Goal: Task Accomplishment & Management: Contribute content

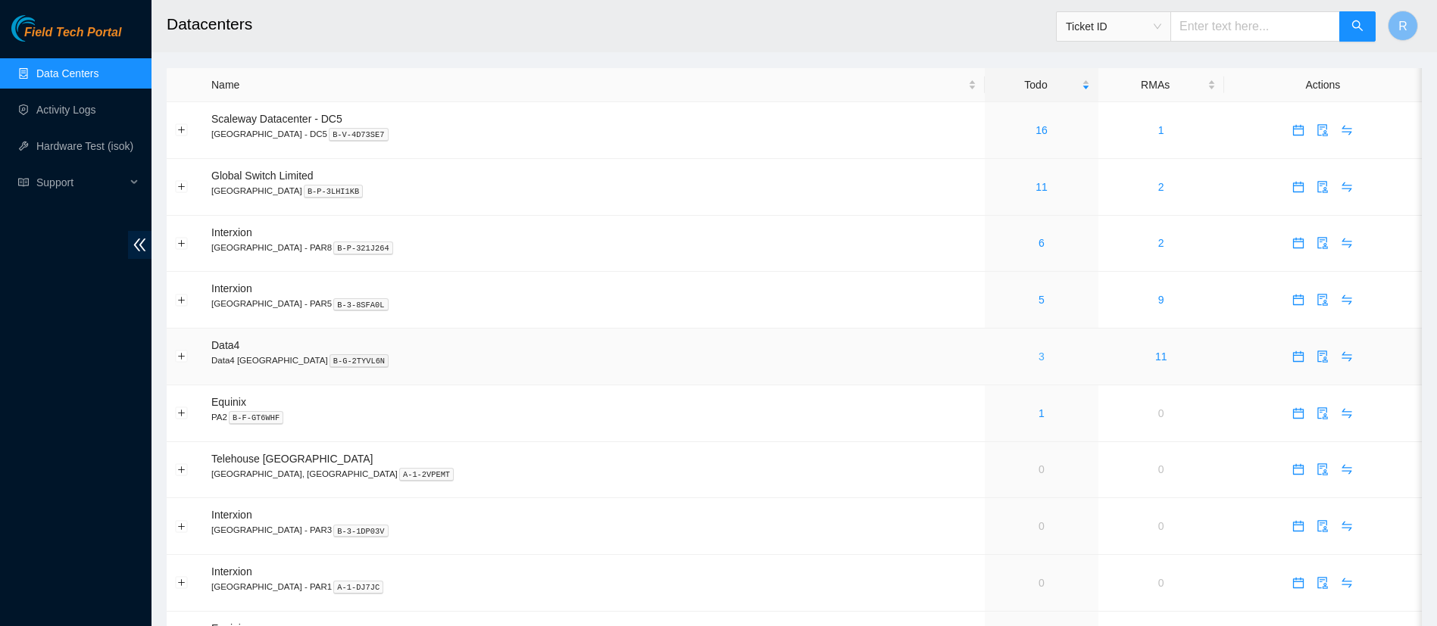
click at [1038, 358] on link "3" at bounding box center [1041, 357] width 6 height 12
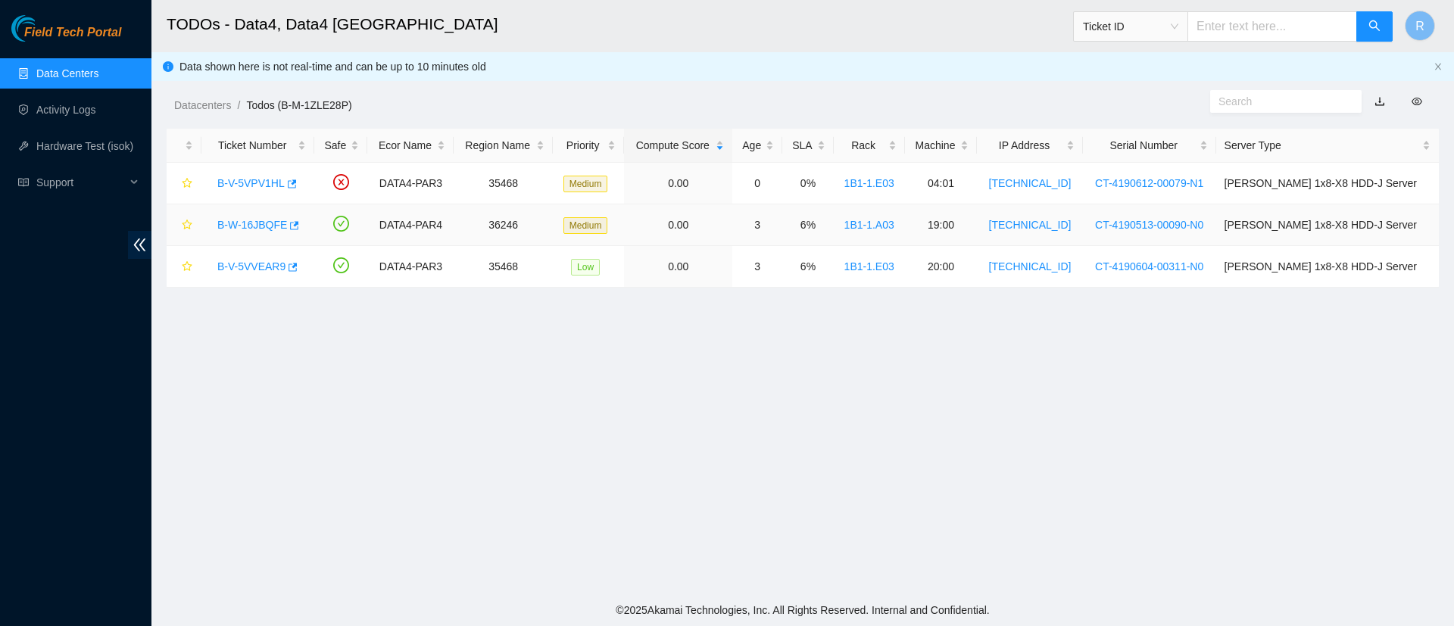
click at [248, 224] on link "B-W-16JBQFE" at bounding box center [252, 225] width 70 height 12
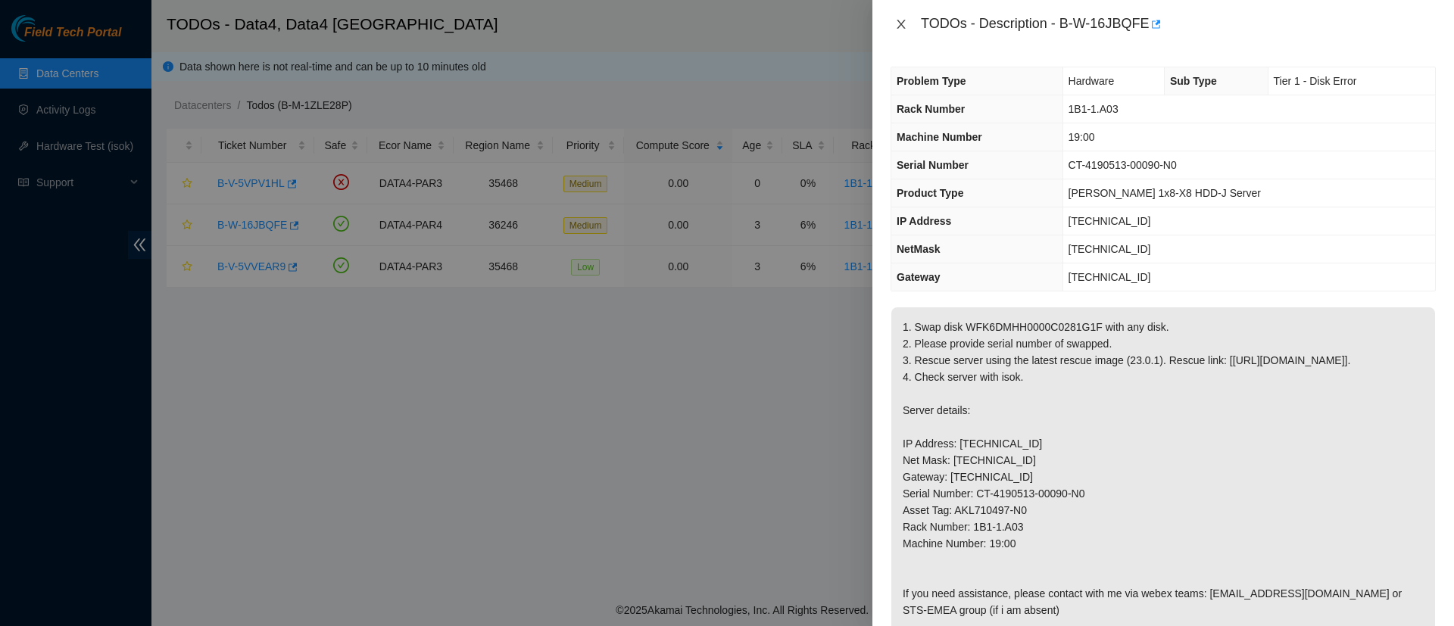
click at [895, 28] on icon "close" at bounding box center [901, 24] width 12 height 12
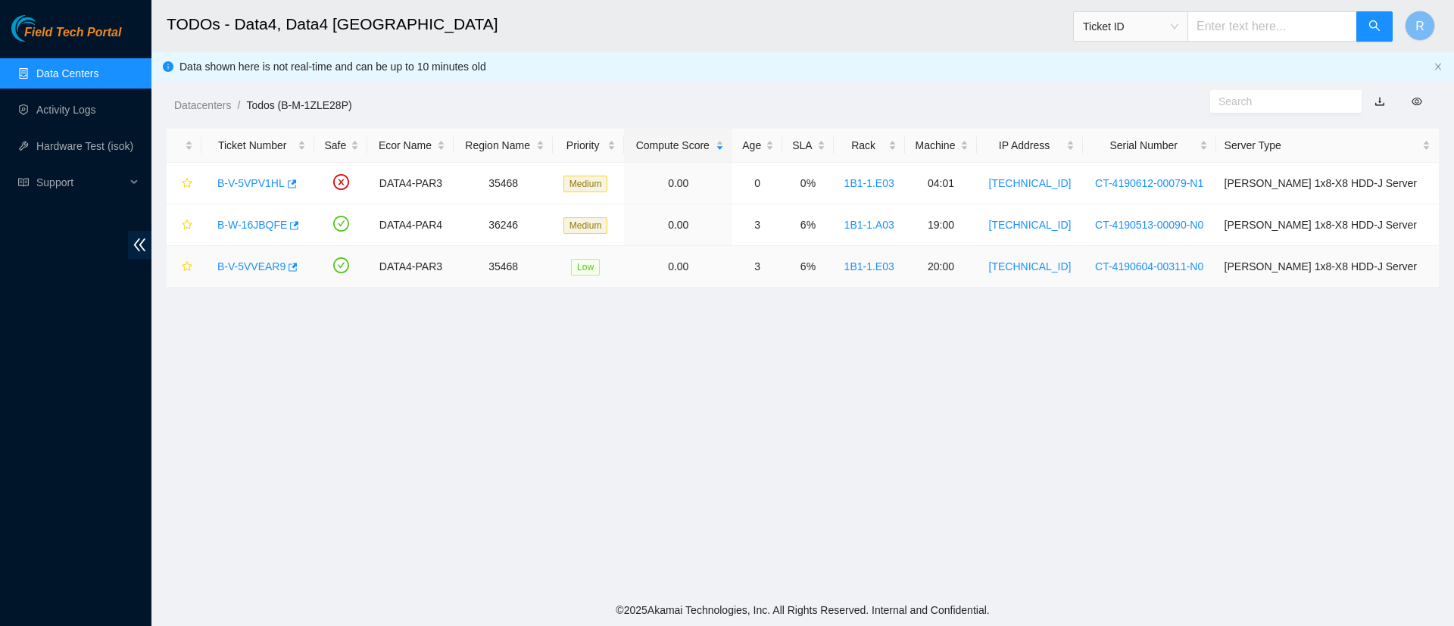
click at [249, 266] on link "B-V-5VVEAR9" at bounding box center [251, 267] width 68 height 12
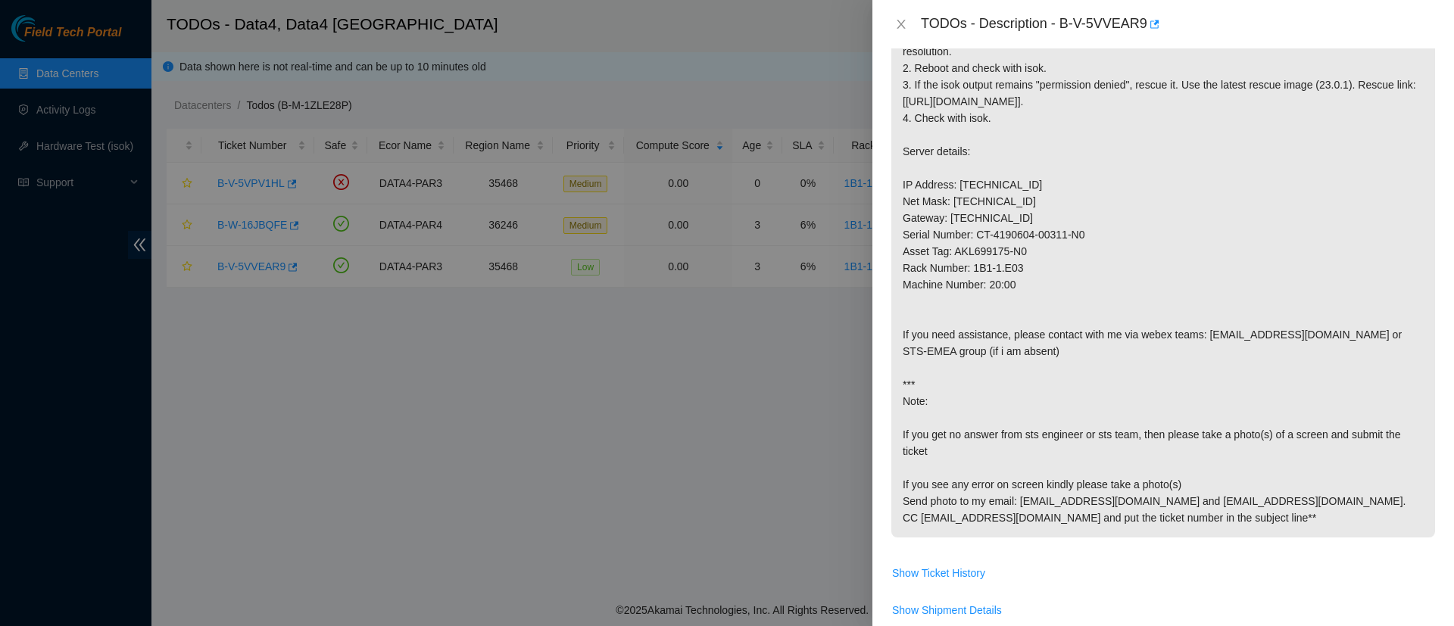
scroll to position [293, 0]
click at [901, 19] on icon "close" at bounding box center [901, 24] width 12 height 12
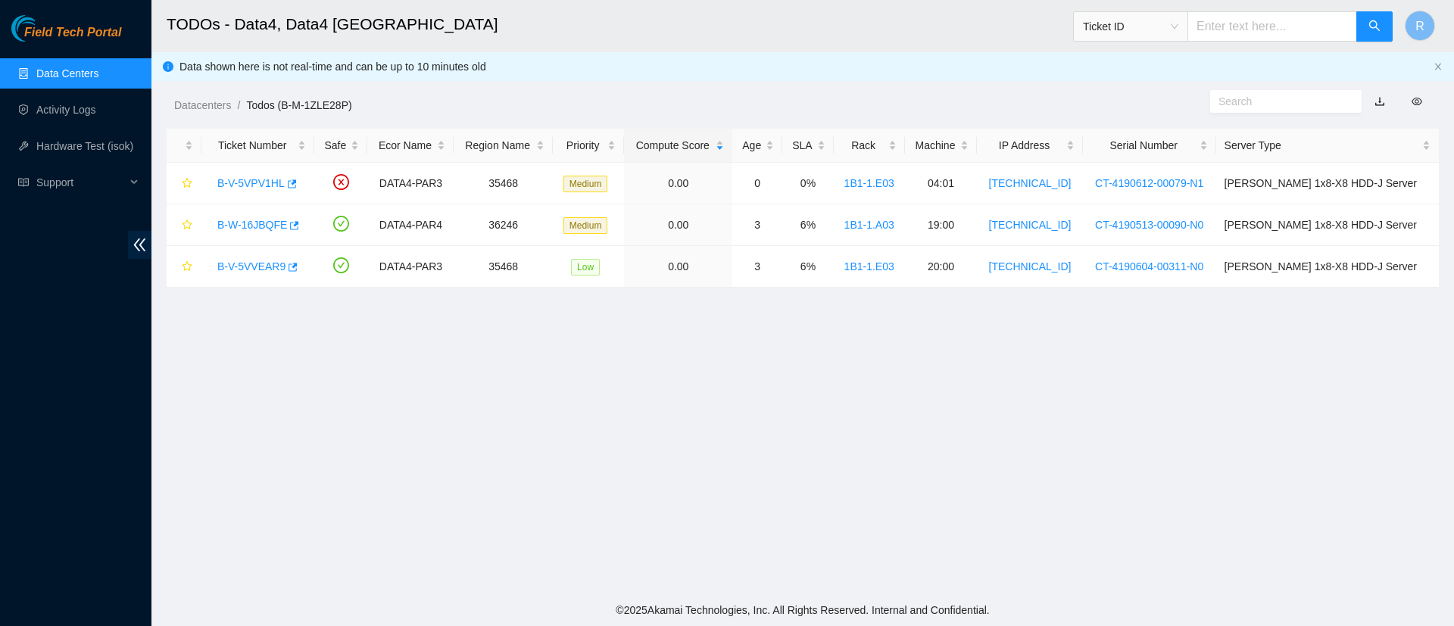
scroll to position [332, 0]
click at [268, 183] on link "B-V-5VPV1HL" at bounding box center [250, 183] width 67 height 12
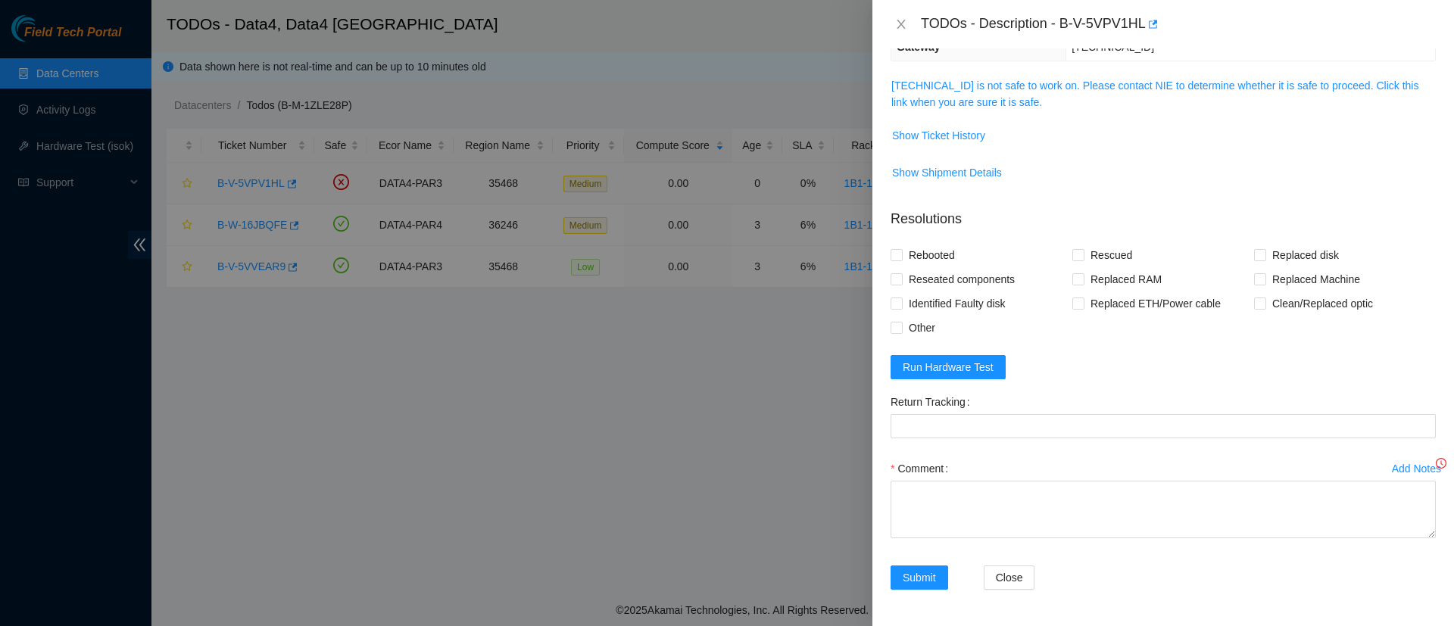
scroll to position [230, 0]
click at [964, 114] on td "23.15.179.15 is not safe to work on. Please contact NIE to determine whether it…" at bounding box center [1163, 100] width 545 height 46
click at [953, 101] on link "23.15.179.15 is not safe to work on. Please contact NIE to determine whether it…" at bounding box center [1155, 94] width 527 height 29
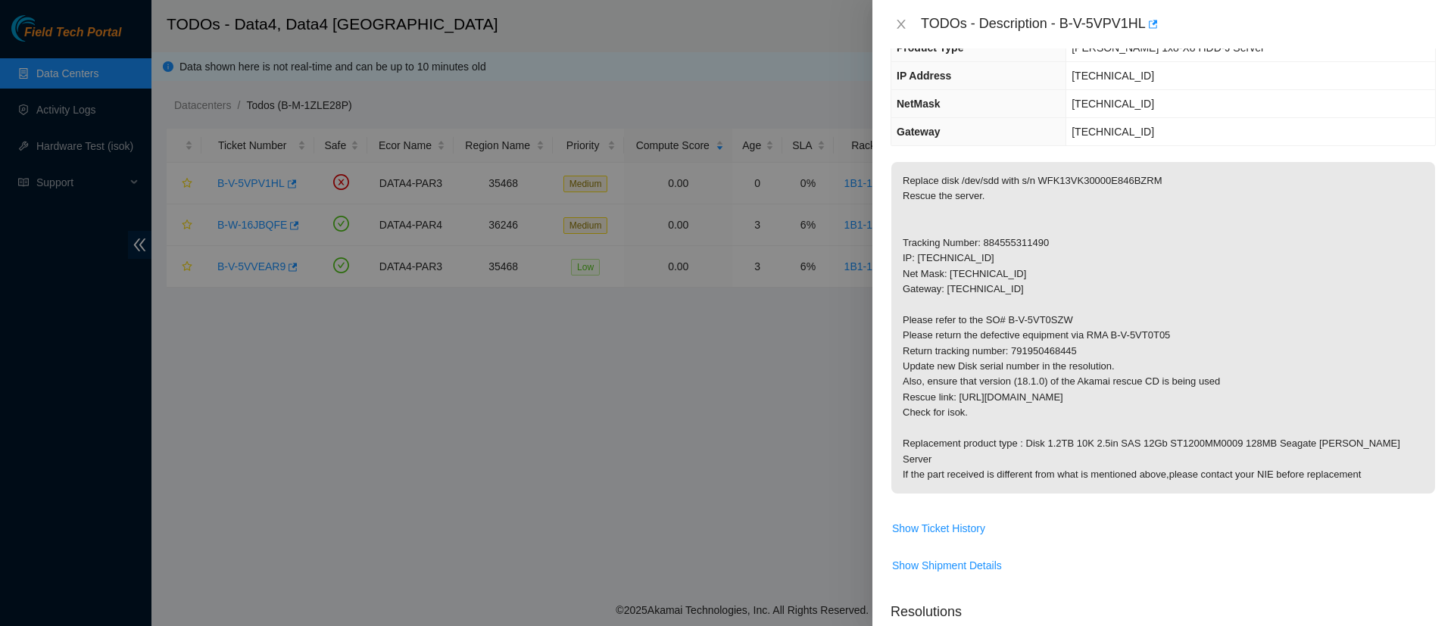
scroll to position [134, 0]
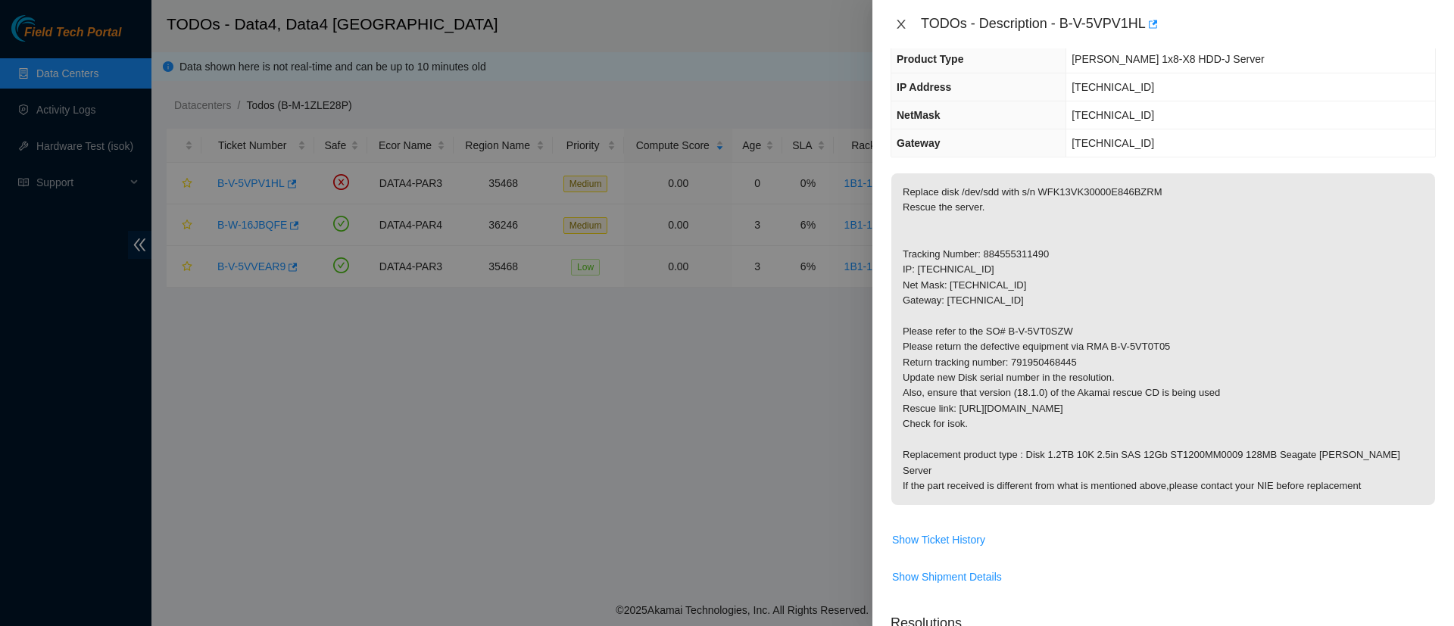
click at [901, 23] on icon "close" at bounding box center [901, 24] width 8 height 9
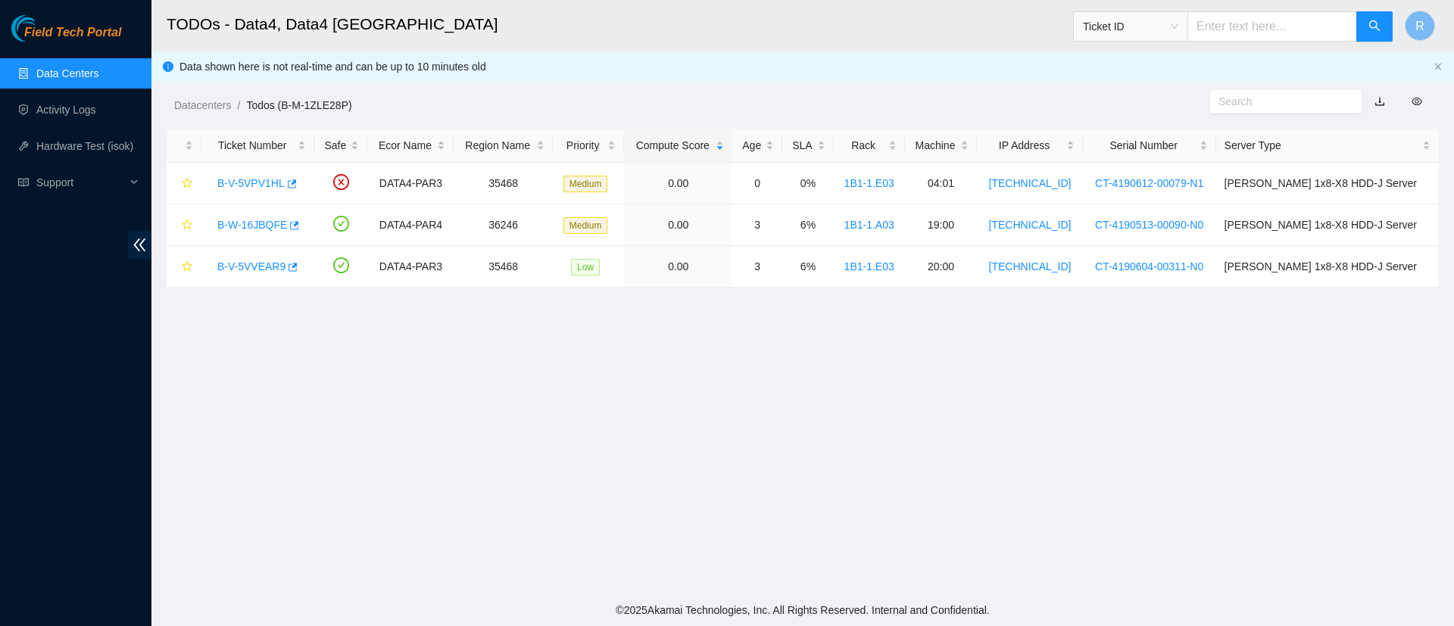
scroll to position [201, 0]
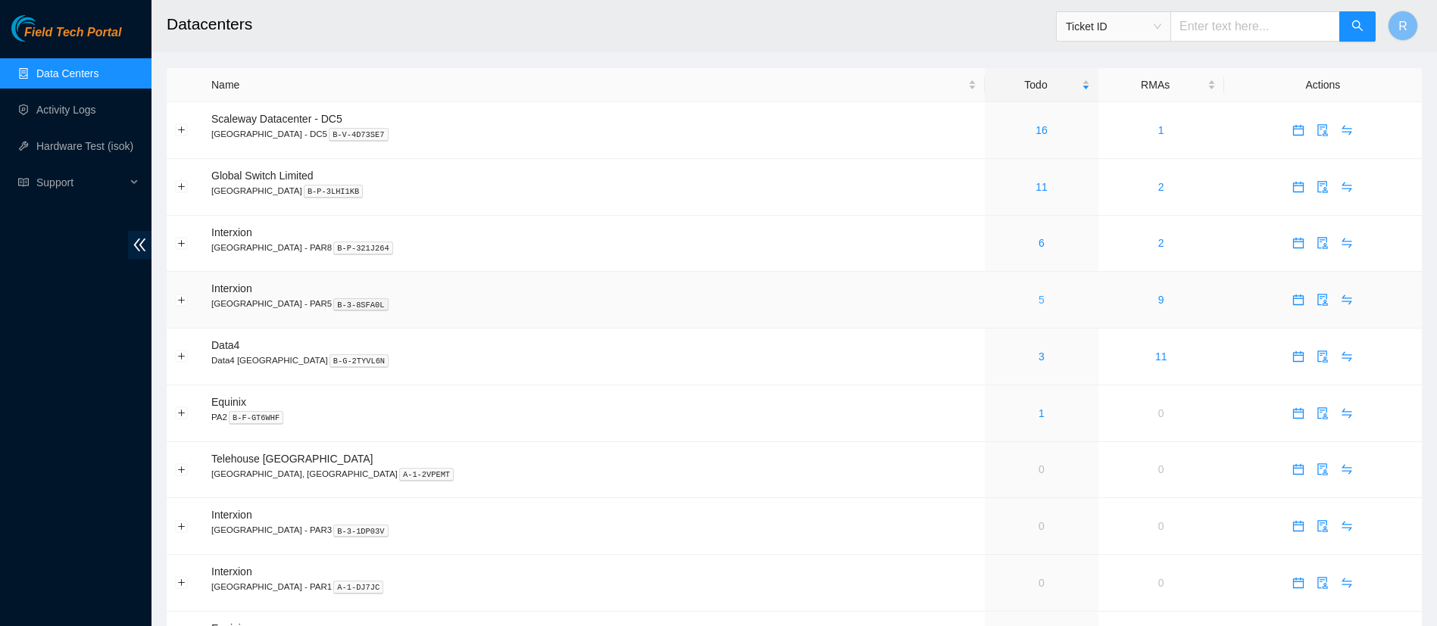
click at [1038, 295] on link "5" at bounding box center [1041, 300] width 6 height 12
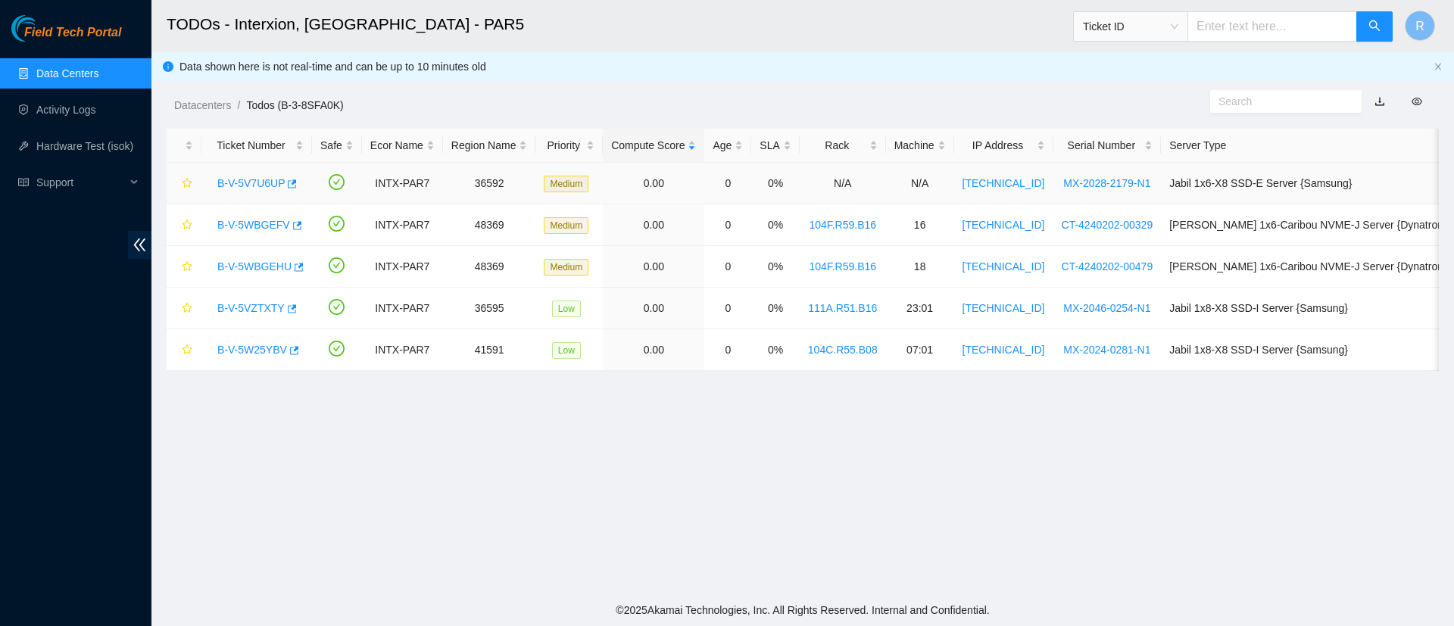
click at [244, 182] on link "B-V-5V7U6UP" at bounding box center [250, 183] width 67 height 12
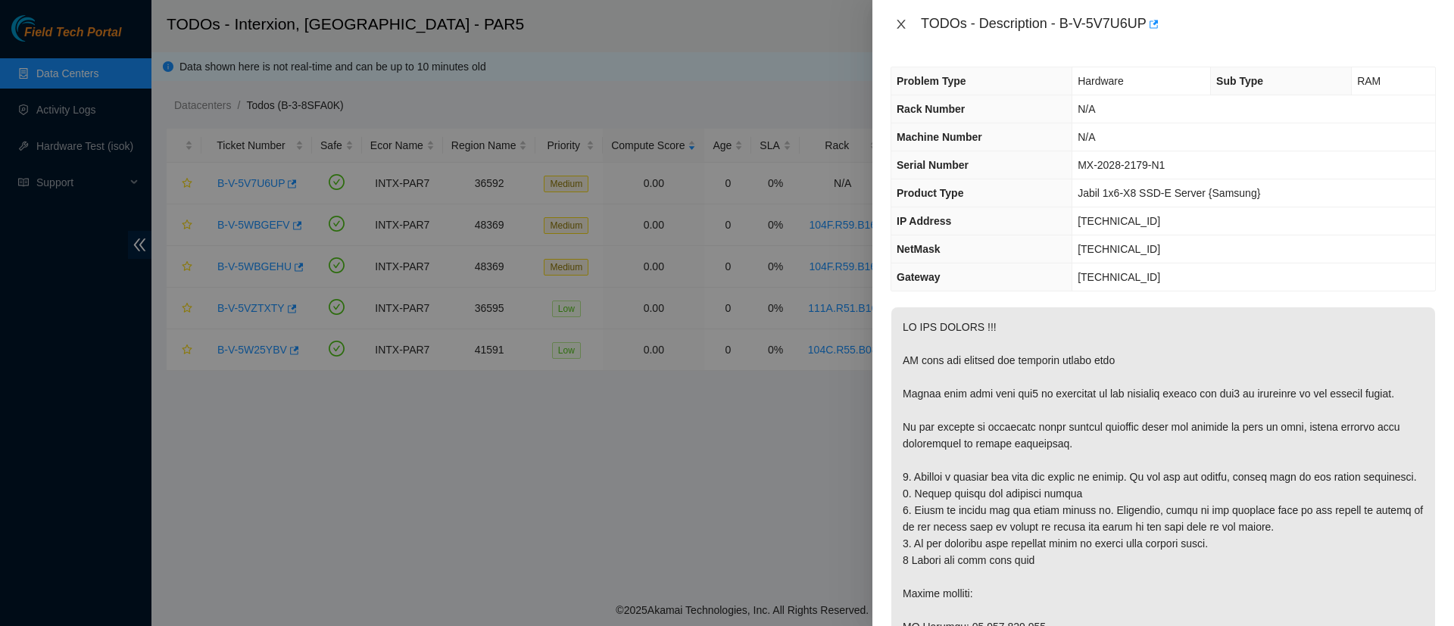
click at [904, 28] on icon "close" at bounding box center [901, 24] width 12 height 12
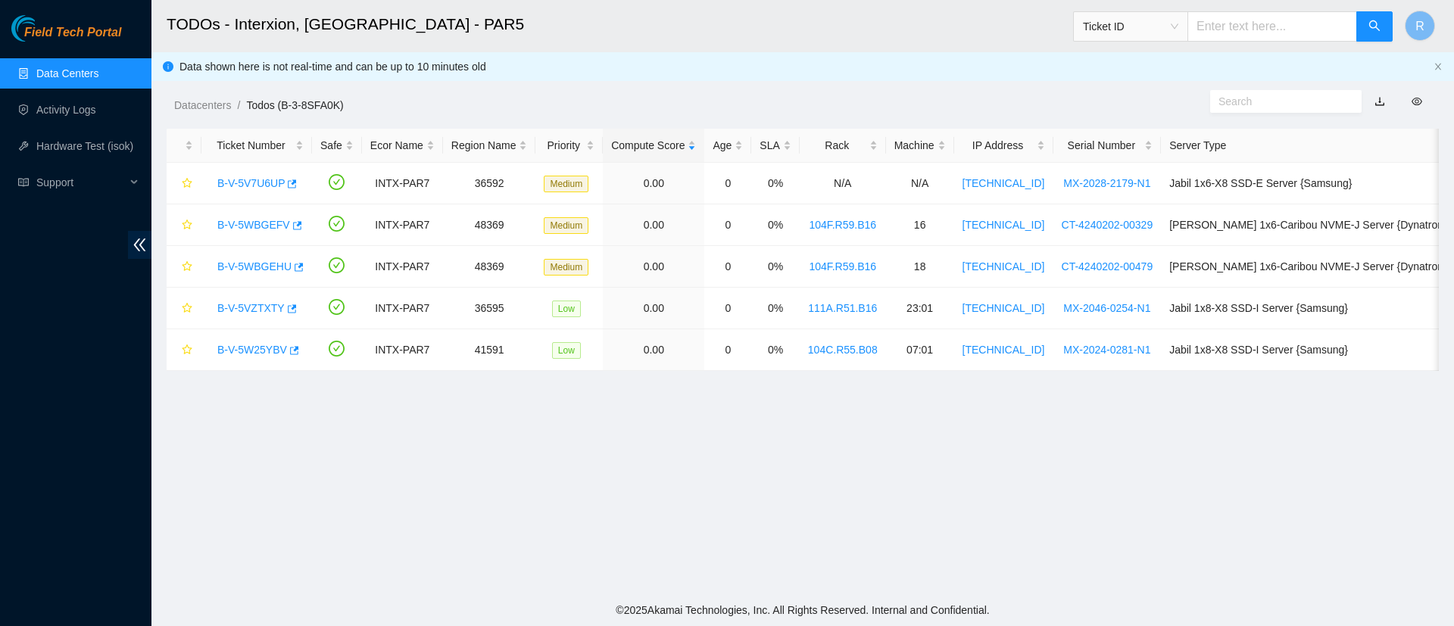
click at [1174, 25] on span "Ticket ID" at bounding box center [1130, 26] width 95 height 23
click at [1140, 177] on div "Tracking Number" at bounding box center [1145, 177] width 95 height 17
click at [1254, 38] on input "text" at bounding box center [1273, 26] width 170 height 30
type input "6"
type input "884024244257"
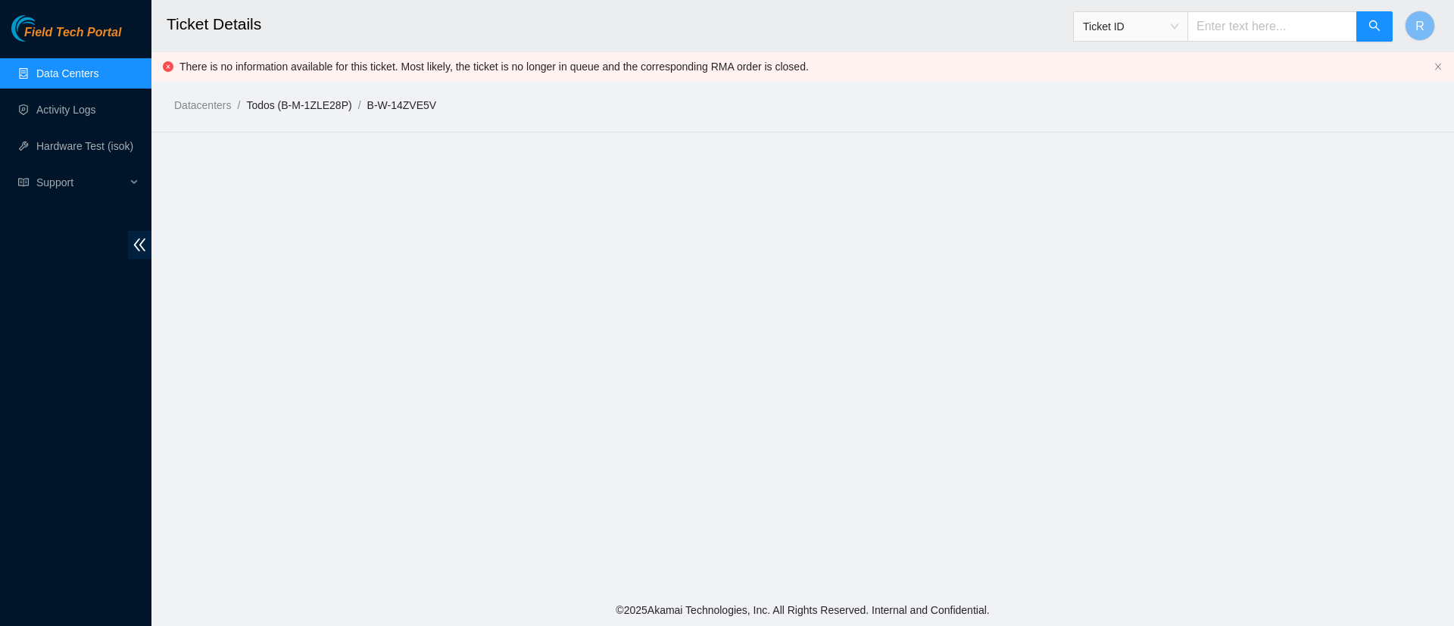
click at [338, 107] on link "Todos (B-M-1ZLE28P)" at bounding box center [298, 105] width 105 height 12
click at [407, 104] on link "B-W-14ZVE5V" at bounding box center [402, 105] width 70 height 12
click at [1170, 23] on span "Ticket ID" at bounding box center [1130, 26] width 95 height 23
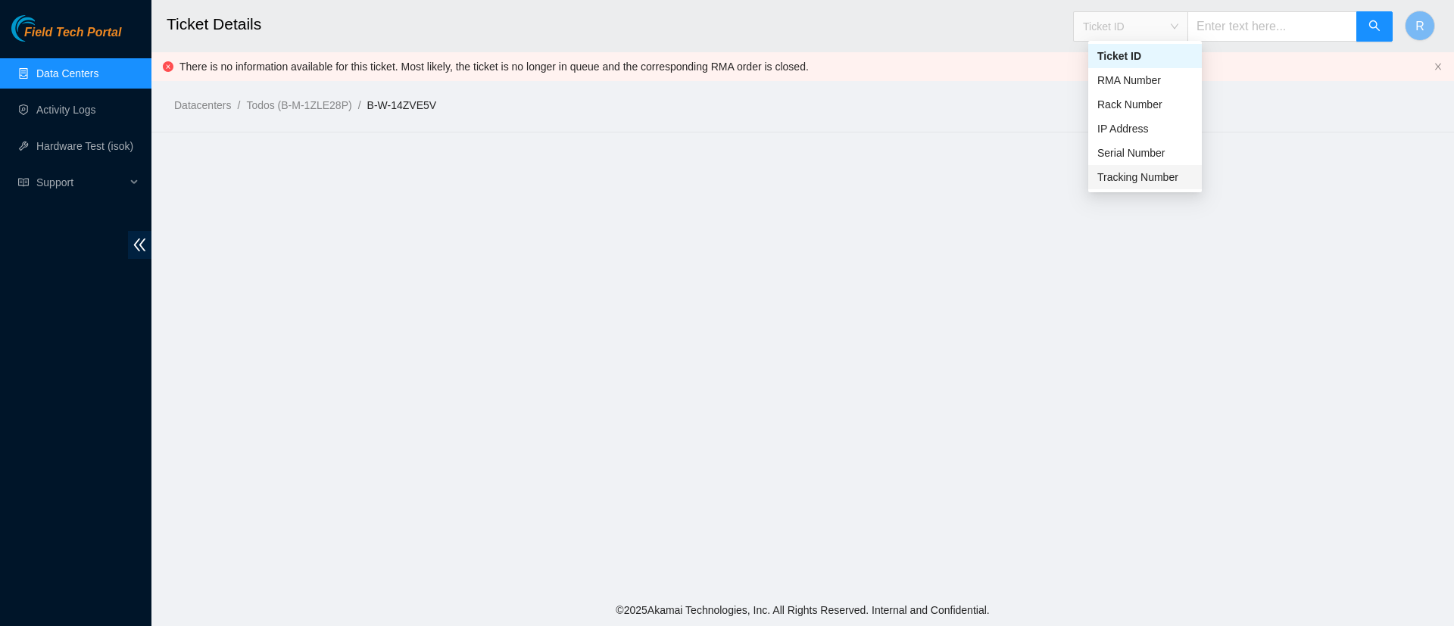
click at [1135, 177] on div "Tracking Number" at bounding box center [1145, 177] width 95 height 17
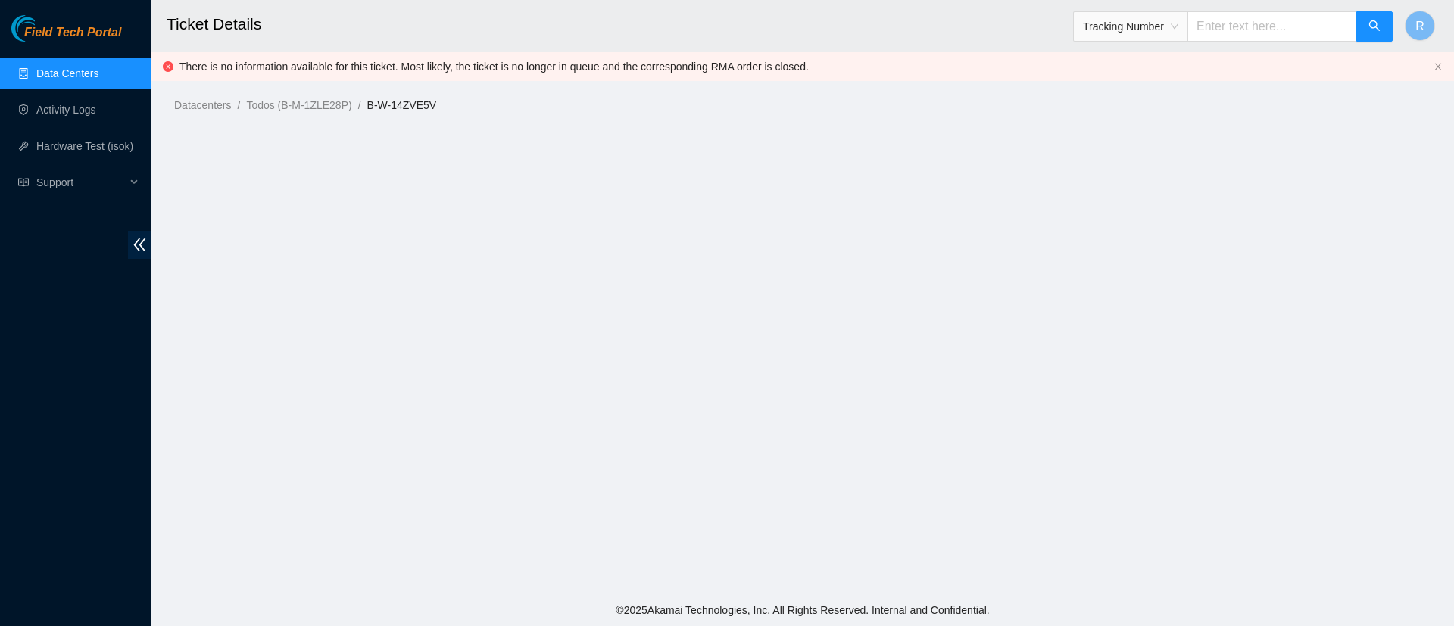
click at [1276, 41] on input "text" at bounding box center [1273, 26] width 170 height 30
type input "_"
type input "883318473520"
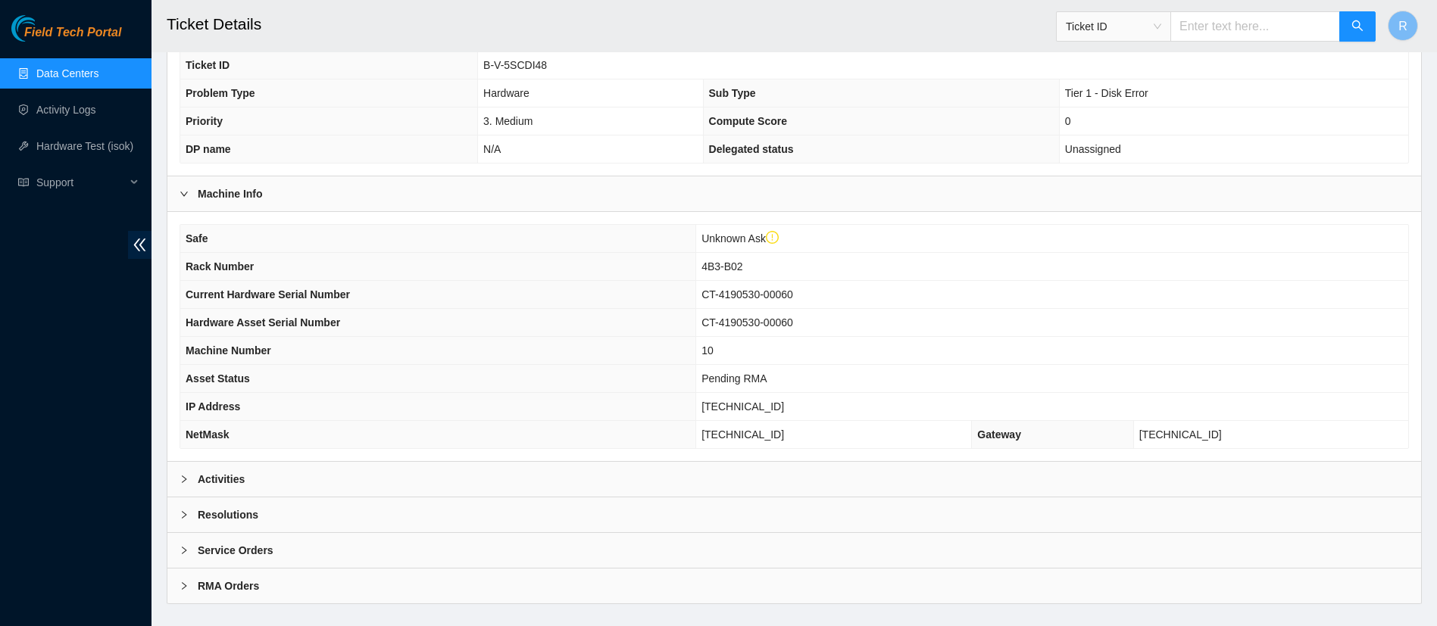
scroll to position [364, 0]
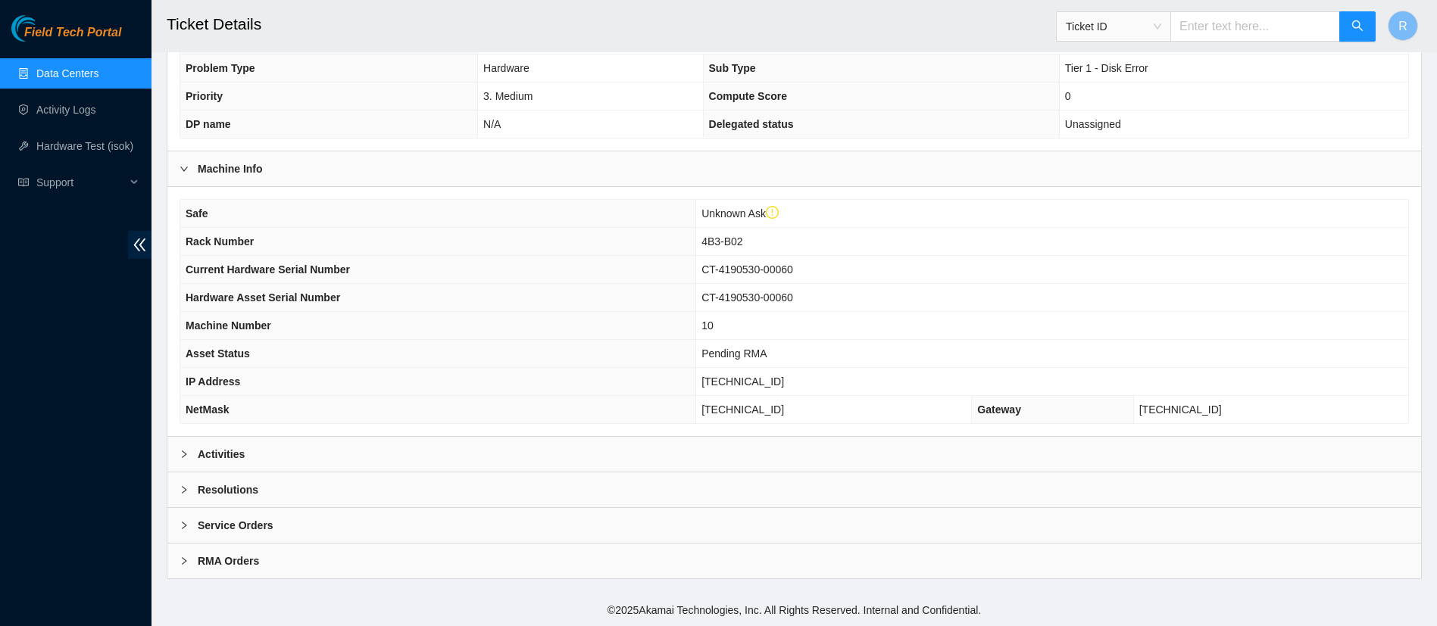
click at [742, 240] on span "4B3-B02" at bounding box center [721, 242] width 41 height 12
click at [370, 441] on div "Activities" at bounding box center [794, 454] width 1254 height 35
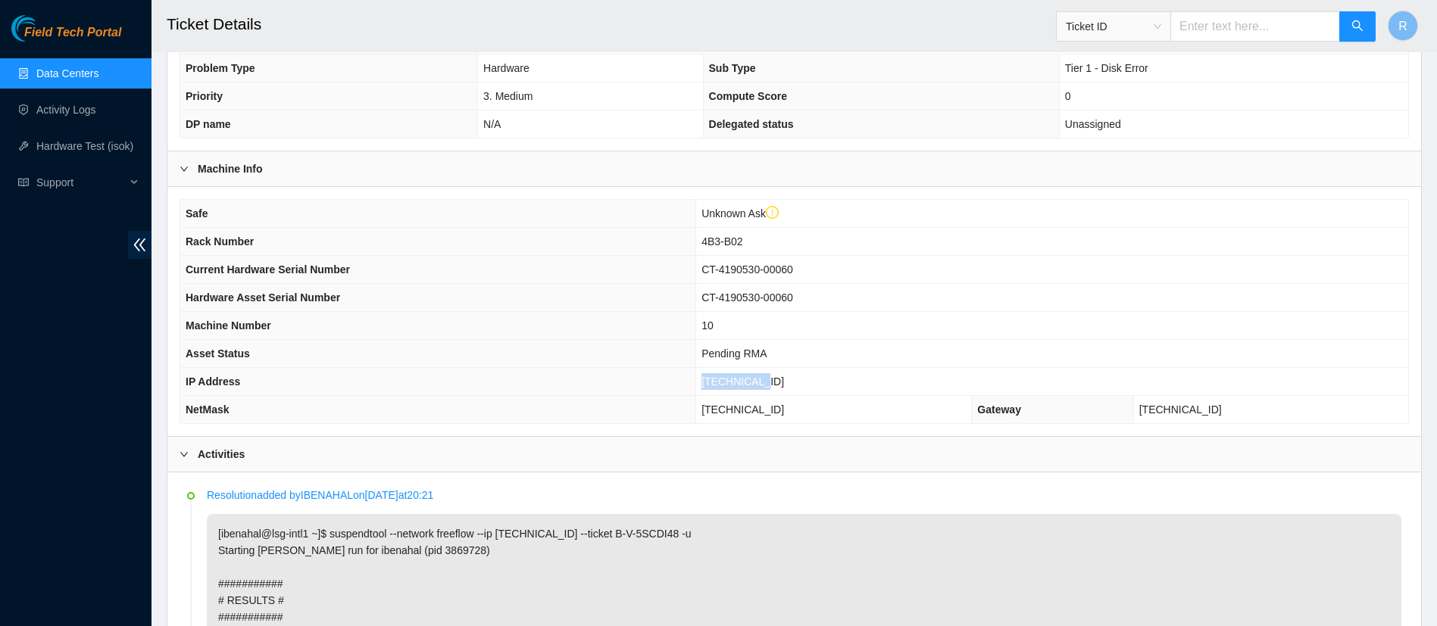
drag, startPoint x: 862, startPoint y: 381, endPoint x: 787, endPoint y: 380, distance: 75.0
click at [787, 380] on td "2.16.89.206" at bounding box center [1052, 382] width 712 height 28
copy span "2.16.89.206"
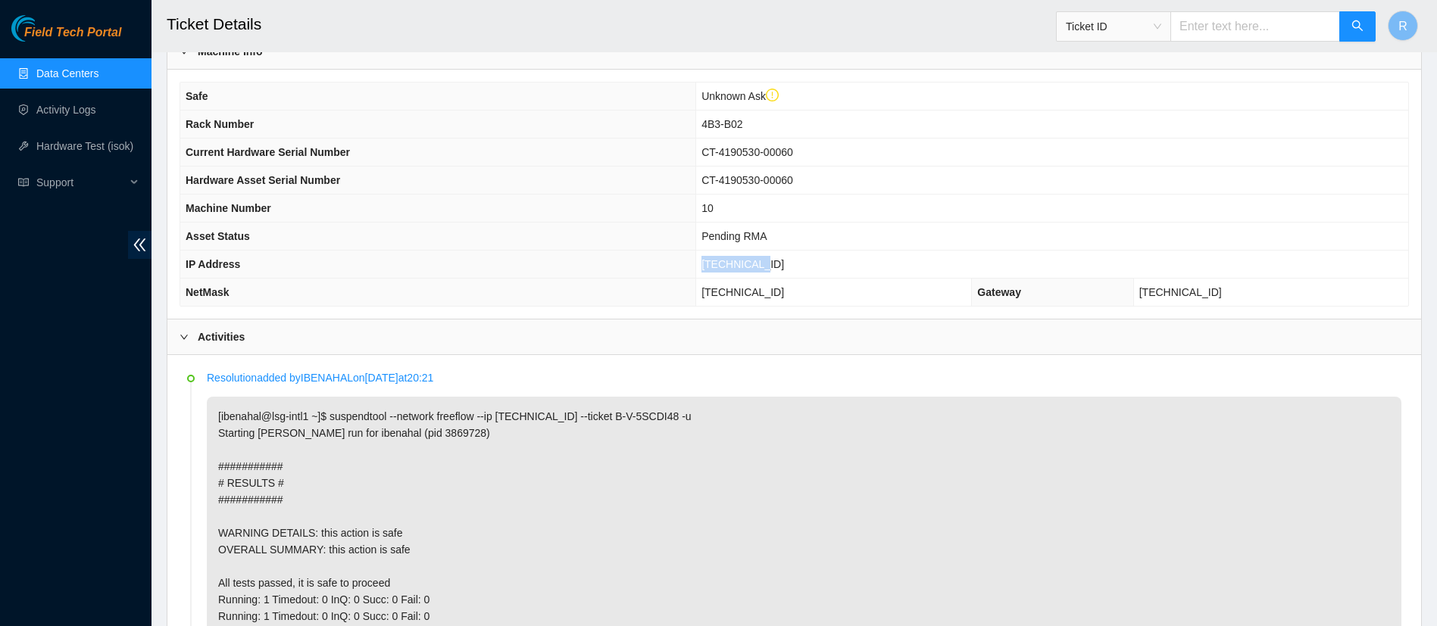
scroll to position [486, 0]
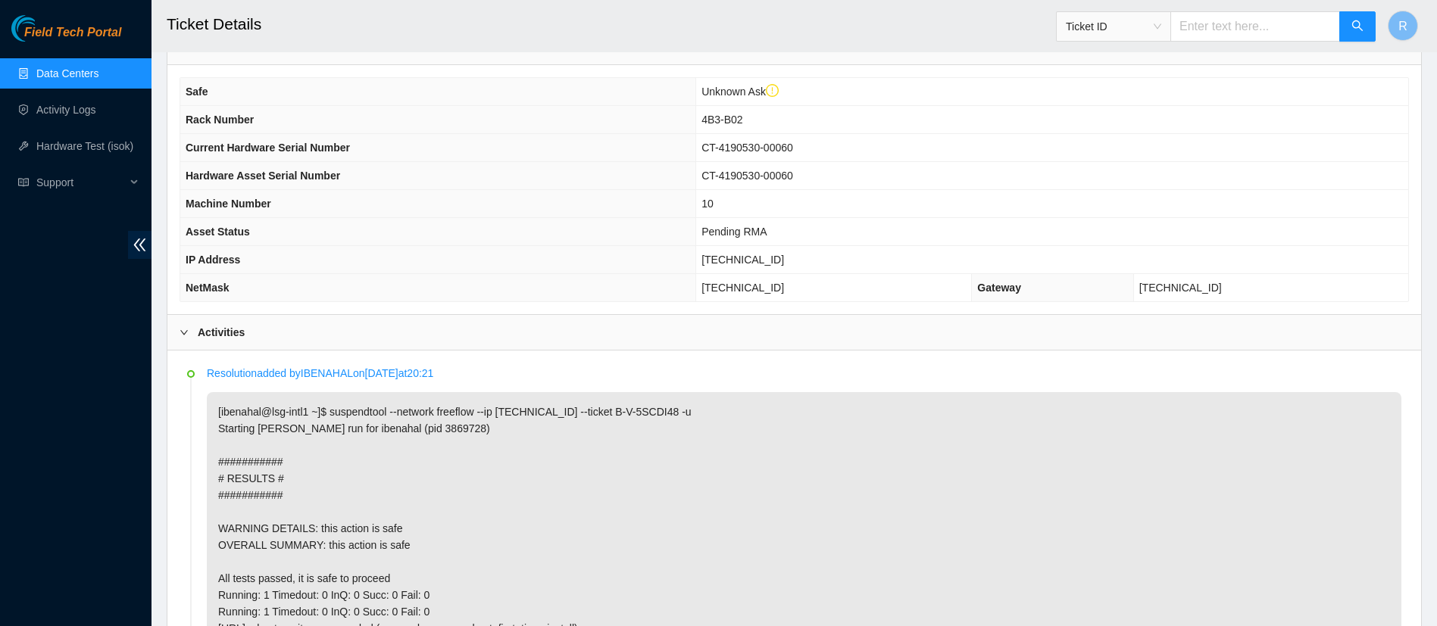
click at [226, 327] on b "Activities" at bounding box center [221, 332] width 47 height 17
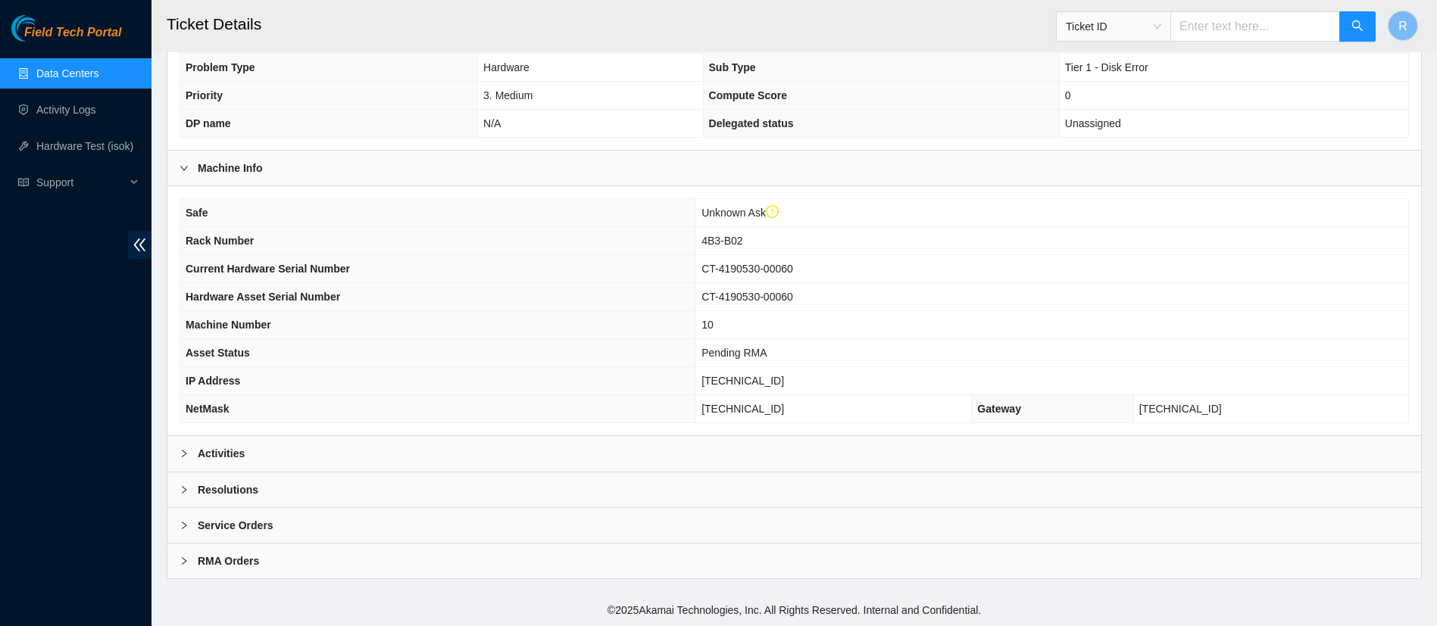
scroll to position [364, 0]
click at [266, 487] on div "Resolutions" at bounding box center [794, 490] width 1254 height 35
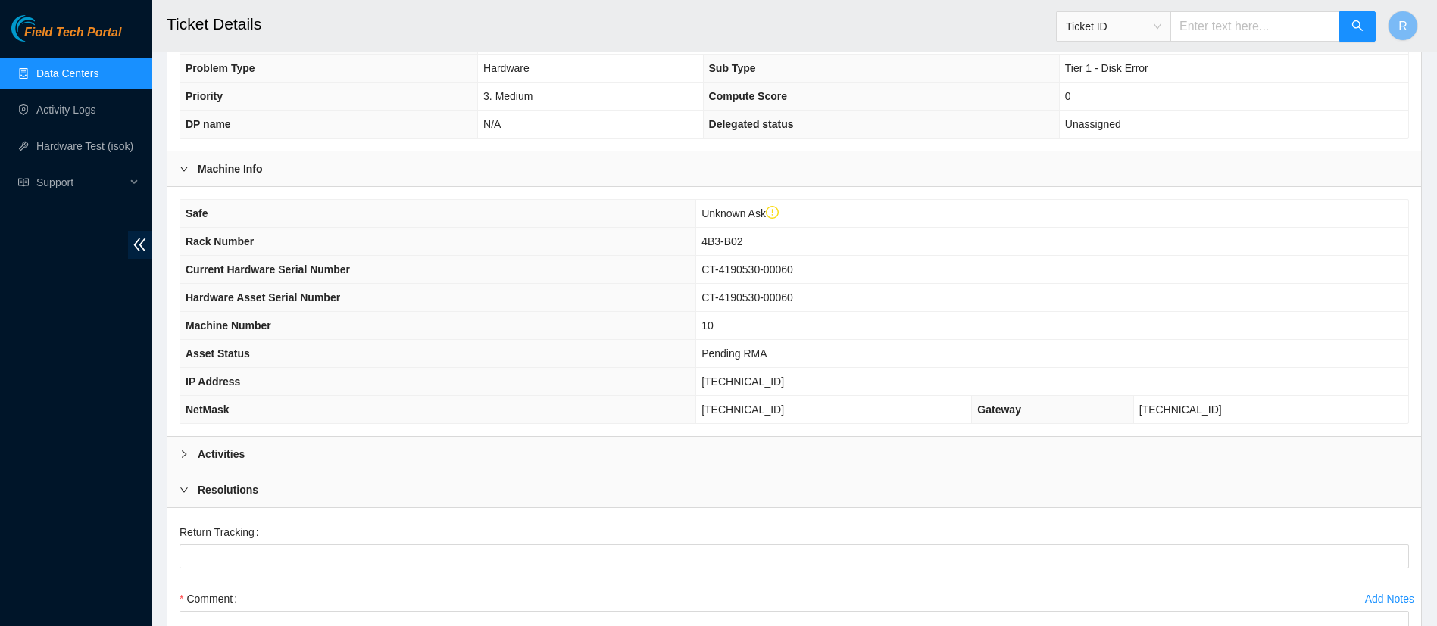
scroll to position [607, 0]
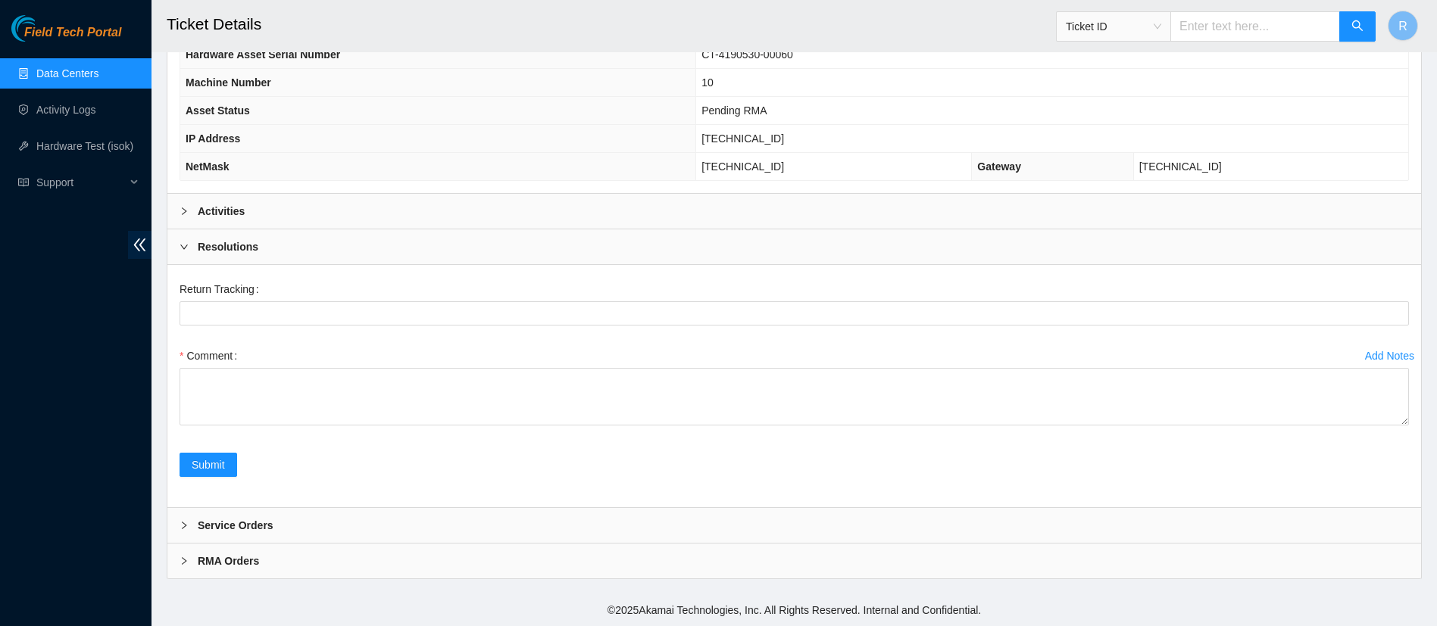
click at [211, 255] on div "Resolutions" at bounding box center [794, 247] width 1254 height 35
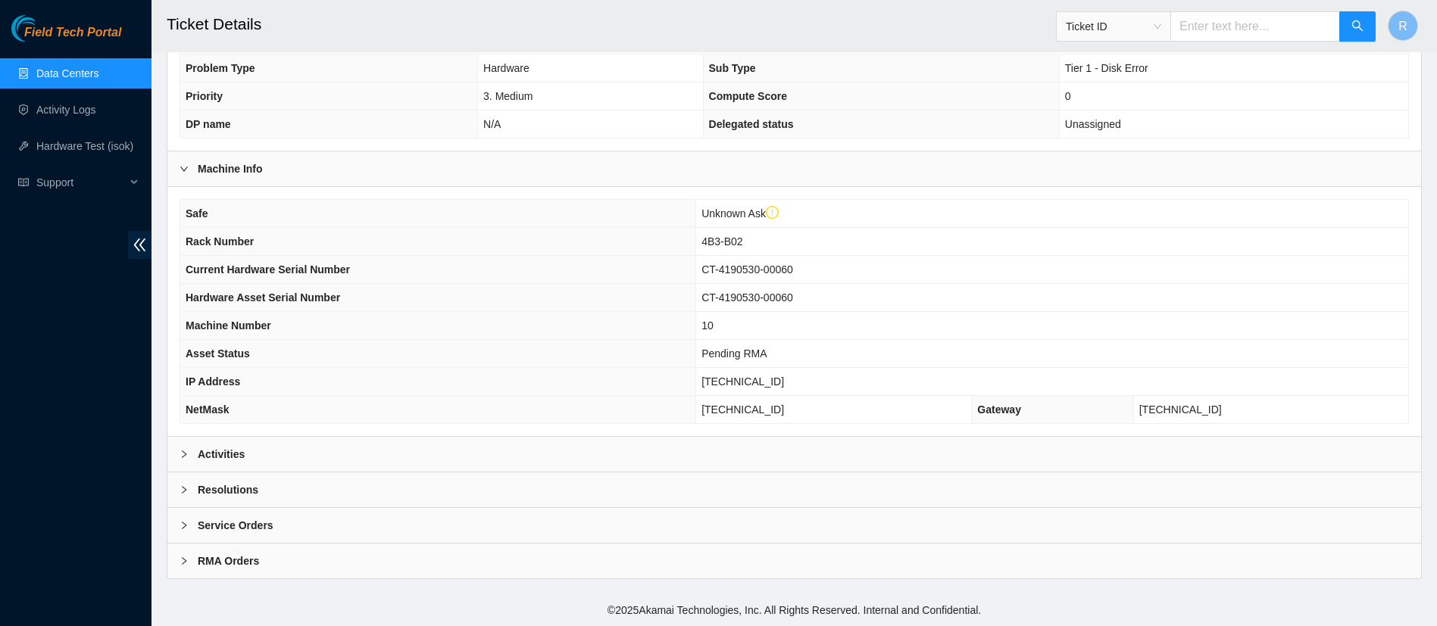
scroll to position [364, 0]
click at [243, 454] on b "Activities" at bounding box center [221, 454] width 47 height 17
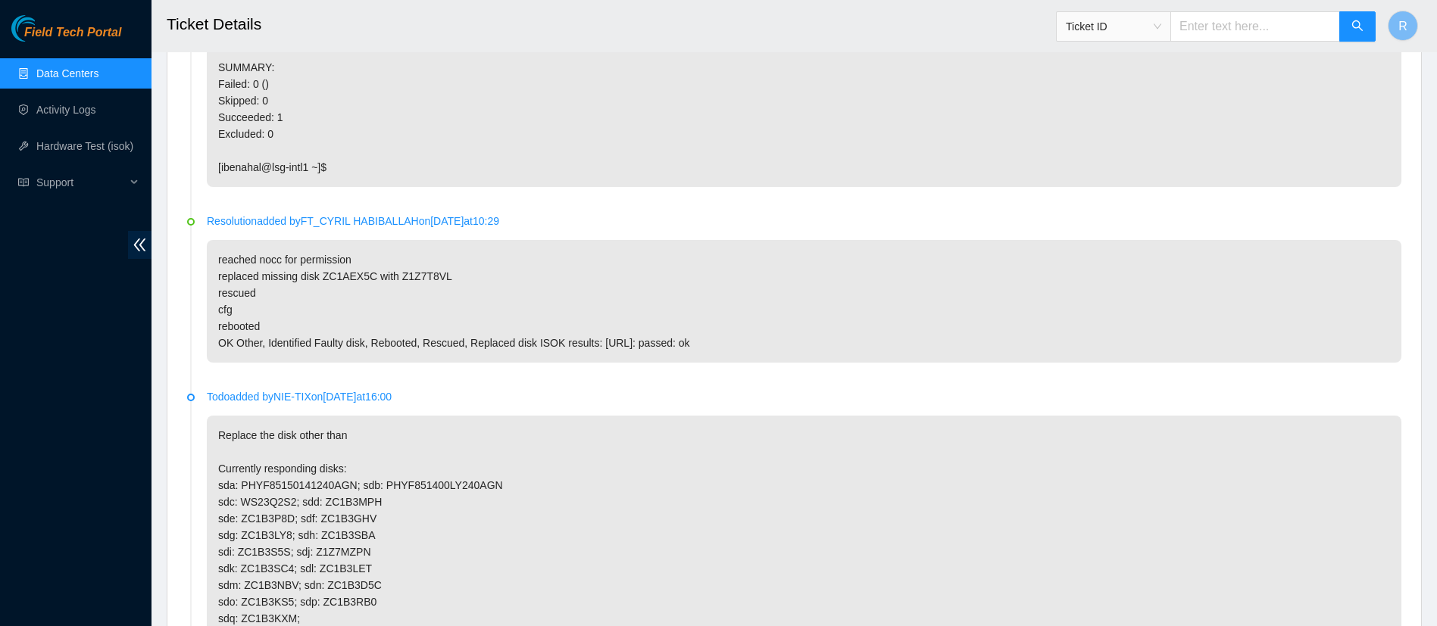
scroll to position [1122, 0]
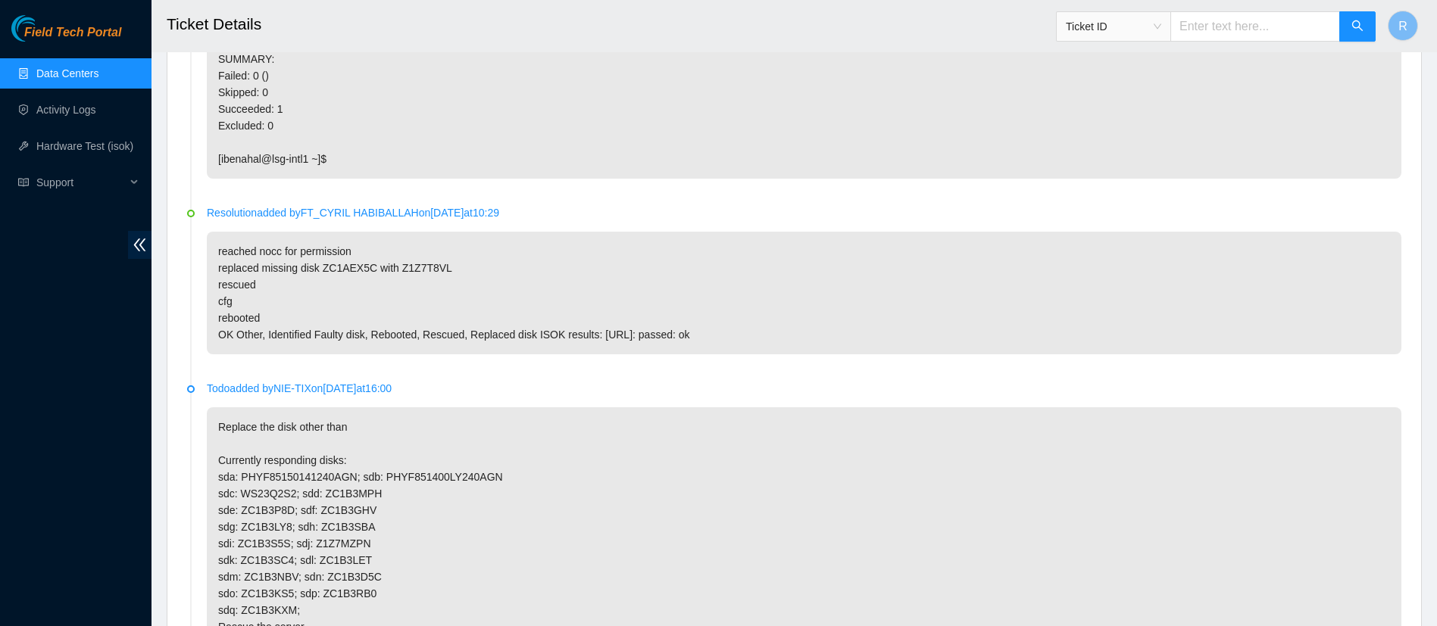
click at [70, 79] on link "Data Centers" at bounding box center [67, 73] width 62 height 12
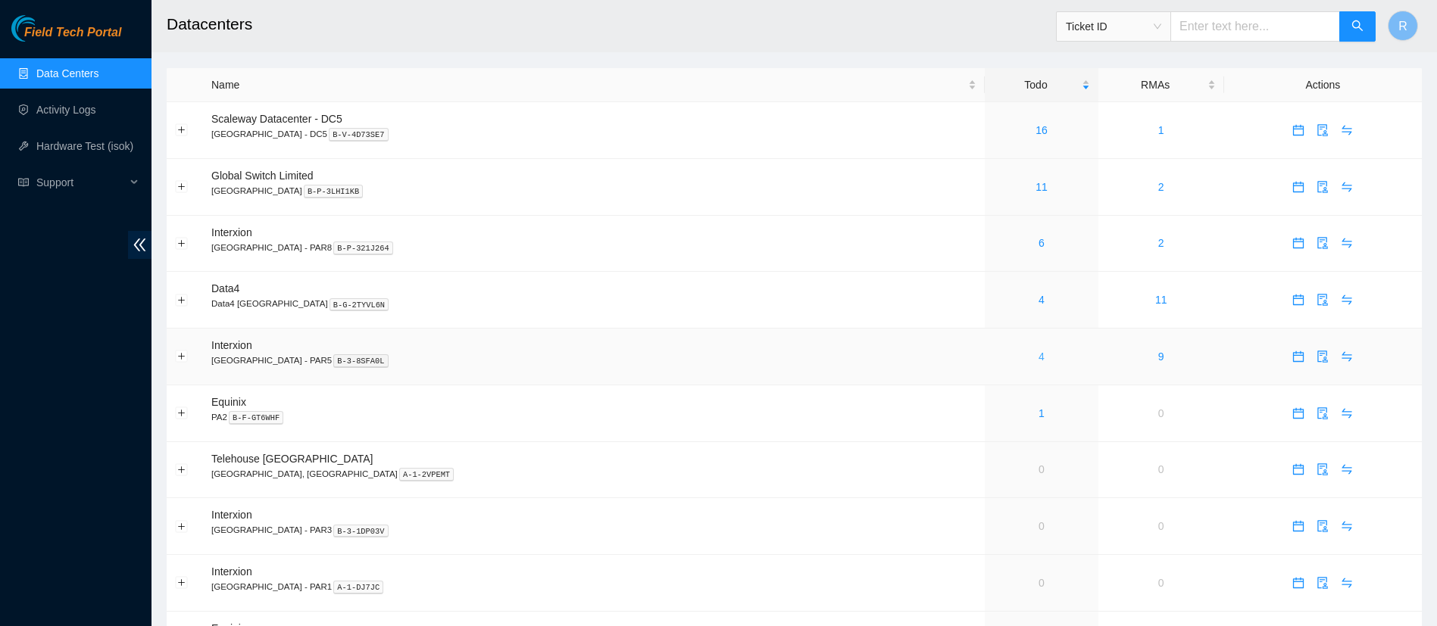
click at [1038, 358] on link "4" at bounding box center [1041, 357] width 6 height 12
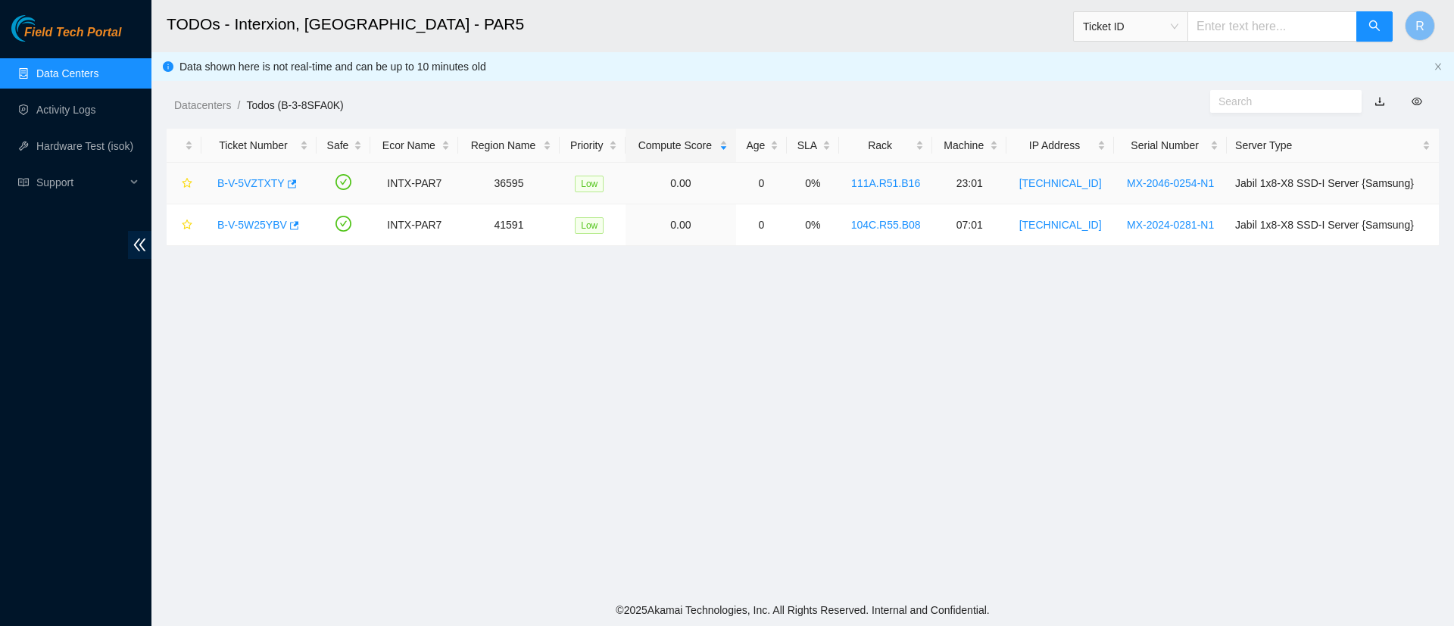
click at [252, 184] on link "B-V-5VZTXTY" at bounding box center [250, 183] width 67 height 12
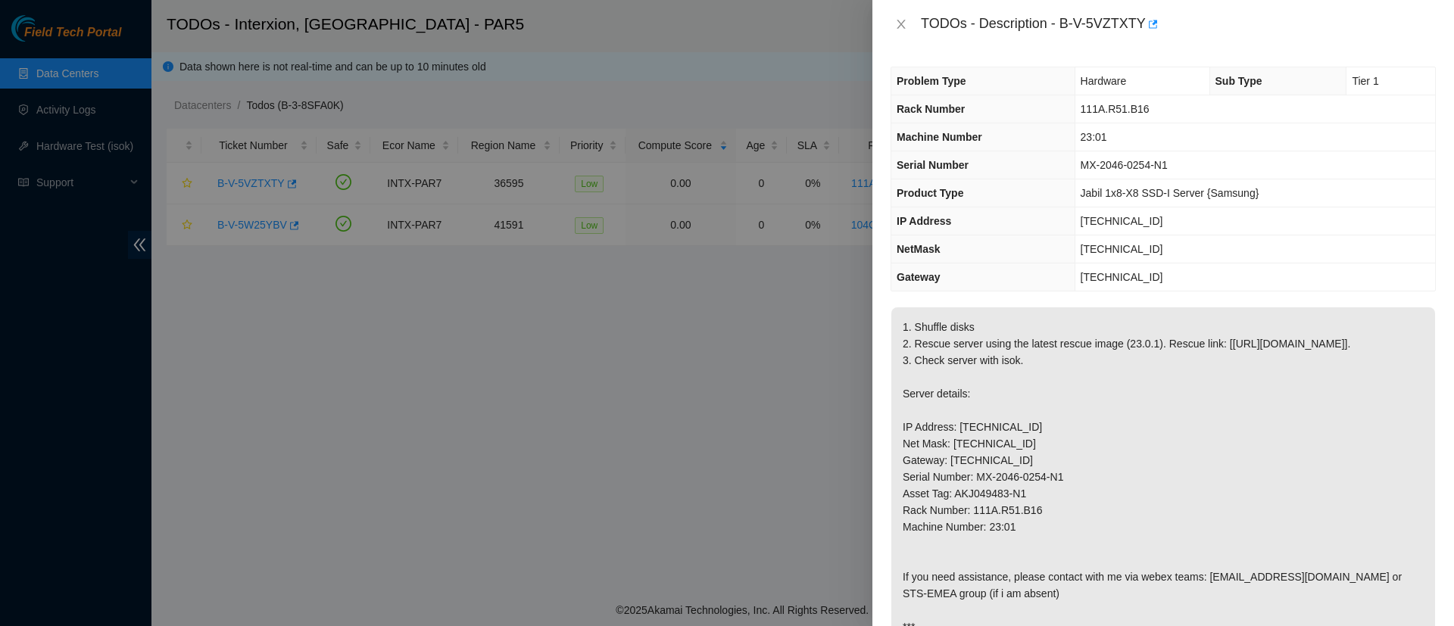
scroll to position [56, 0]
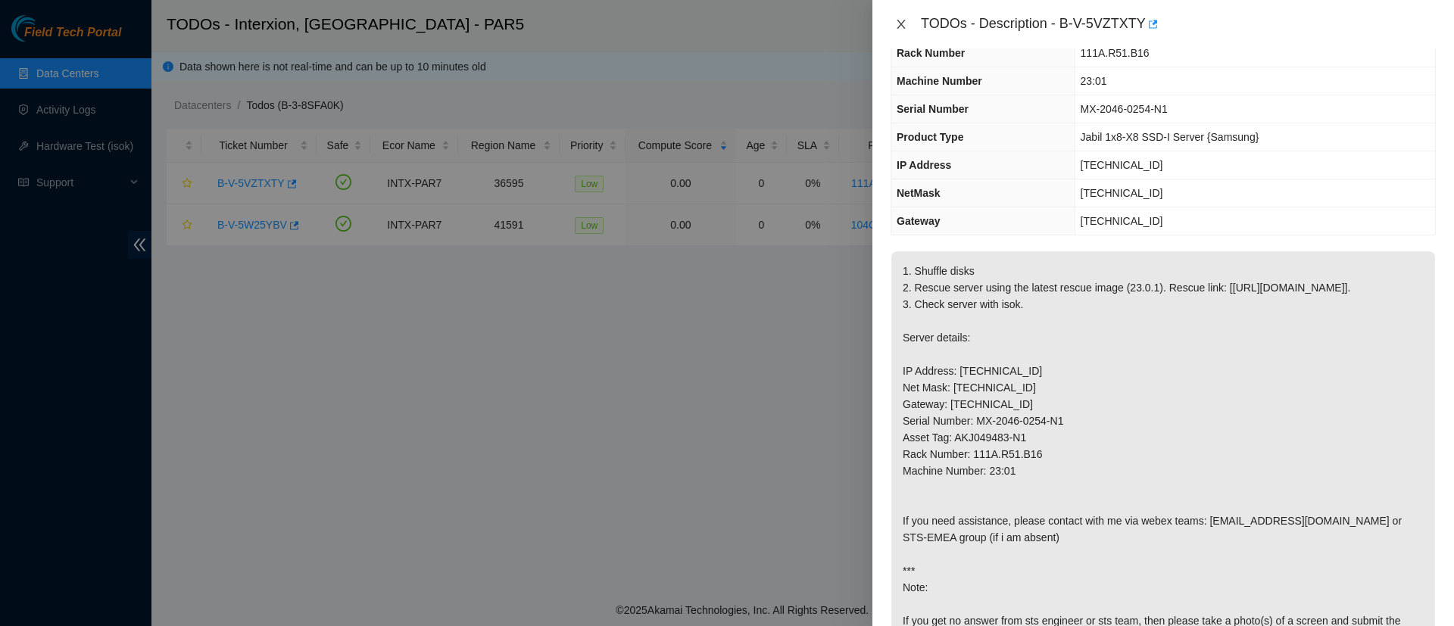
click at [895, 27] on button "Close" at bounding box center [901, 24] width 21 height 14
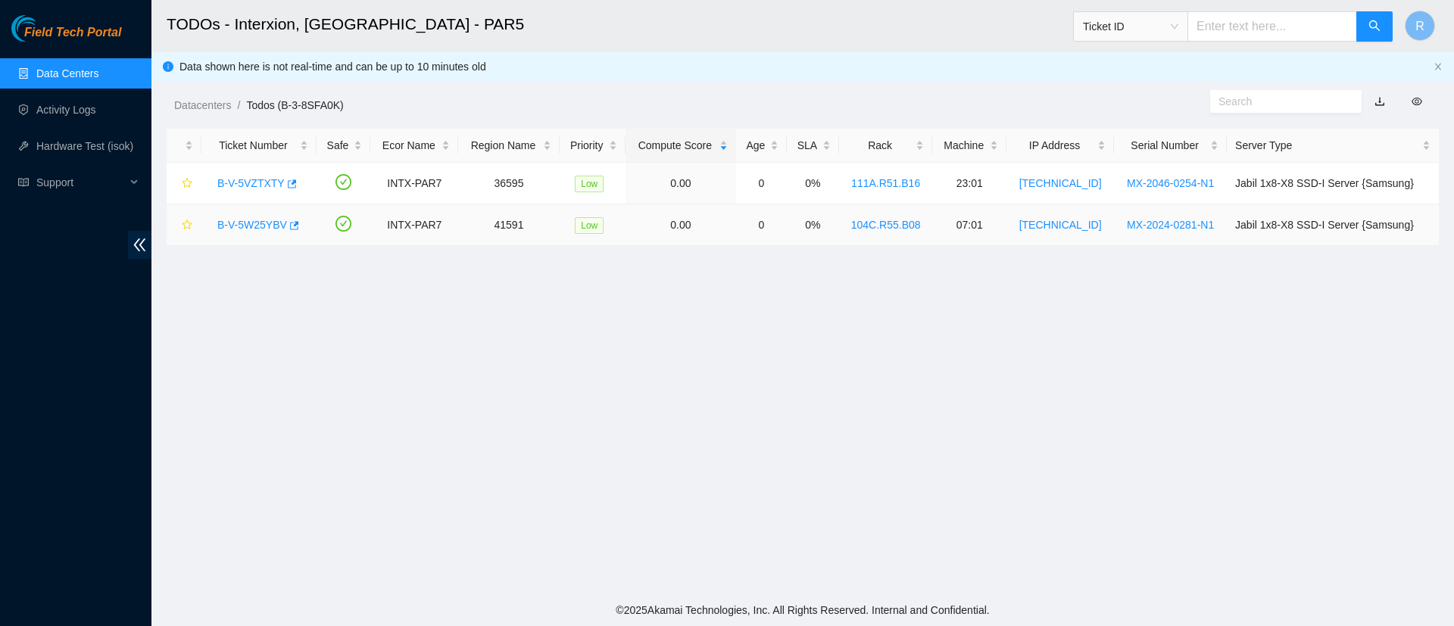
click at [239, 227] on link "B-V-5W25YBV" at bounding box center [252, 225] width 70 height 12
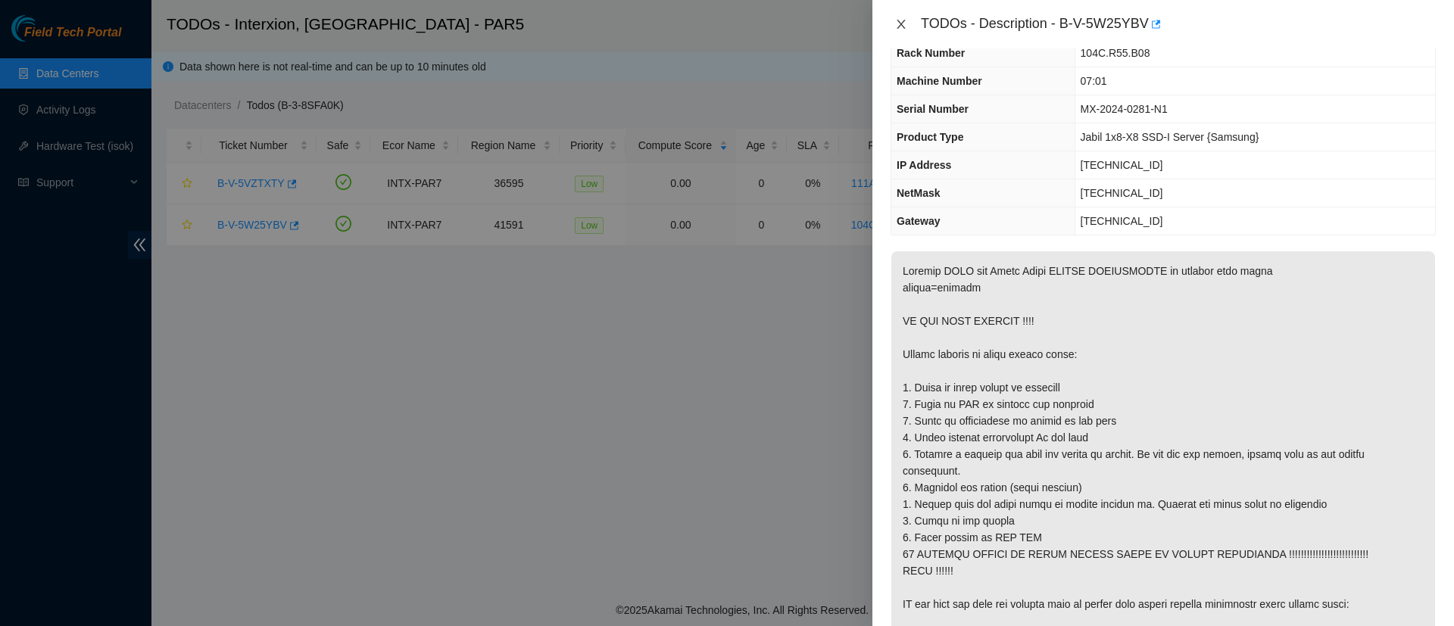
click at [901, 22] on icon "close" at bounding box center [901, 24] width 12 height 12
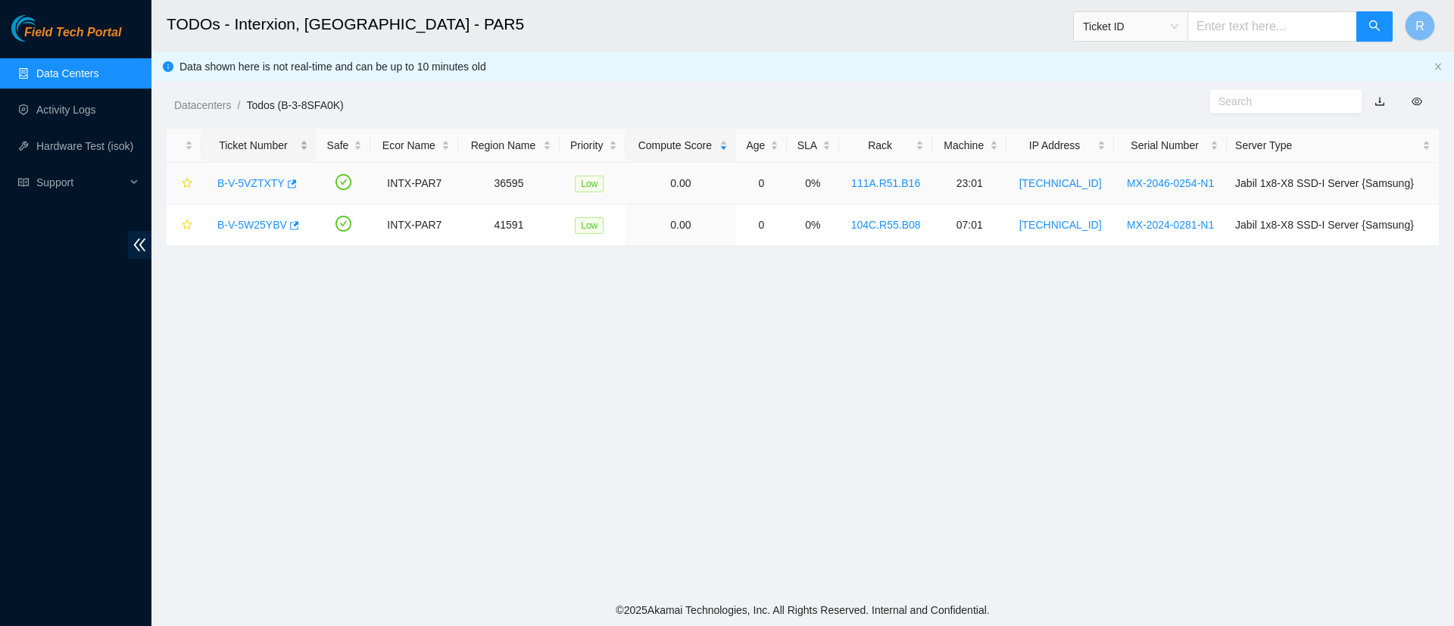
scroll to position [73, 0]
click at [256, 180] on link "B-V-5VZTXTY" at bounding box center [250, 183] width 67 height 12
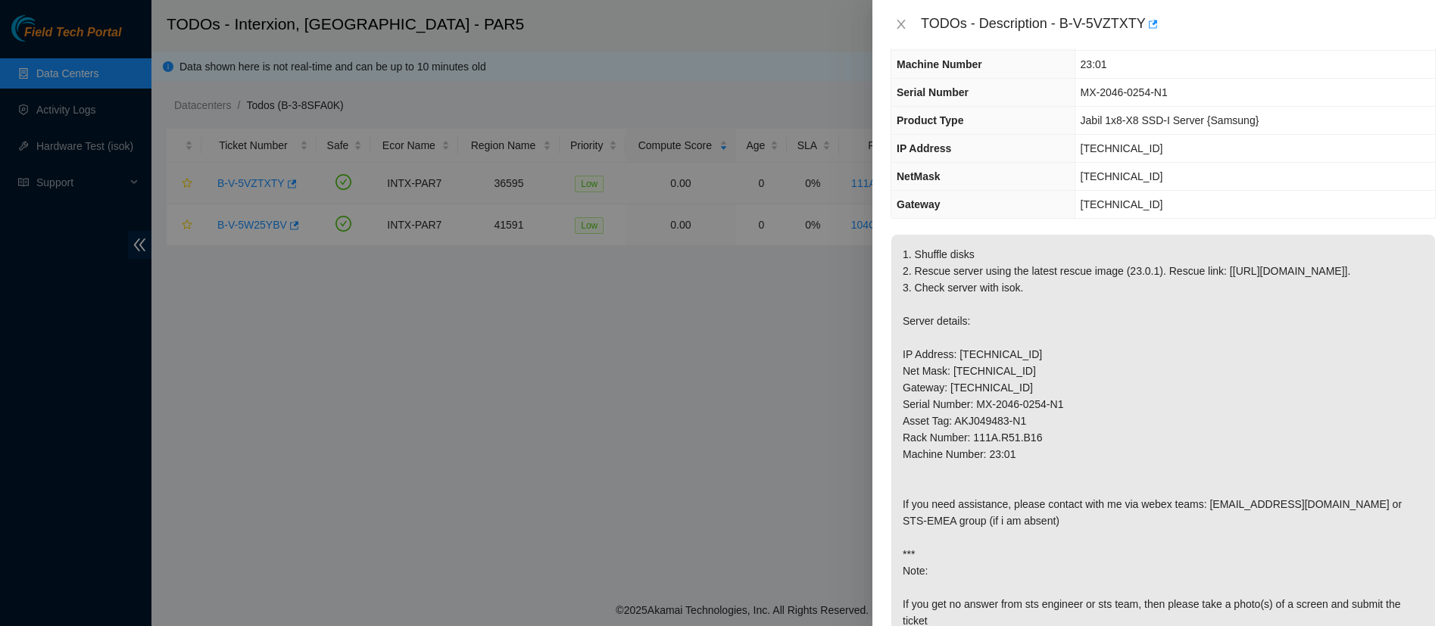
scroll to position [56, 0]
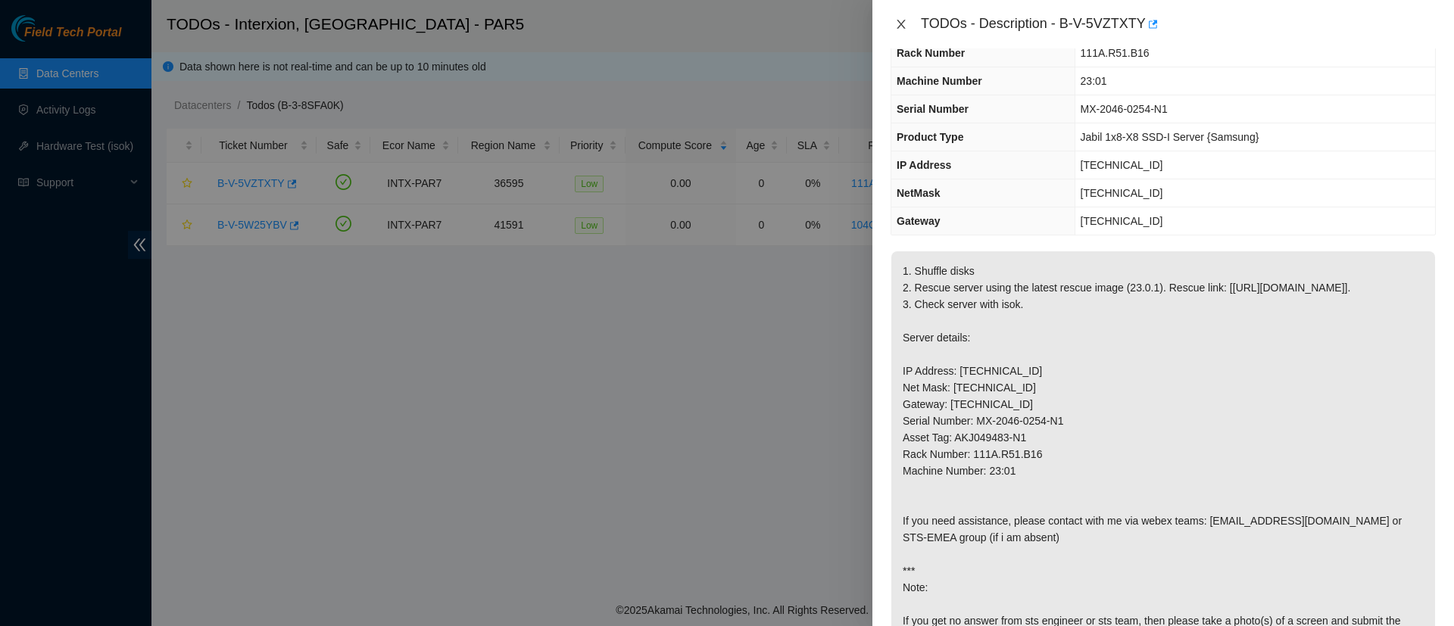
click at [899, 26] on icon "close" at bounding box center [901, 24] width 8 height 9
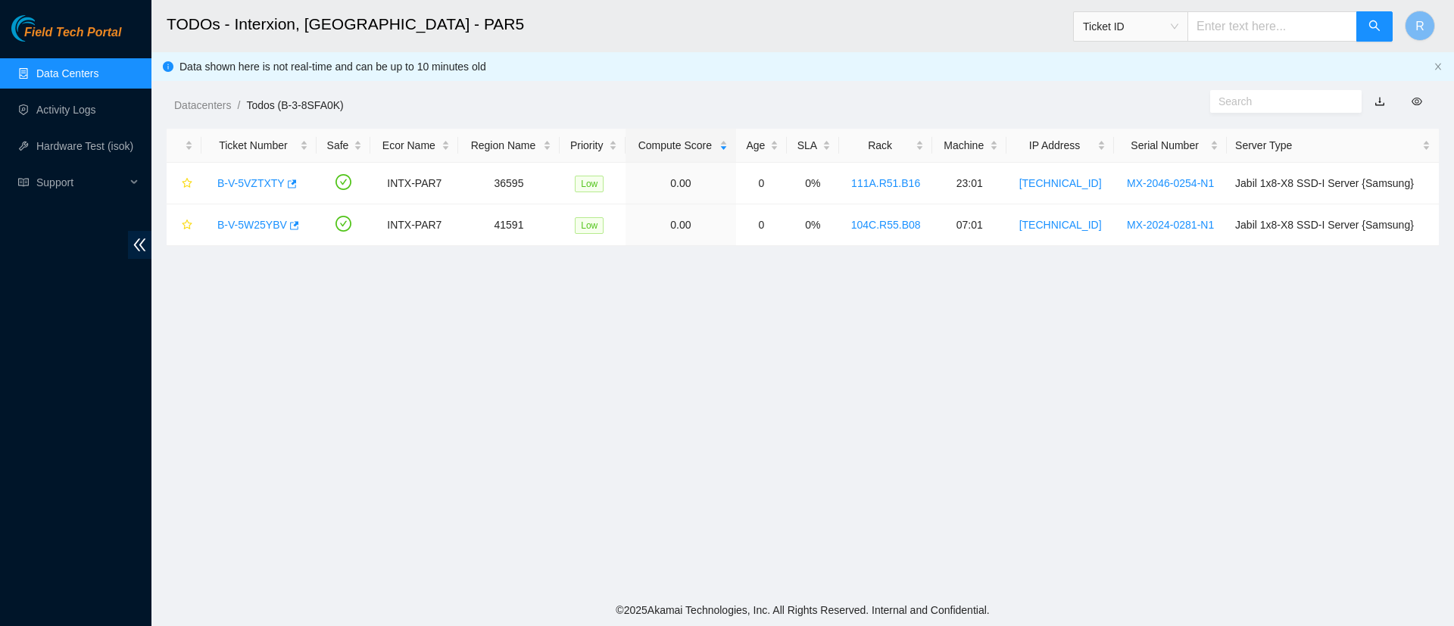
scroll to position [73, 0]
click at [1267, 32] on input "text" at bounding box center [1273, 26] width 170 height 30
type input "Z1Z7M9L3"
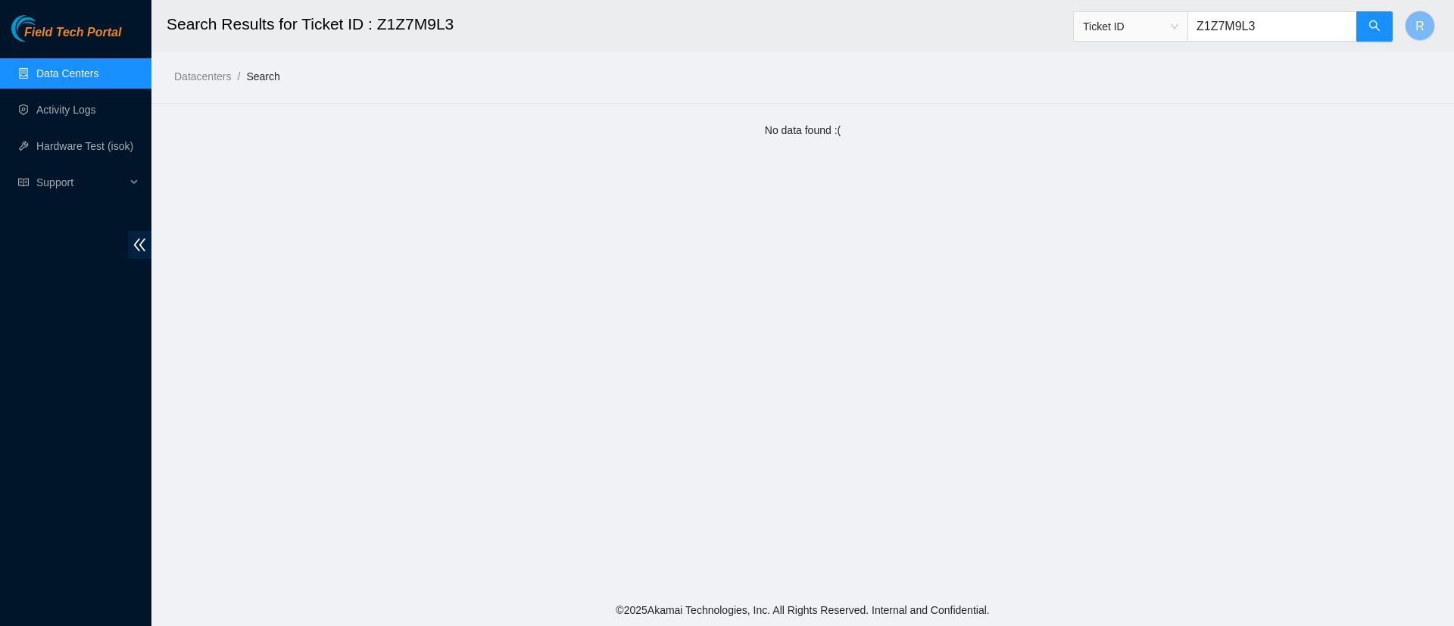
click at [61, 79] on link "Data Centers" at bounding box center [67, 73] width 62 height 12
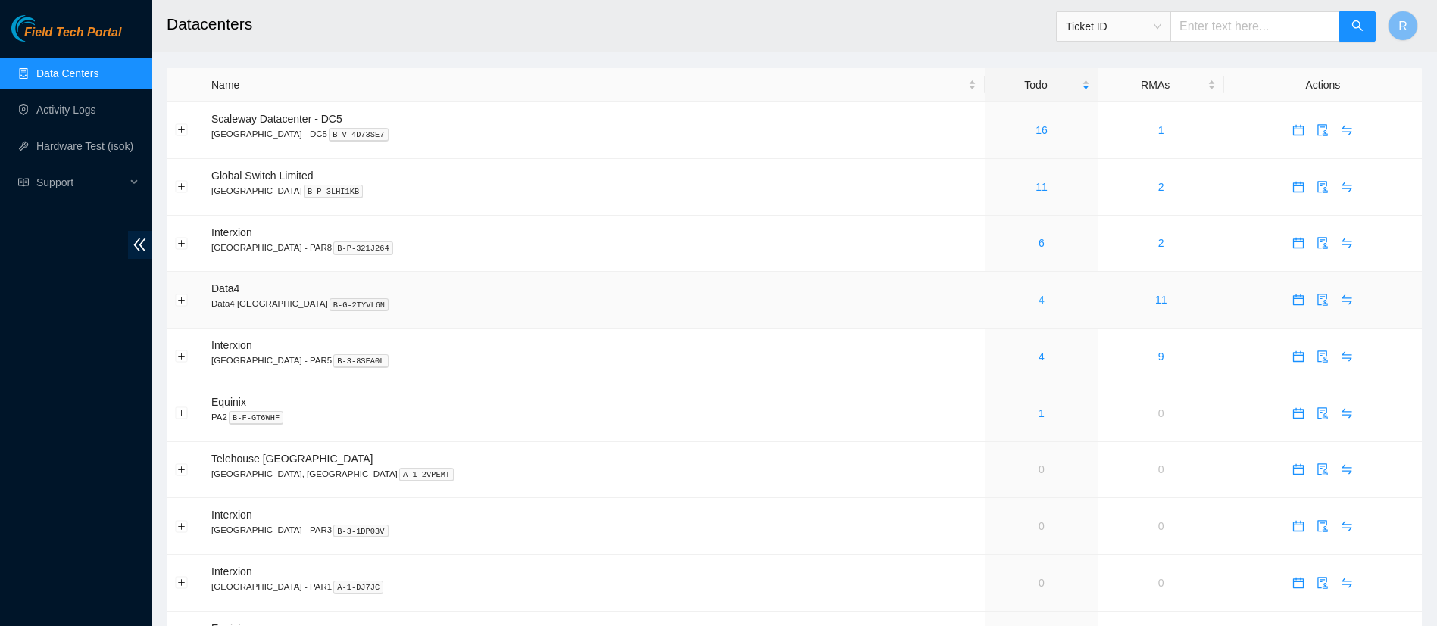
click at [1038, 301] on link "4" at bounding box center [1041, 300] width 6 height 12
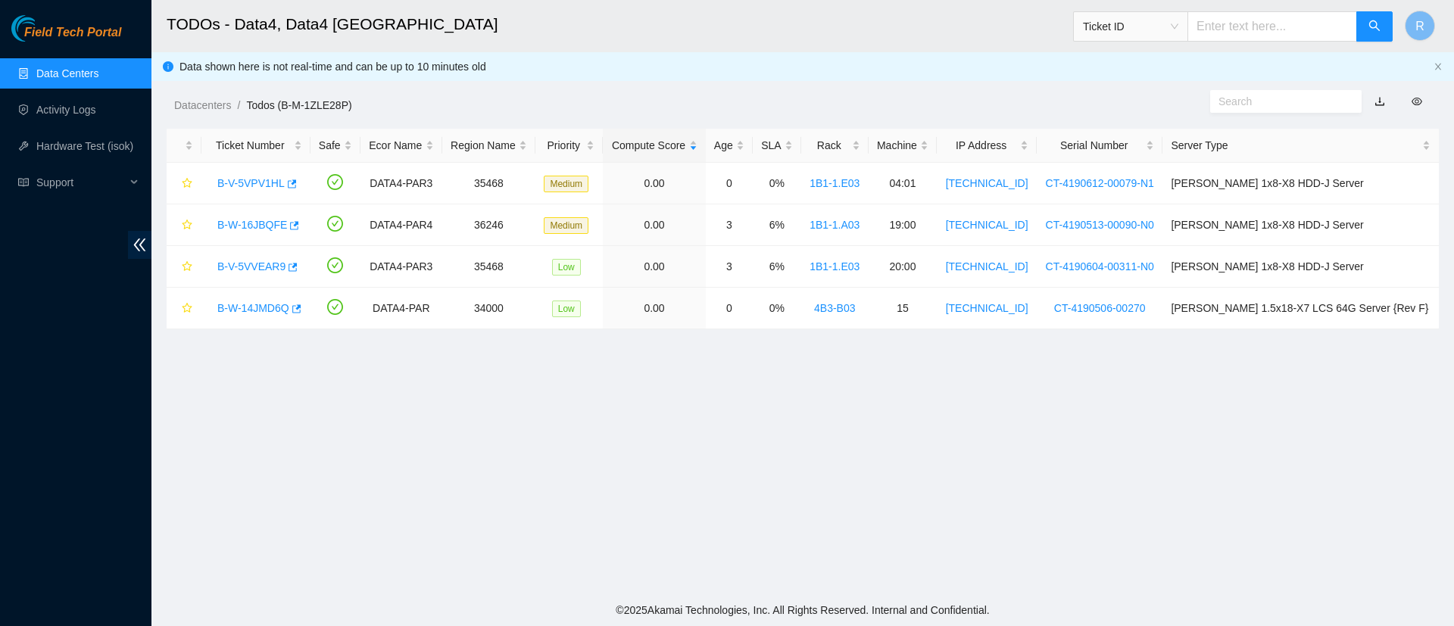
click at [61, 73] on link "Data Centers" at bounding box center [67, 73] width 62 height 12
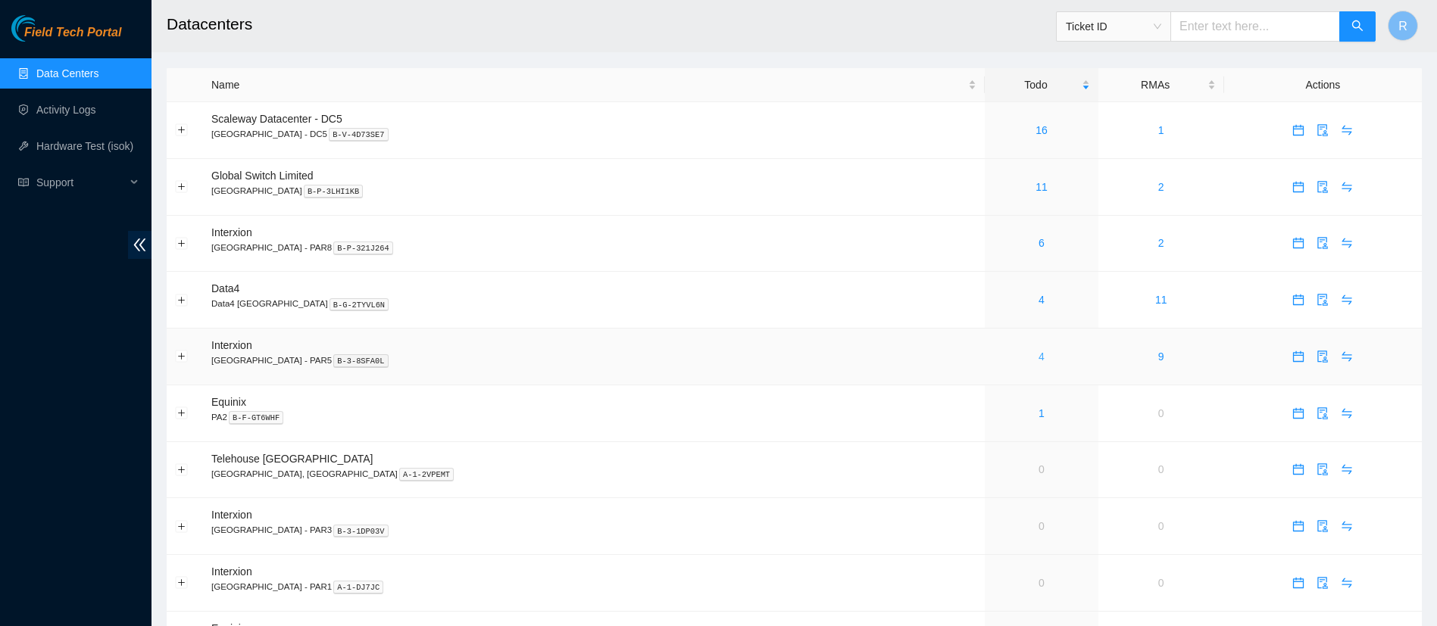
click at [1038, 361] on link "4" at bounding box center [1041, 357] width 6 height 12
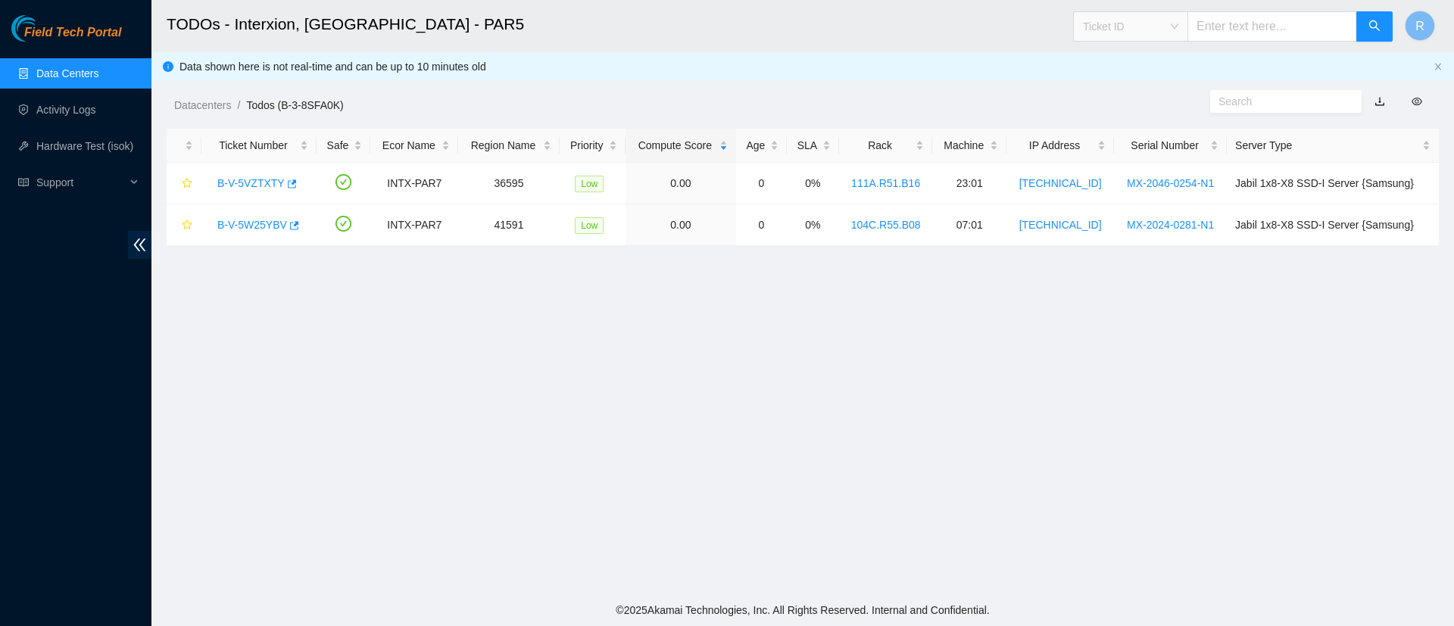
click at [1179, 32] on span "Ticket ID" at bounding box center [1130, 26] width 95 height 23
click at [1179, 21] on span "Ticket ID" at bounding box center [1130, 26] width 95 height 23
click at [1147, 166] on div "Tracking Number" at bounding box center [1145, 177] width 114 height 24
click at [1281, 23] on input "text" at bounding box center [1273, 26] width 170 height 30
type input "884024244257"
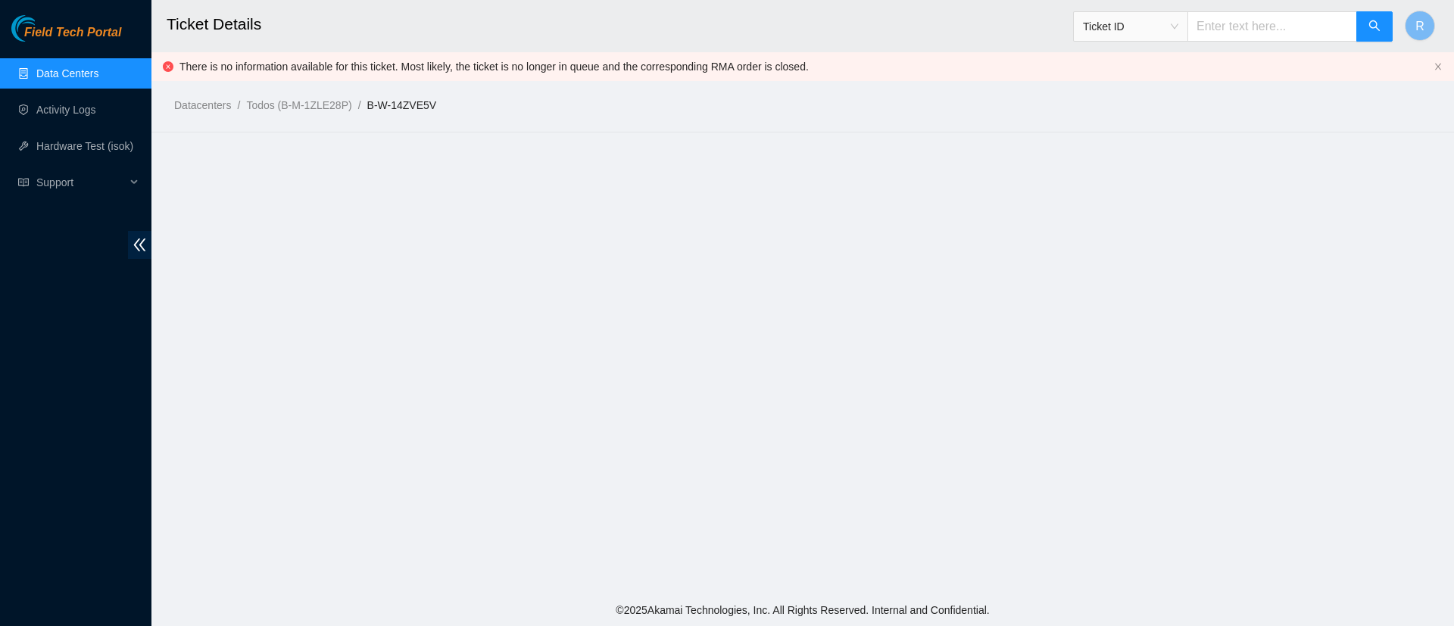
click at [1287, 14] on input "text" at bounding box center [1273, 26] width 170 height 30
click at [1179, 30] on span "Ticket ID" at bounding box center [1130, 26] width 95 height 23
click at [1172, 175] on div "Tracking Number" at bounding box center [1145, 177] width 95 height 17
click at [1284, 17] on input "text" at bounding box center [1273, 26] width 170 height 30
type input "884024177852"
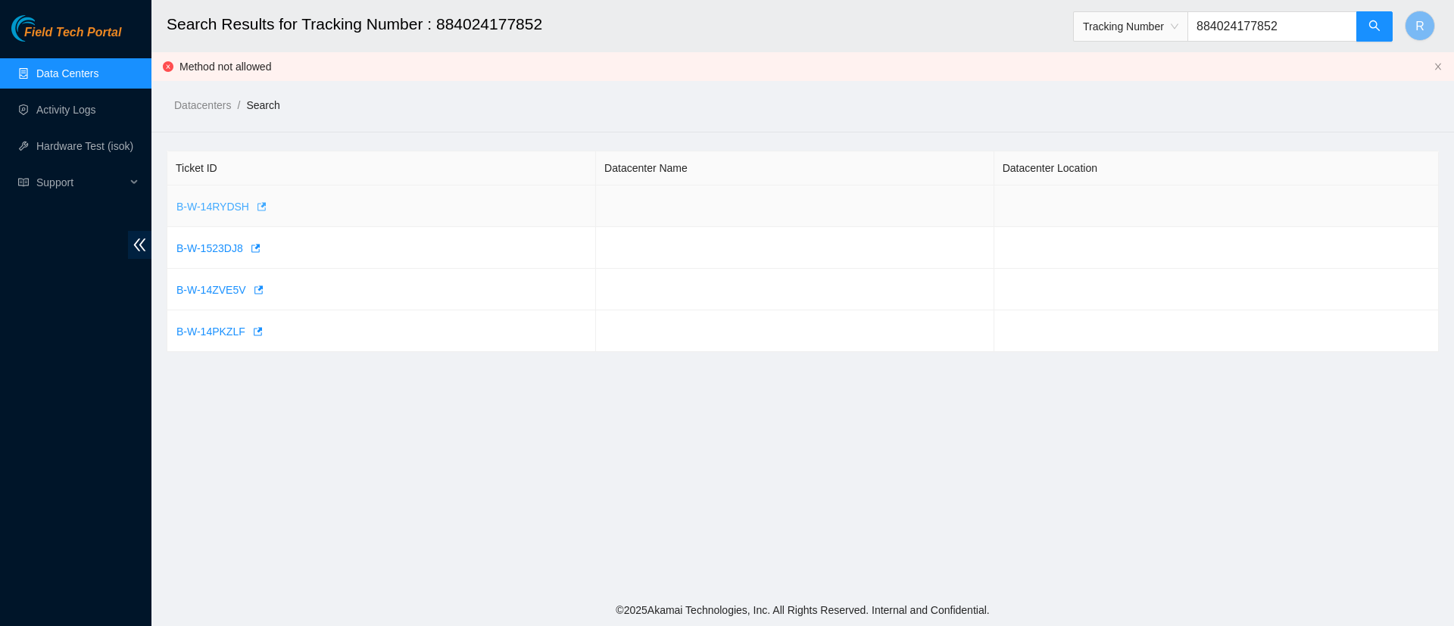
click at [215, 205] on span "B-W-14RYDSH" at bounding box center [212, 206] width 73 height 17
click at [201, 245] on span "B-W-1523DJ8" at bounding box center [209, 248] width 67 height 17
click at [196, 295] on span "B-W-14ZVE5V" at bounding box center [211, 290] width 70 height 17
click at [205, 323] on span "B-W-14PKZLF" at bounding box center [210, 331] width 69 height 17
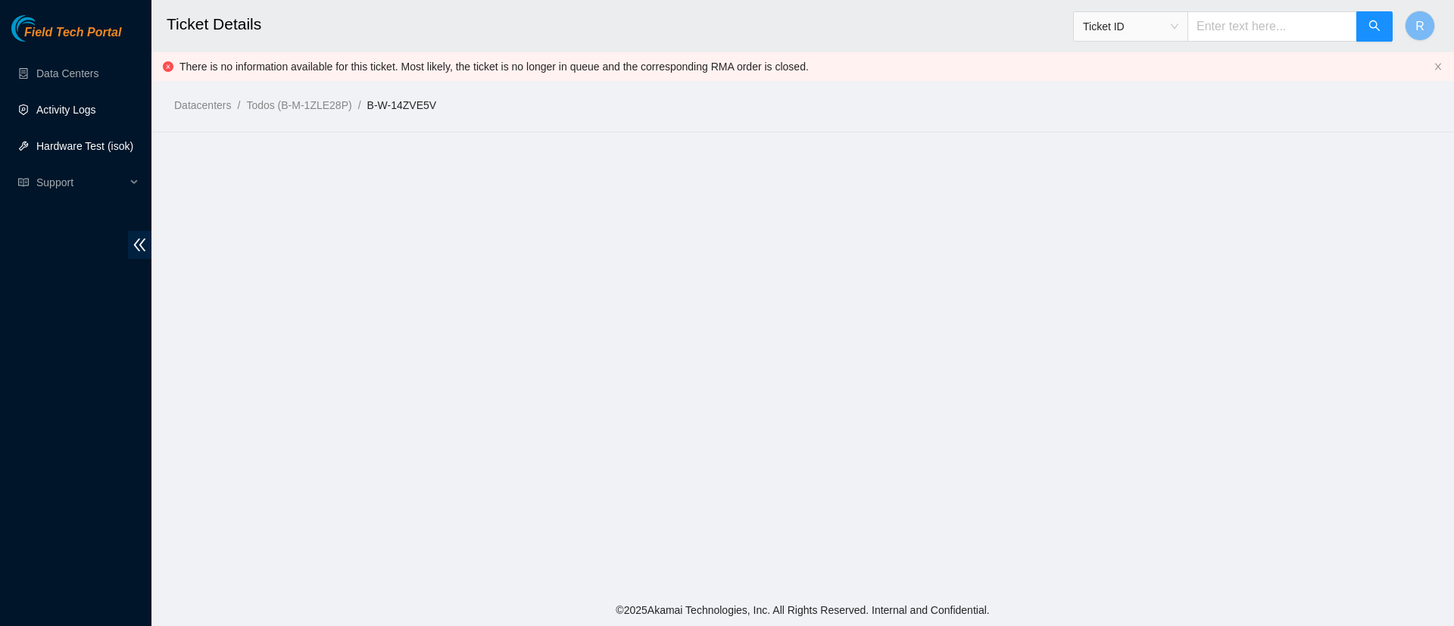
click at [83, 140] on link "Hardware Test (isok)" at bounding box center [84, 146] width 97 height 12
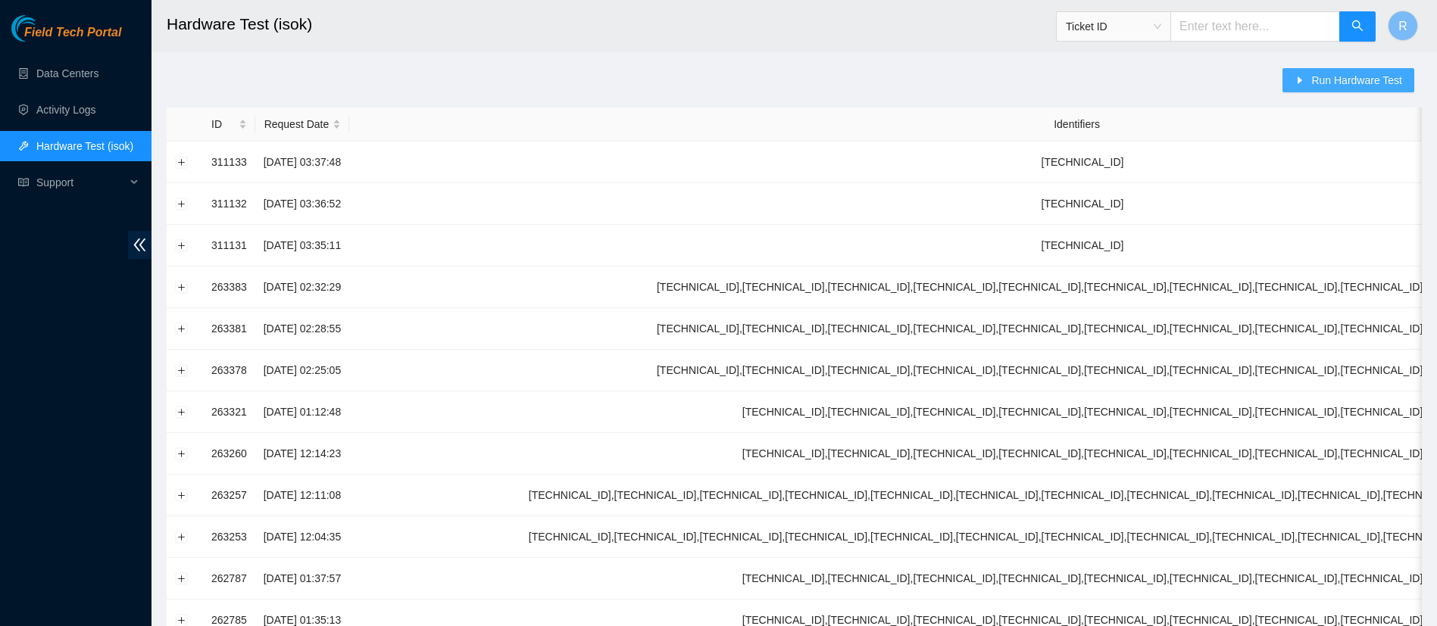
click at [1305, 83] on icon "caret-right" at bounding box center [1300, 80] width 11 height 11
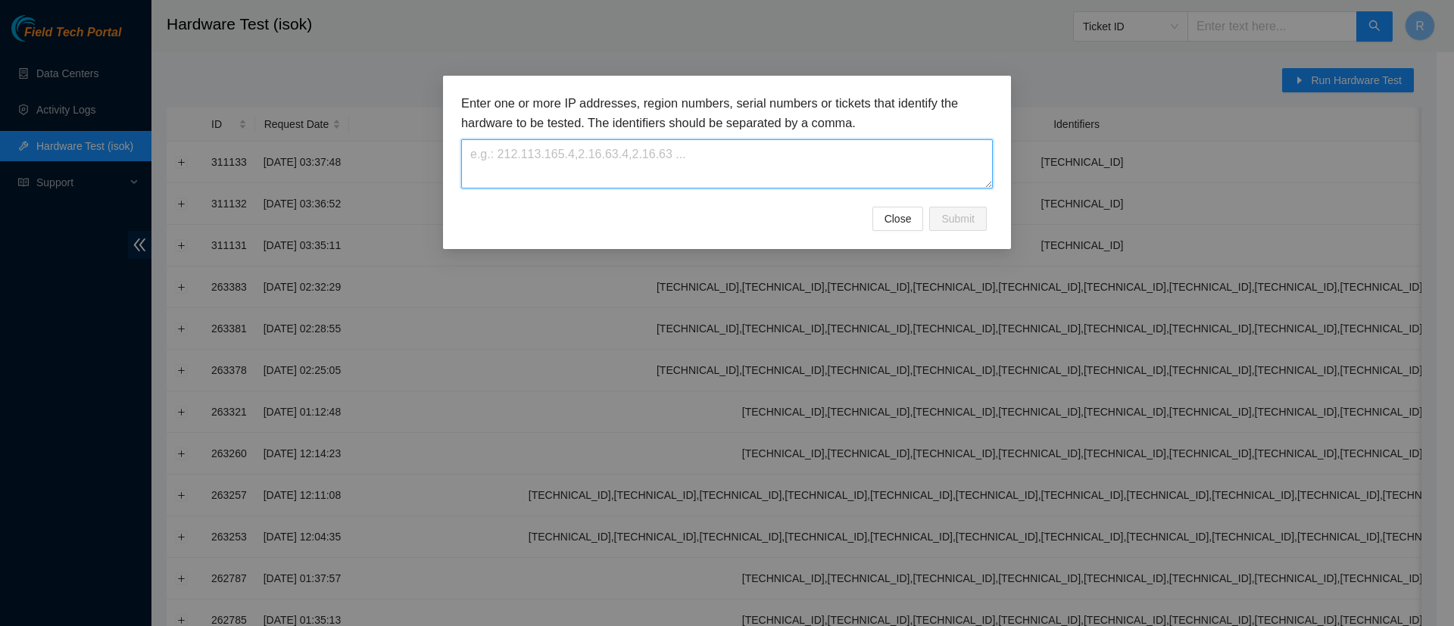
click at [539, 168] on textarea at bounding box center [727, 163] width 532 height 49
paste textarea "2.16.89.206"
type textarea "2.16.89.206"
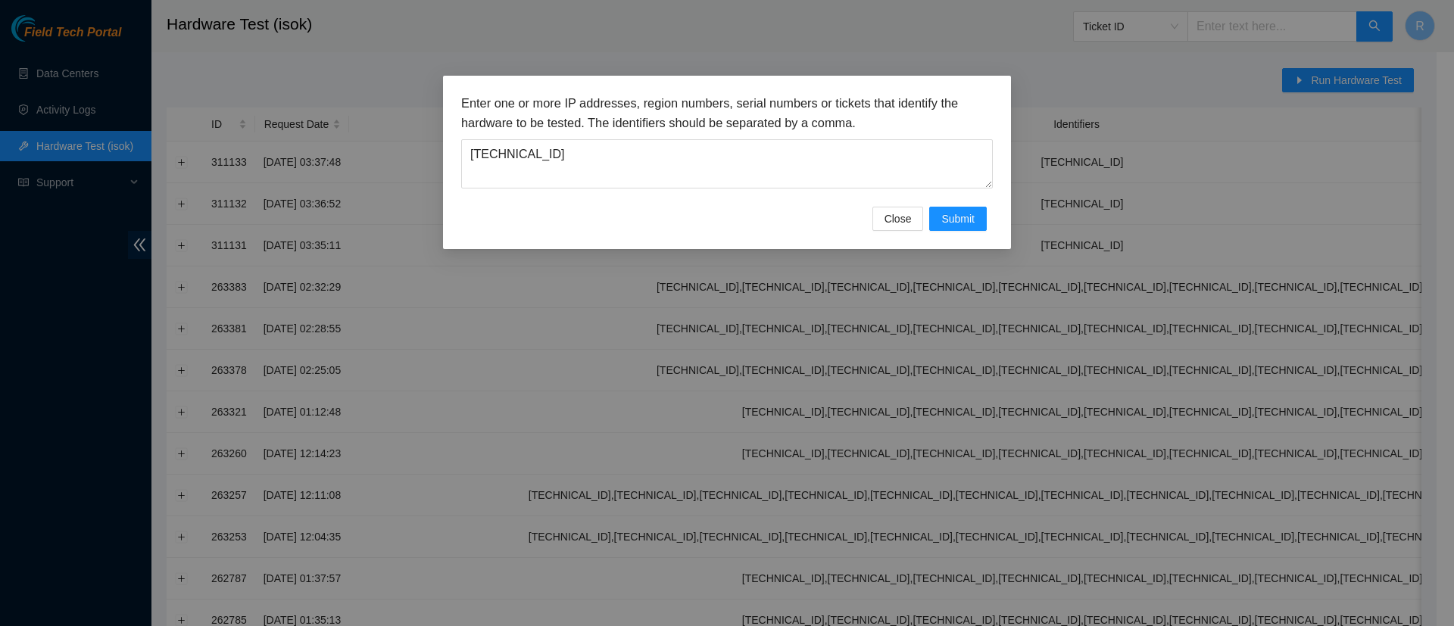
click at [971, 194] on div "Enter one or more IP addresses, region numbers, serial numbers or tickets that …" at bounding box center [727, 150] width 532 height 113
click at [966, 209] on button "Submit" at bounding box center [958, 219] width 58 height 24
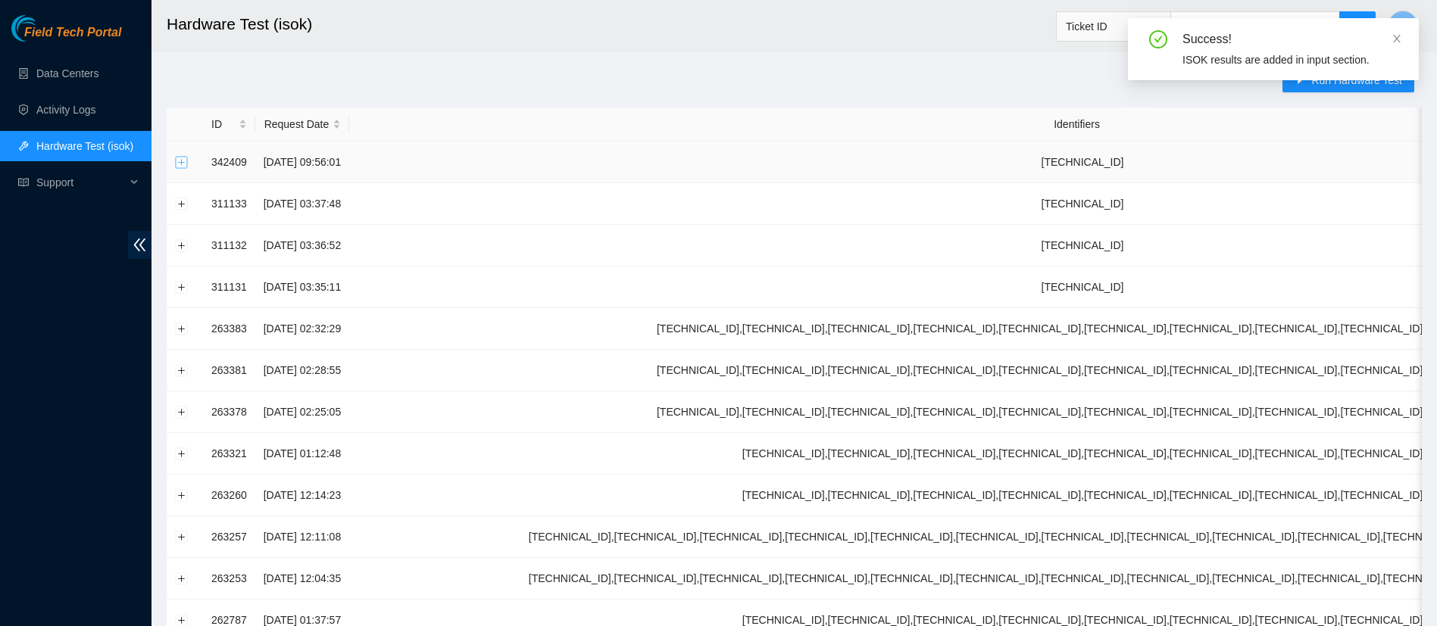
click at [176, 161] on button "Expand row" at bounding box center [182, 162] width 12 height 12
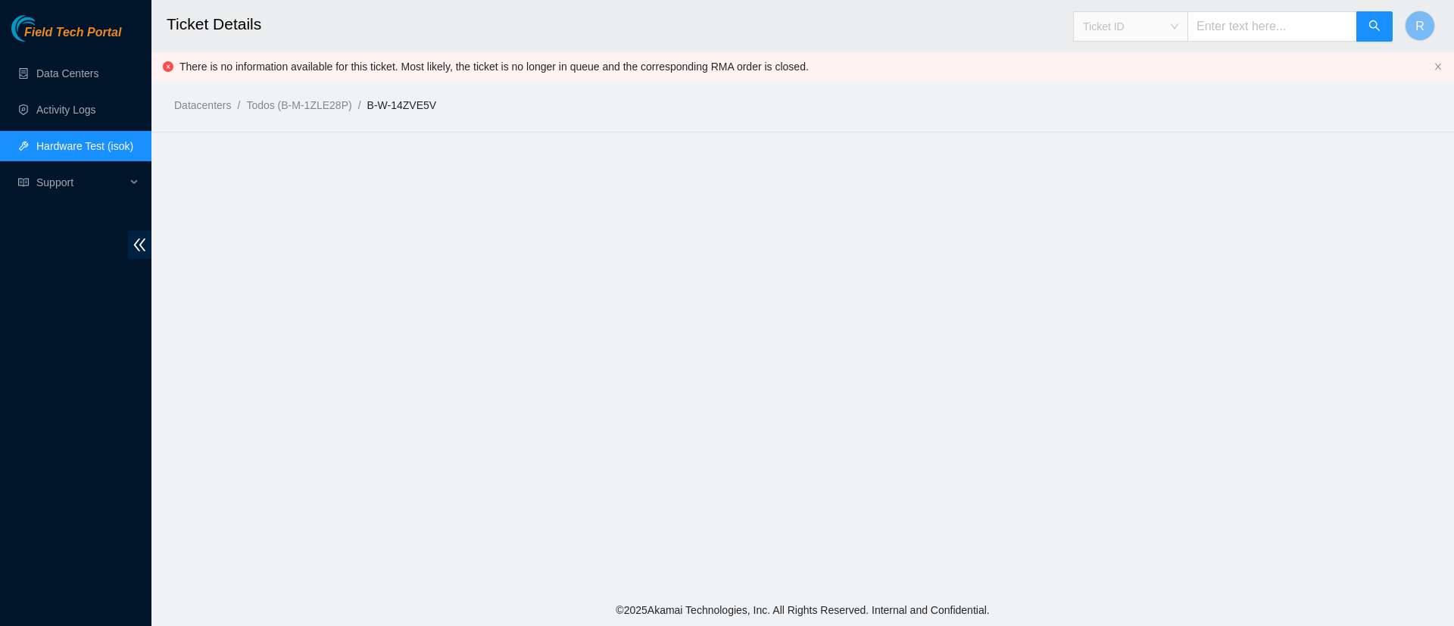
click at [1167, 20] on span "Ticket ID" at bounding box center [1130, 26] width 95 height 23
click at [1132, 172] on div "Tracking Number" at bounding box center [1145, 177] width 95 height 17
click at [1288, 33] on input "text" at bounding box center [1273, 26] width 170 height 30
type input "883318473520"
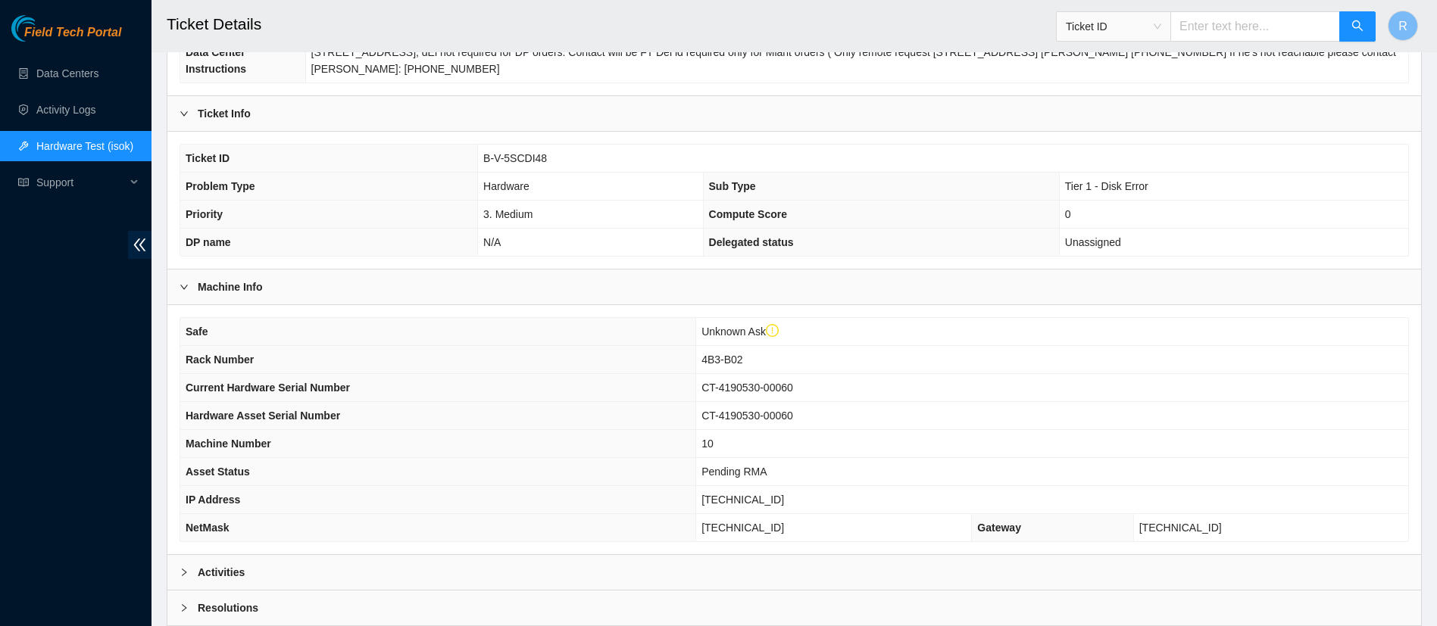
scroll to position [364, 0]
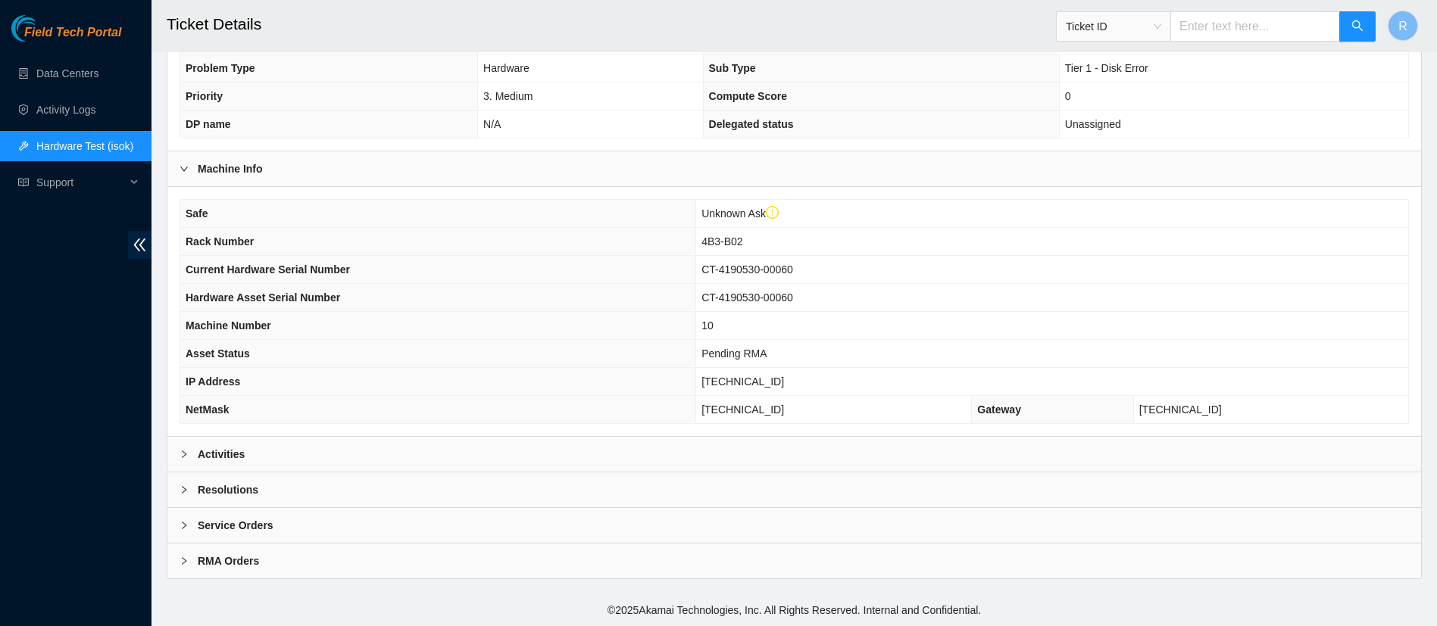
click at [267, 442] on div "Activities" at bounding box center [794, 454] width 1254 height 35
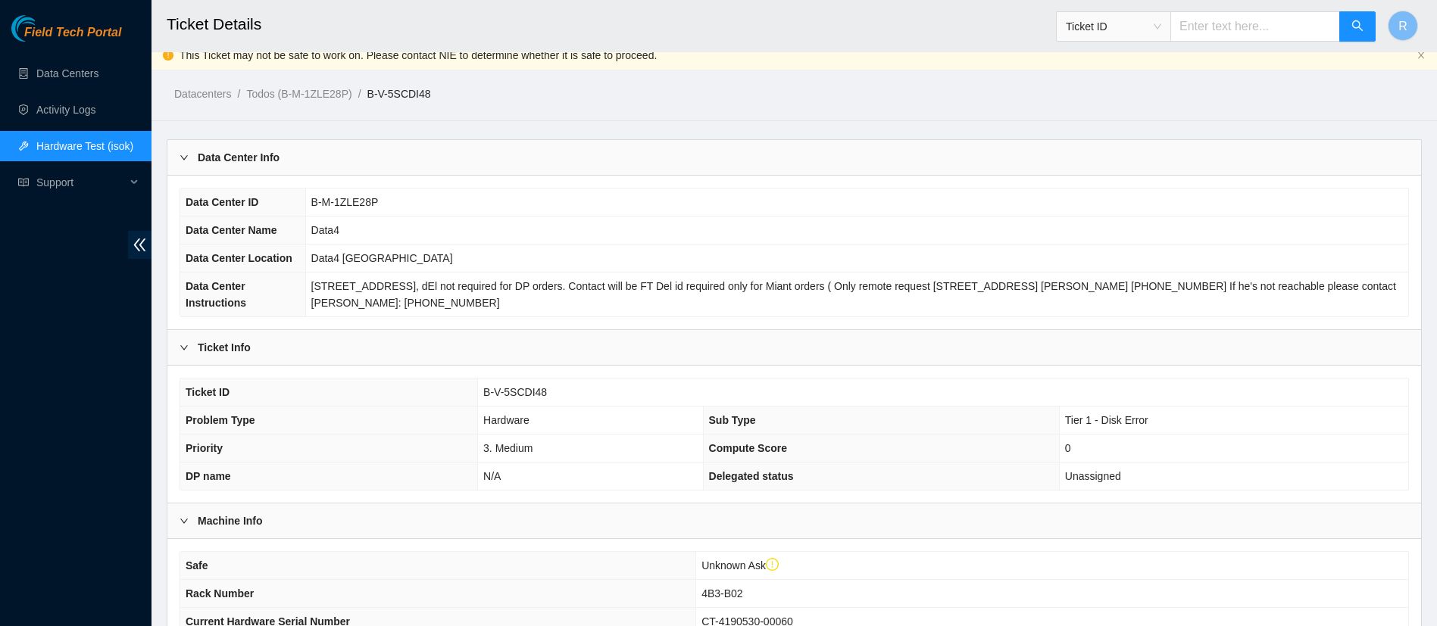
scroll to position [0, 0]
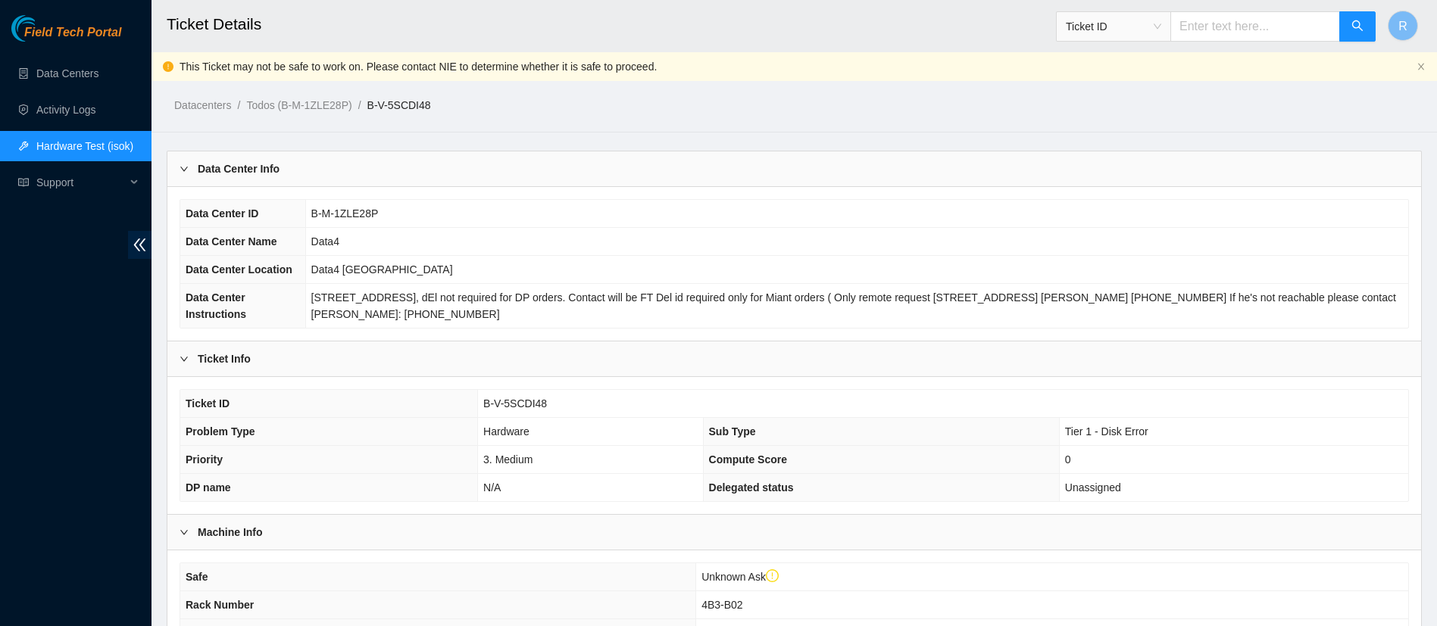
click at [1160, 29] on span "Ticket ID" at bounding box center [1113, 26] width 95 height 23
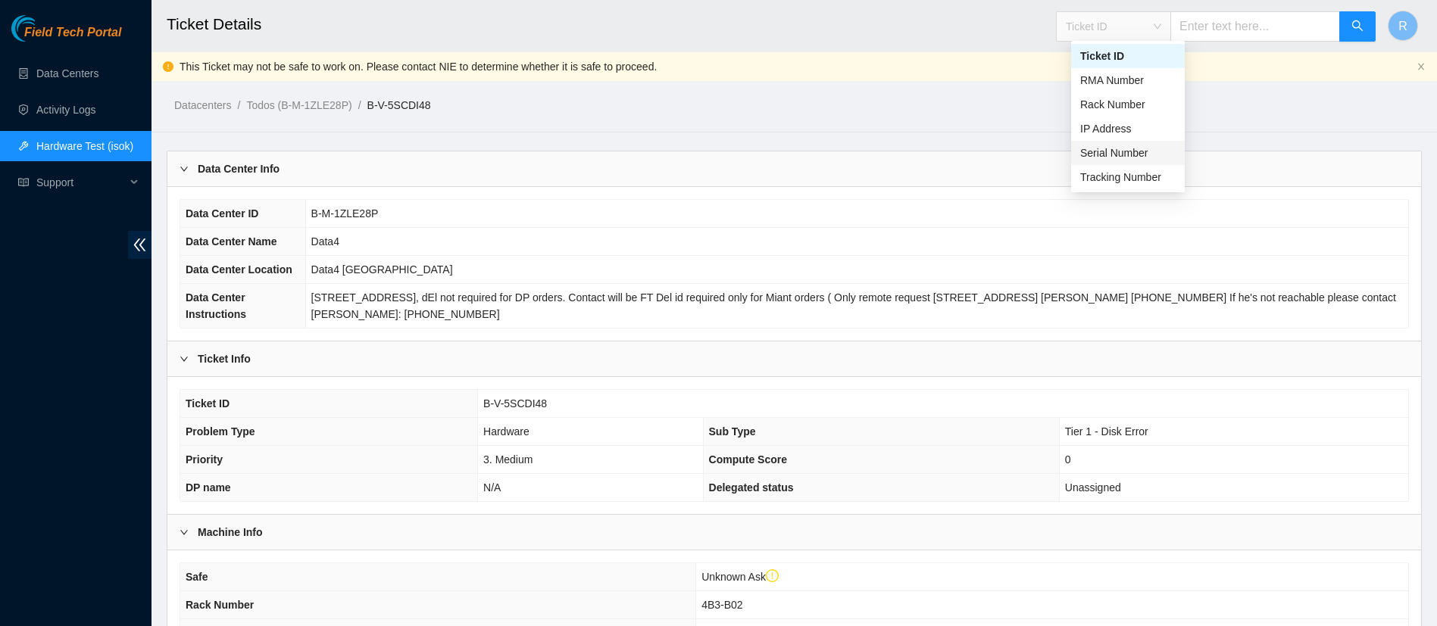
click at [1116, 163] on div "Serial Number" at bounding box center [1128, 153] width 114 height 24
click at [1170, 30] on div "Serial Number" at bounding box center [1114, 26] width 114 height 24
click at [1116, 187] on div "Tracking Number" at bounding box center [1128, 177] width 114 height 24
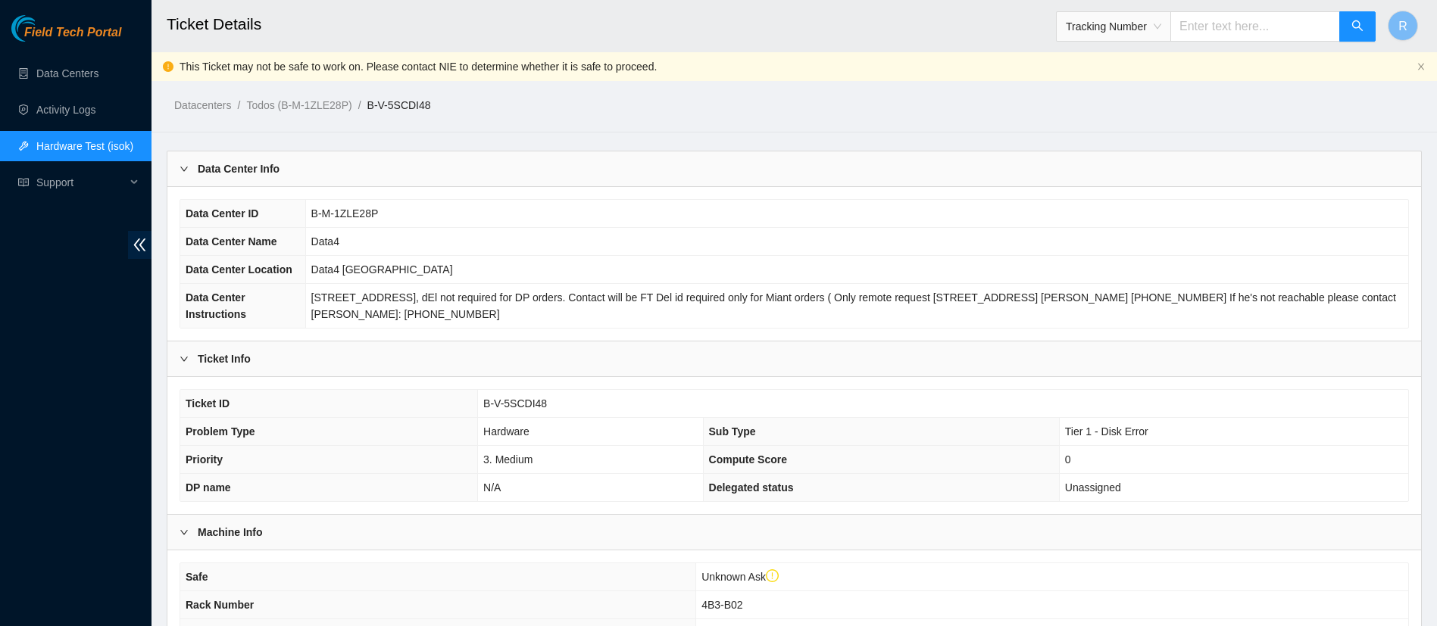
click at [1241, 36] on input "text" at bounding box center [1255, 26] width 170 height 30
type input "883318473520"
click at [1348, 36] on button "button" at bounding box center [1357, 26] width 36 height 30
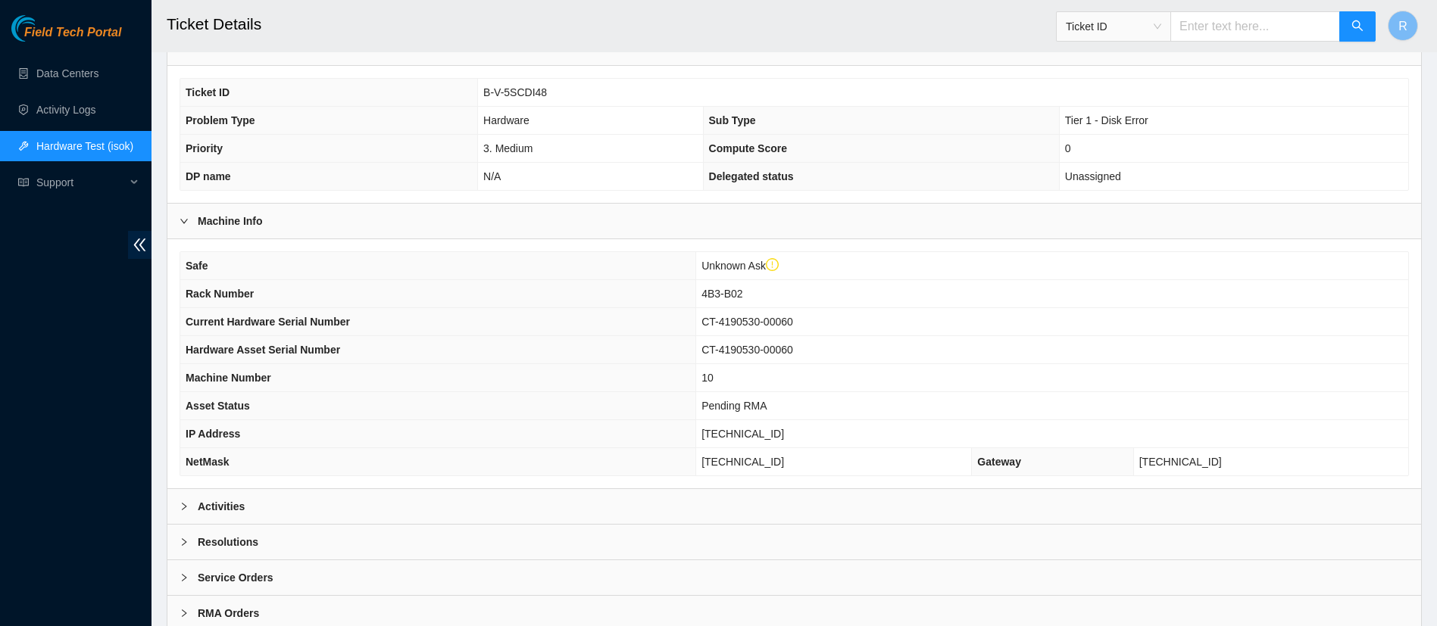
scroll to position [364, 0]
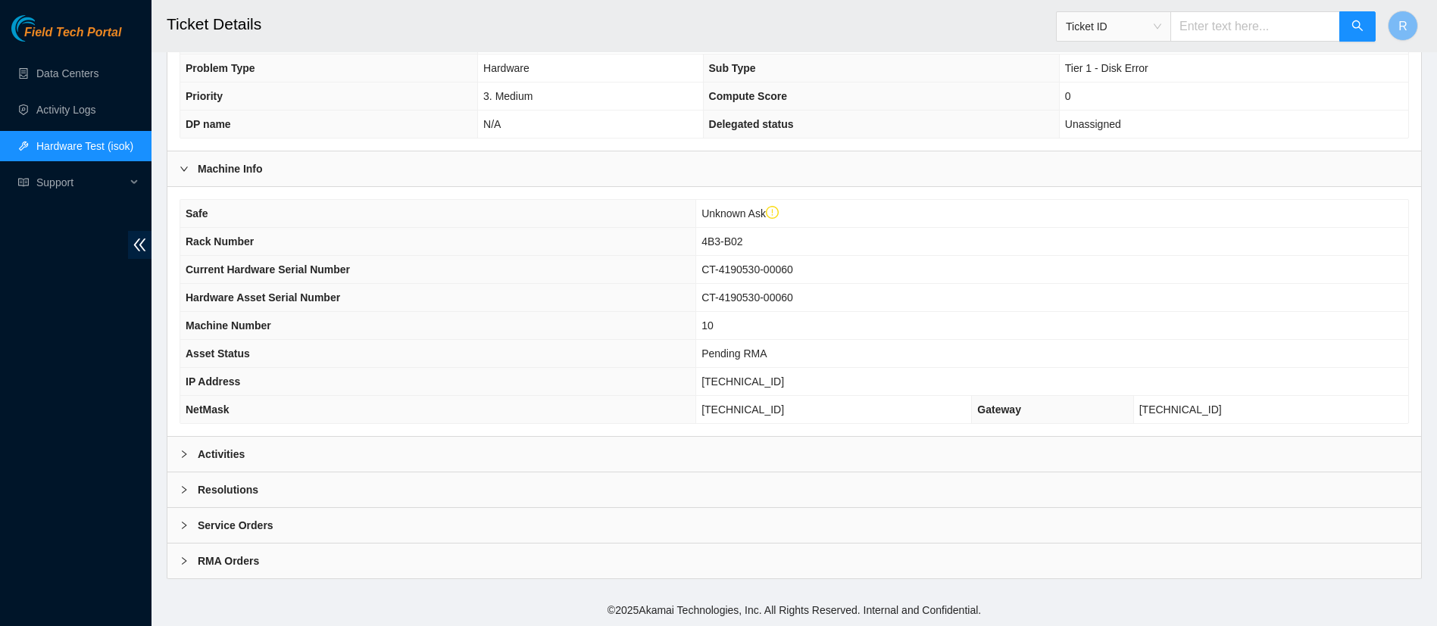
click at [657, 464] on div "Activities" at bounding box center [794, 454] width 1254 height 35
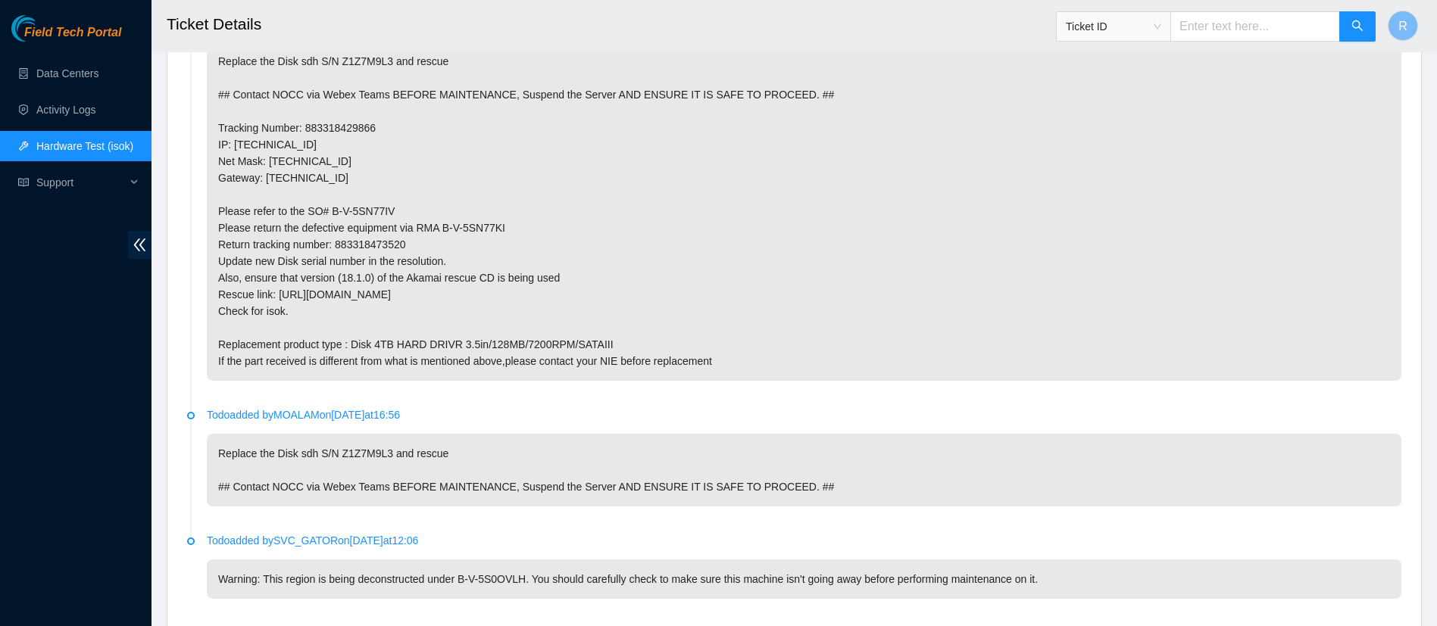
scroll to position [3778, 0]
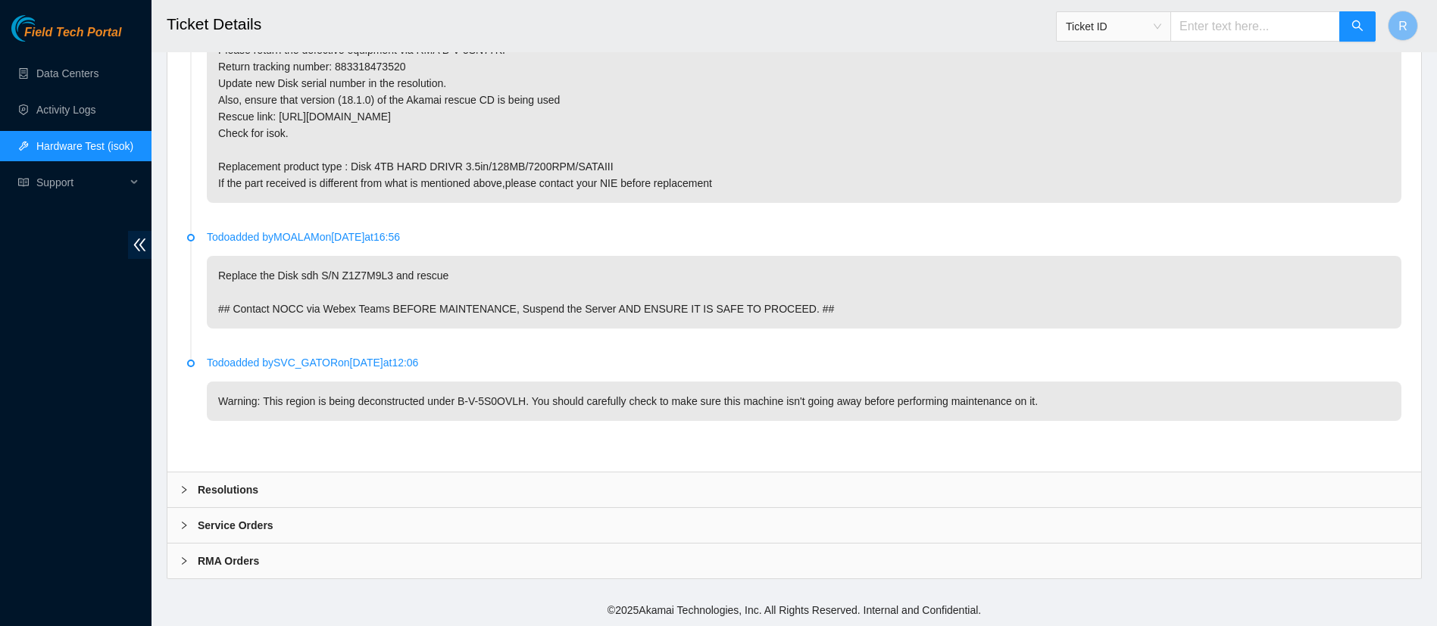
click at [431, 520] on div "Service Orders" at bounding box center [794, 525] width 1254 height 35
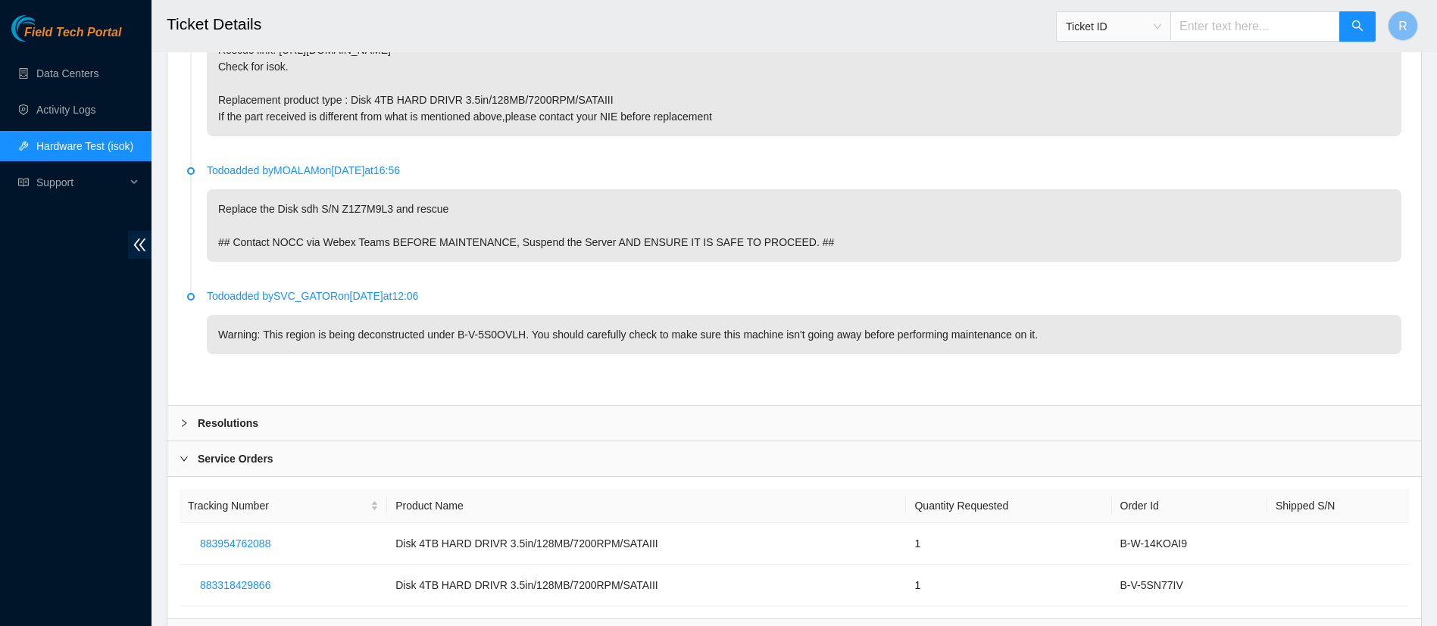
scroll to position [3920, 0]
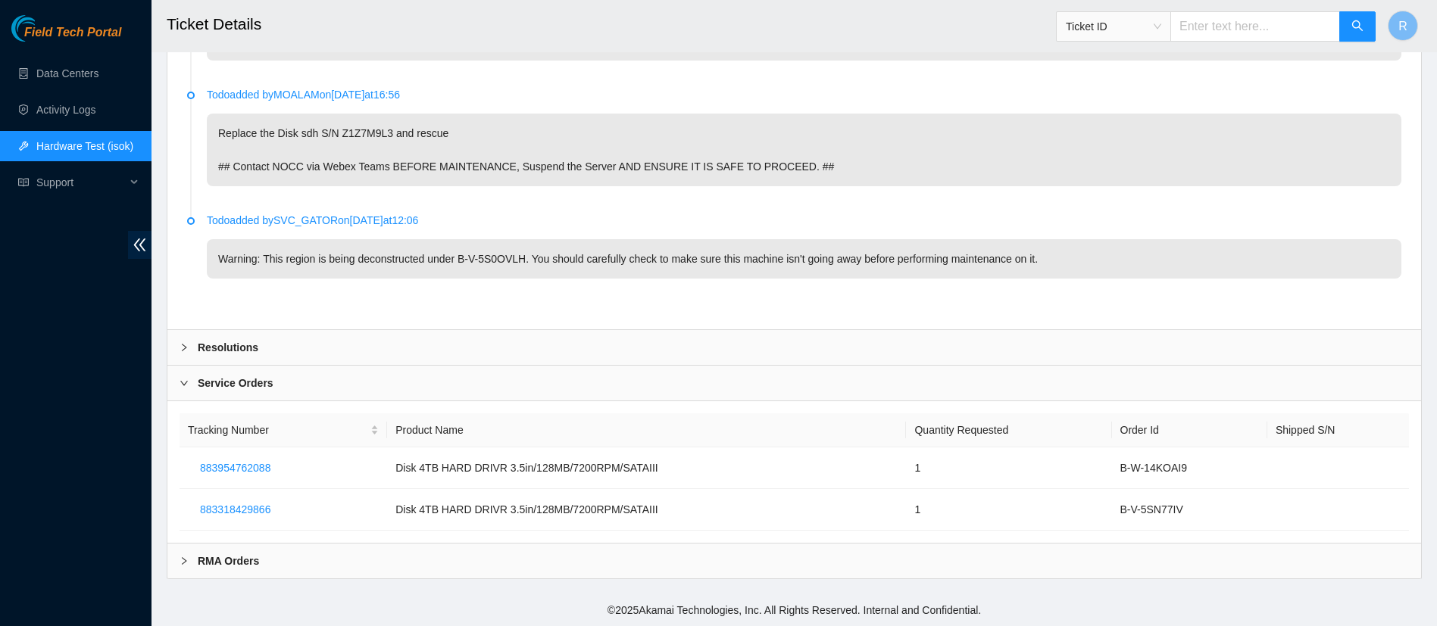
click at [901, 559] on div "RMA Orders" at bounding box center [794, 561] width 1254 height 35
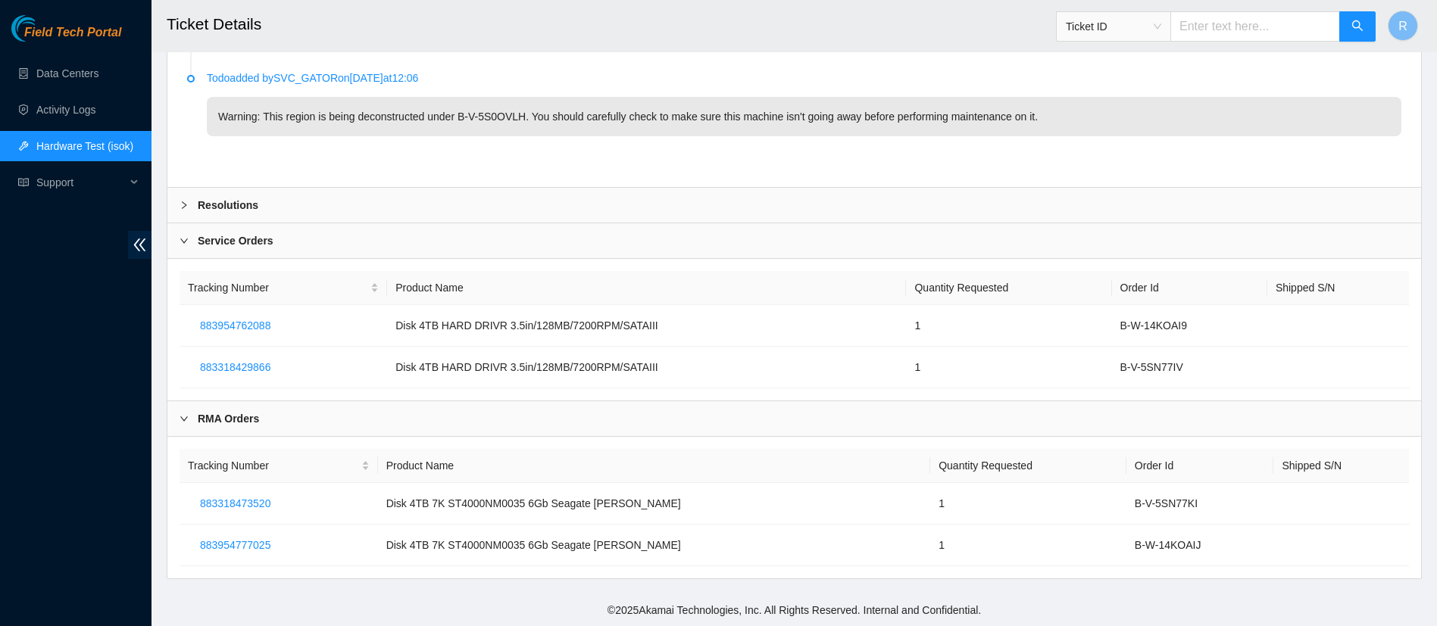
scroll to position [4062, 0]
click at [248, 363] on span "883318429866" at bounding box center [235, 367] width 70 height 17
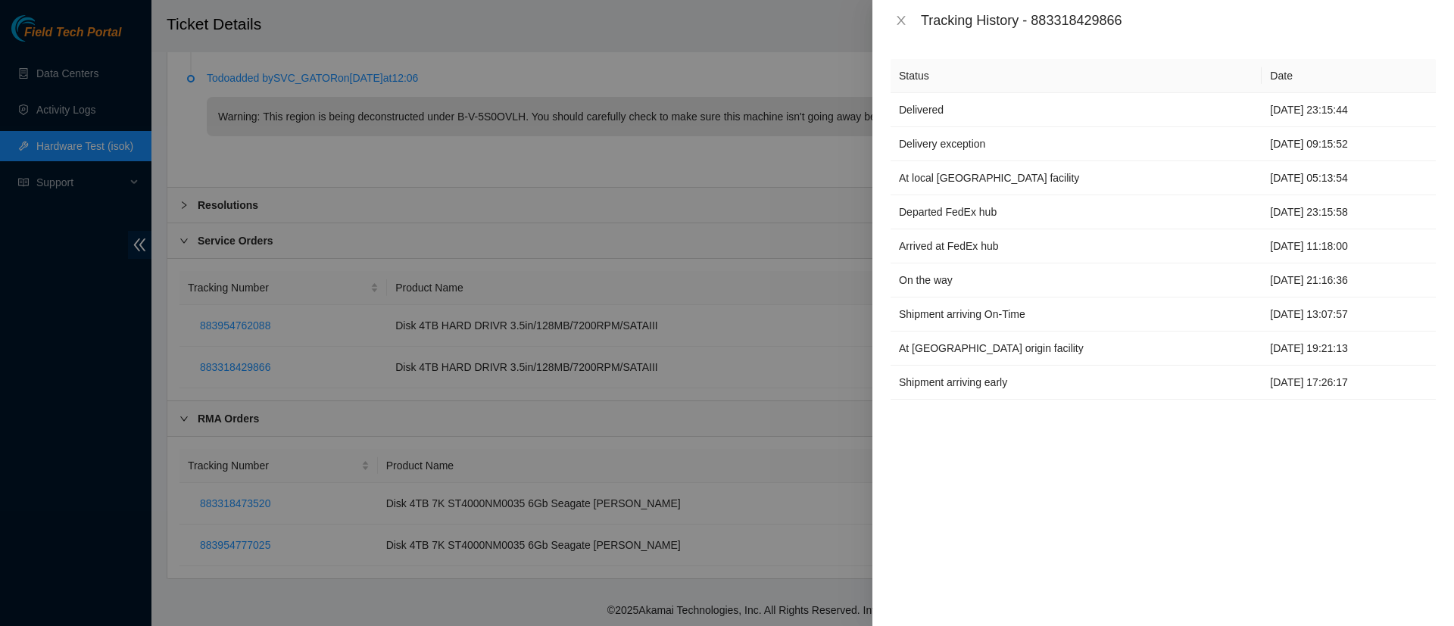
click at [279, 299] on div at bounding box center [727, 313] width 1454 height 626
click at [234, 349] on div at bounding box center [727, 313] width 1454 height 626
click at [902, 24] on icon "close" at bounding box center [901, 20] width 12 height 12
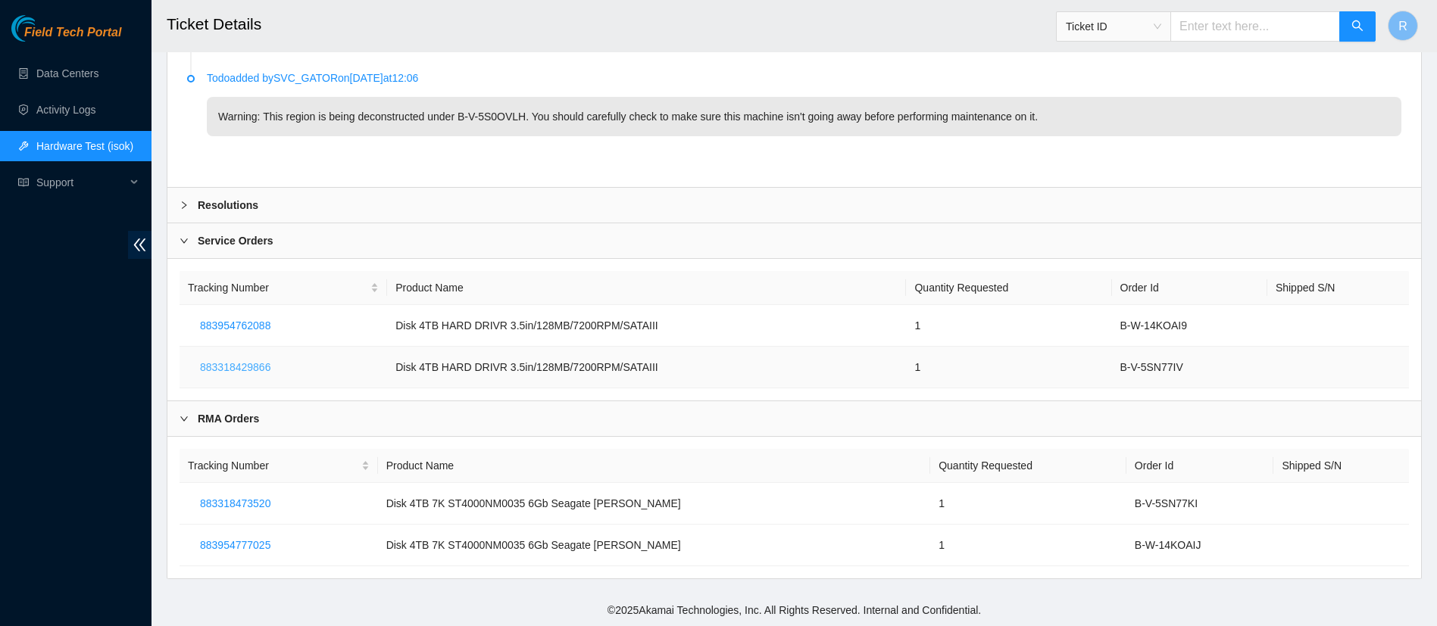
click at [226, 368] on span "883318429866" at bounding box center [235, 367] width 70 height 17
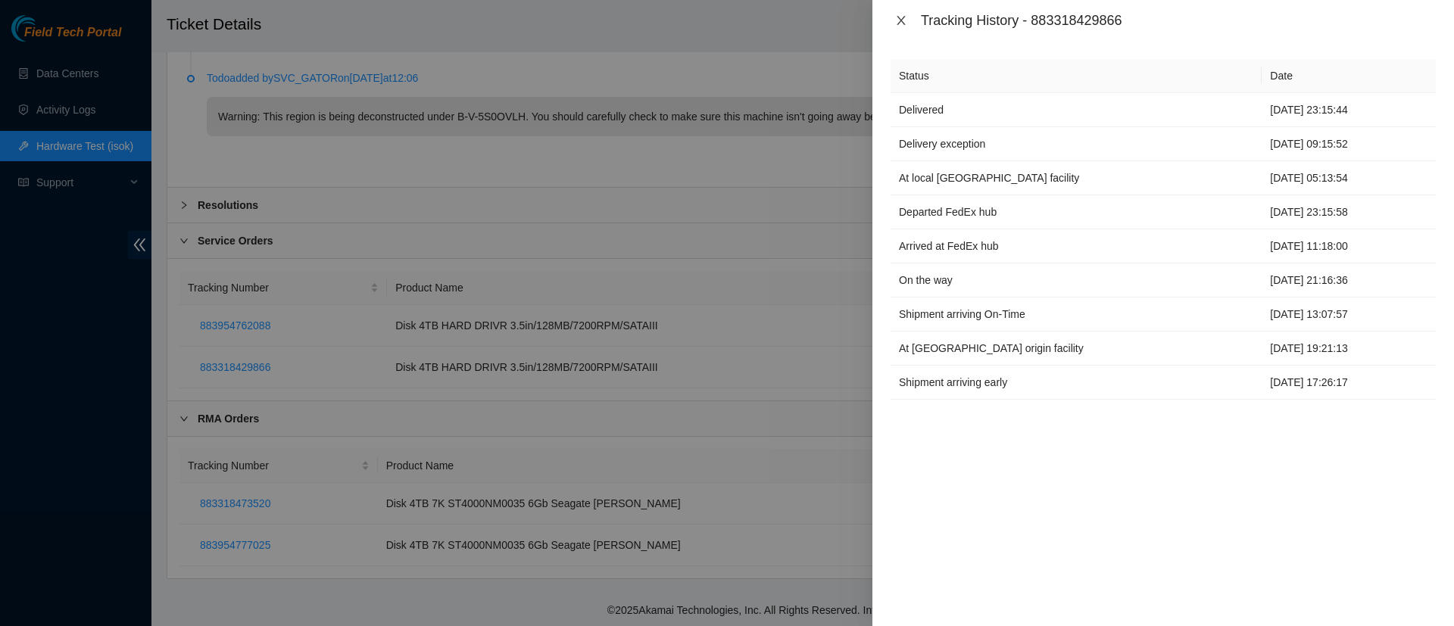
click at [895, 18] on button "Close" at bounding box center [901, 21] width 21 height 14
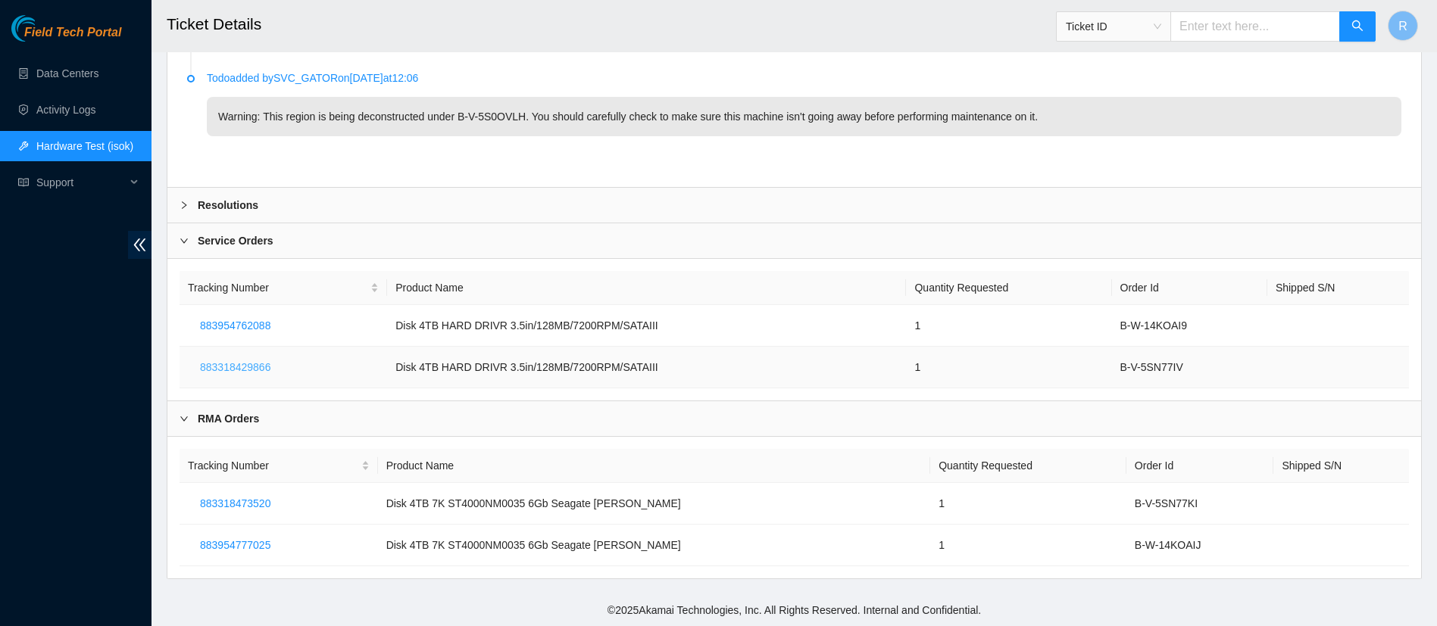
click at [238, 373] on span "883318429866" at bounding box center [235, 367] width 70 height 17
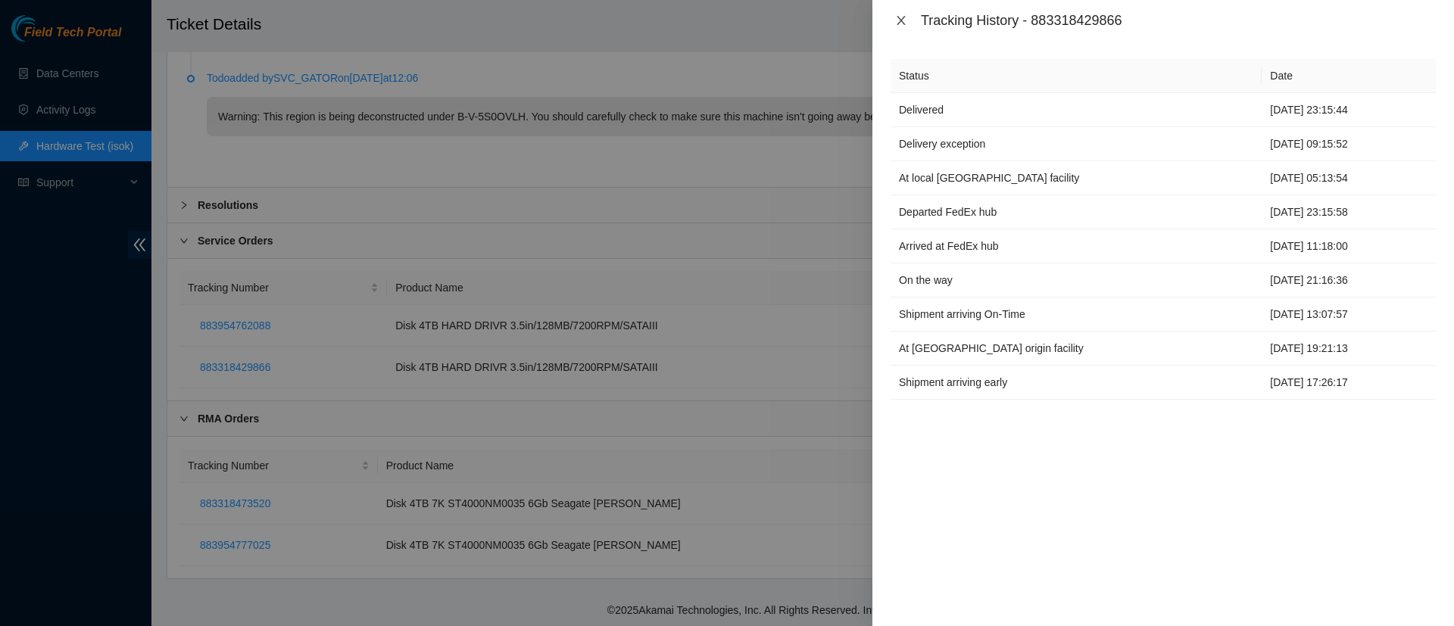
click at [899, 21] on icon "close" at bounding box center [901, 20] width 12 height 12
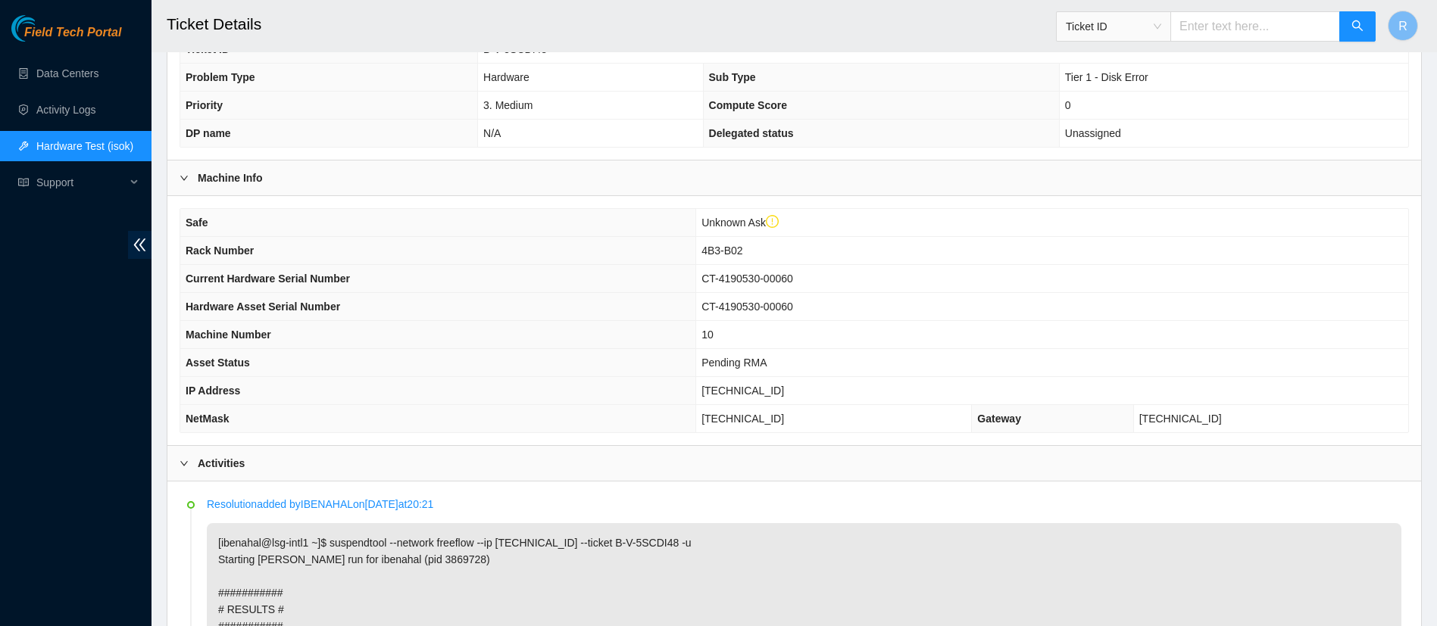
scroll to position [0, 0]
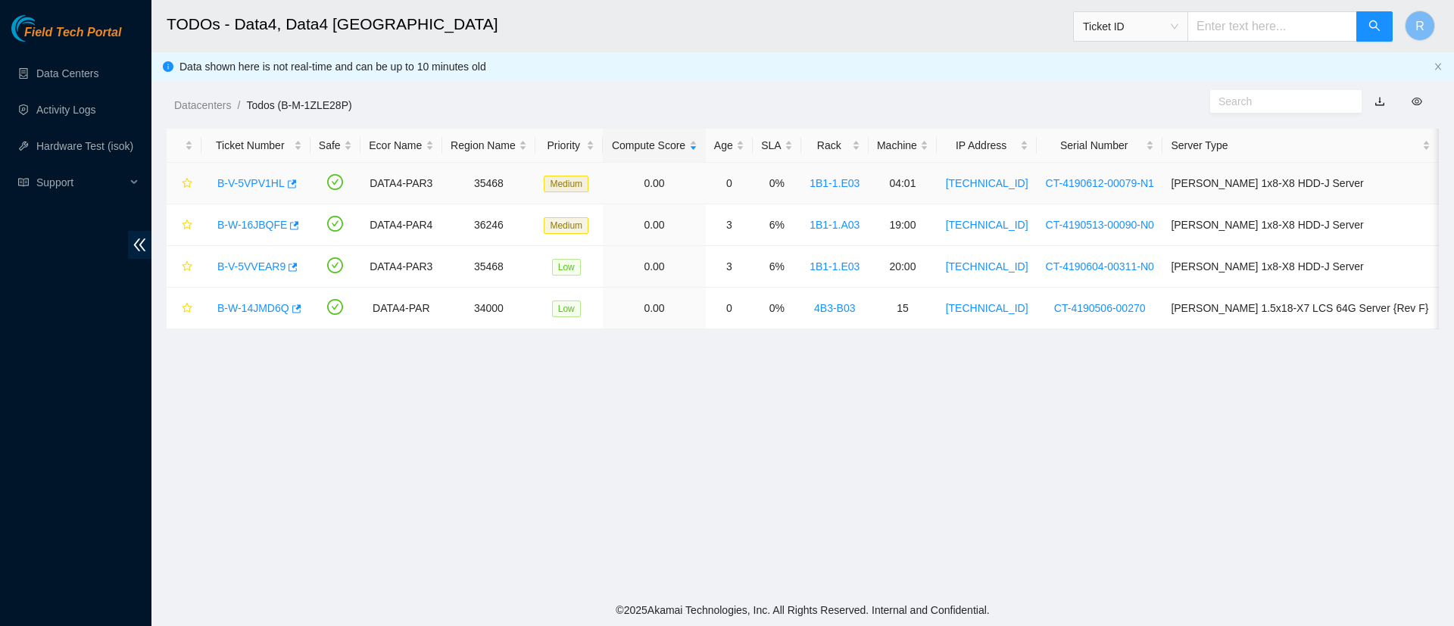
click at [239, 181] on link "B-V-5VPV1HL" at bounding box center [250, 183] width 67 height 12
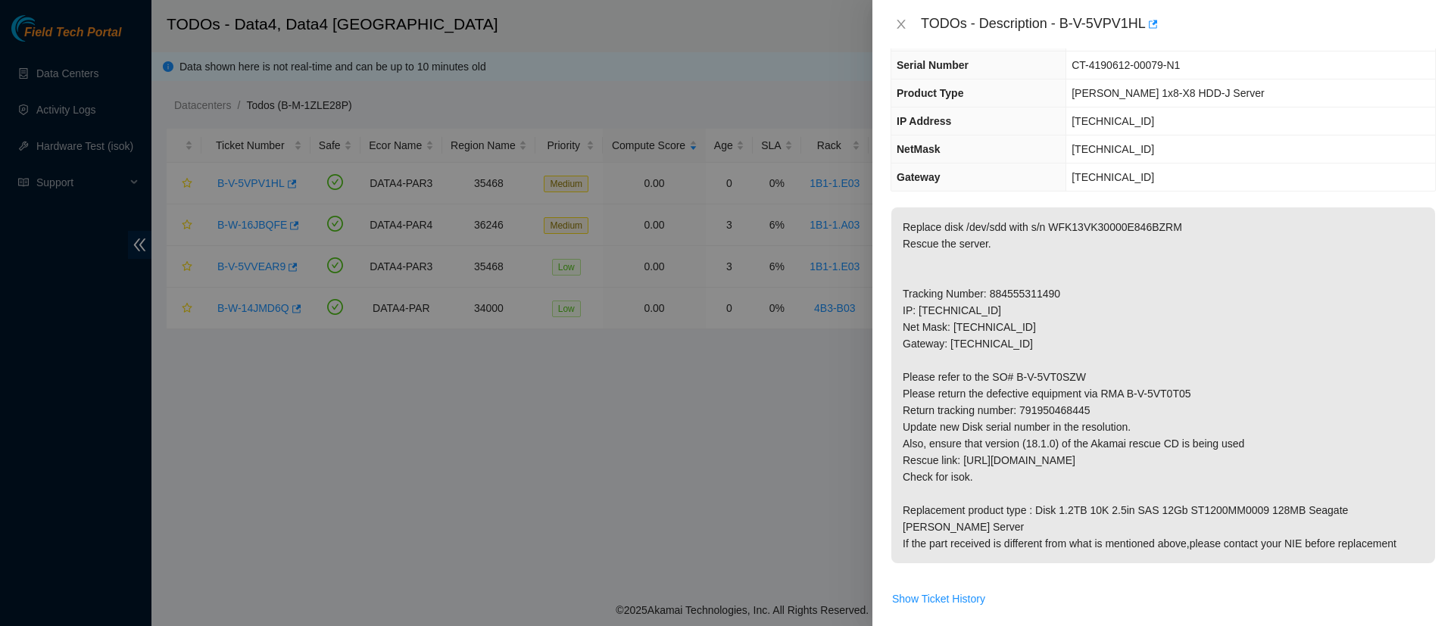
scroll to position [117, 0]
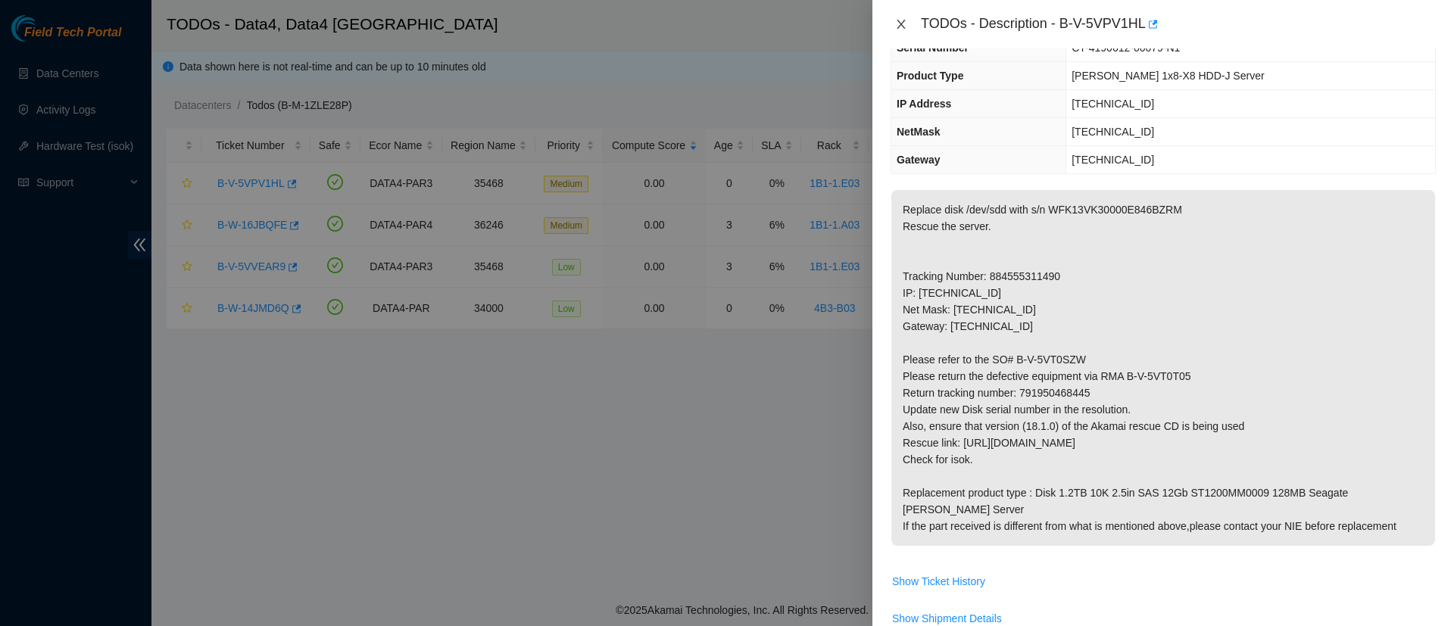
click at [899, 29] on icon "close" at bounding box center [901, 24] width 12 height 12
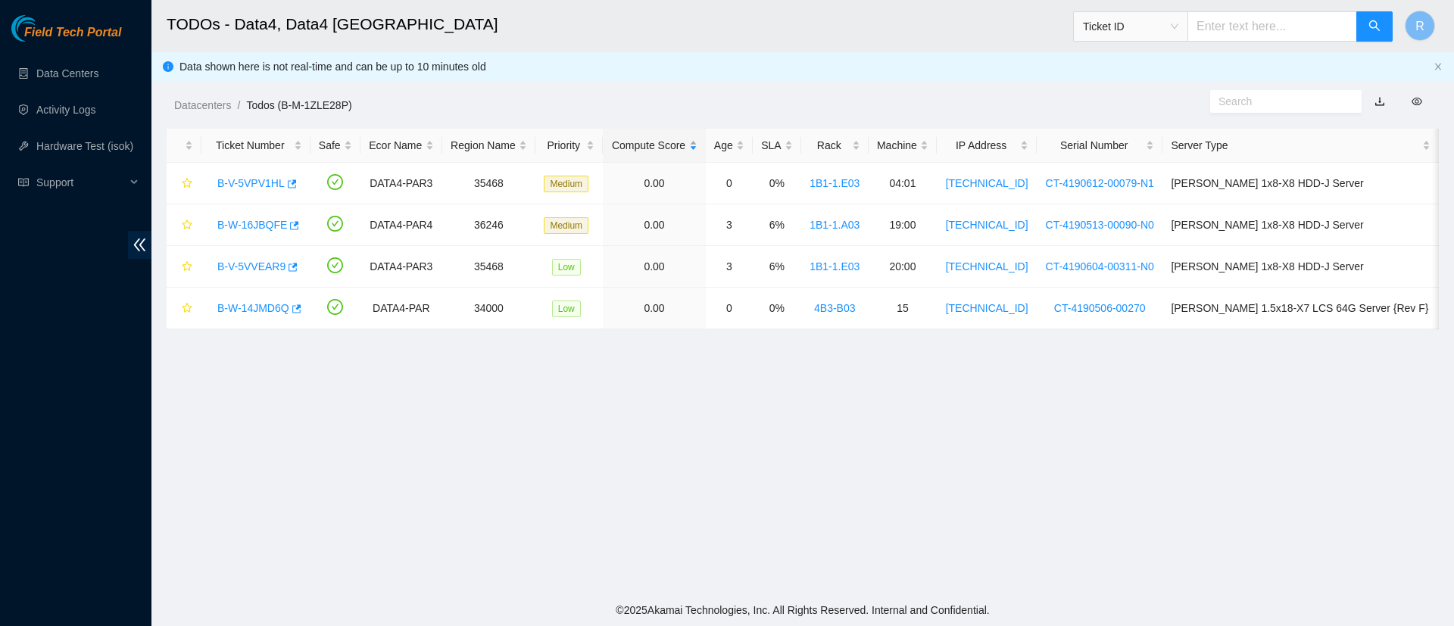
scroll to position [167, 0]
click at [248, 220] on link "B-W-16JBQFE" at bounding box center [252, 225] width 70 height 12
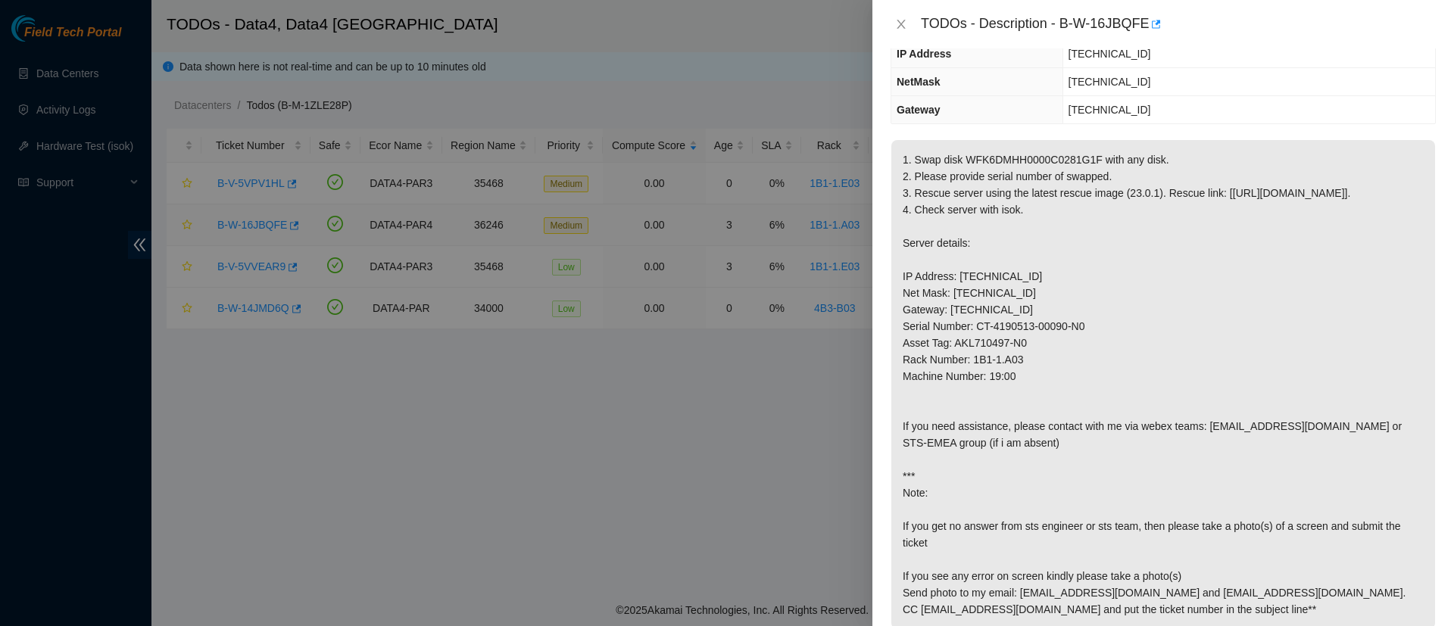
scroll to position [117, 0]
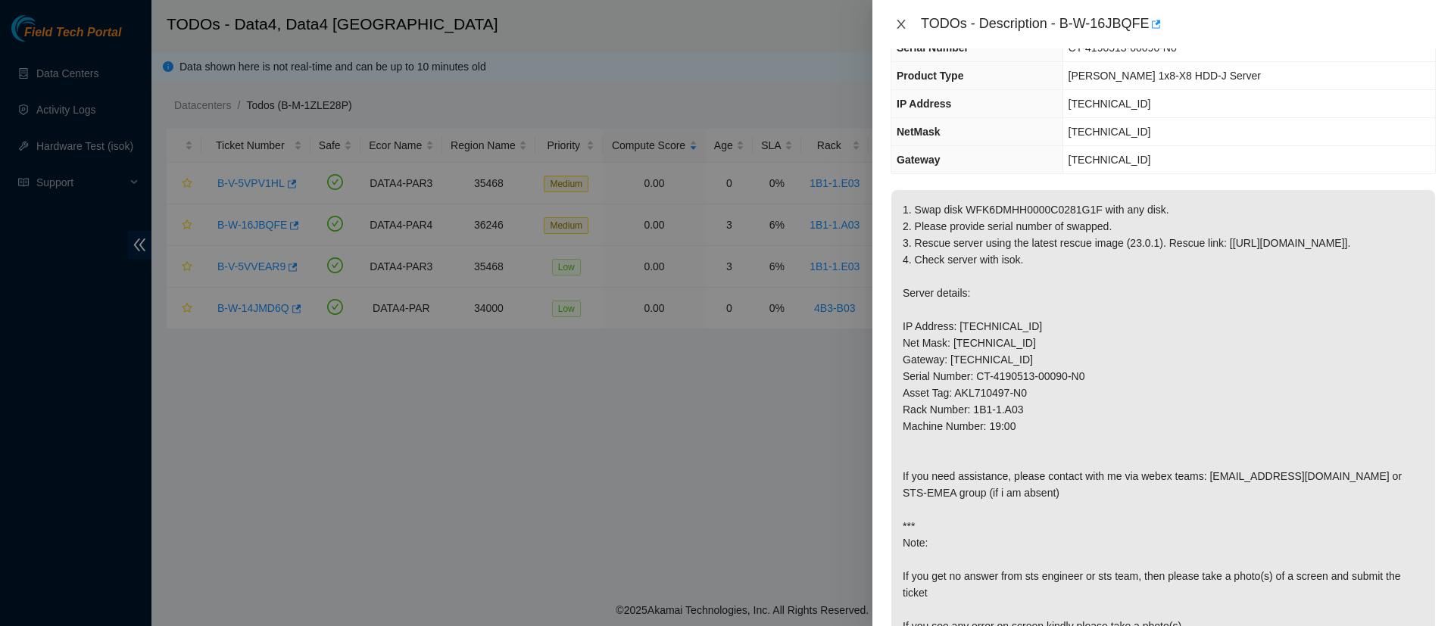
click at [895, 23] on button "Close" at bounding box center [901, 24] width 21 height 14
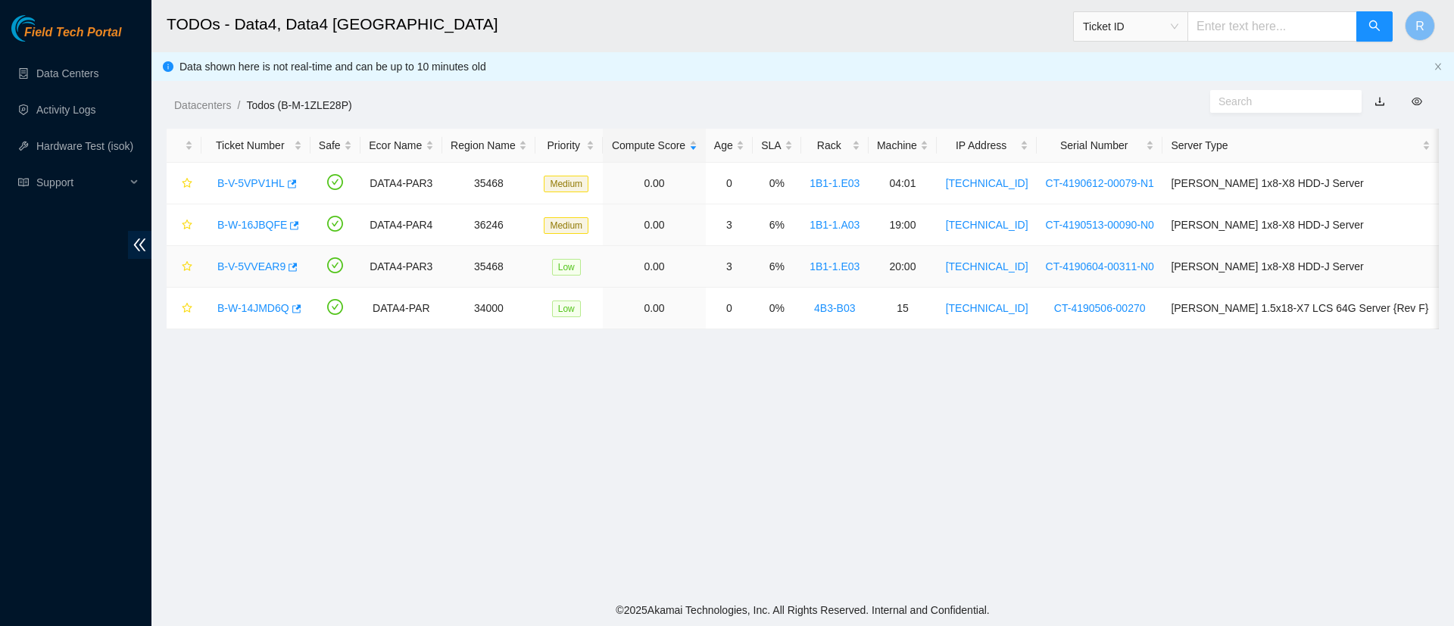
click at [260, 264] on link "B-V-5VVEAR9" at bounding box center [251, 267] width 68 height 12
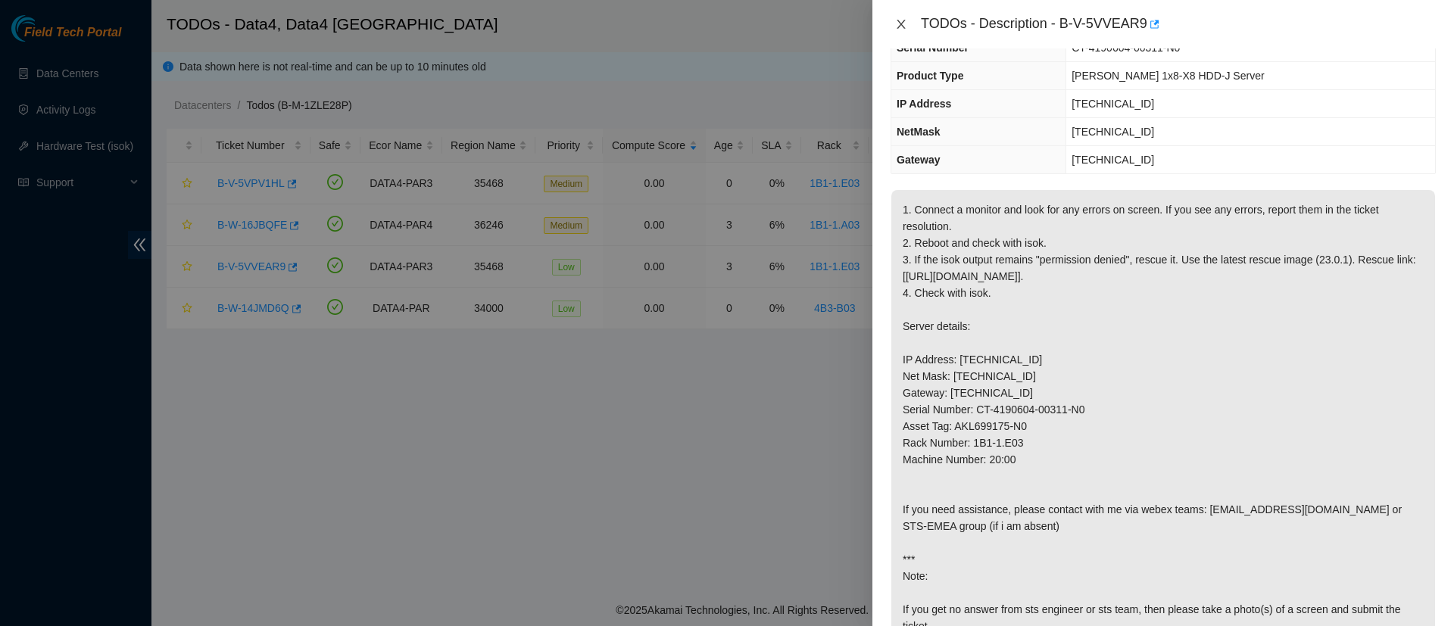
click at [898, 25] on icon "close" at bounding box center [901, 24] width 12 height 12
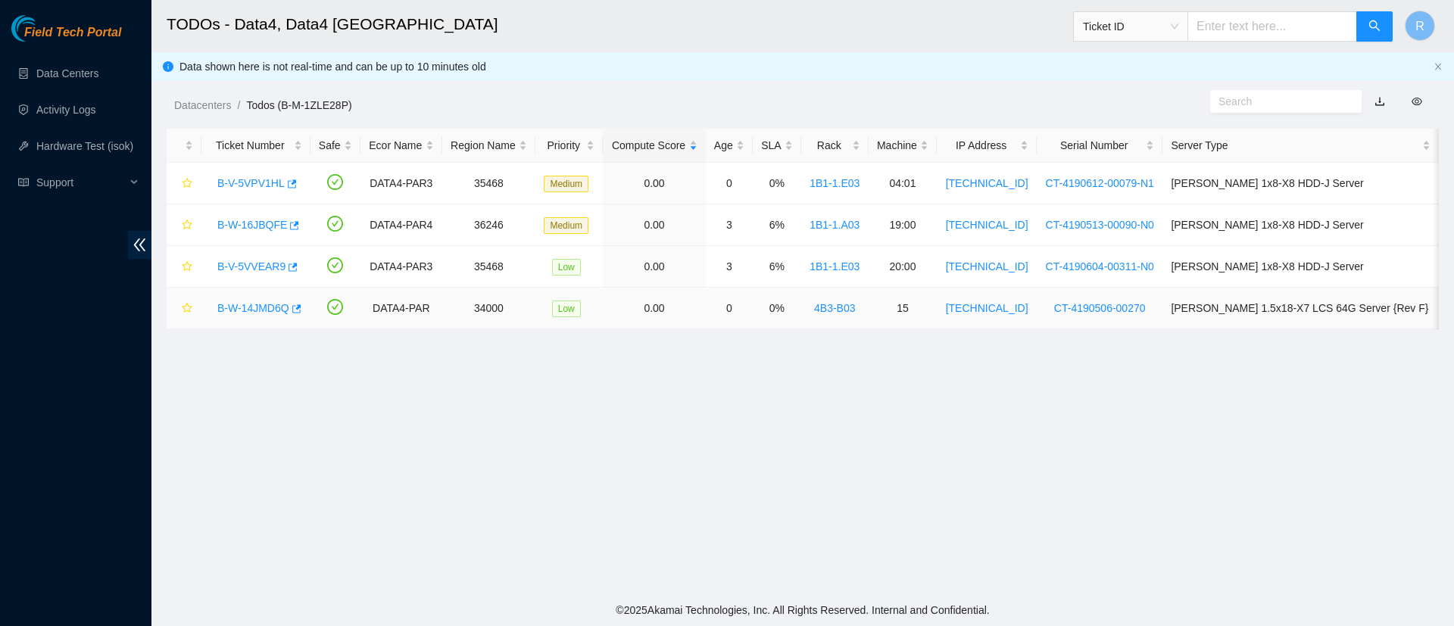
click at [252, 311] on link "B-W-14JMD6Q" at bounding box center [253, 308] width 72 height 12
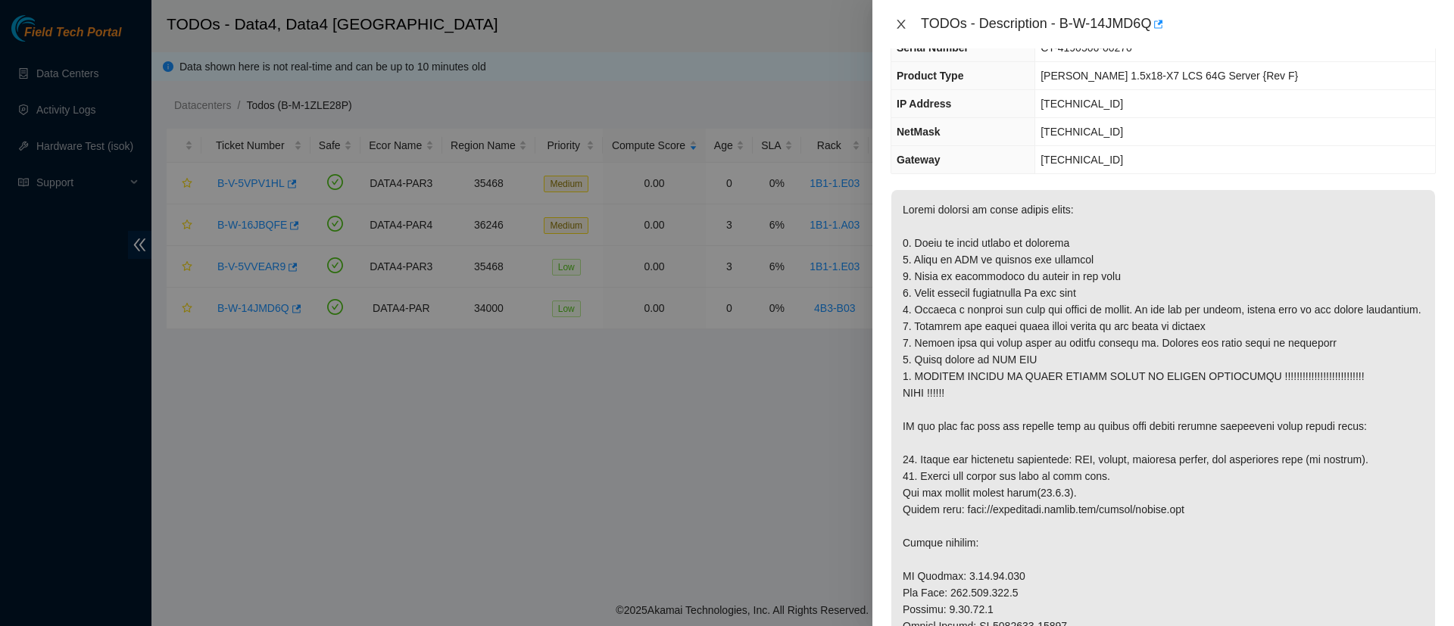
click at [907, 22] on button "Close" at bounding box center [901, 24] width 21 height 14
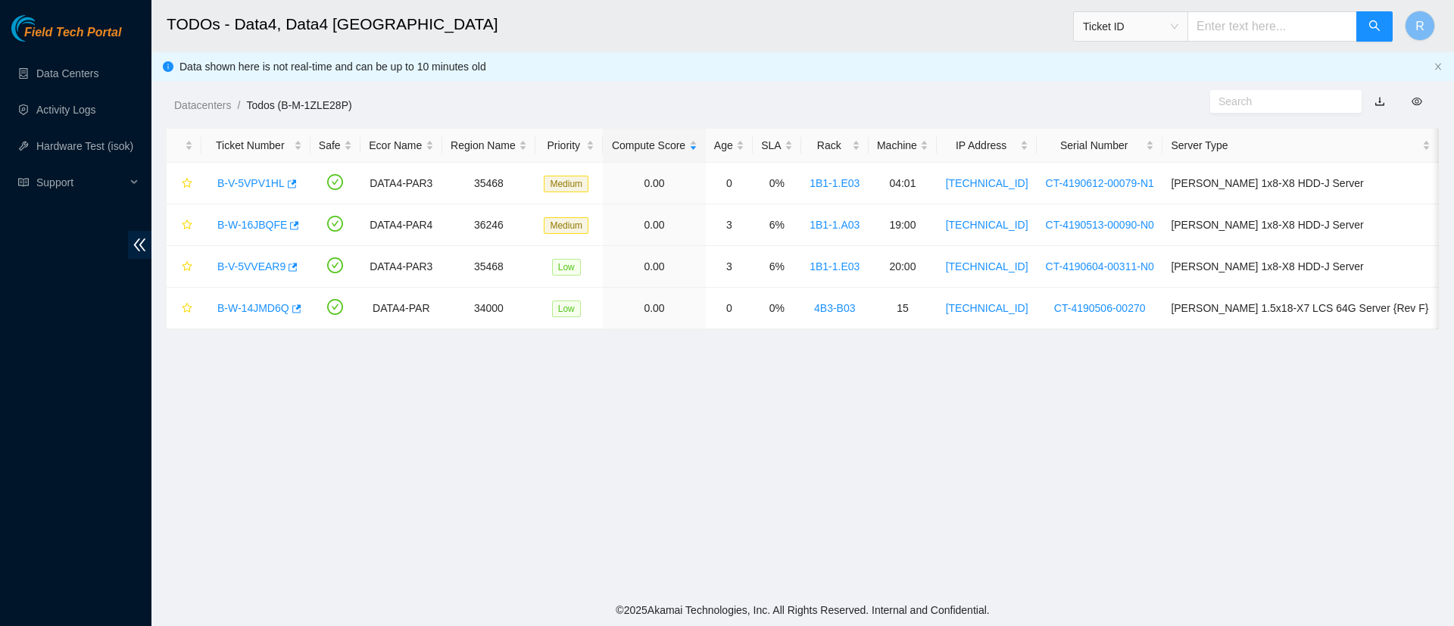
scroll to position [167, 0]
click at [238, 183] on link "B-V-5VPV1HL" at bounding box center [250, 183] width 67 height 12
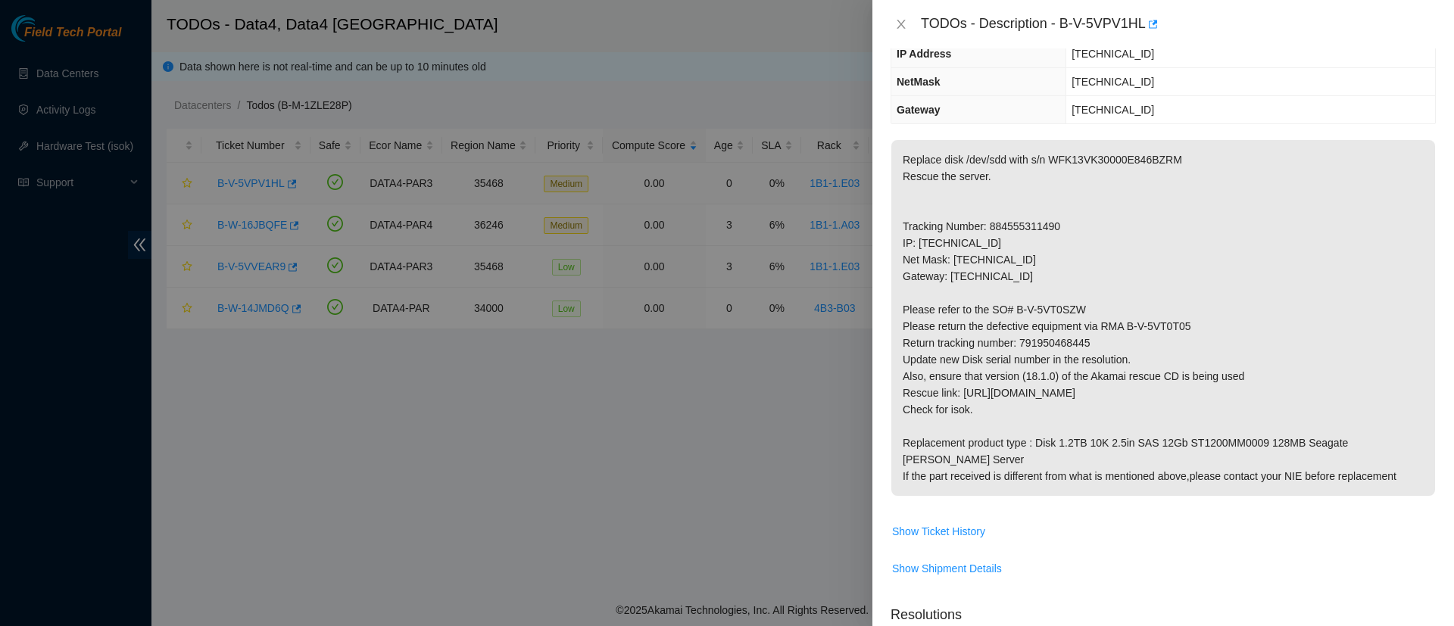
scroll to position [117, 0]
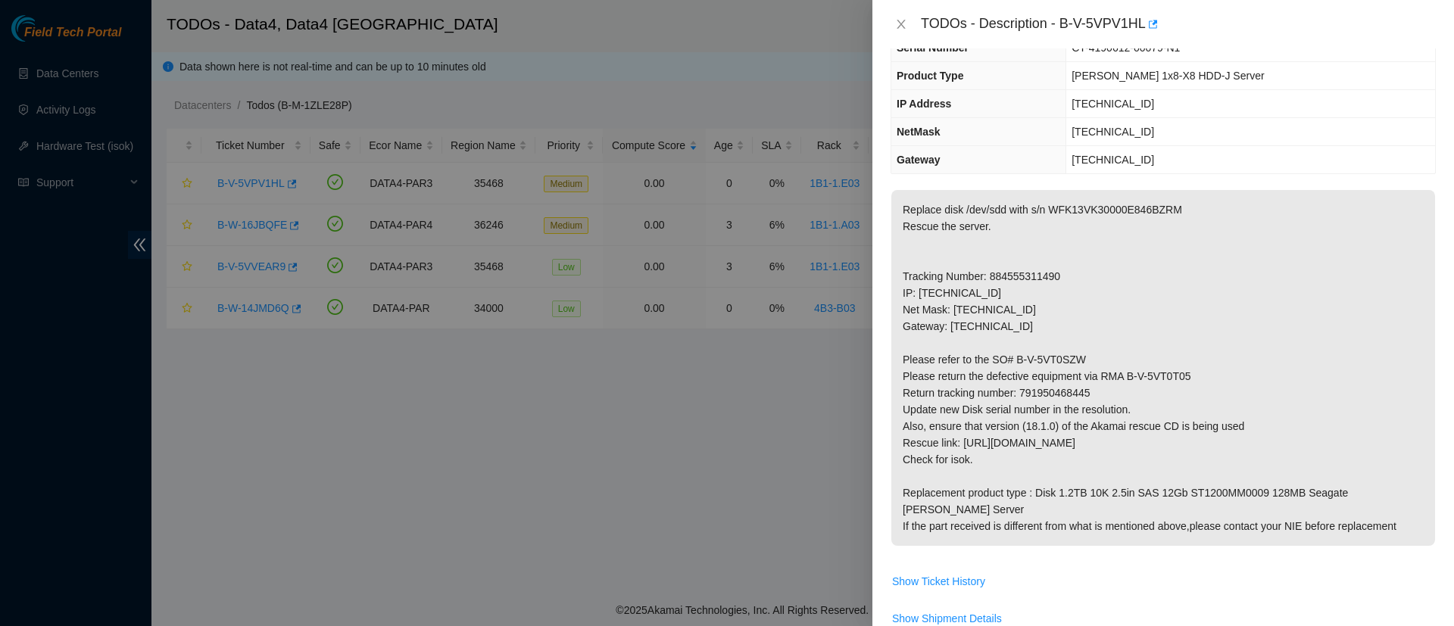
click at [1032, 268] on p "Replace disk /dev/sdd with s/n WFK13VK30000E846BZRM Rescue the server. Tracking…" at bounding box center [1164, 368] width 544 height 356
copy p "884555311490"
click at [1089, 316] on p "Replace disk /dev/sdd with s/n WFK13VK30000E846BZRM Rescue the server. Tracking…" at bounding box center [1164, 368] width 544 height 356
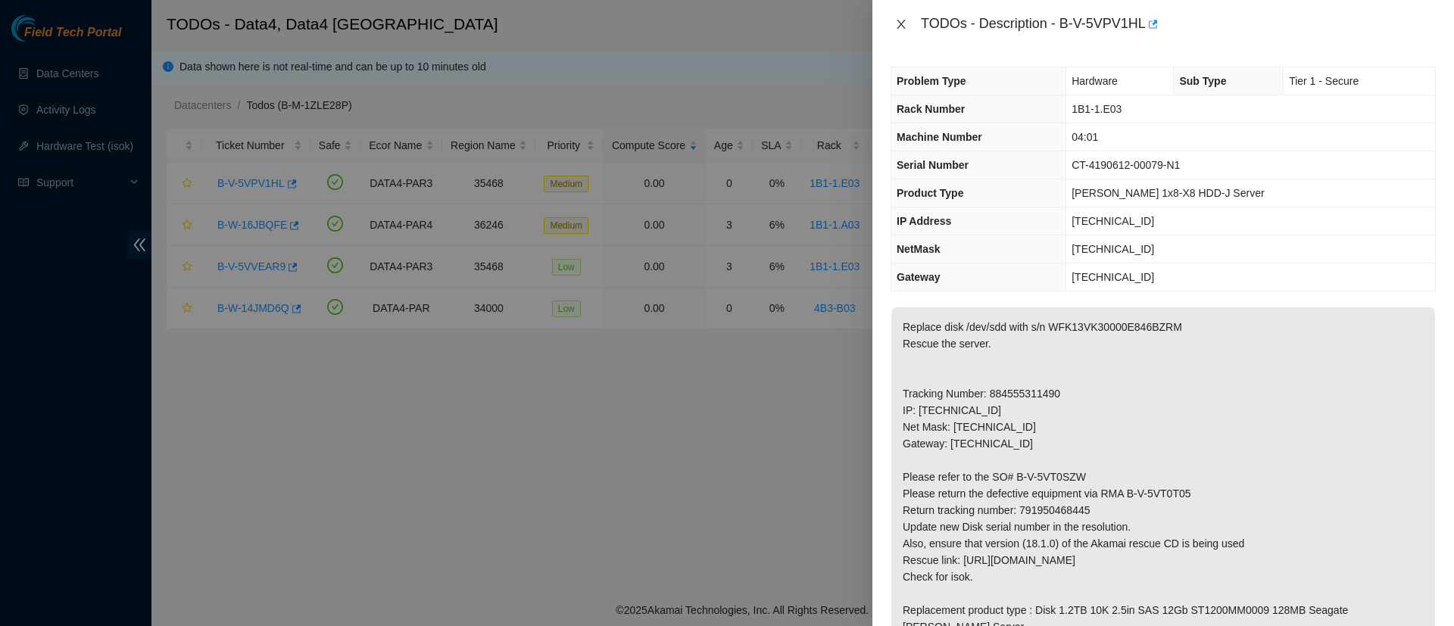
click at [903, 23] on icon "close" at bounding box center [901, 24] width 8 height 9
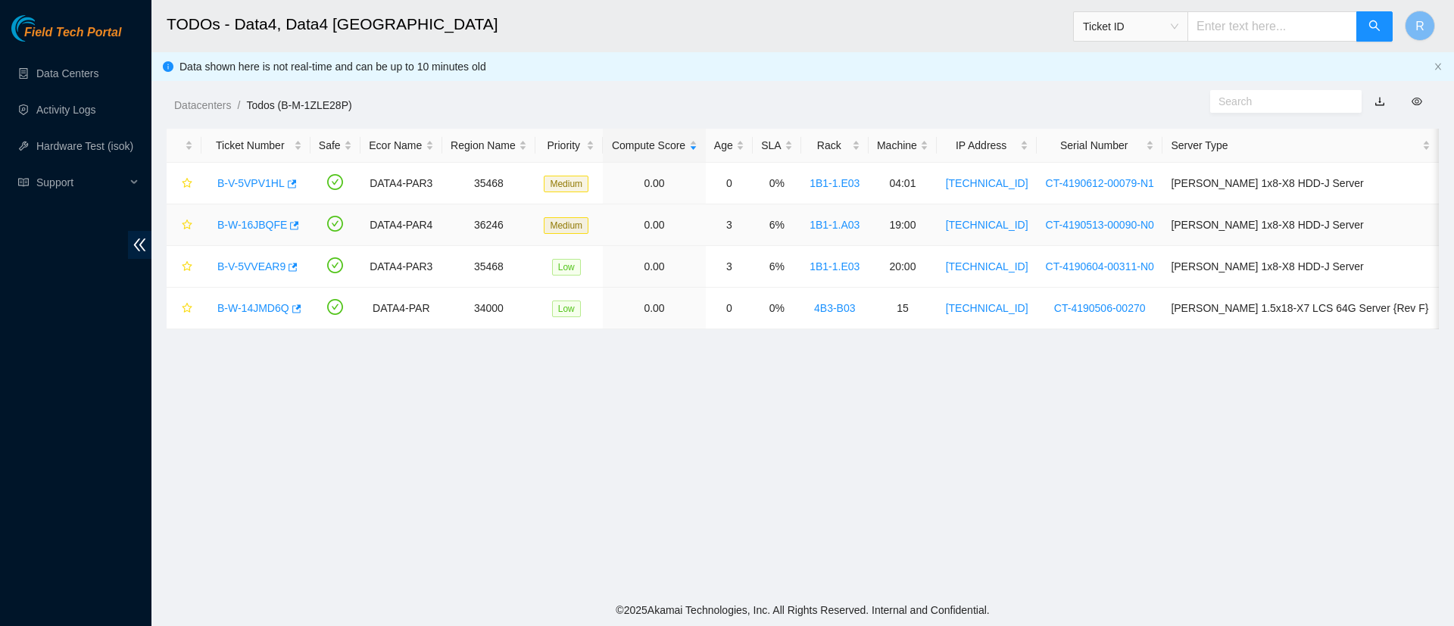
click at [246, 223] on link "B-W-16JBQFE" at bounding box center [252, 225] width 70 height 12
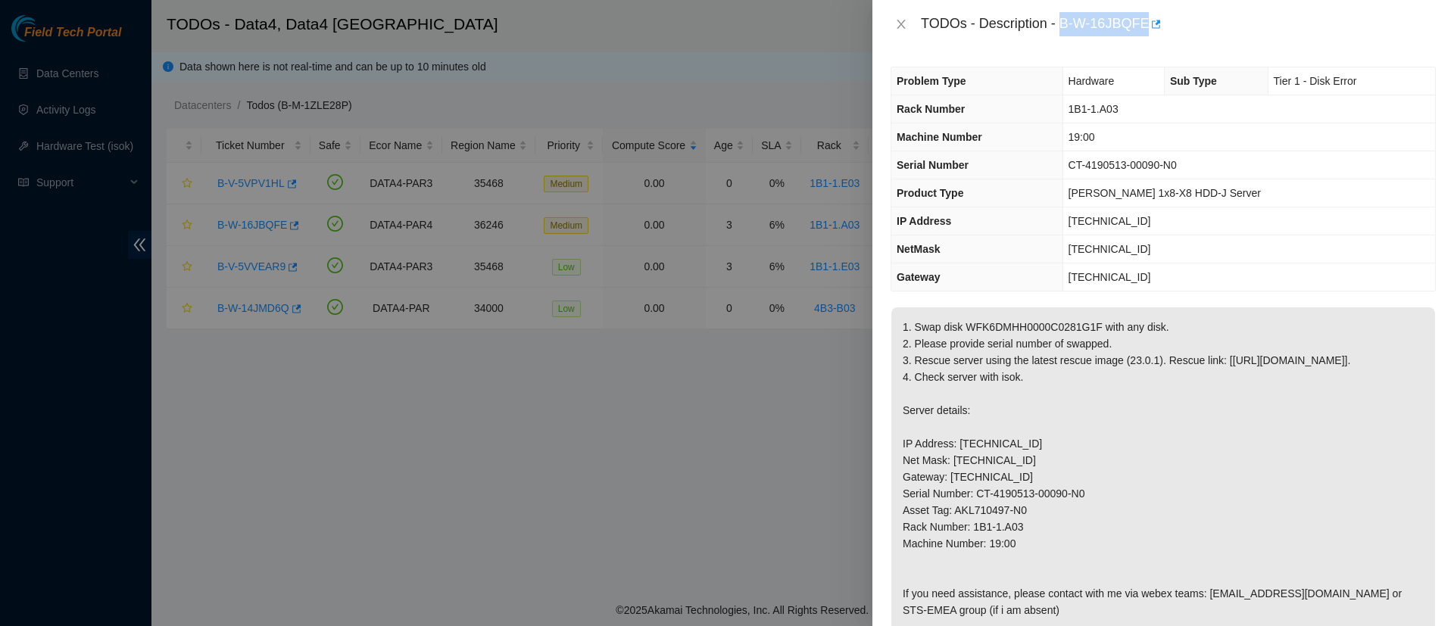
drag, startPoint x: 1065, startPoint y: 23, endPoint x: 1143, endPoint y: 27, distance: 78.1
click at [1143, 27] on div "TODOs - Description - B-W-16JBQFE" at bounding box center [1178, 24] width 515 height 24
copy div "B-W-16JBQFE"
click at [1004, 355] on p "1. Swap disk WFK6DMHH0000C0281G1F with any disk. 2. Please provide serial numbe…" at bounding box center [1164, 552] width 544 height 489
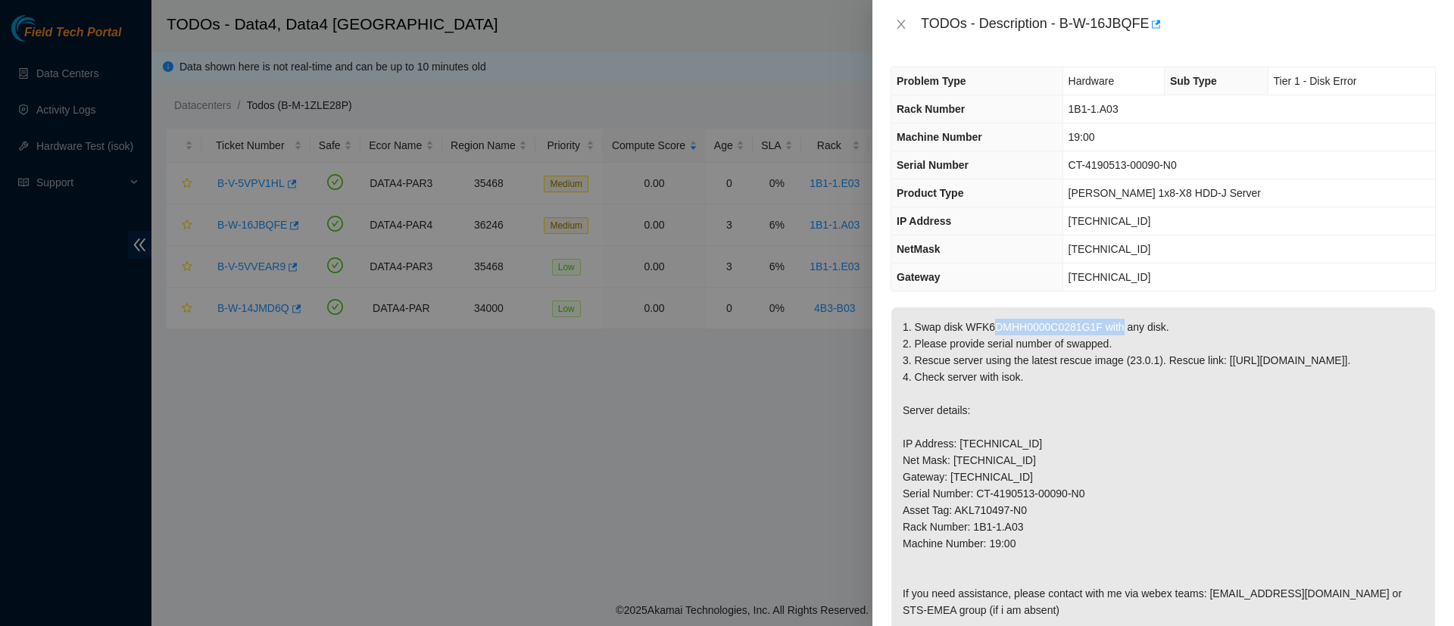
copy p "WFK6DMHH0000C0281G1F"
click at [904, 23] on icon "close" at bounding box center [901, 24] width 12 height 12
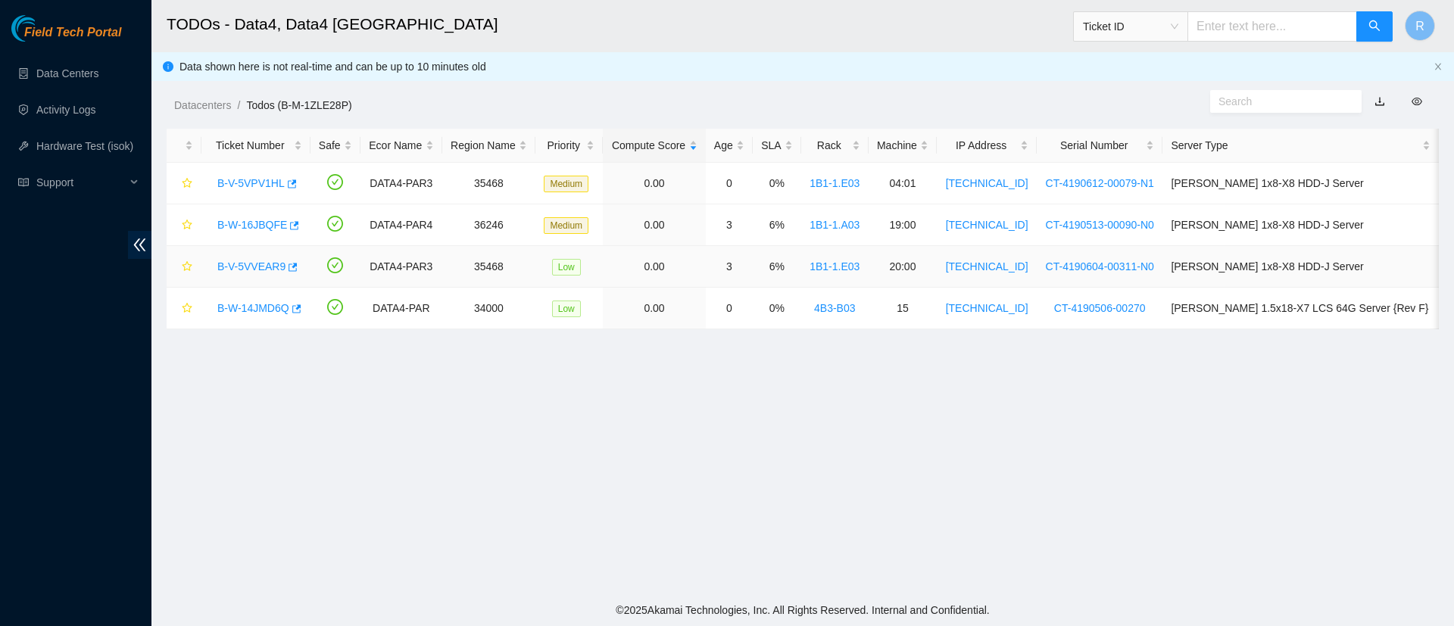
click at [248, 269] on link "B-V-5VVEAR9" at bounding box center [251, 267] width 68 height 12
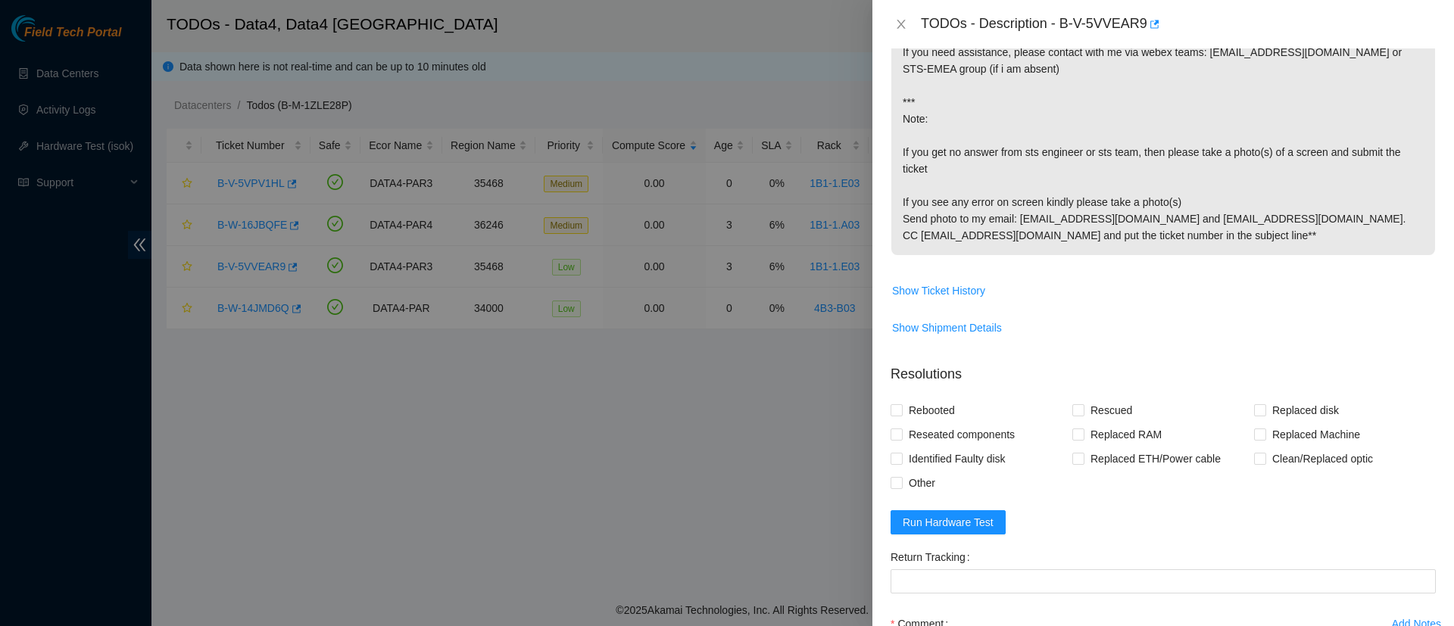
scroll to position [814, 0]
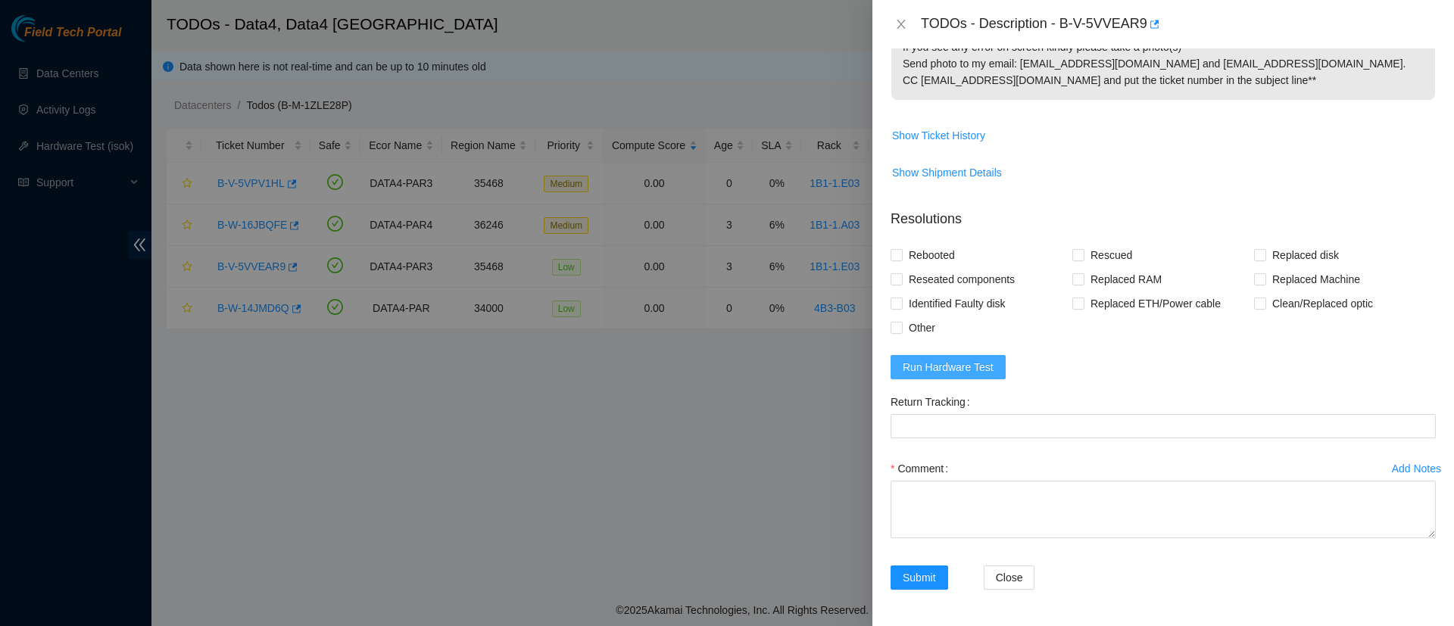
click at [954, 369] on span "Run Hardware Test" at bounding box center [948, 367] width 91 height 17
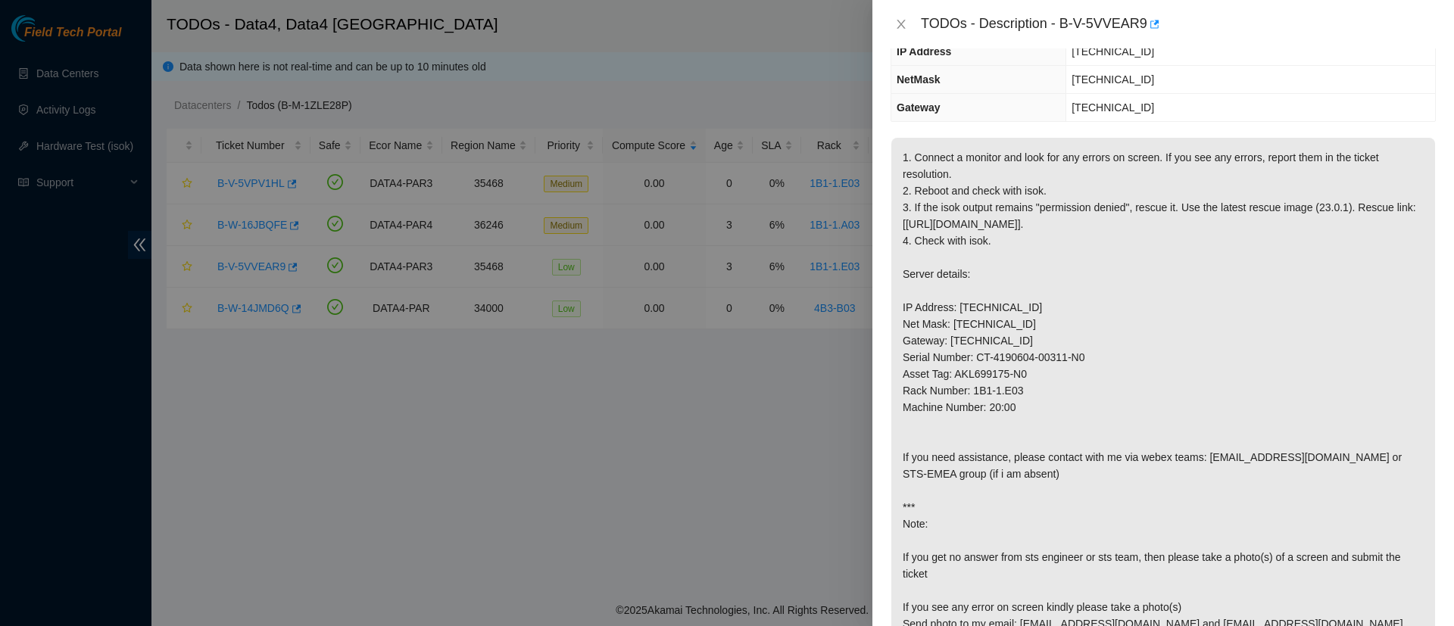
scroll to position [170, 0]
click at [898, 29] on icon "close" at bounding box center [901, 24] width 12 height 12
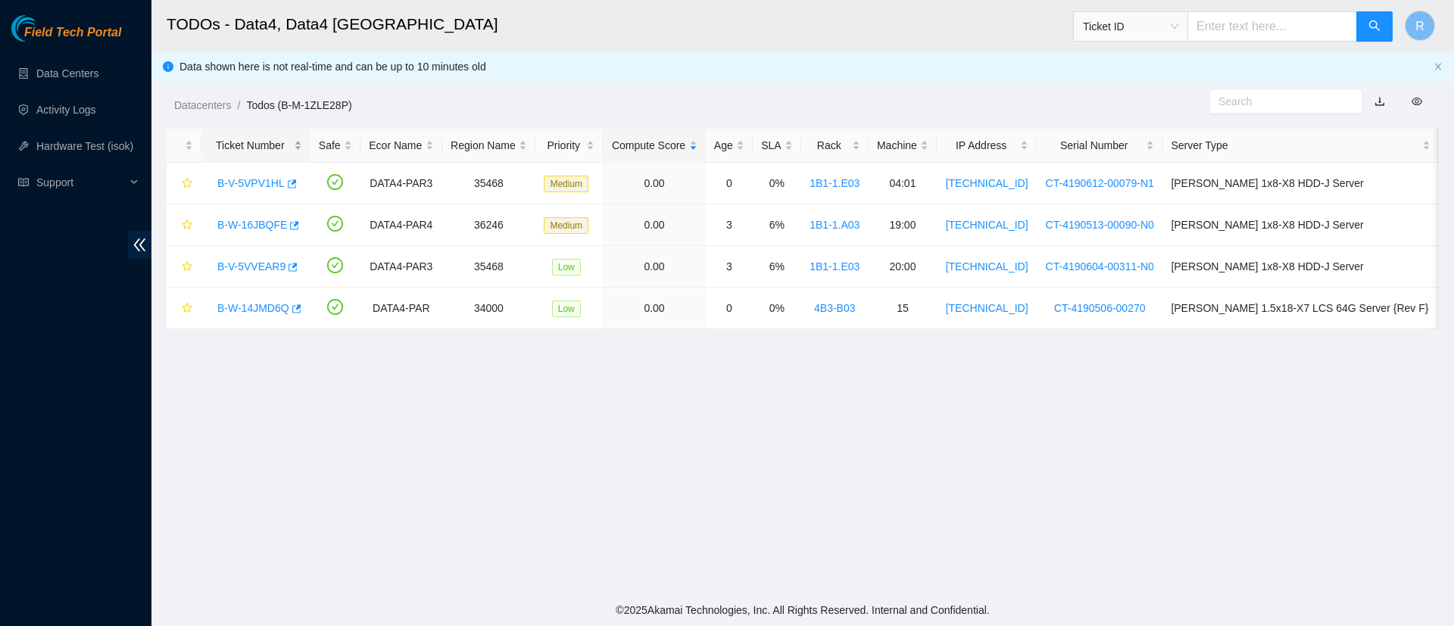
scroll to position [237, 0]
click at [248, 263] on link "B-V-5VVEAR9" at bounding box center [251, 267] width 68 height 12
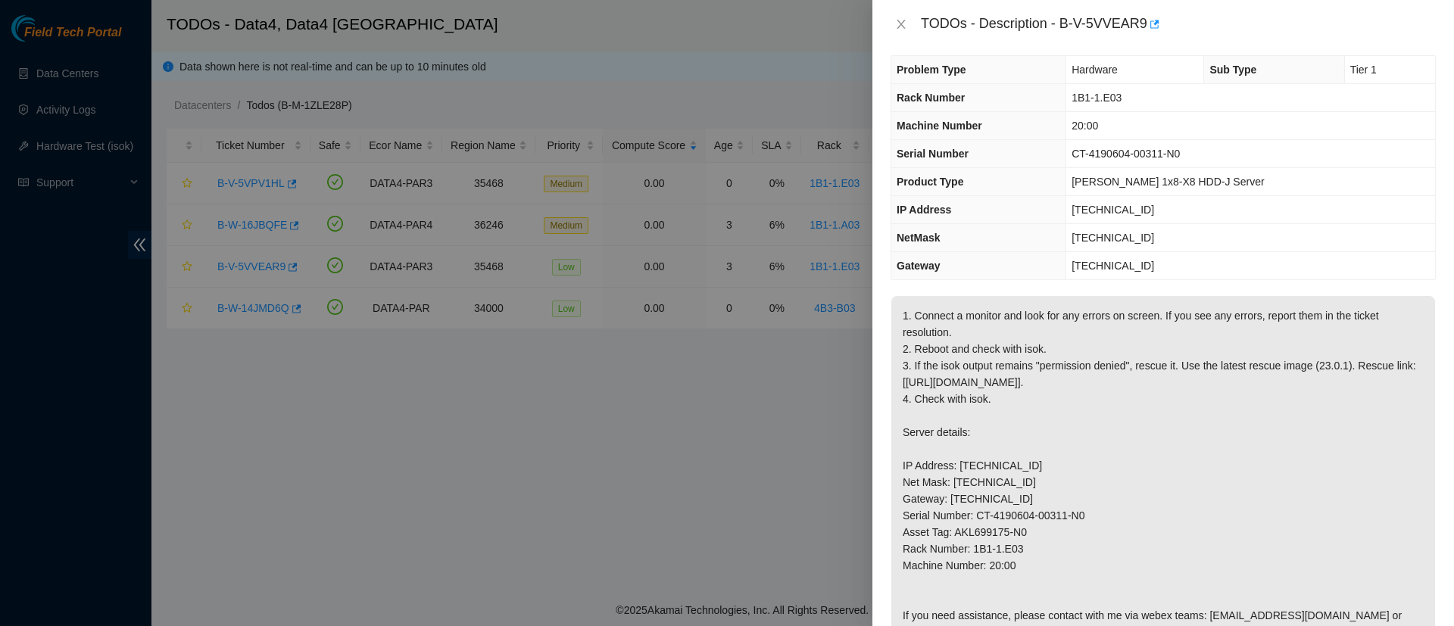
scroll to position [0, 0]
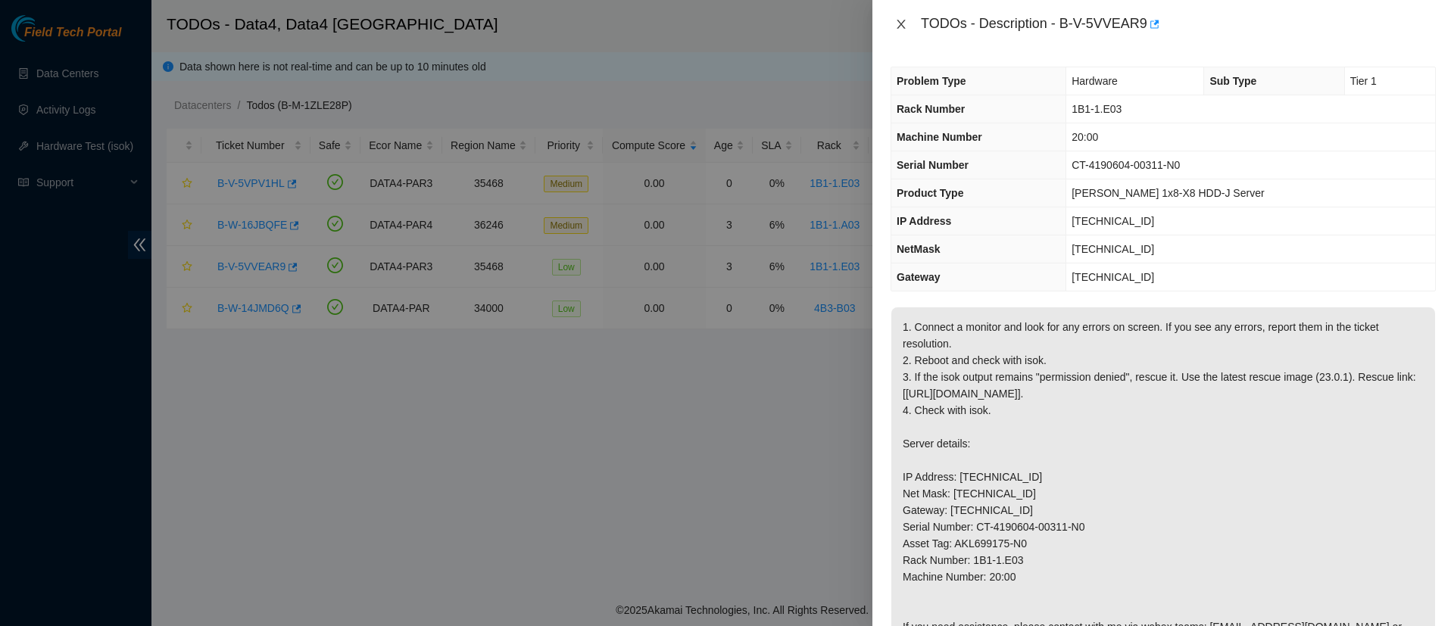
click at [896, 26] on icon "close" at bounding box center [901, 24] width 12 height 12
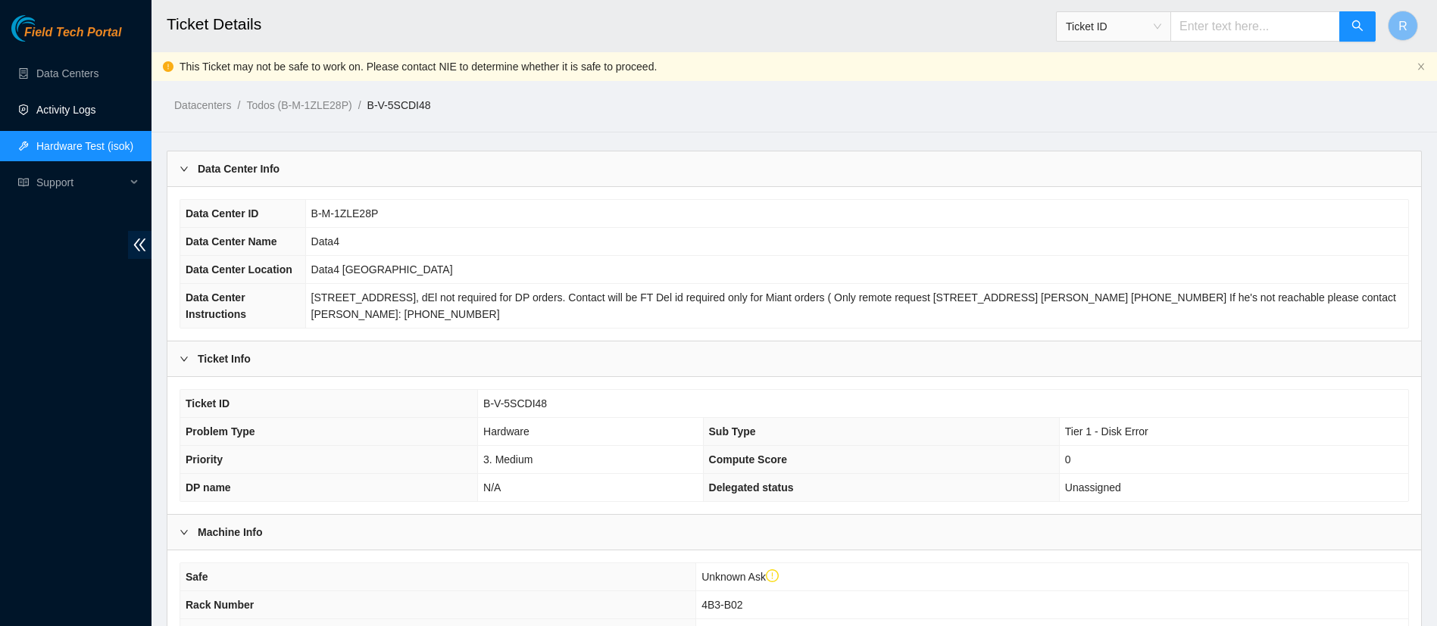
click at [83, 114] on link "Activity Logs" at bounding box center [66, 110] width 60 height 12
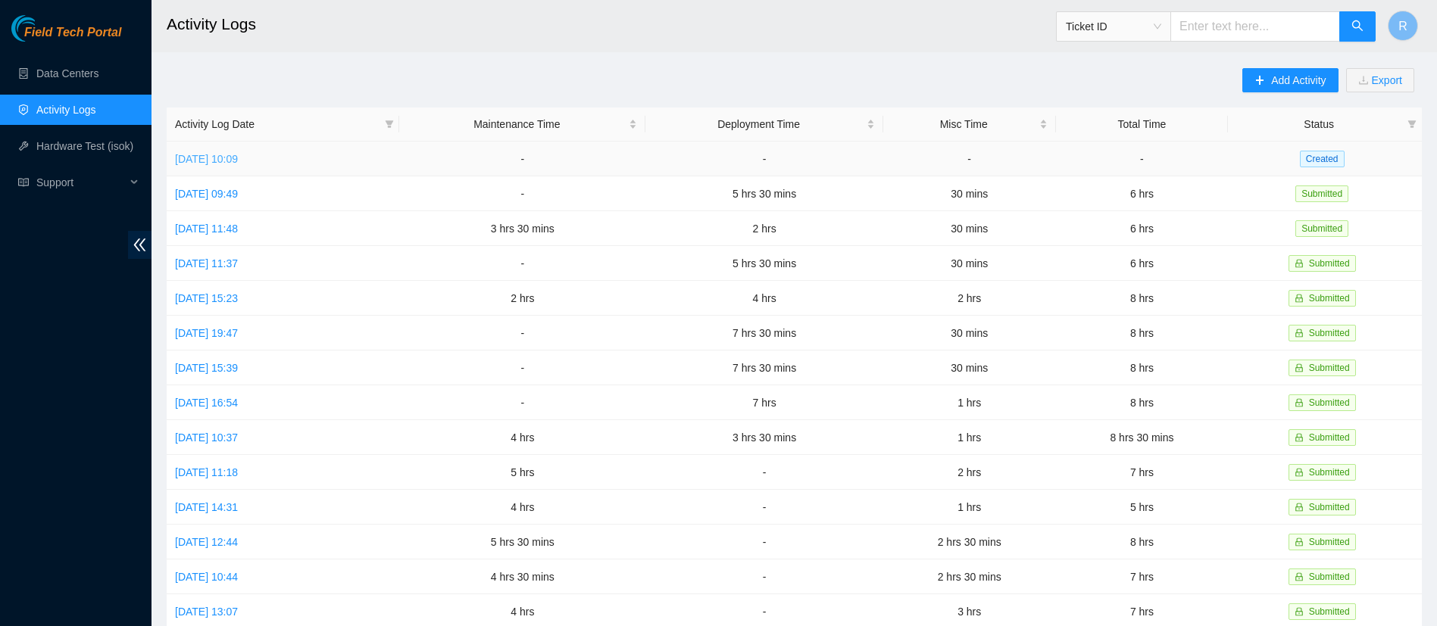
click at [238, 153] on link "[DATE] 10:09" at bounding box center [206, 159] width 63 height 12
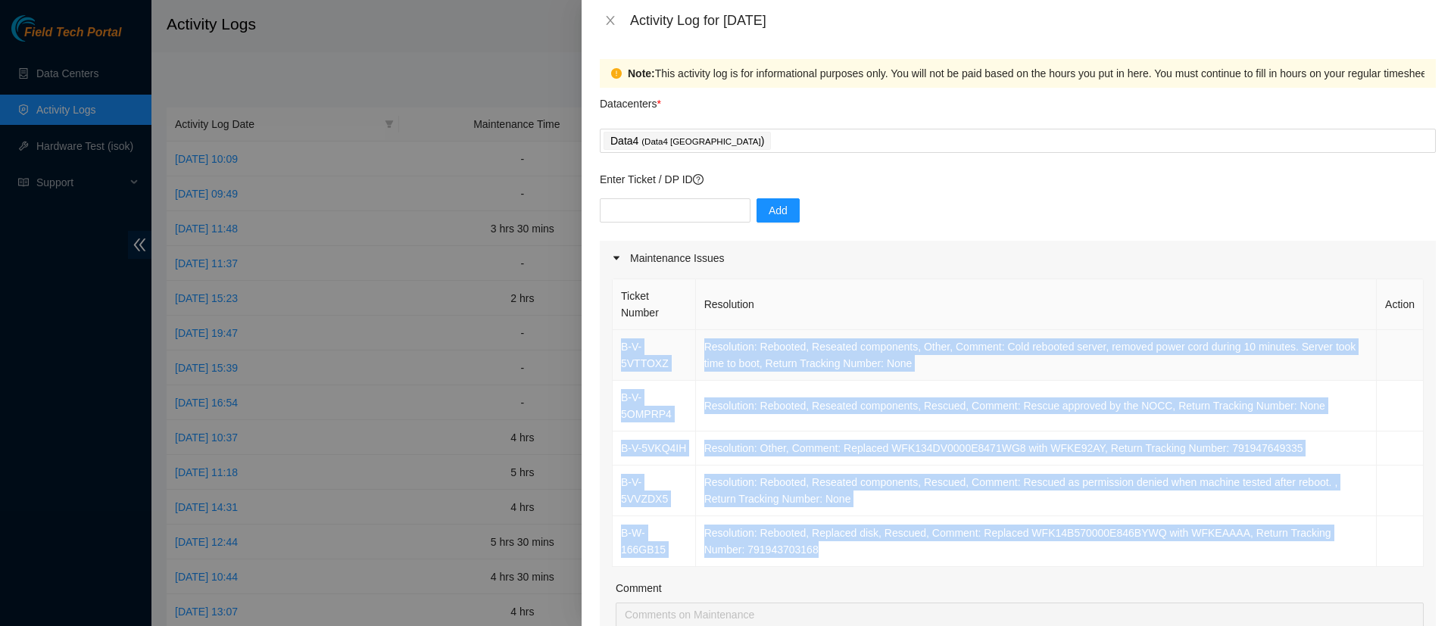
drag, startPoint x: 794, startPoint y: 558, endPoint x: 623, endPoint y: 351, distance: 268.5
click at [623, 351] on tbody "B-V-5VTTOXZ Resolution: Rebooted, Reseated components, Other, Comment: Cold reb…" at bounding box center [1018, 448] width 811 height 237
copy tbody "B-V-5VTTOXZ Resolution: Rebooted, Reseated components, Other, Comment: Cold reb…"
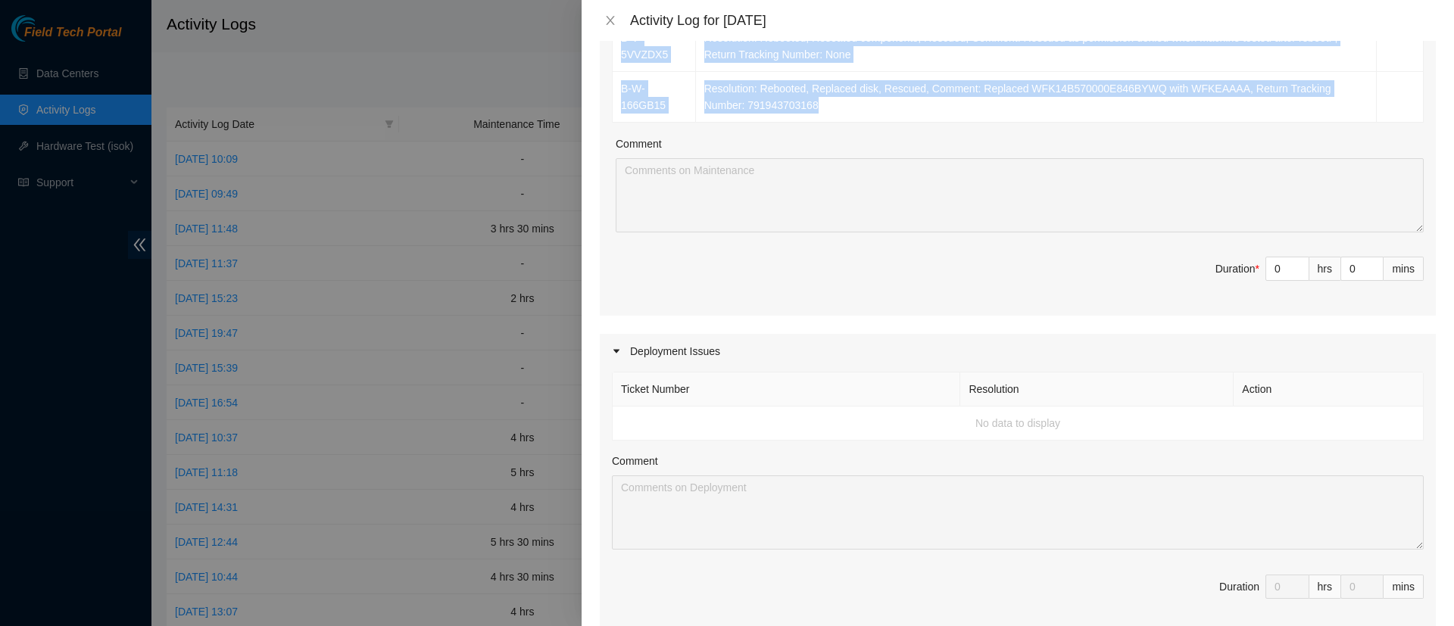
scroll to position [449, 0]
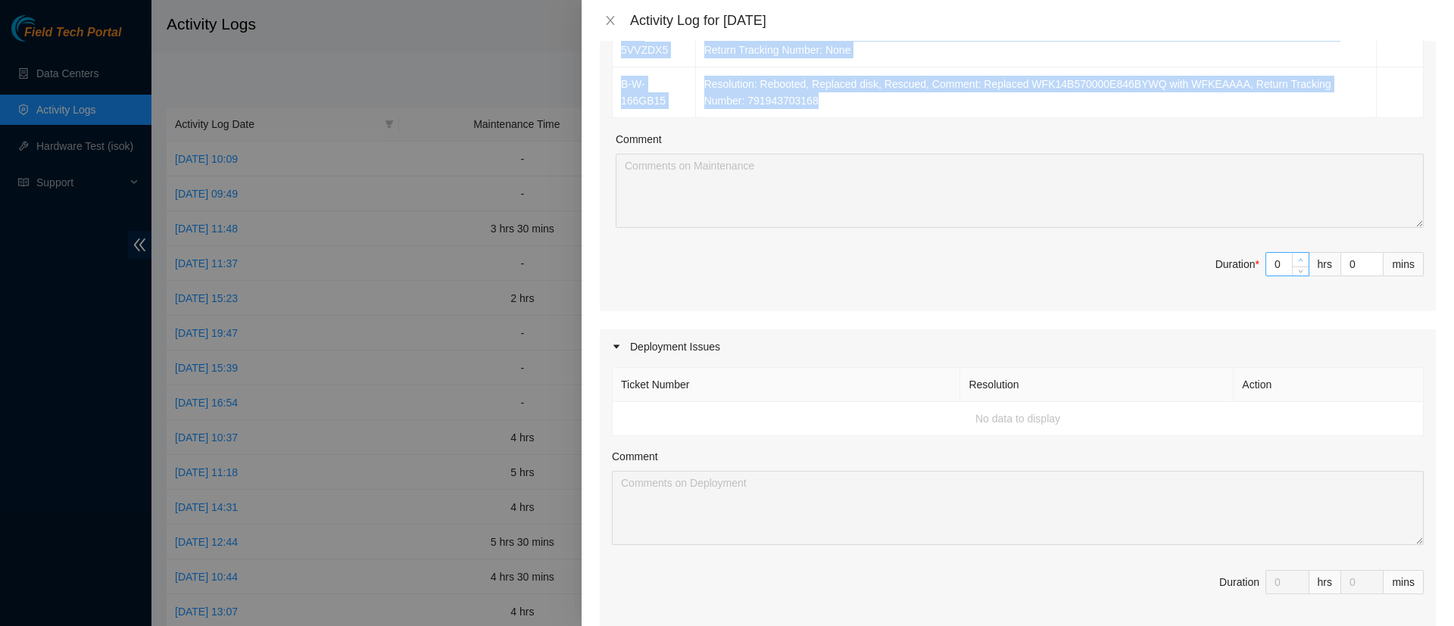
type input "1"
click at [1292, 253] on span "Increase Value" at bounding box center [1300, 260] width 17 height 14
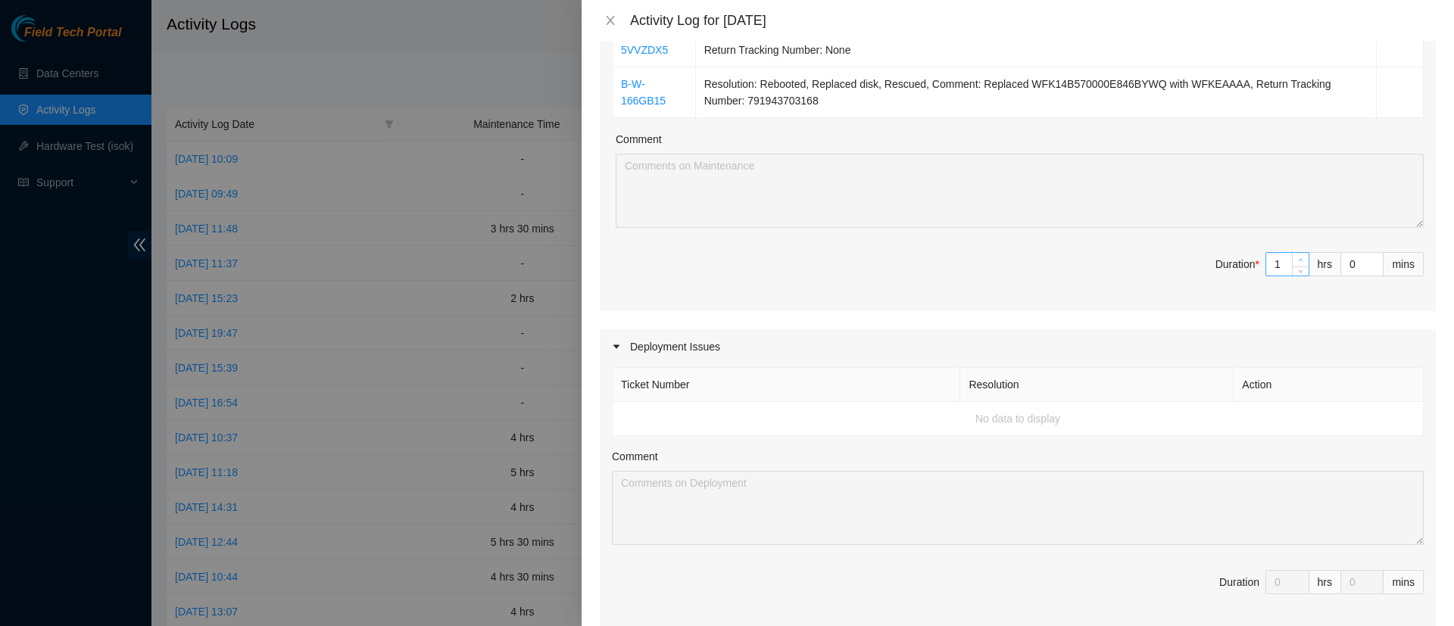
type input "2"
click at [1292, 253] on span "Increase Value" at bounding box center [1300, 260] width 17 height 14
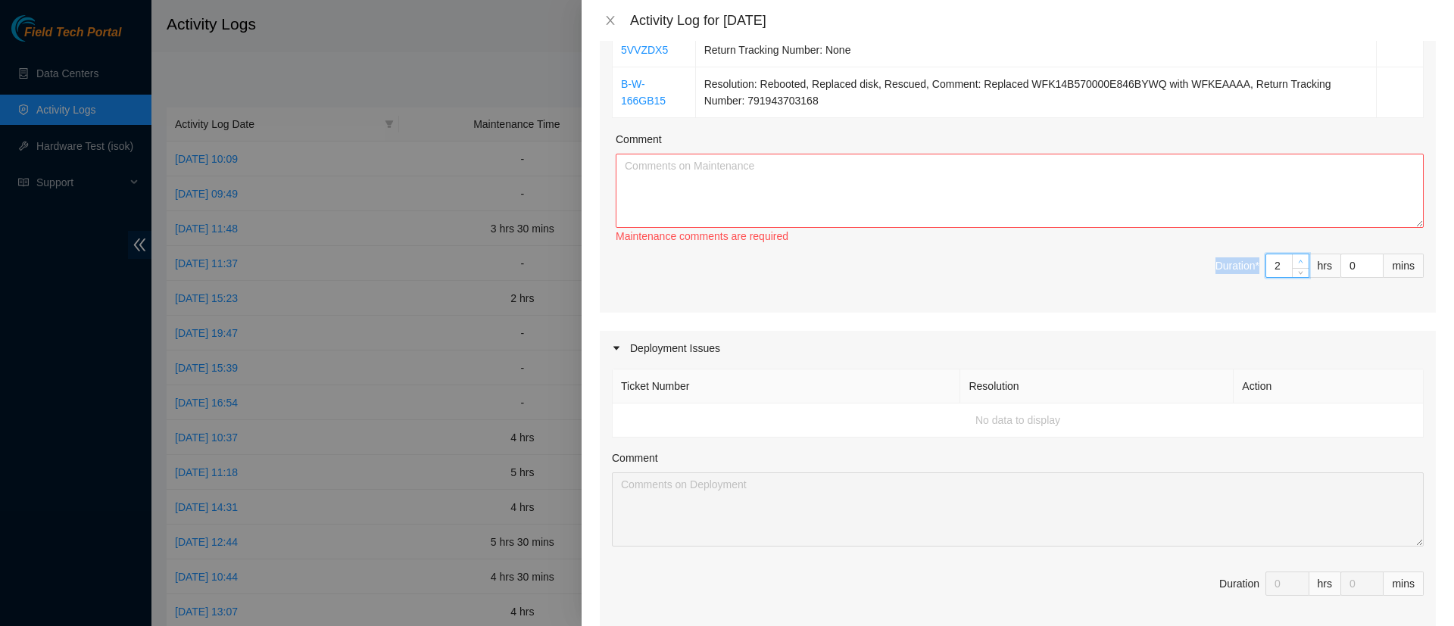
click at [1291, 252] on div "Ticket Number Resolution Action B-V-5VTTOXZ Resolution: Rebooted, Reseated comp…" at bounding box center [1018, 70] width 836 height 486
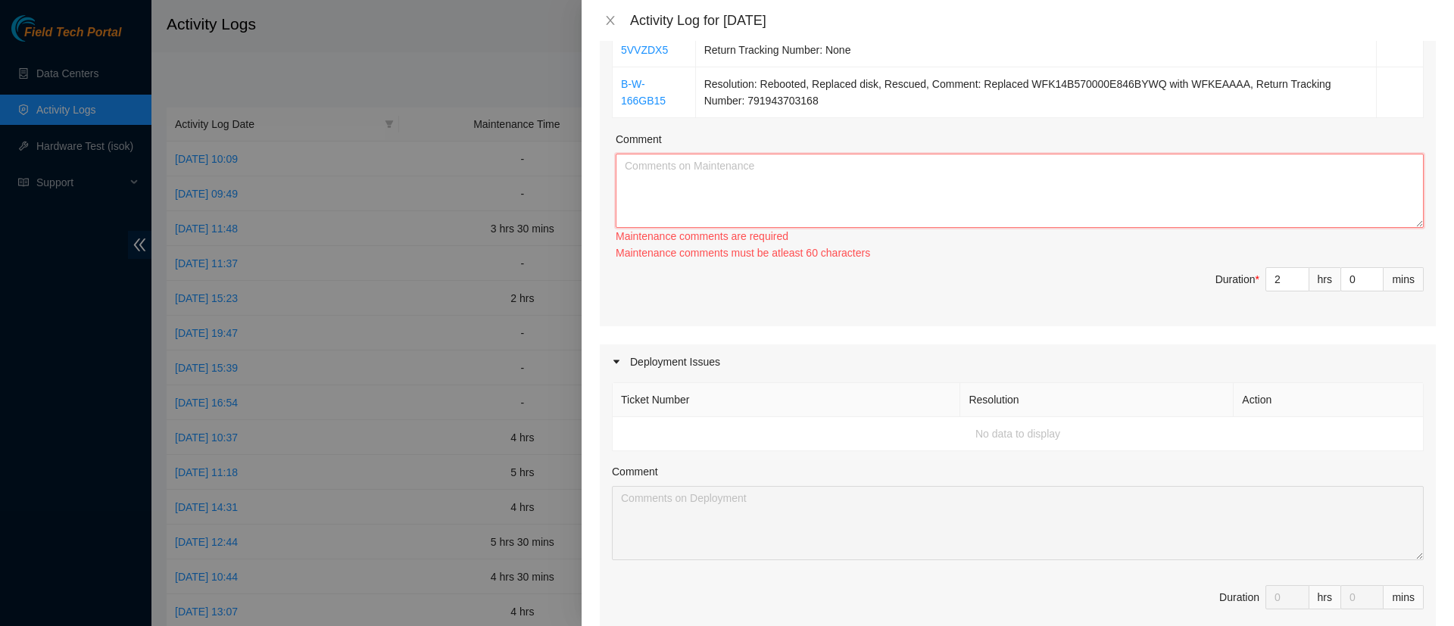
click at [1109, 170] on textarea "Comment" at bounding box center [1020, 191] width 808 height 74
paste textarea "B-V-5VTTOXZ Resolution: Rebooted, Reseated components, Other, Comment: Cold reb…"
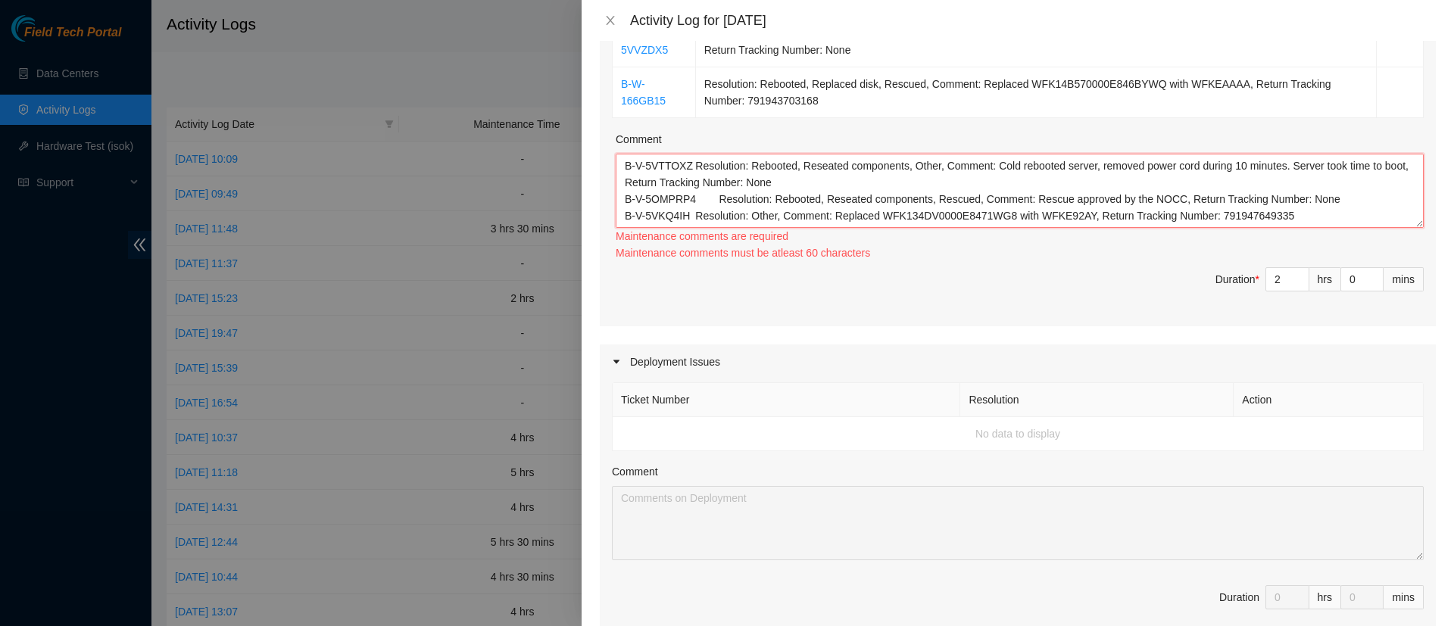
scroll to position [62, 0]
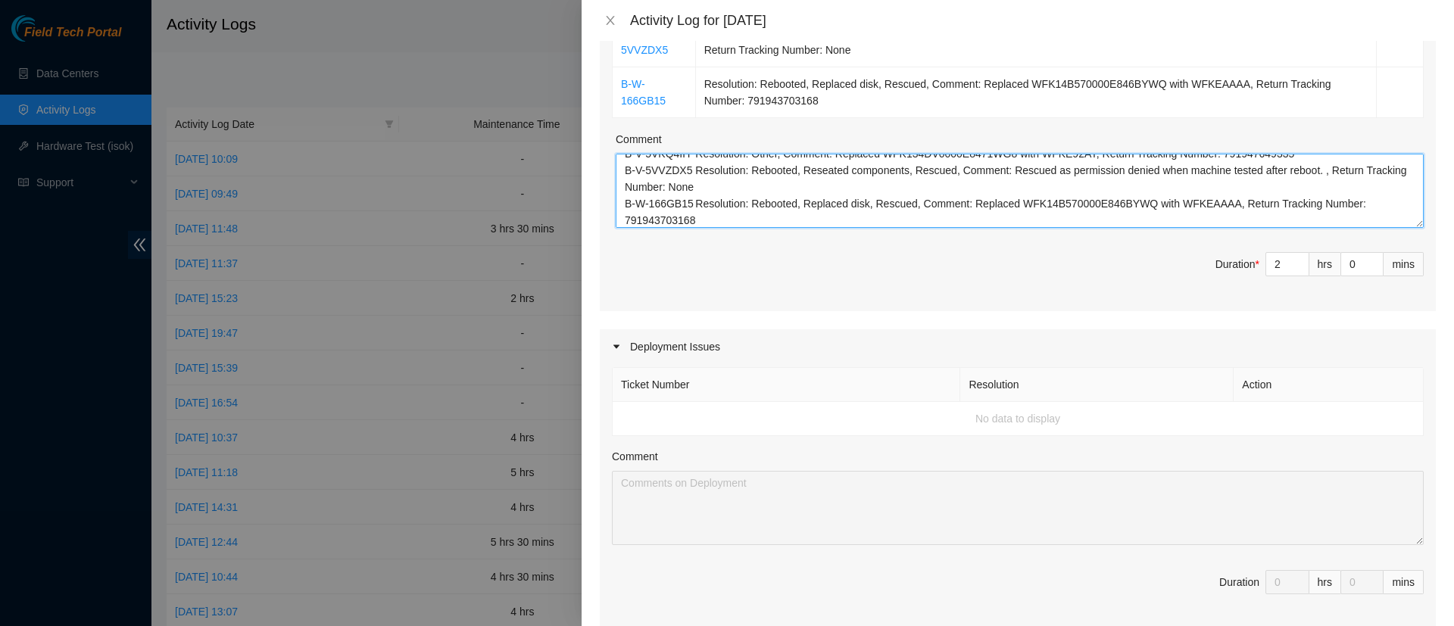
type textarea "B-V-5VTTOXZ Resolution: Rebooted, Reseated components, Other, Comment: Cold reb…"
type input "3"
click at [1292, 255] on span "Increase Value" at bounding box center [1300, 260] width 17 height 14
type input "4"
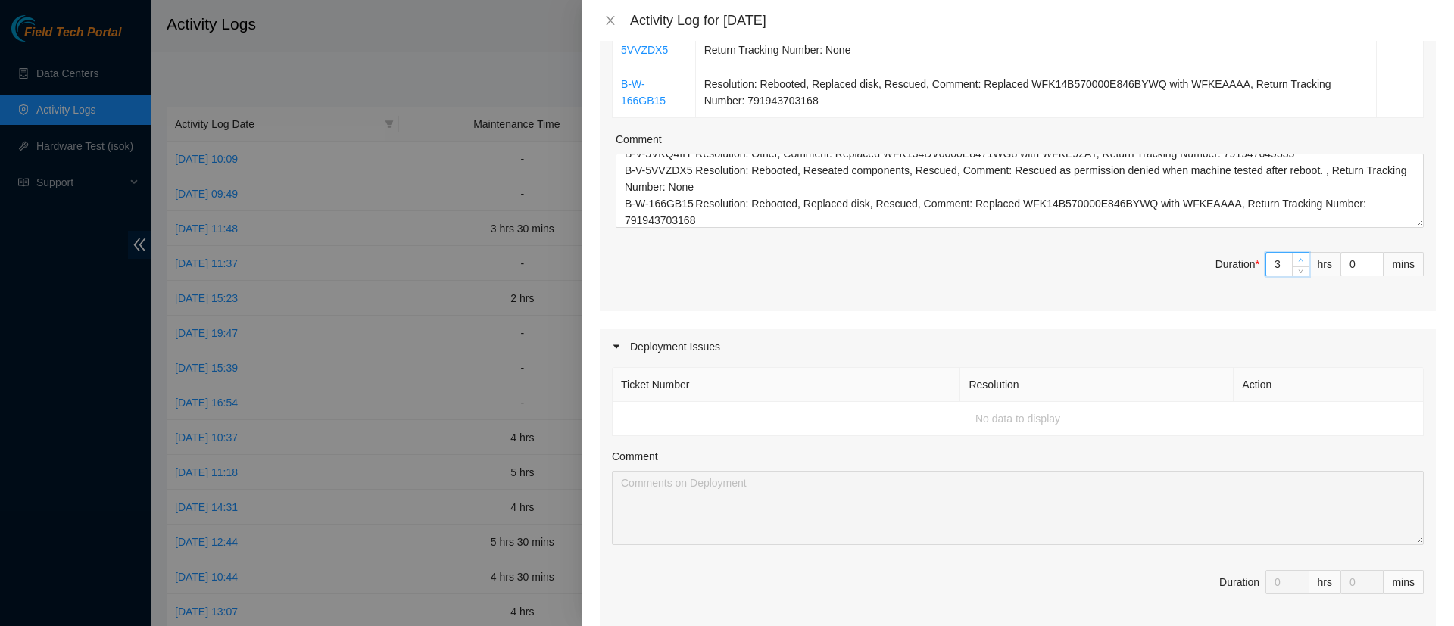
type input "4"
click at [1292, 255] on span "Increase Value" at bounding box center [1300, 260] width 17 height 14
click at [1341, 261] on input "0" at bounding box center [1362, 264] width 42 height 23
type input "30"
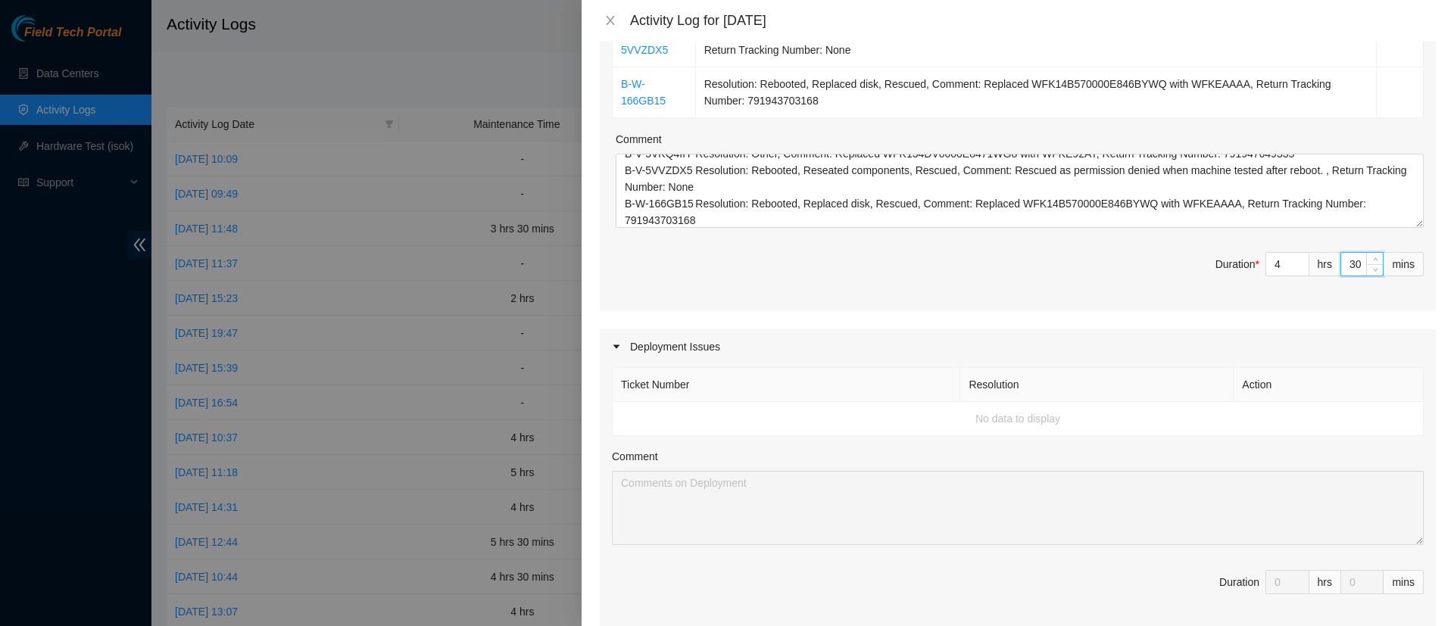
type input "30"
click at [954, 303] on div "Ticket Number Resolution Action B-V-5VTTOXZ Resolution: Rebooted, Reseated comp…" at bounding box center [1018, 69] width 836 height 485
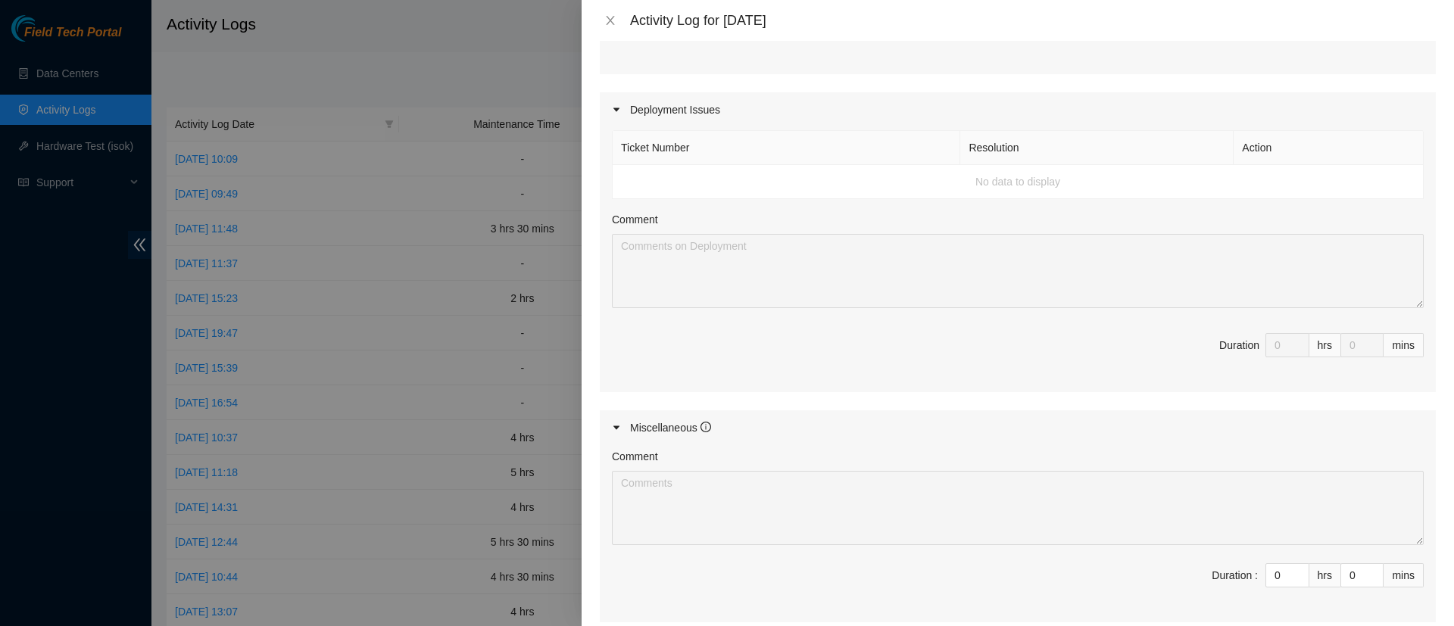
scroll to position [848, 0]
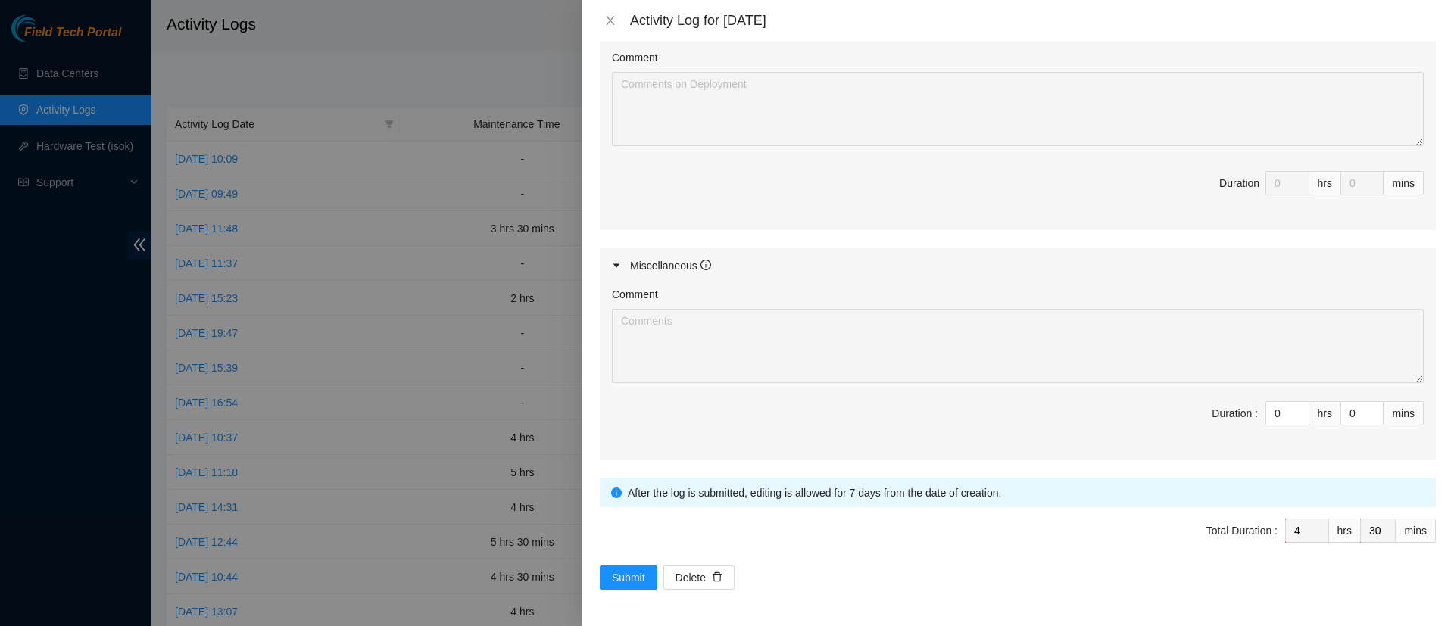
click at [1280, 400] on div "Comment Duration : 0 hrs 0 mins" at bounding box center [1018, 371] width 836 height 177
type input "1"
type input "5"
click at [1298, 408] on icon "up" at bounding box center [1300, 409] width 5 height 5
type input "2"
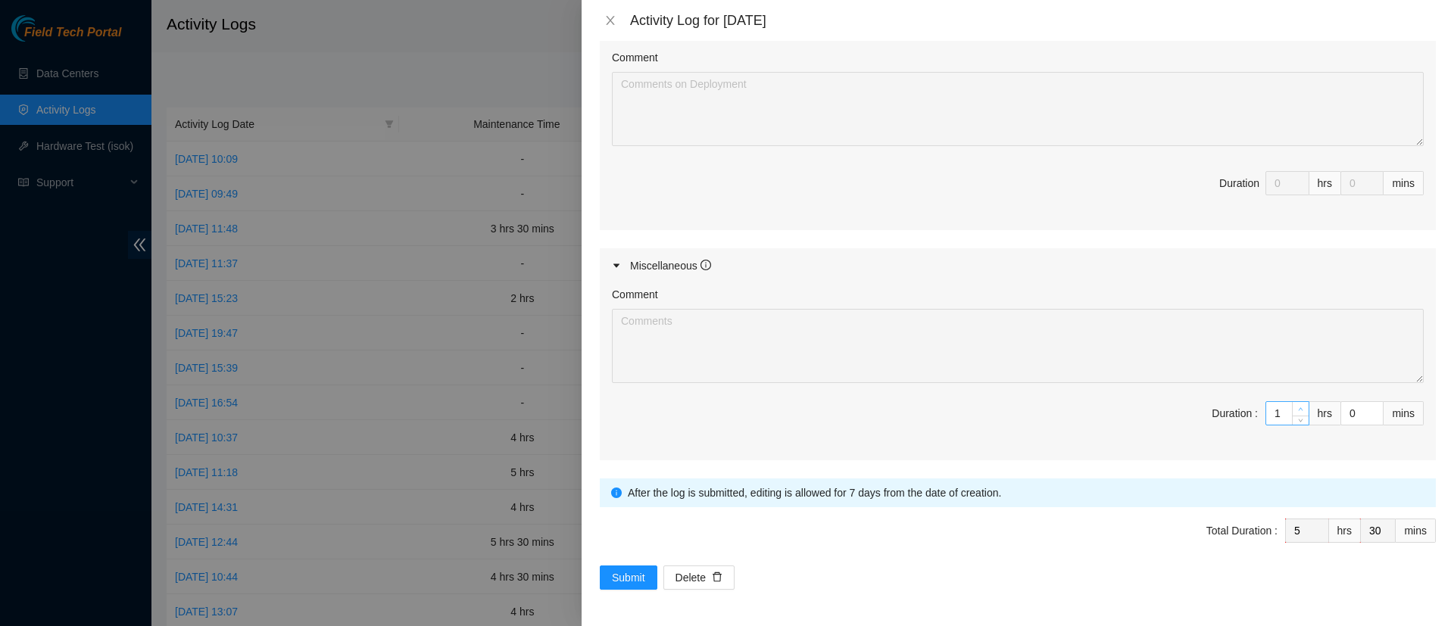
type input "6"
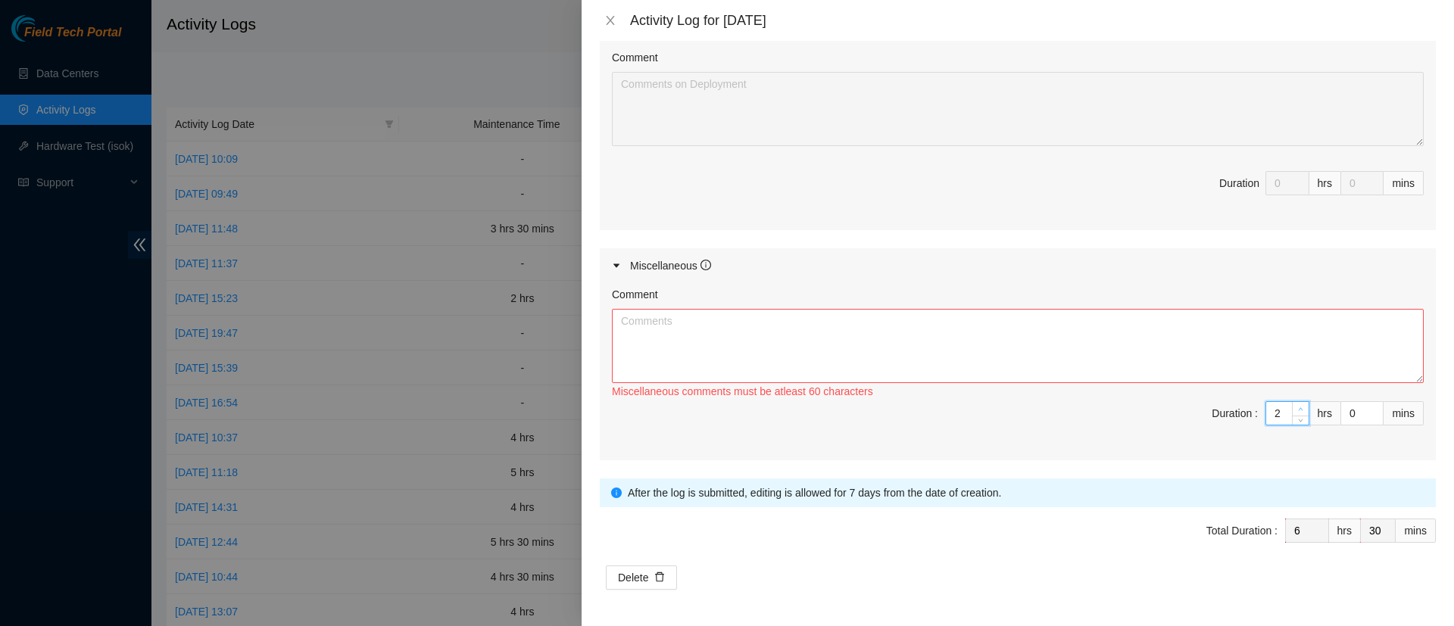
click at [1298, 408] on icon "up" at bounding box center [1300, 409] width 5 height 5
type input "3"
type input "7"
click at [1298, 408] on icon "up" at bounding box center [1300, 409] width 5 height 5
click at [1341, 411] on input "0" at bounding box center [1362, 413] width 42 height 23
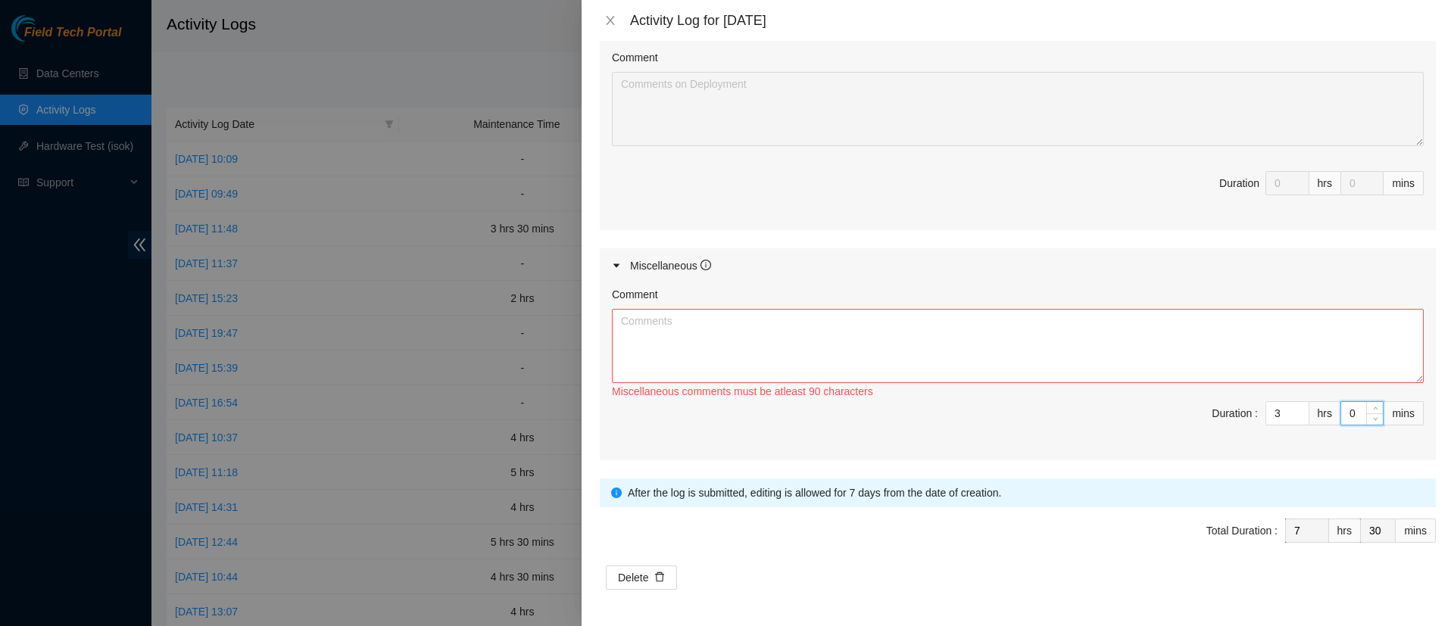
type input "30"
type input "8"
type input "0"
type input "30"
click at [992, 338] on textarea "Comment" at bounding box center [1018, 346] width 812 height 74
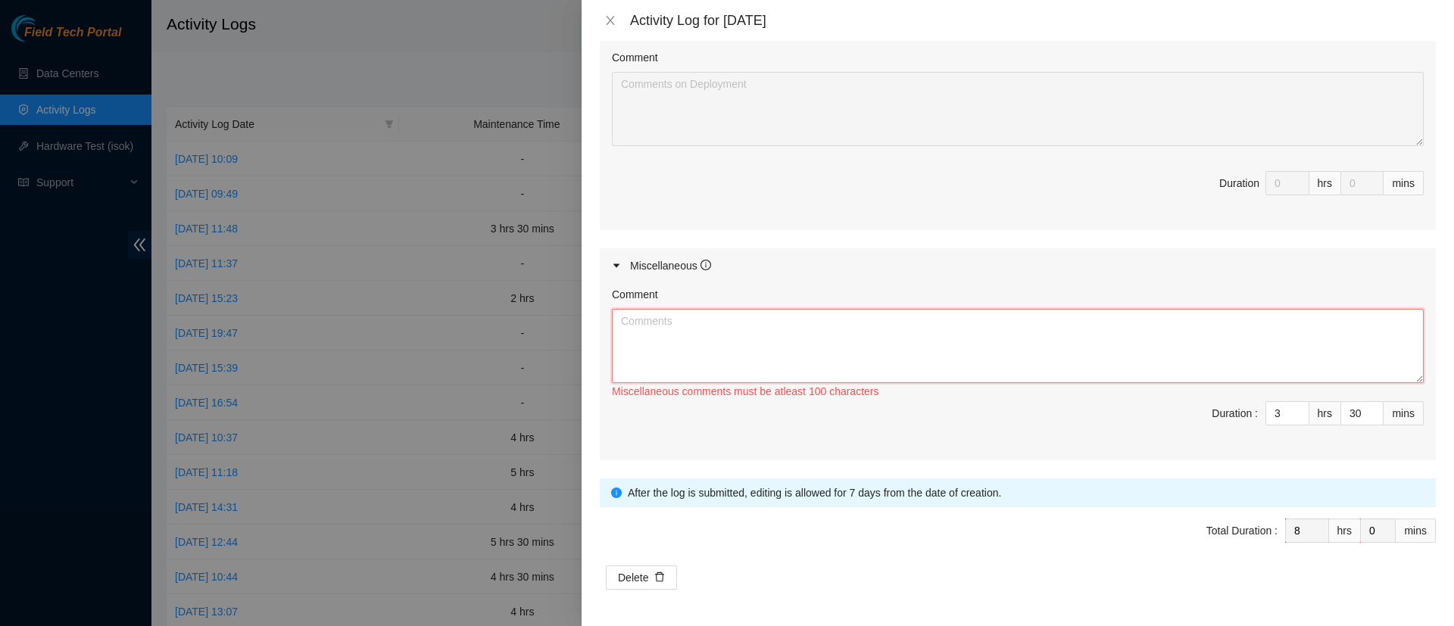
paste textarea "Access at DATA4"
paste textarea "Noticed PSU with solid orange LED in C07, reseated PSU and cable, no change, tr…"
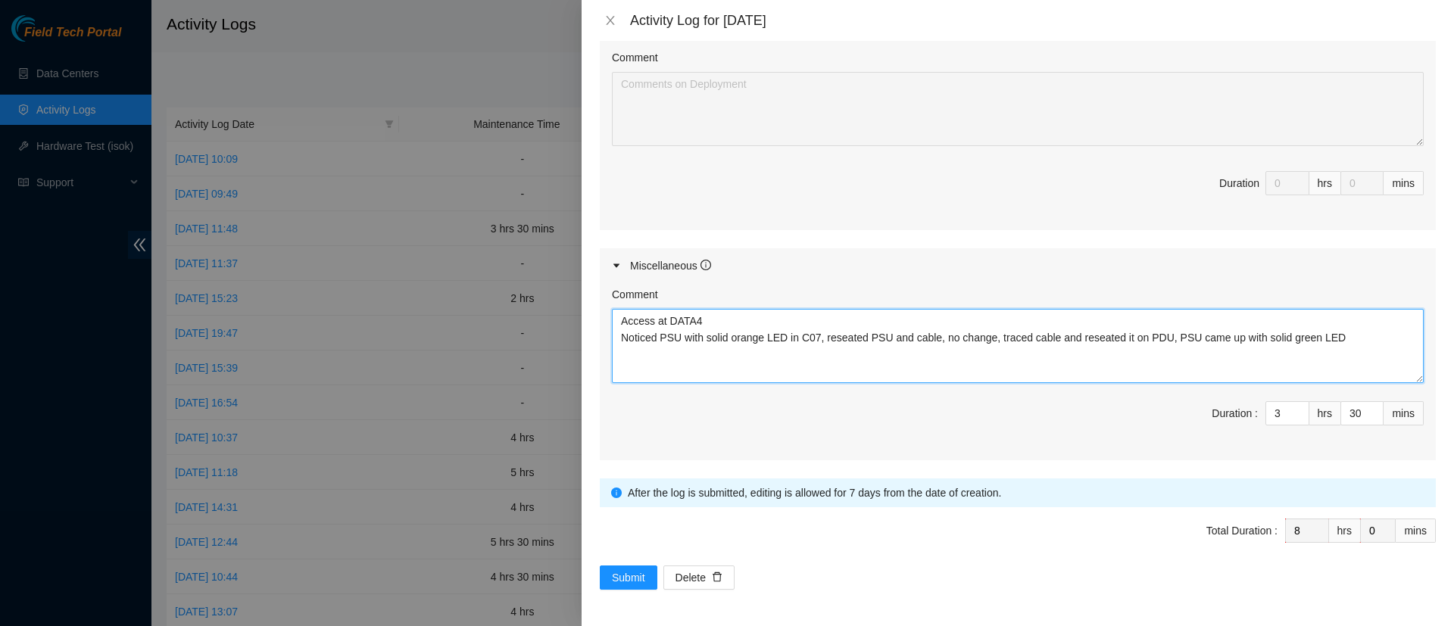
paste textarea "Printed and applied labels on uplinks P49, P50 in ESSL racks E09, E11, E12 In 1…"
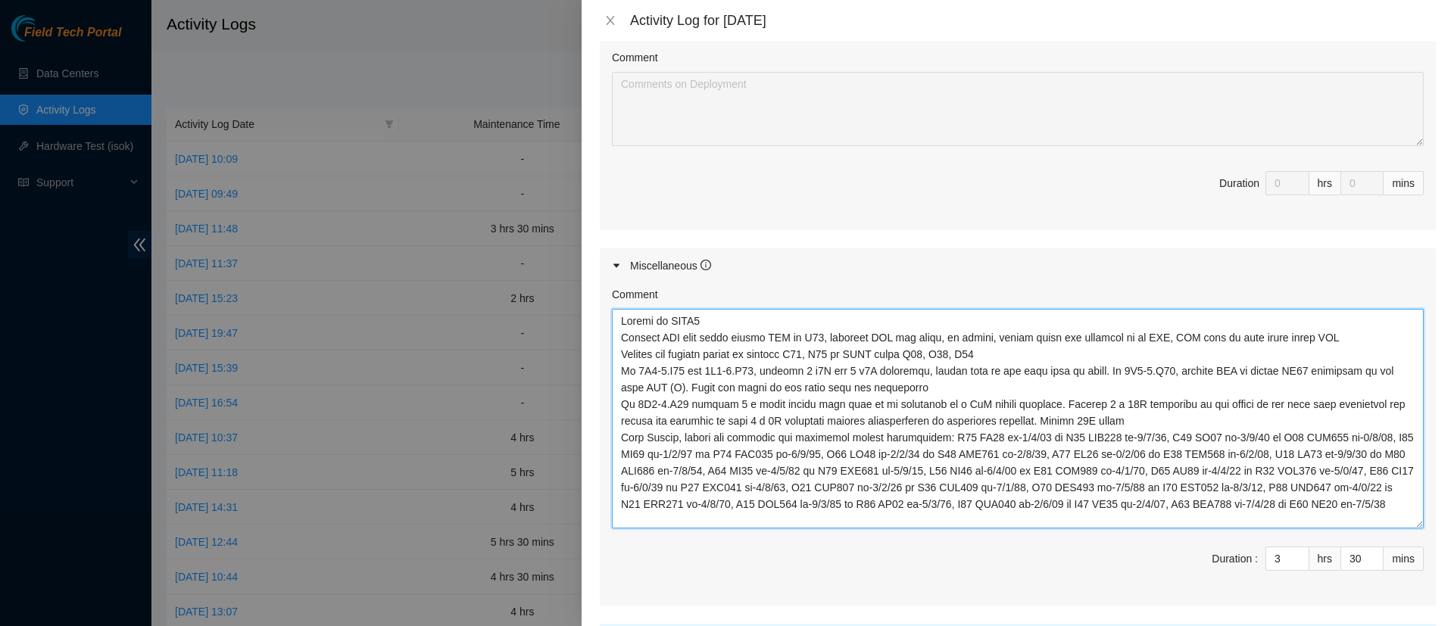
drag, startPoint x: 1400, startPoint y: 375, endPoint x: 1397, endPoint y: 520, distance: 145.5
click at [1397, 520] on textarea "Comment" at bounding box center [1018, 419] width 812 height 220
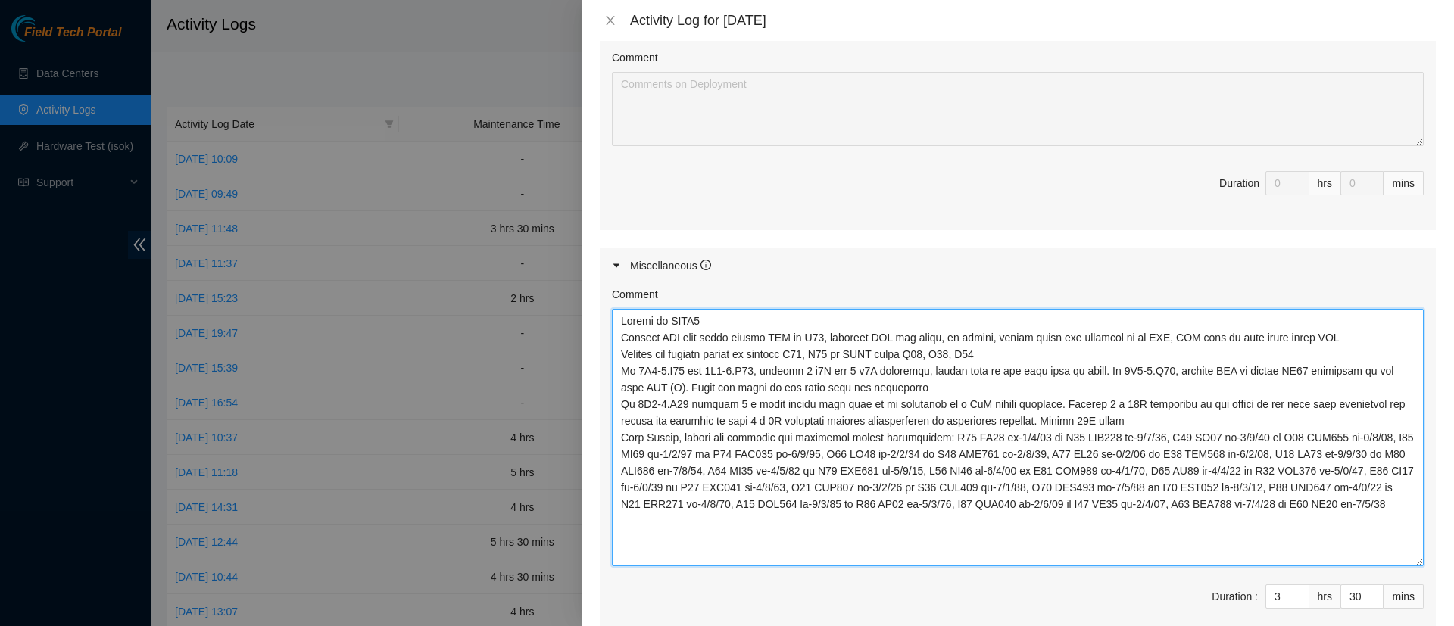
scroll to position [0, 0]
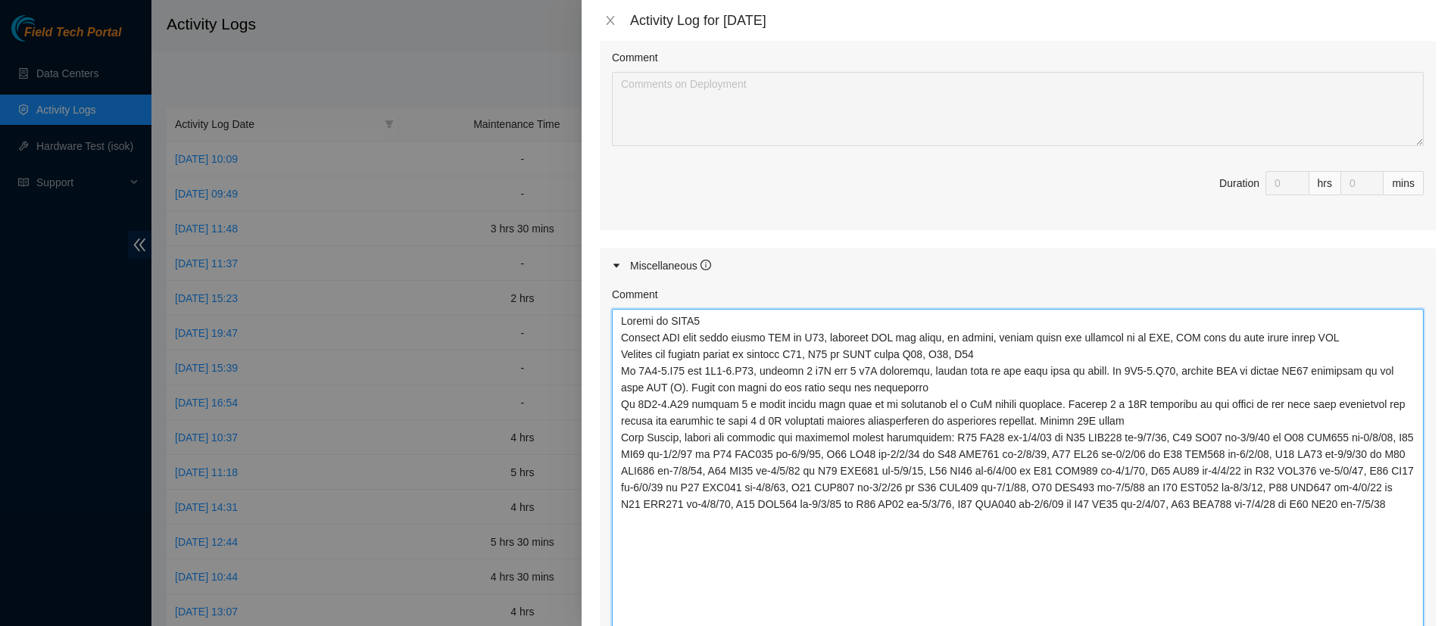
drag, startPoint x: 1394, startPoint y: 514, endPoint x: 1394, endPoint y: 646, distance: 132.6
click at [1394, 626] on html "Field Tech Portal Data Centers Activity Logs Hardware Test (isok) Support Activ…" at bounding box center [727, 313] width 1454 height 626
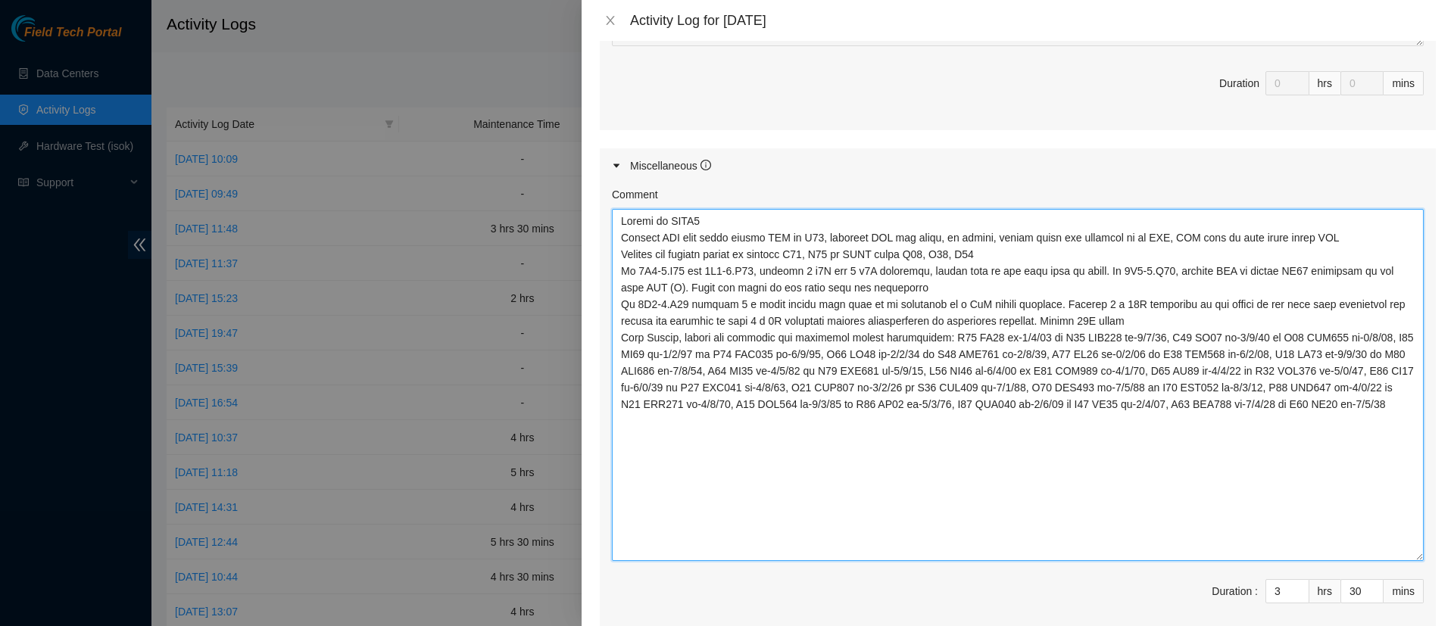
scroll to position [954, 0]
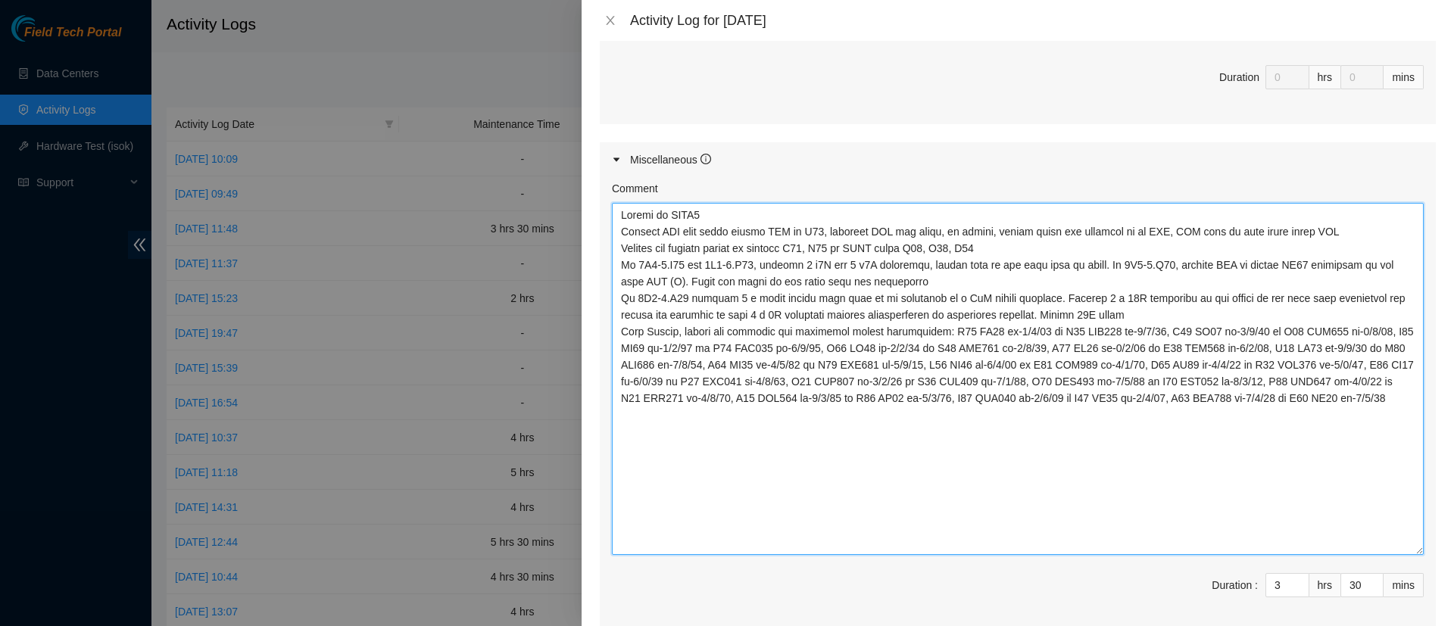
click at [929, 333] on textarea "Comment" at bounding box center [1018, 379] width 812 height 352
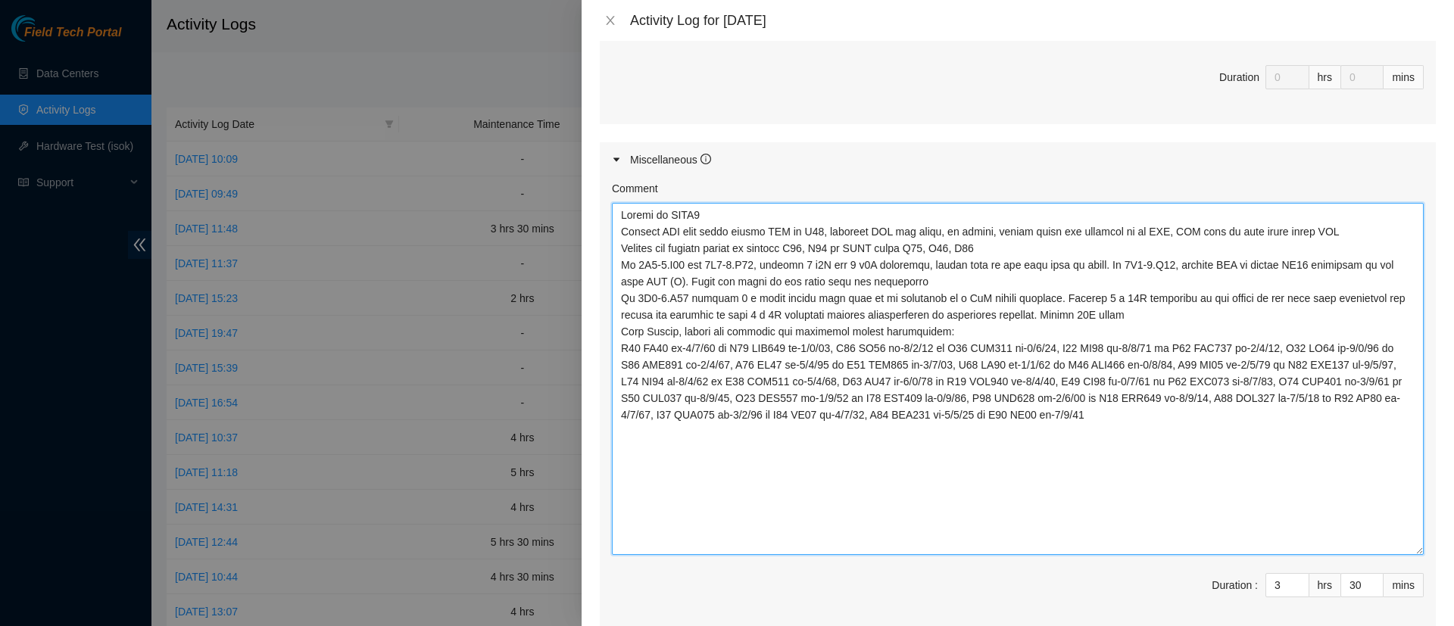
click at [837, 348] on textarea "Comment" at bounding box center [1018, 379] width 812 height 352
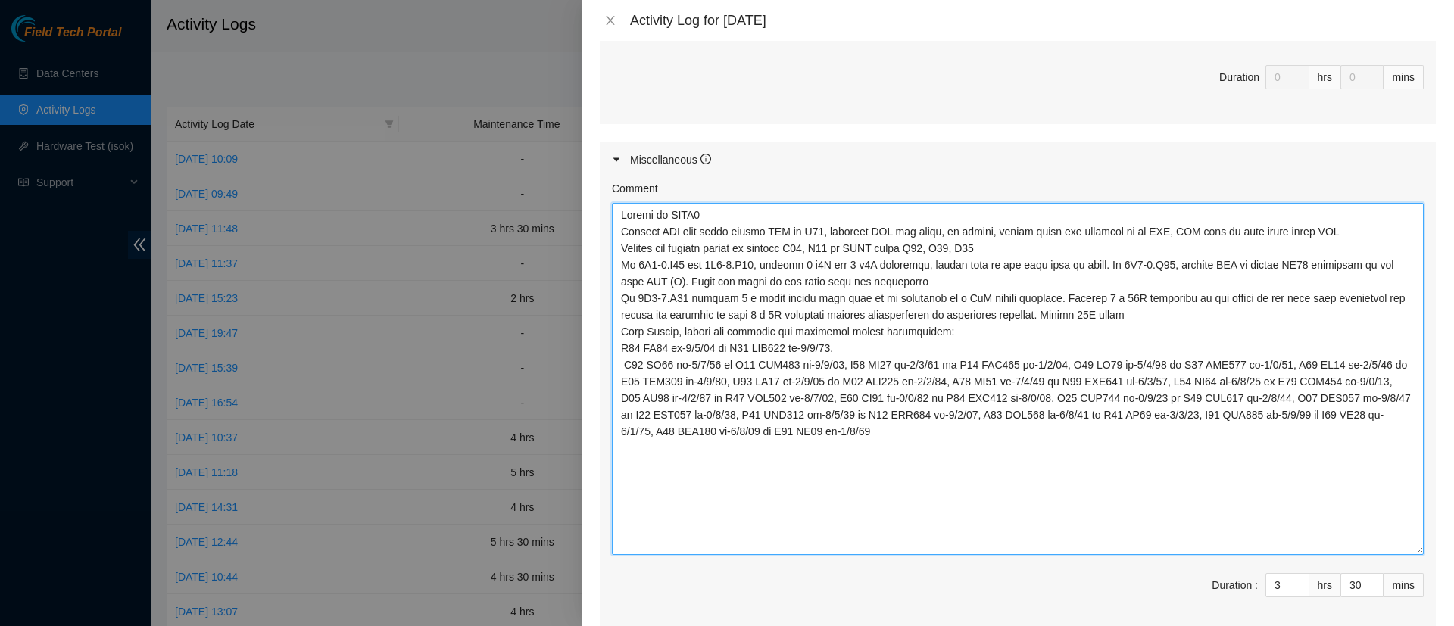
click at [840, 364] on textarea "Comment" at bounding box center [1018, 379] width 812 height 352
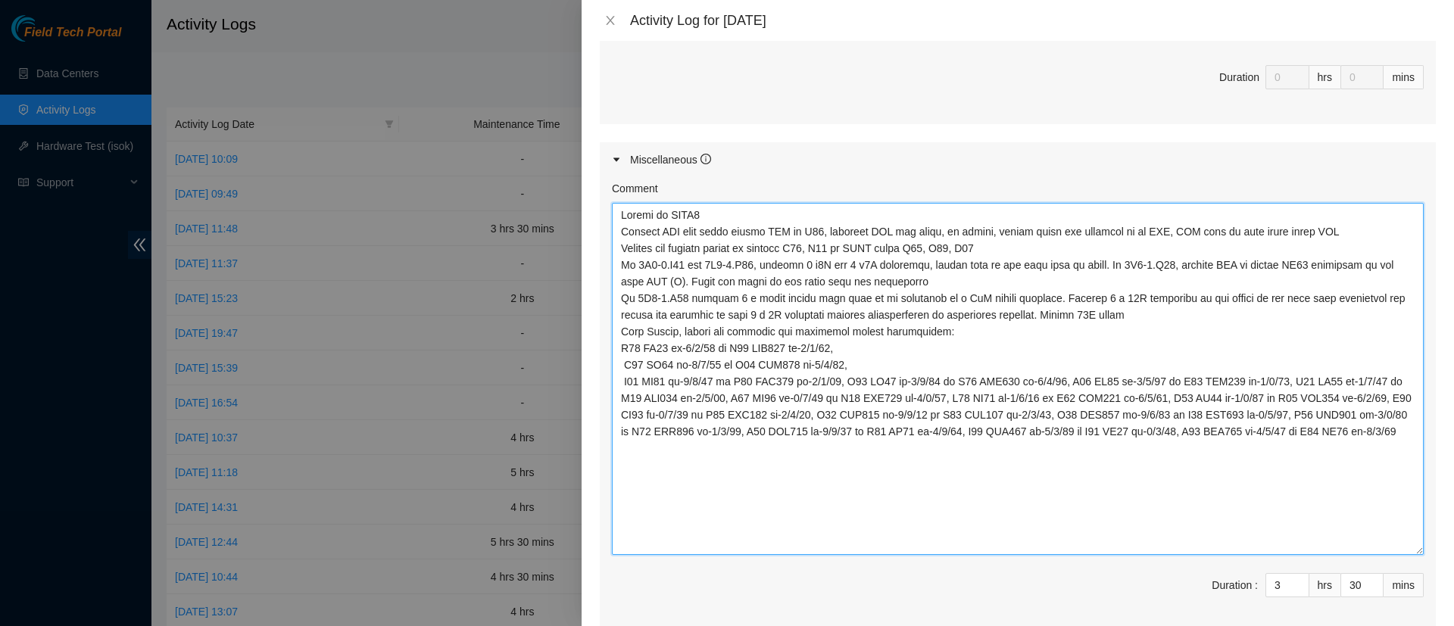
click at [843, 383] on textarea "Comment" at bounding box center [1018, 379] width 812 height 352
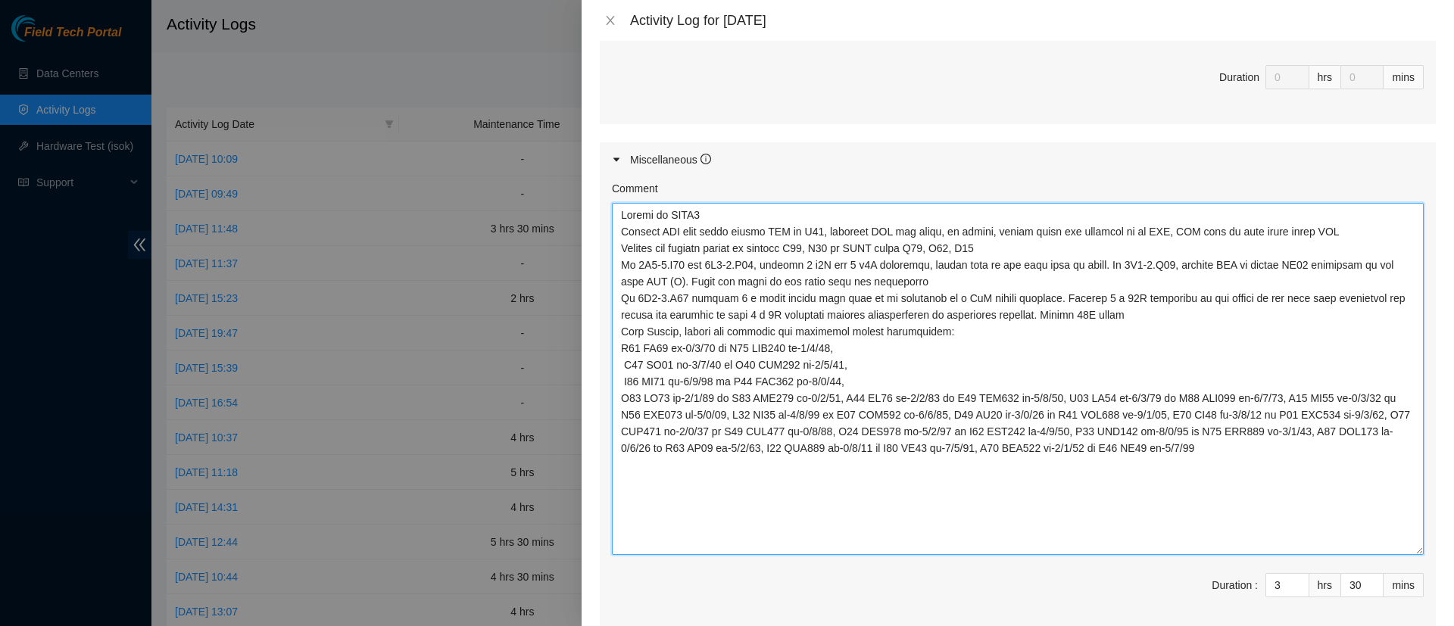
click at [837, 396] on textarea "Comment" at bounding box center [1018, 379] width 812 height 352
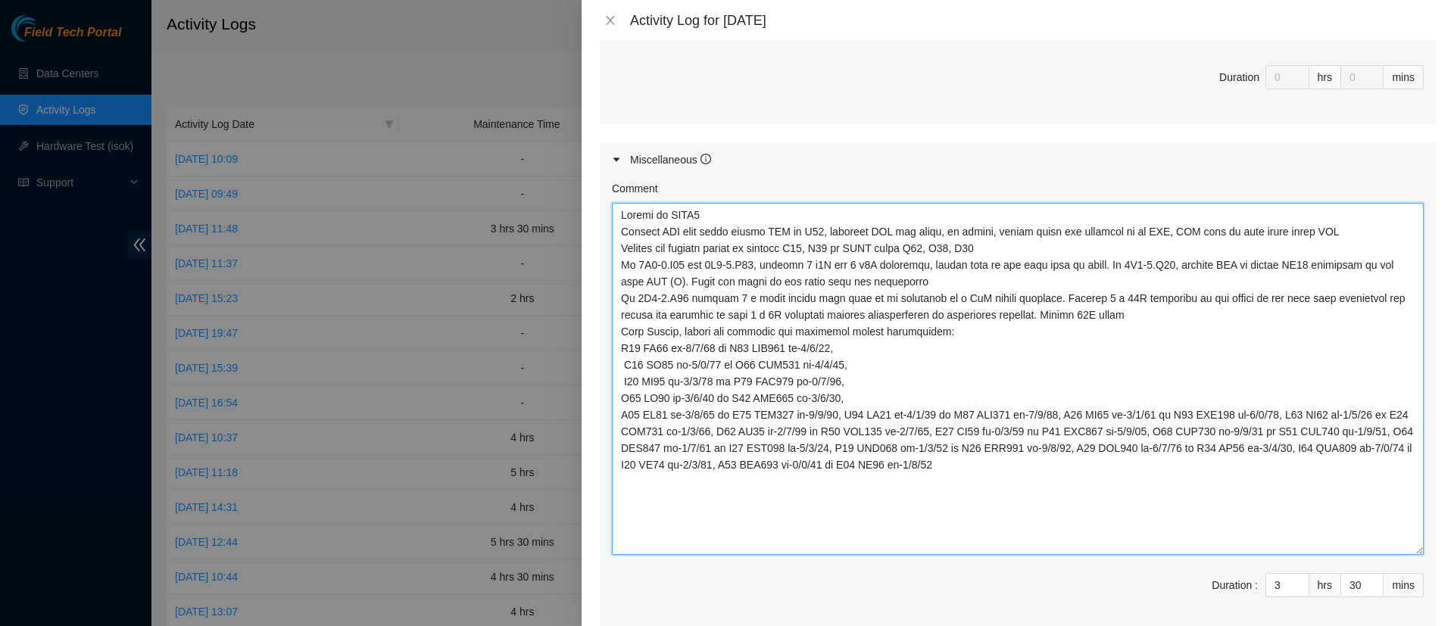
click at [839, 413] on textarea "Comment" at bounding box center [1018, 379] width 812 height 352
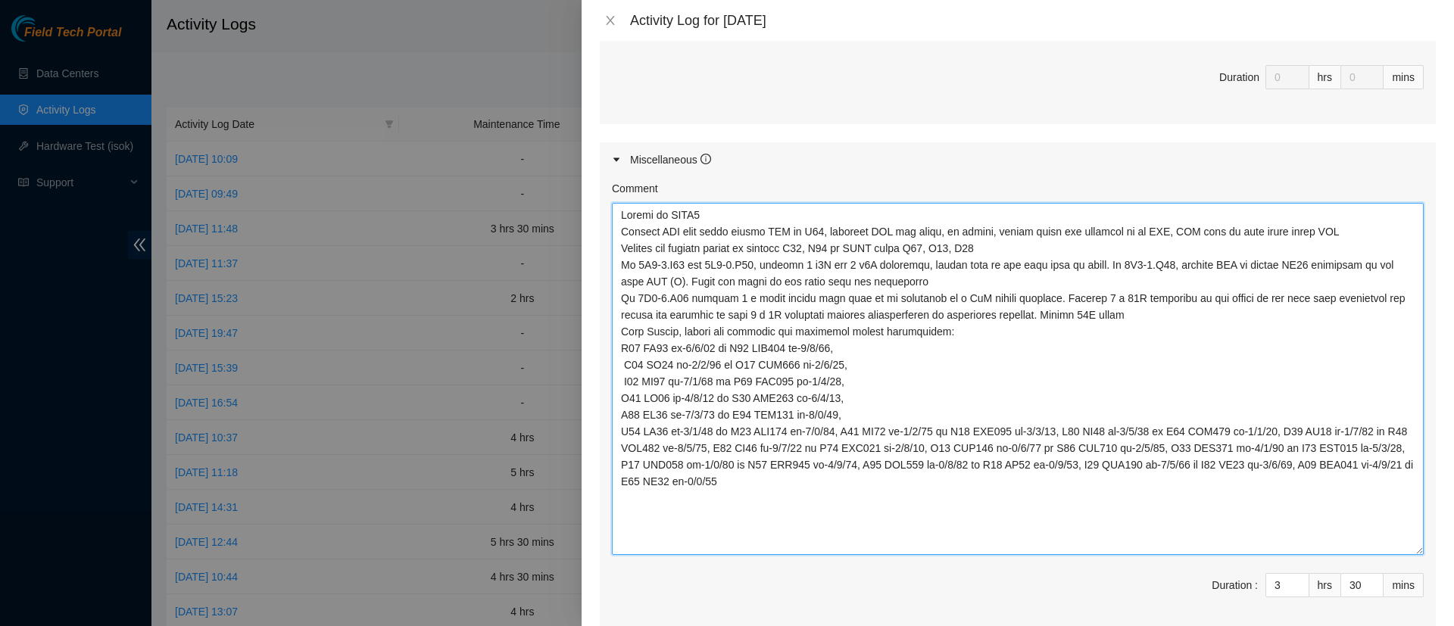
click at [839, 431] on textarea "Comment" at bounding box center [1018, 379] width 812 height 352
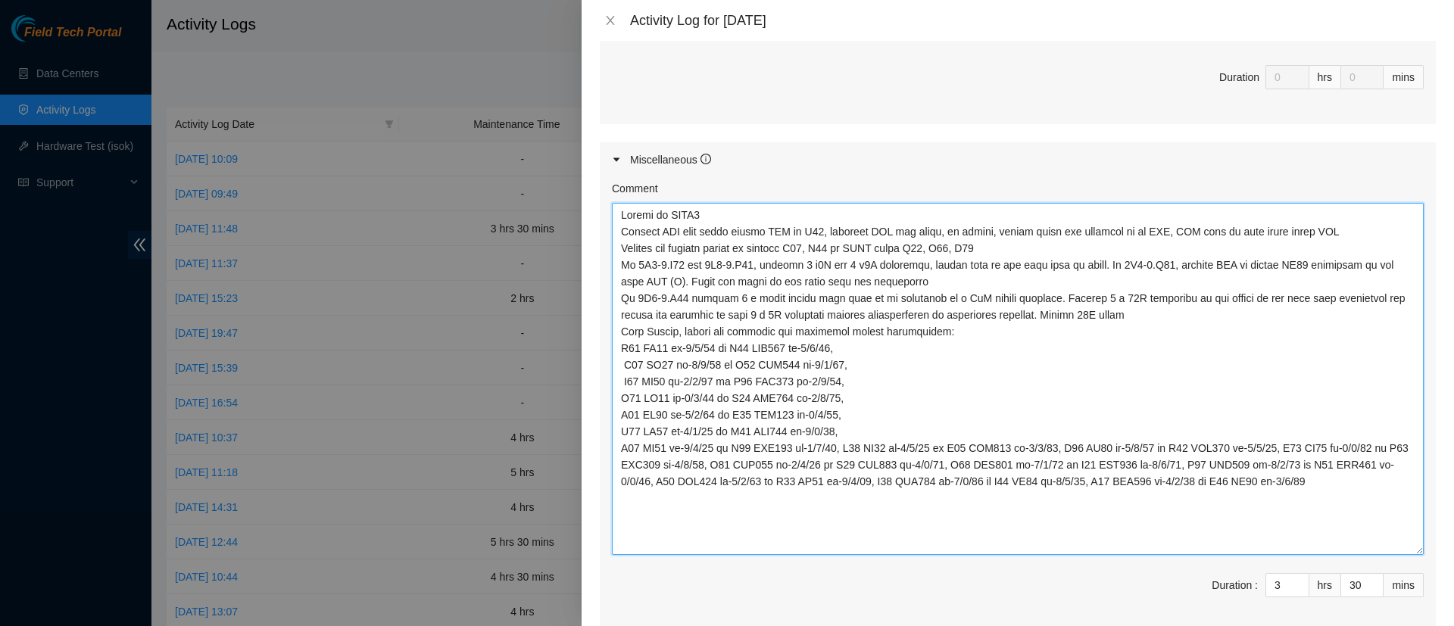
click at [839, 442] on textarea "Comment" at bounding box center [1018, 379] width 812 height 352
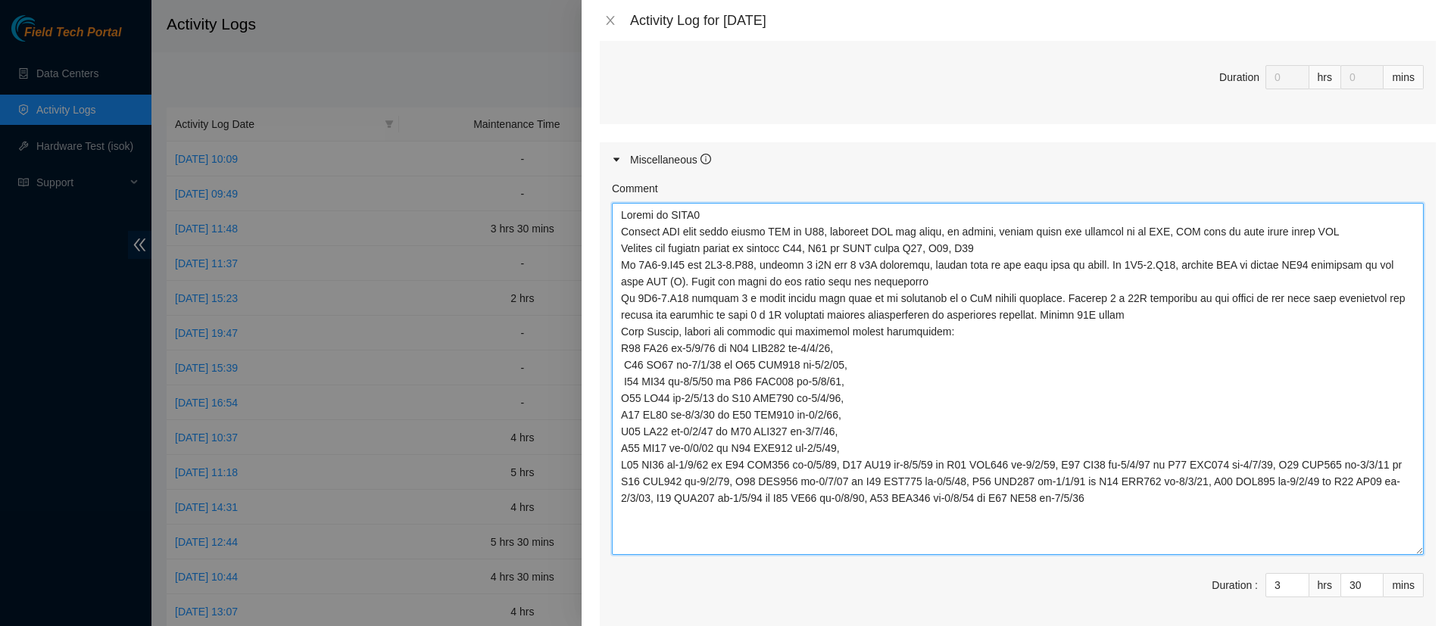
click at [840, 467] on textarea "Comment" at bounding box center [1018, 379] width 812 height 352
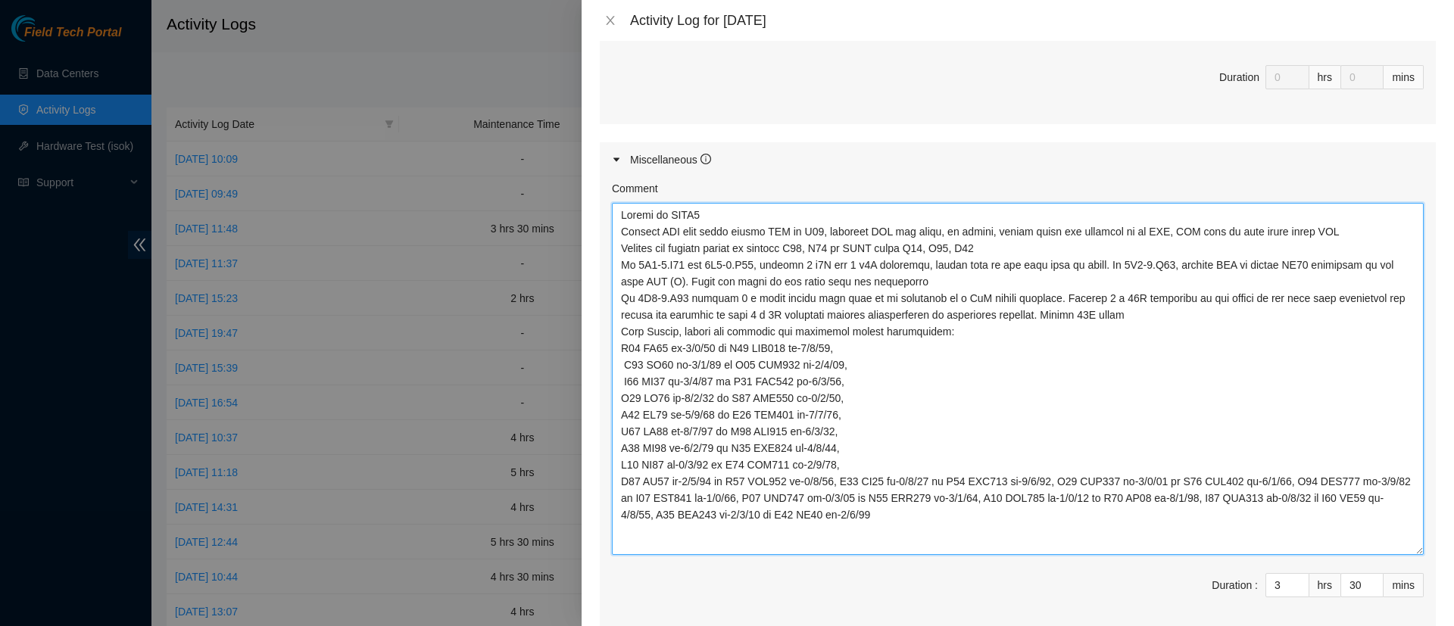
click at [840, 476] on textarea "Comment" at bounding box center [1018, 379] width 812 height 352
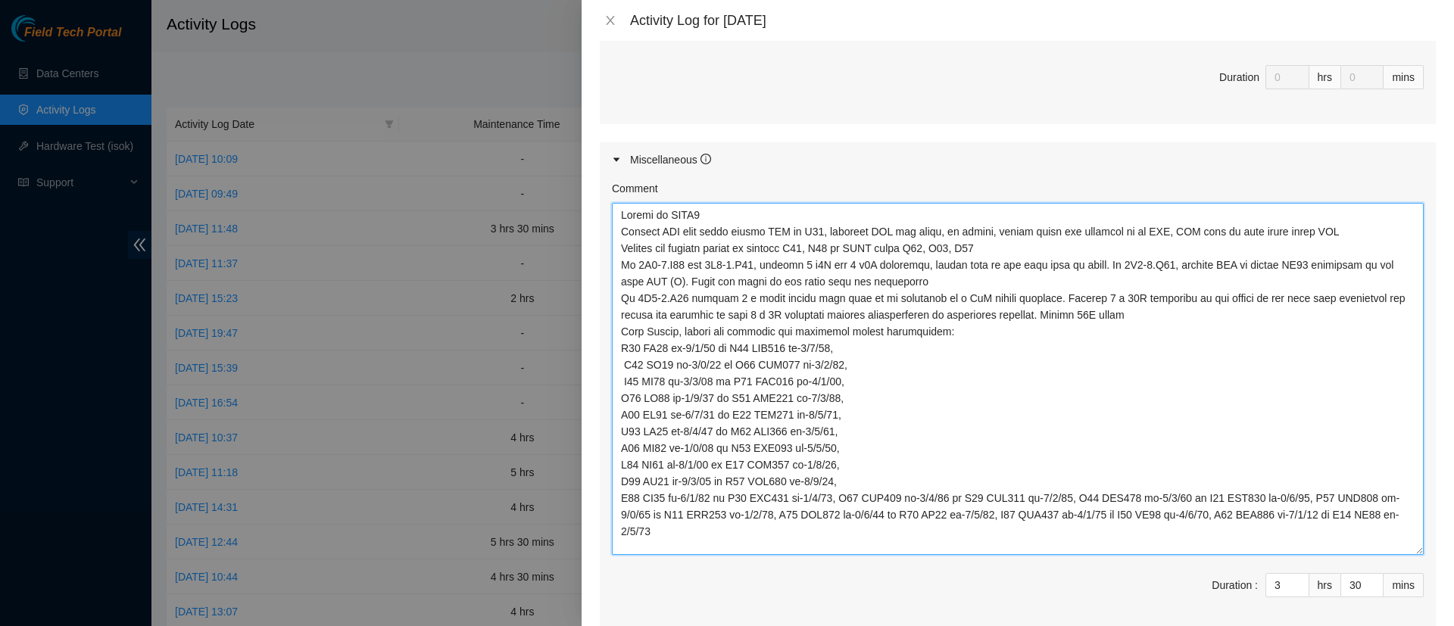
click at [840, 498] on textarea "Comment" at bounding box center [1018, 379] width 812 height 352
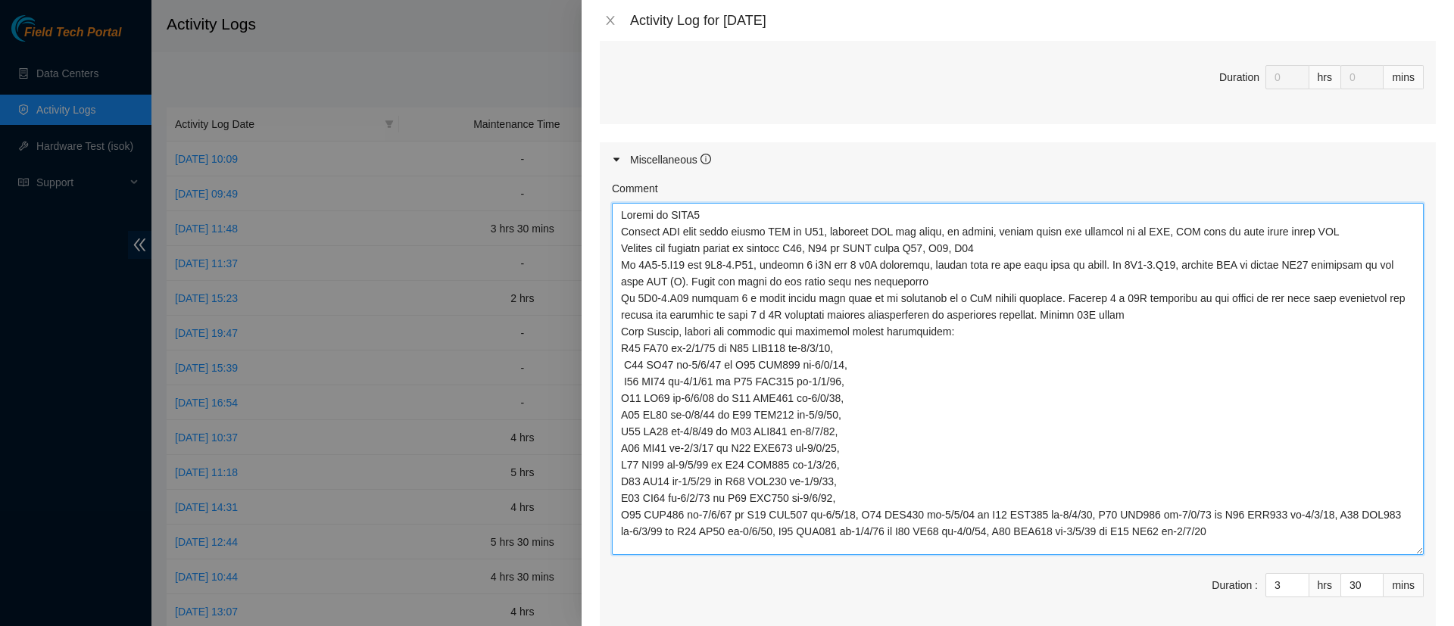
click at [853, 516] on textarea "Comment" at bounding box center [1018, 379] width 812 height 352
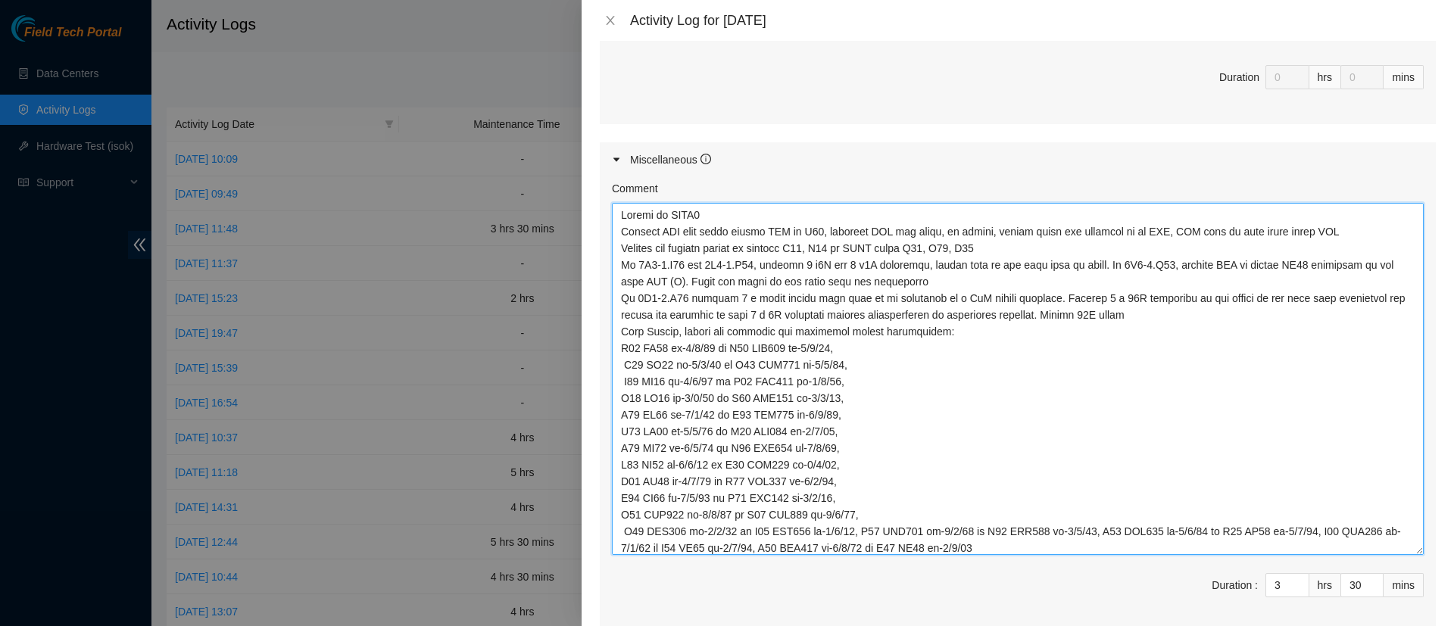
click at [861, 529] on textarea "Comment" at bounding box center [1018, 379] width 812 height 352
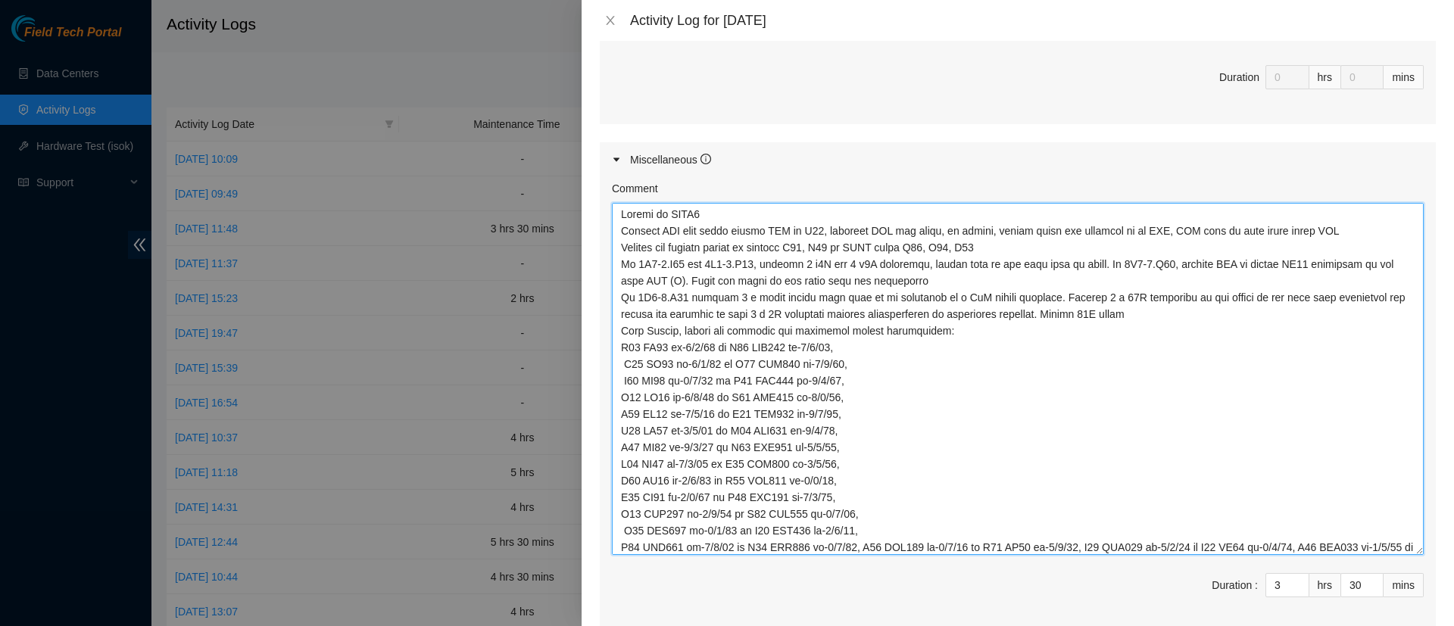
scroll to position [0, 0]
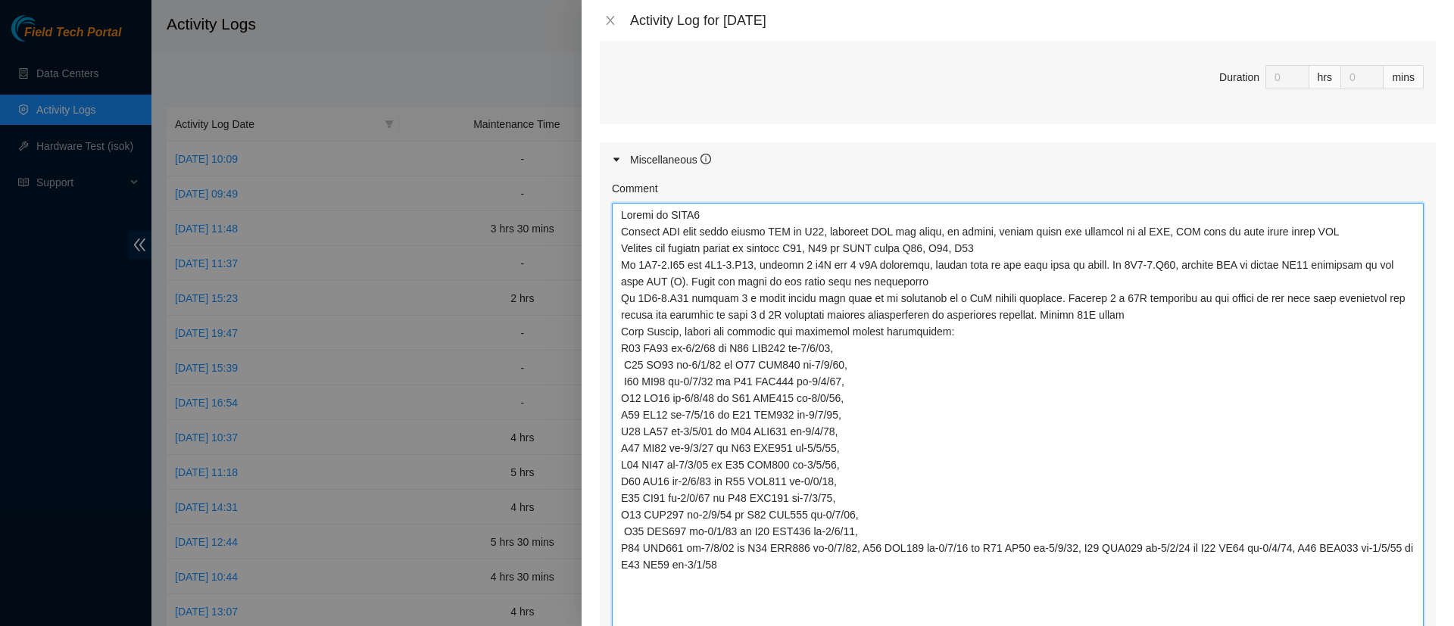
drag, startPoint x: 1388, startPoint y: 549, endPoint x: 1388, endPoint y: 630, distance: 81.1
click at [1388, 626] on html "Field Tech Portal Data Centers Activity Logs Hardware Test (isok) Support Activ…" at bounding box center [727, 313] width 1454 height 626
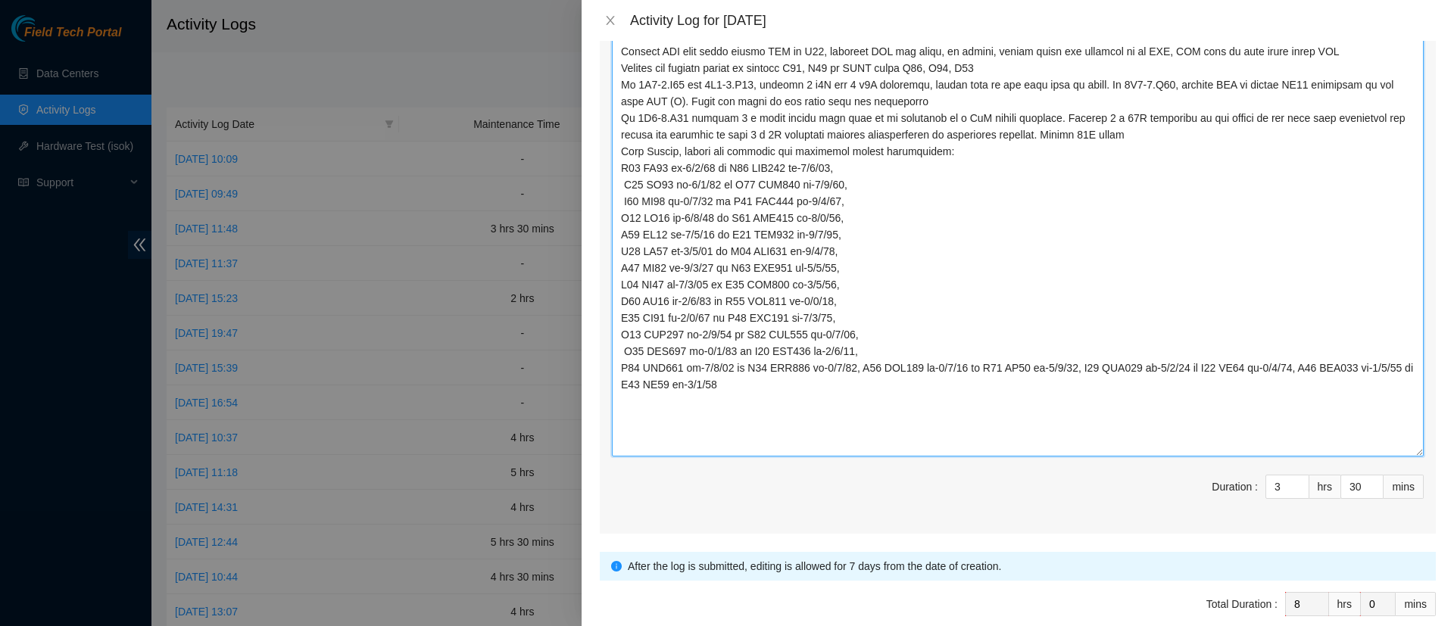
scroll to position [1138, 0]
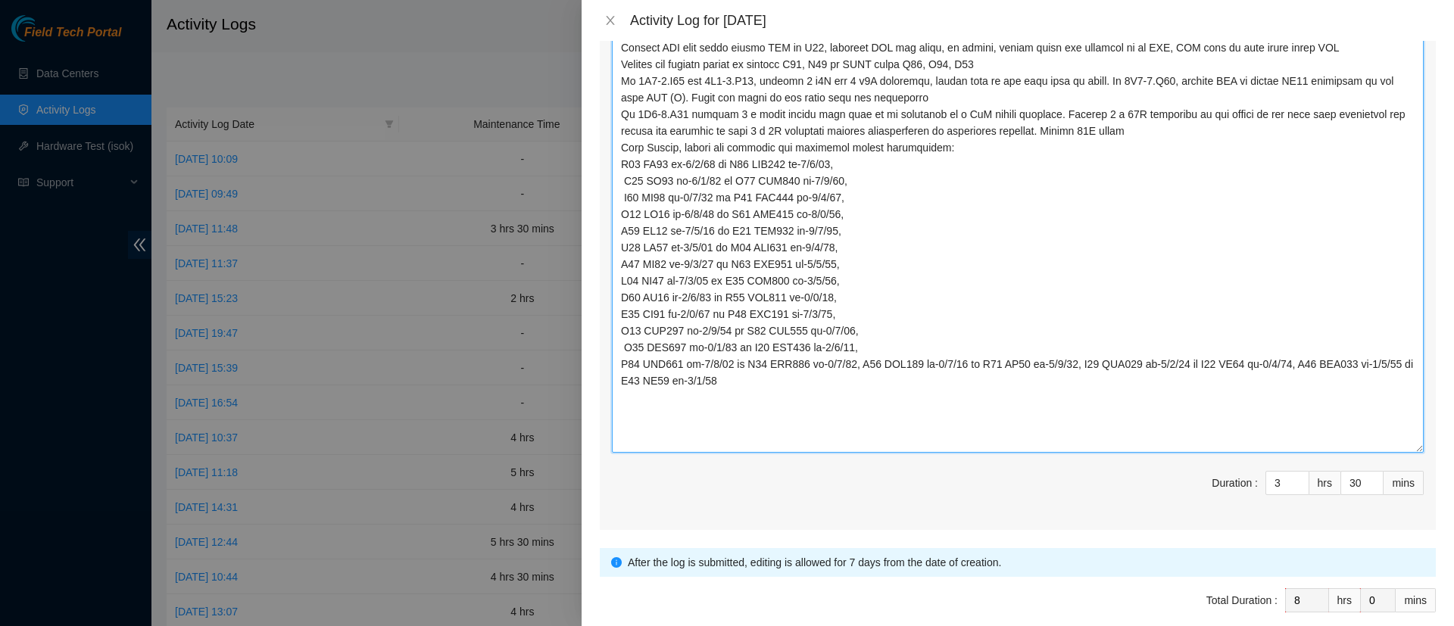
click at [859, 363] on textarea "Comment" at bounding box center [1018, 236] width 812 height 434
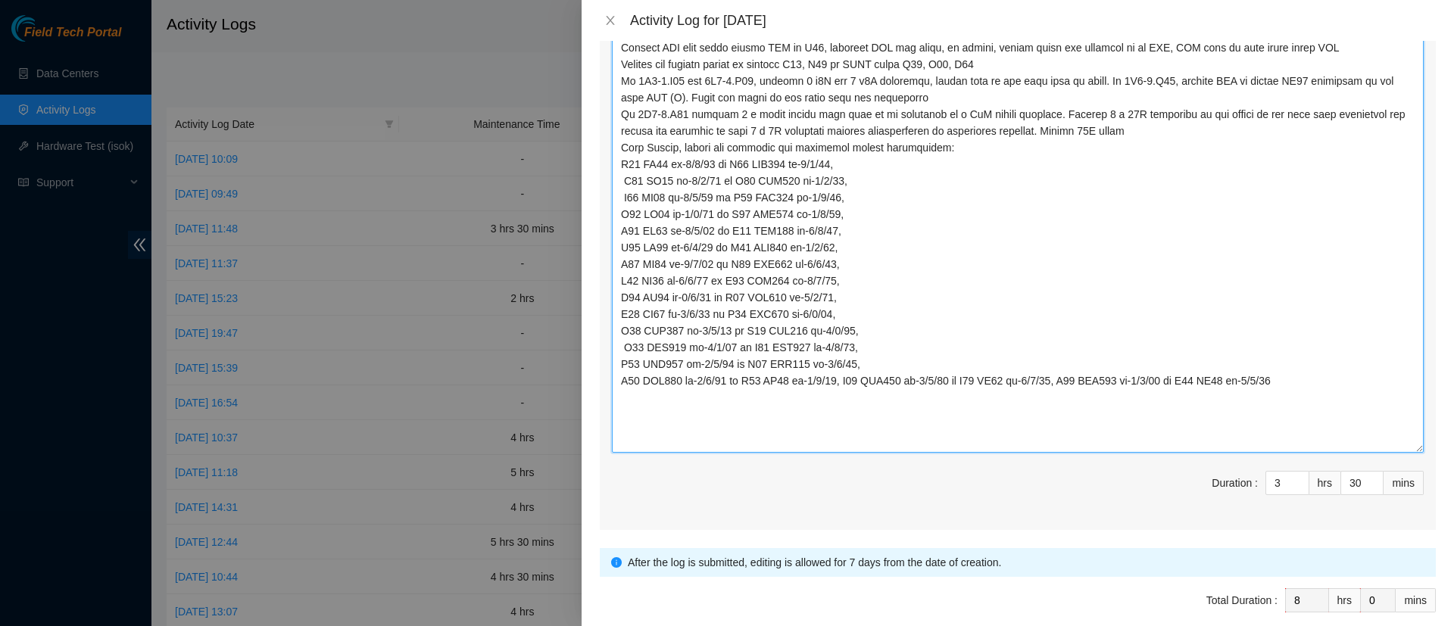
click at [844, 376] on textarea "Comment" at bounding box center [1018, 236] width 812 height 434
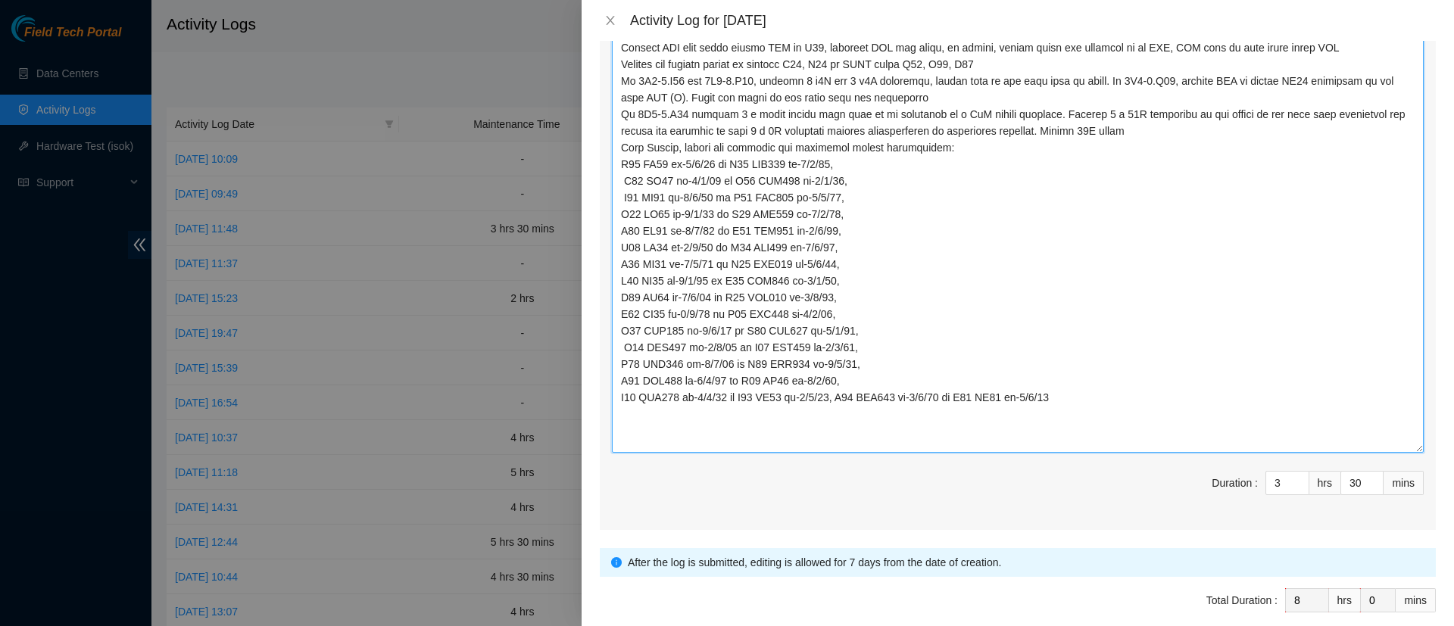
click at [845, 396] on textarea "Comment" at bounding box center [1018, 236] width 812 height 434
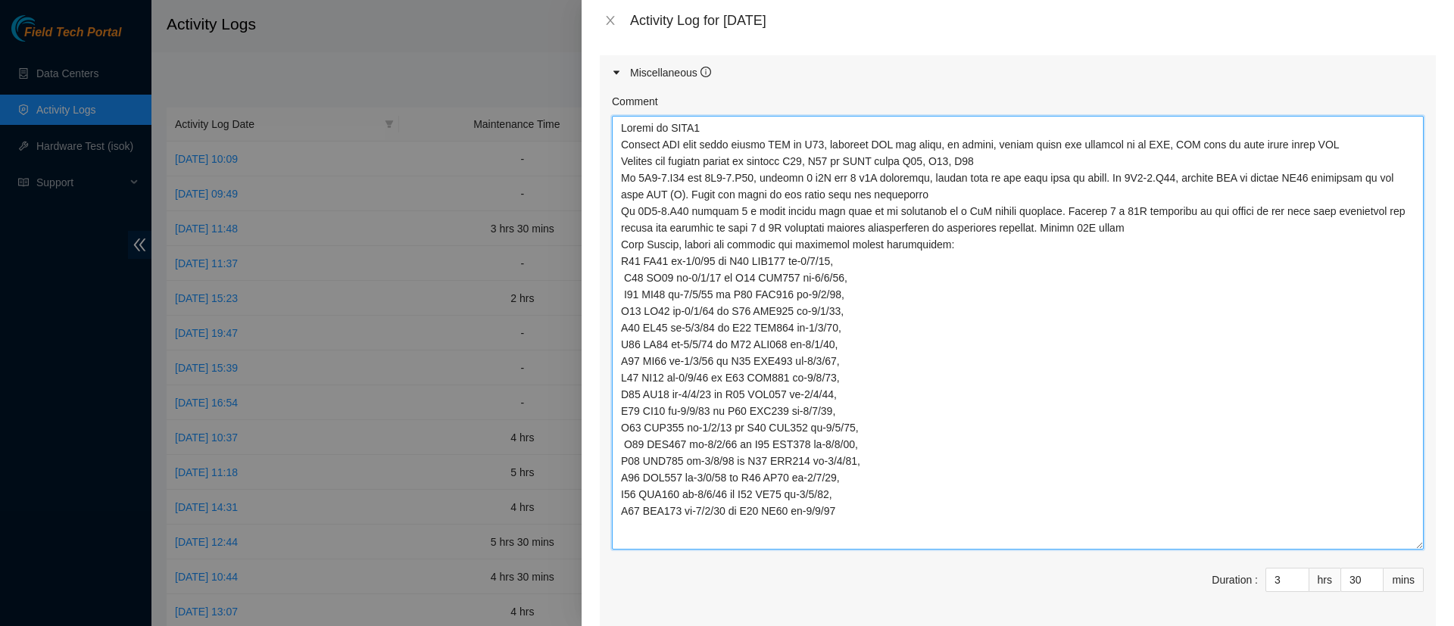
scroll to position [1208, 0]
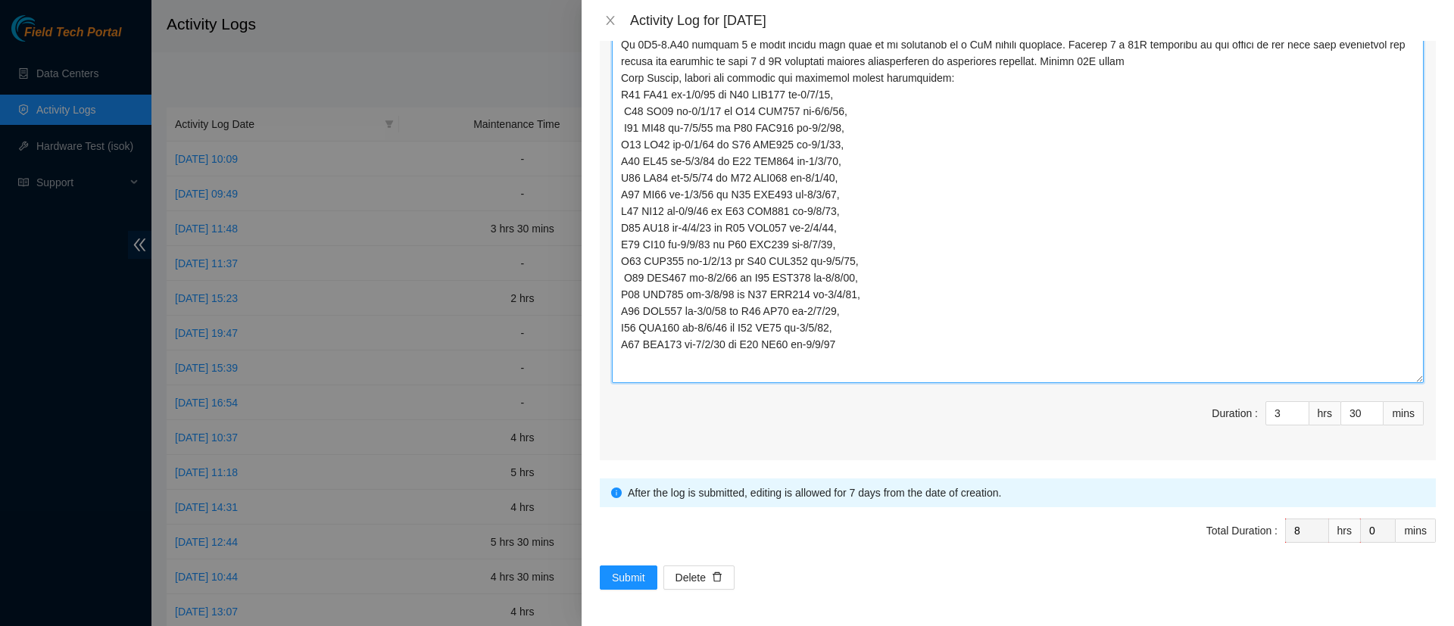
click at [868, 358] on textarea "Comment" at bounding box center [1018, 166] width 812 height 434
paste textarea "Secured racks. Cleaned up work area, moved trash to recycling area outside DC r…"
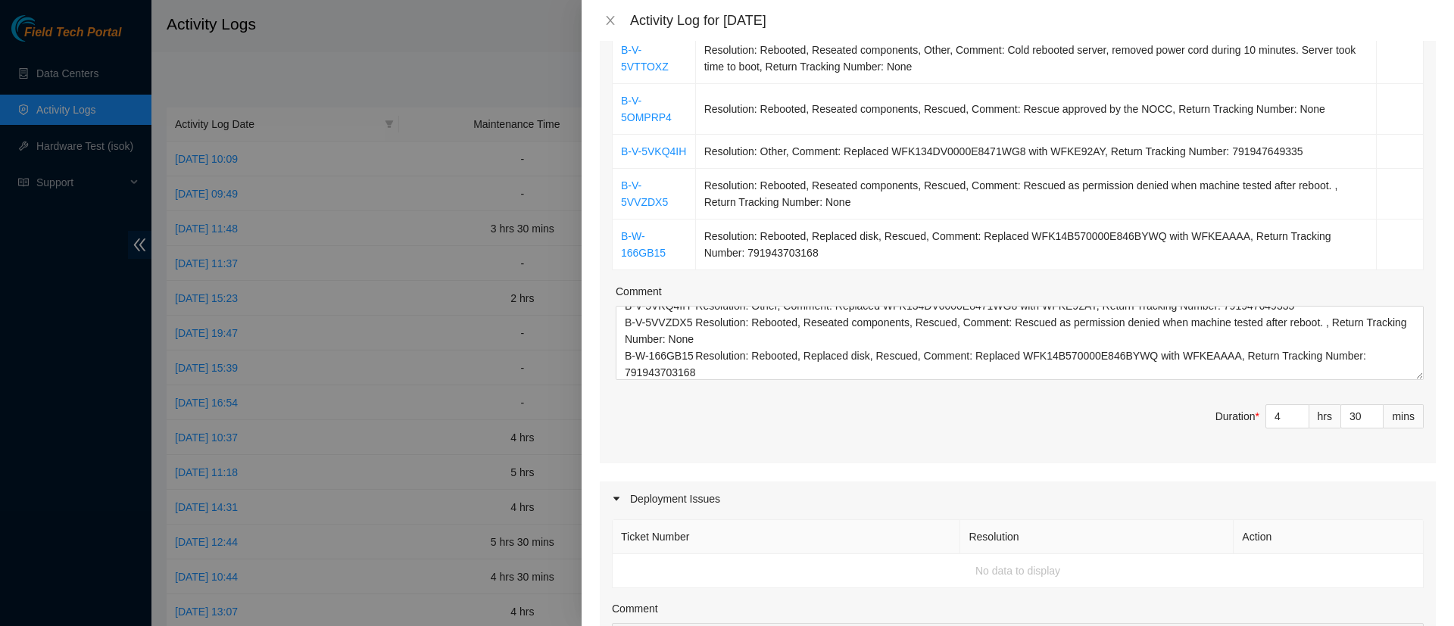
scroll to position [0, 0]
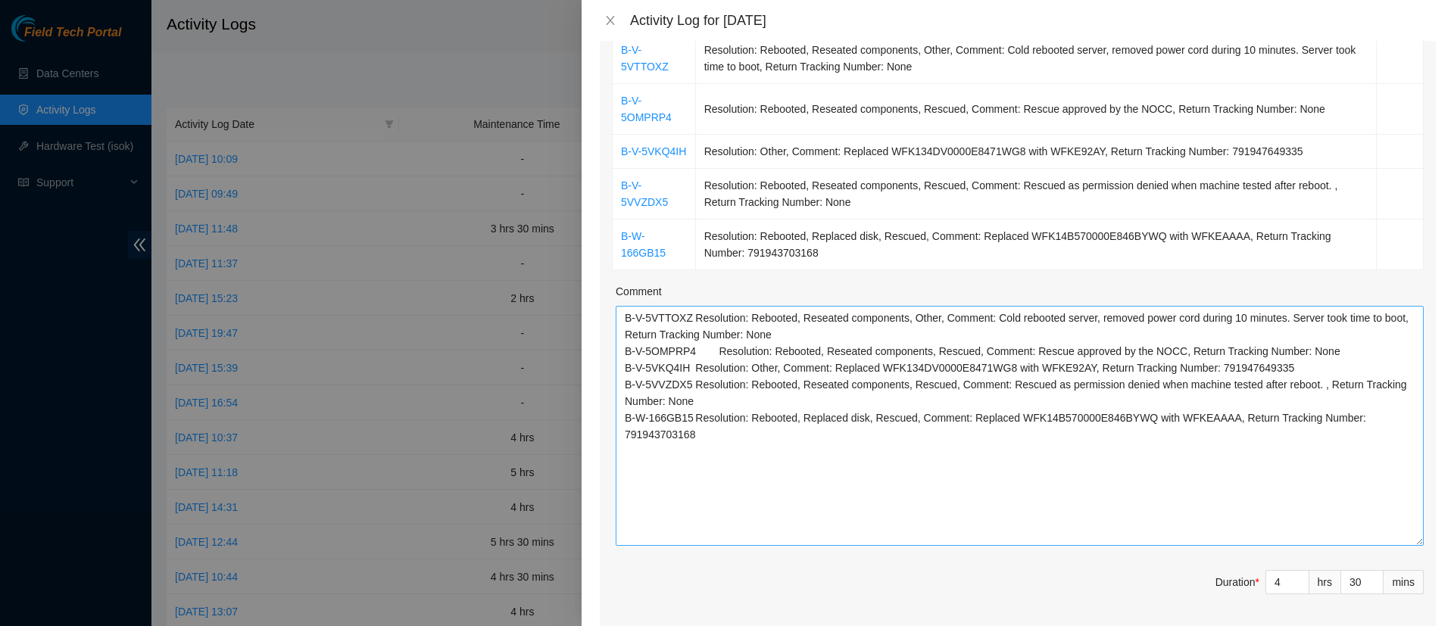
drag, startPoint x: 1391, startPoint y: 377, endPoint x: 1402, endPoint y: 544, distance: 167.0
click at [1402, 544] on textarea "B-V-5VTTOXZ Resolution: Rebooted, Reseated components, Other, Comment: Cold reb…" at bounding box center [1020, 426] width 808 height 240
type textarea "Access at DATA4 Noticed PSU with solid orange LED in C07, reseated PSU and cabl…"
click at [623, 320] on textarea "B-V-5VTTOXZ Resolution: Rebooted, Reseated components, Other, Comment: Cold reb…" at bounding box center [1020, 426] width 808 height 241
paste textarea "Contacted NOCC several times during the day to suspend machines, asked permissi…"
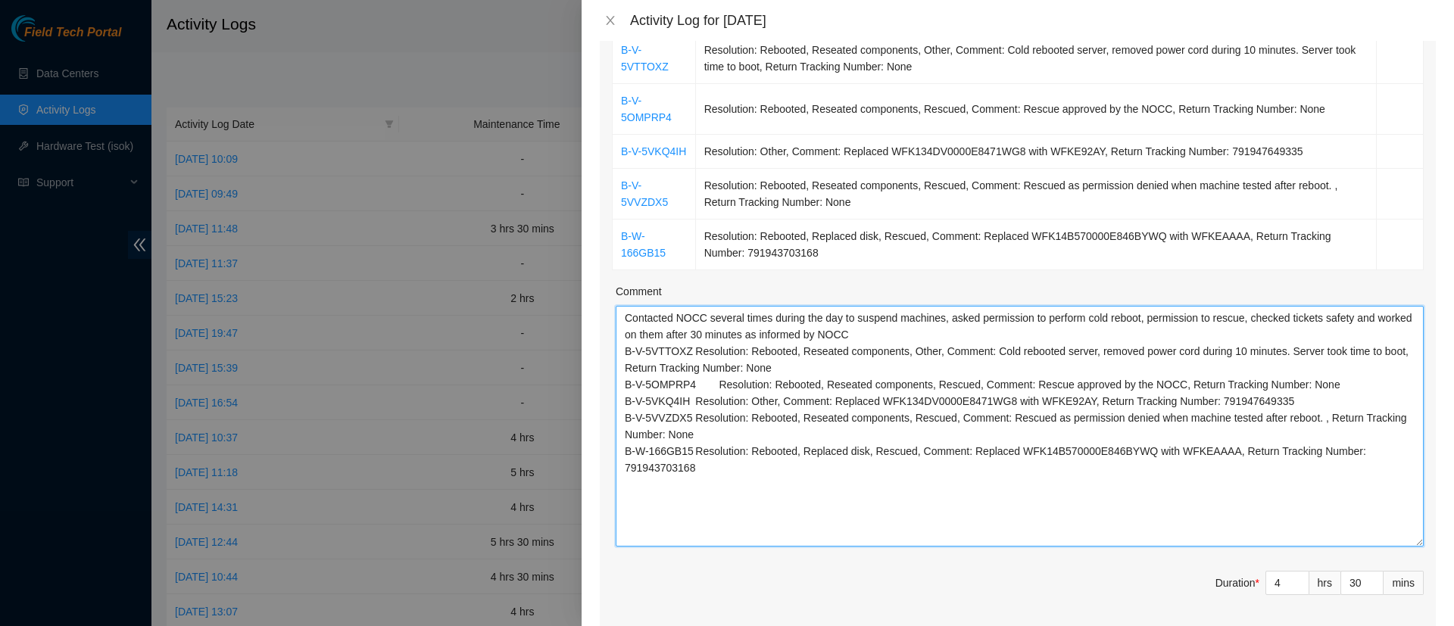
paste textarea "Contacted NOCC for three ESSL rack access and cameras check"
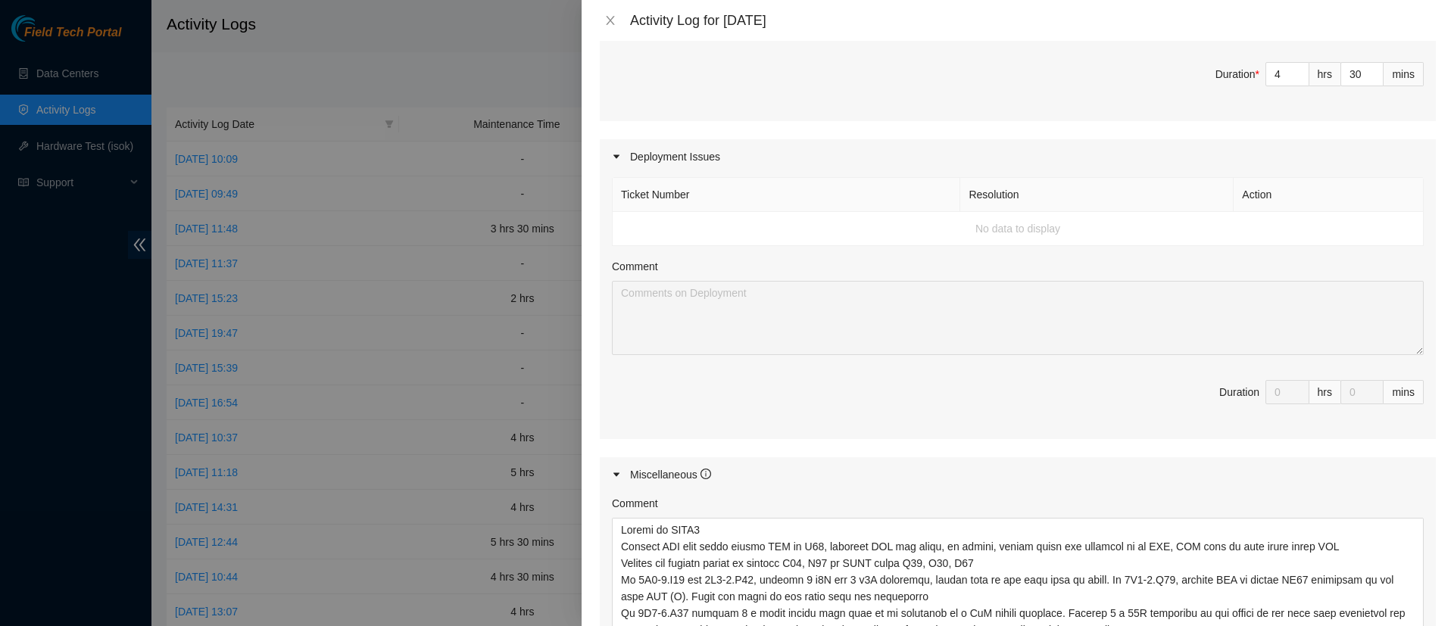
scroll to position [1375, 0]
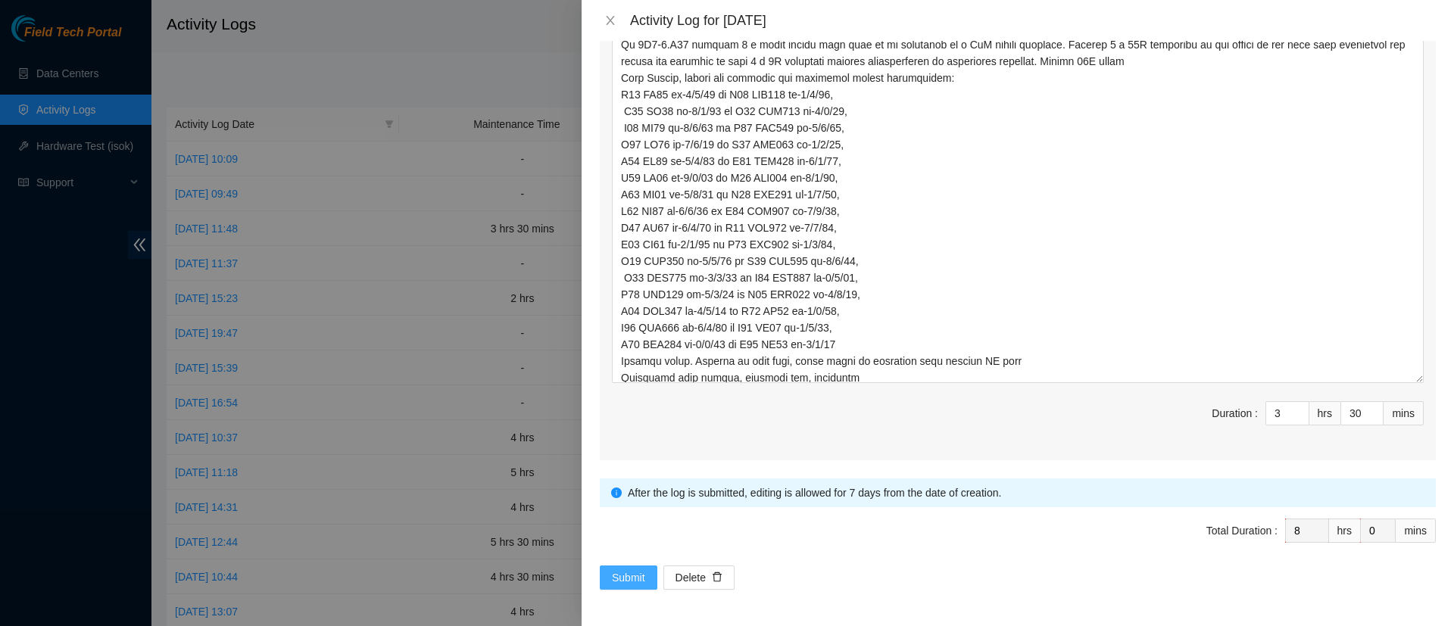
type textarea "Contacted NOCC several times during the day to suspend machines, asked permissi…"
click at [622, 581] on span "Submit" at bounding box center [628, 578] width 33 height 17
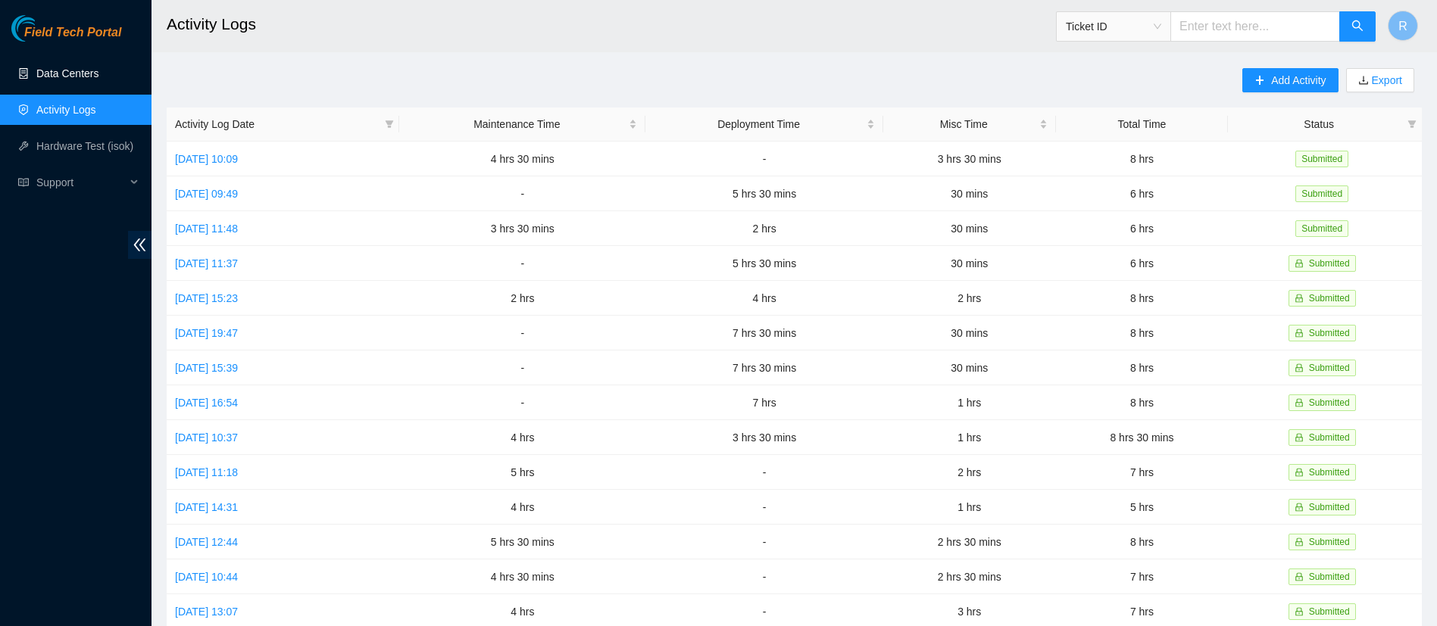
click at [52, 75] on link "Data Centers" at bounding box center [67, 73] width 62 height 12
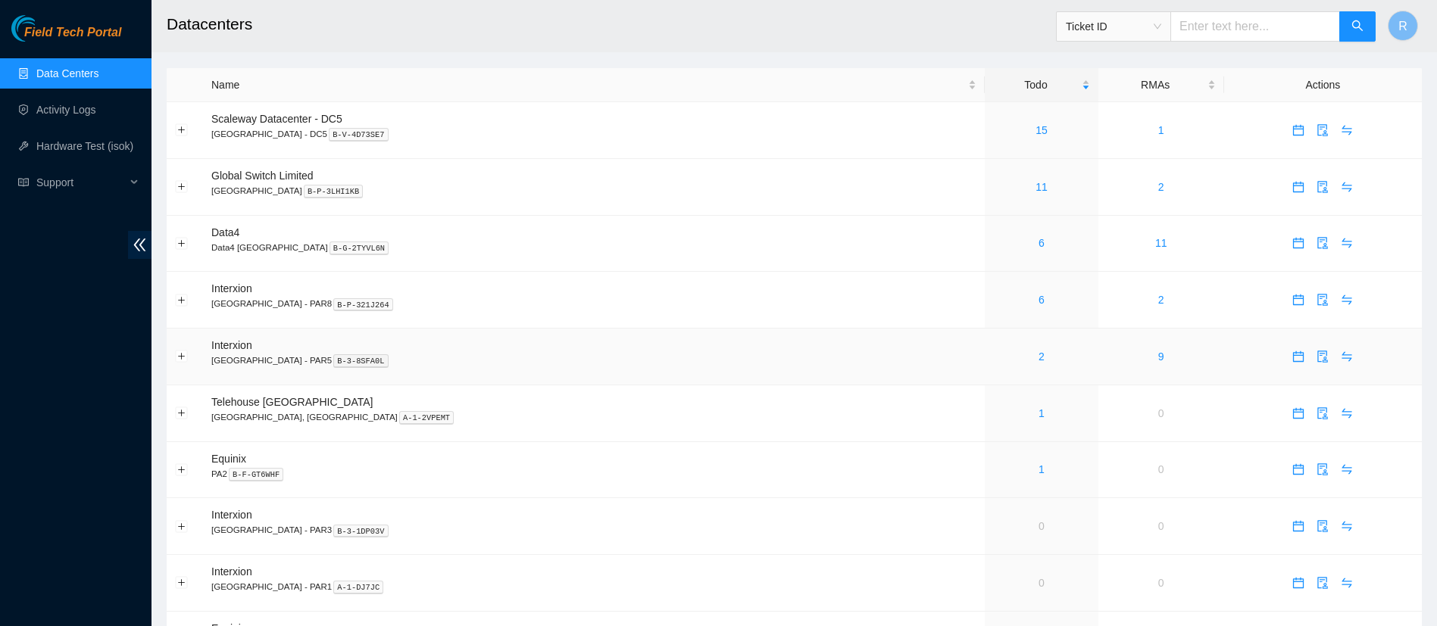
click at [993, 358] on div "2" at bounding box center [1041, 356] width 96 height 17
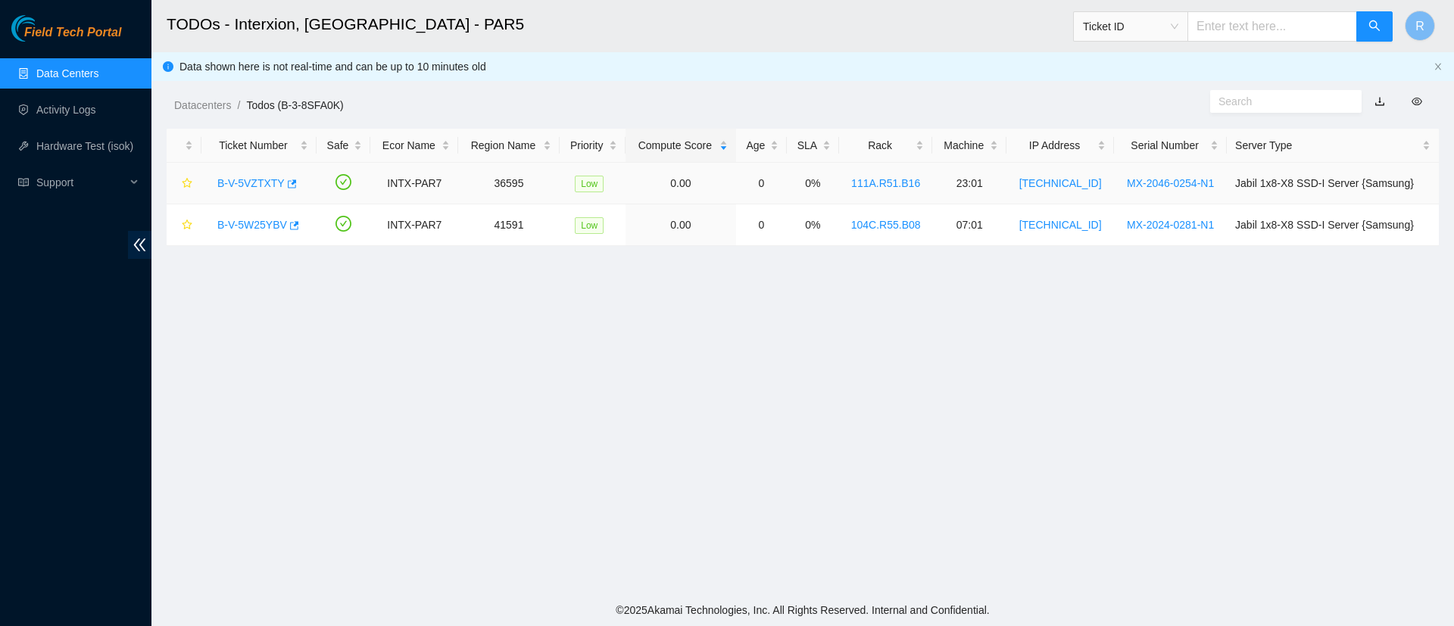
click at [258, 184] on link "B-V-5VZTXTY" at bounding box center [250, 183] width 67 height 12
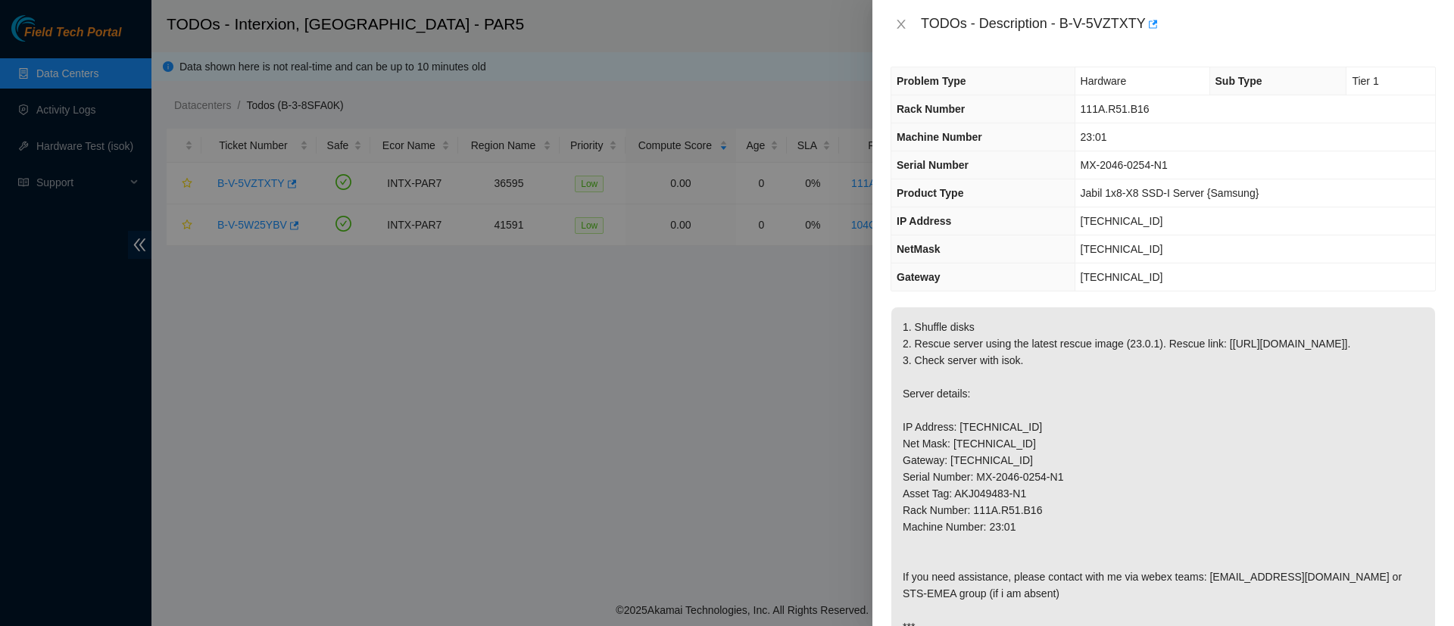
click at [901, 33] on div "TODOs - Description - B-V-5VZTXTY" at bounding box center [1163, 24] width 545 height 24
click at [901, 20] on icon "close" at bounding box center [901, 24] width 12 height 12
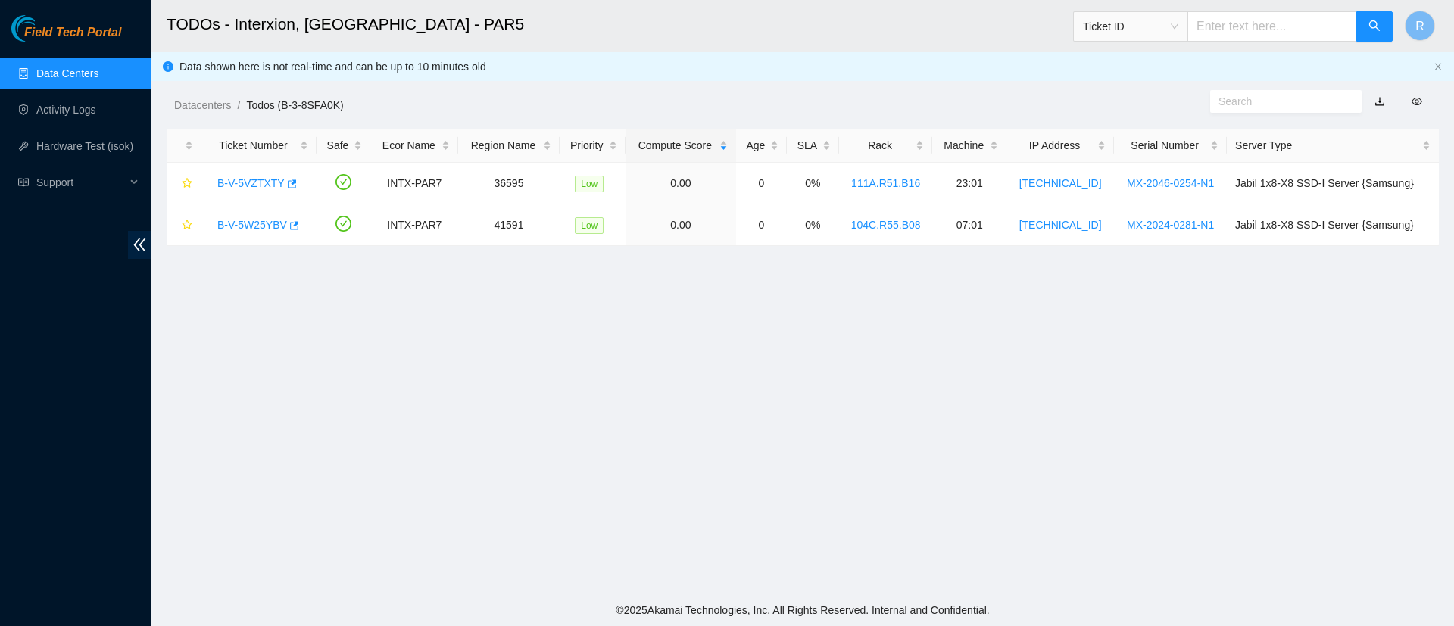
drag, startPoint x: 901, startPoint y: 20, endPoint x: 528, endPoint y: 339, distance: 491.1
click at [528, 339] on main "TODOs - Interxion, Paris - PAR5 Ticket ID R Data shown here is not real-time an…" at bounding box center [802, 297] width 1303 height 595
click at [1188, 30] on div "Ticket ID" at bounding box center [1131, 26] width 114 height 24
click at [1132, 175] on div "Tracking Number" at bounding box center [1145, 177] width 95 height 17
click at [1250, 27] on input "text" at bounding box center [1273, 26] width 170 height 30
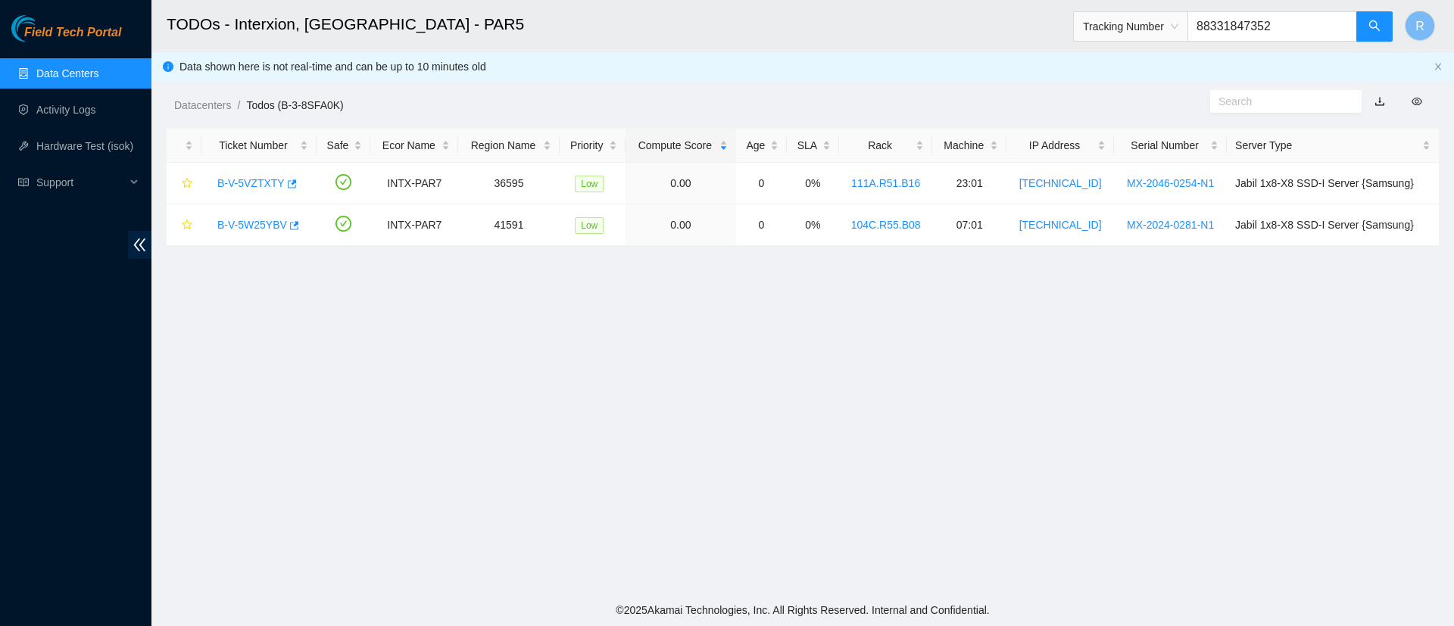
type input "883318473520"
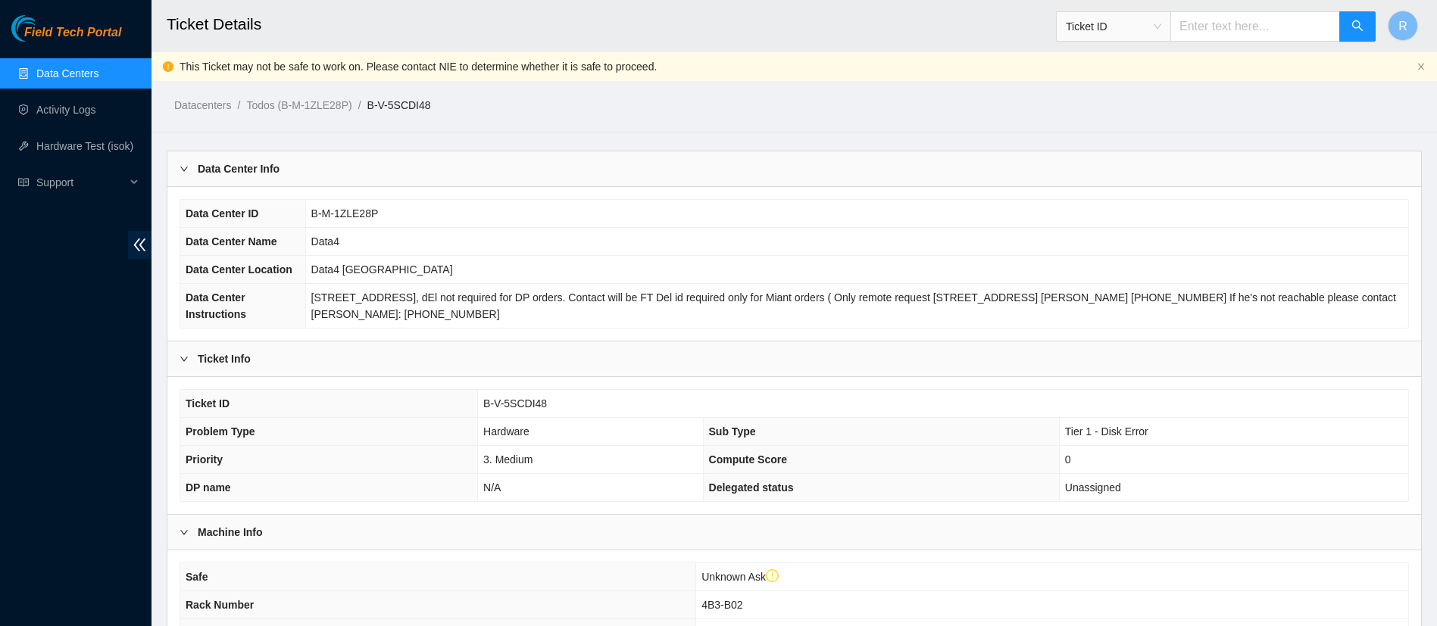
scroll to position [364, 0]
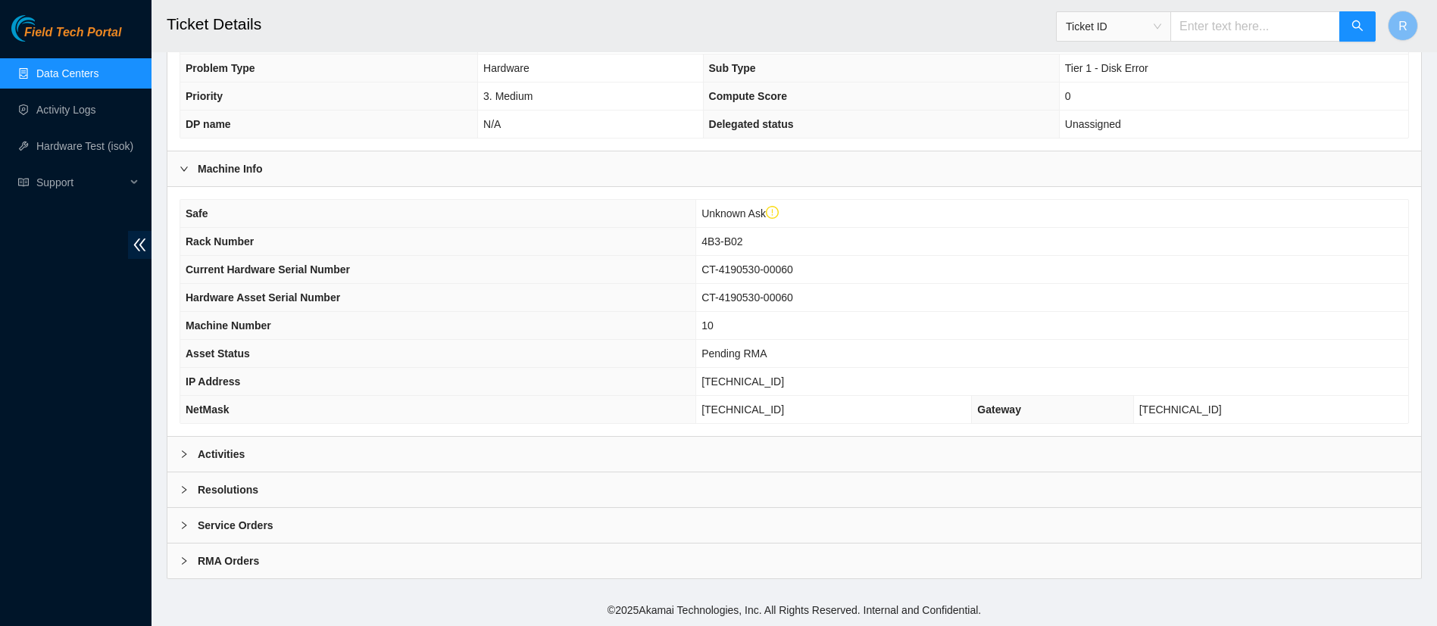
click at [322, 527] on div "Service Orders" at bounding box center [794, 525] width 1254 height 35
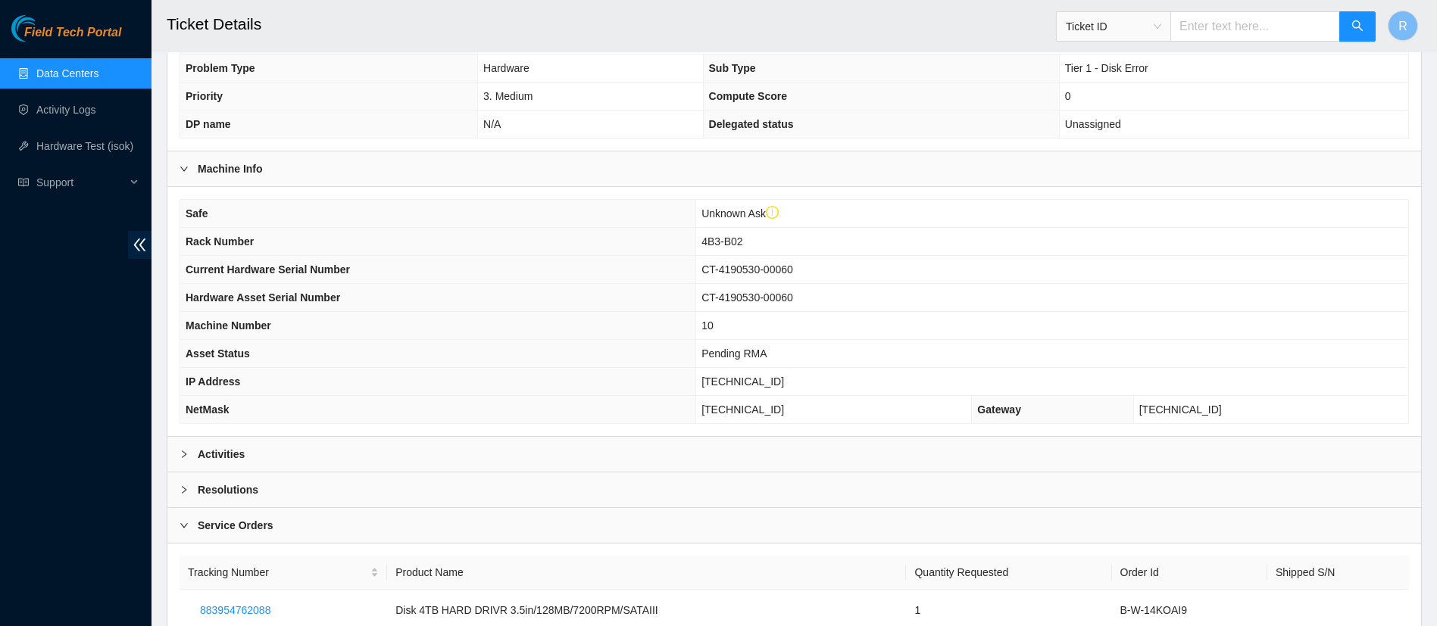
scroll to position [506, 0]
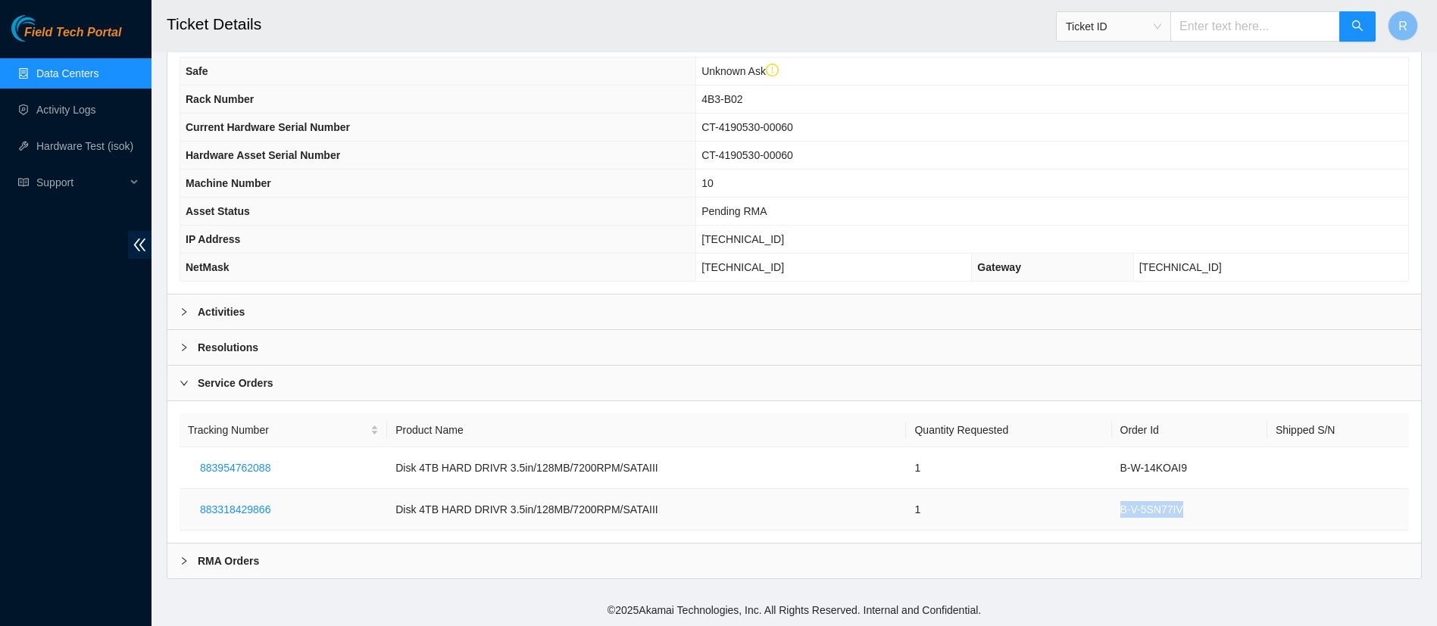
drag, startPoint x: 1184, startPoint y: 512, endPoint x: 1119, endPoint y: 513, distance: 65.1
click at [1119, 513] on td "B-V-5SN77IV" at bounding box center [1189, 510] width 155 height 42
copy td "B-V-5SN77IV"
drag, startPoint x: 283, startPoint y: 505, endPoint x: 302, endPoint y: 501, distance: 19.3
click at [302, 501] on td "883318429866" at bounding box center [284, 510] width 208 height 42
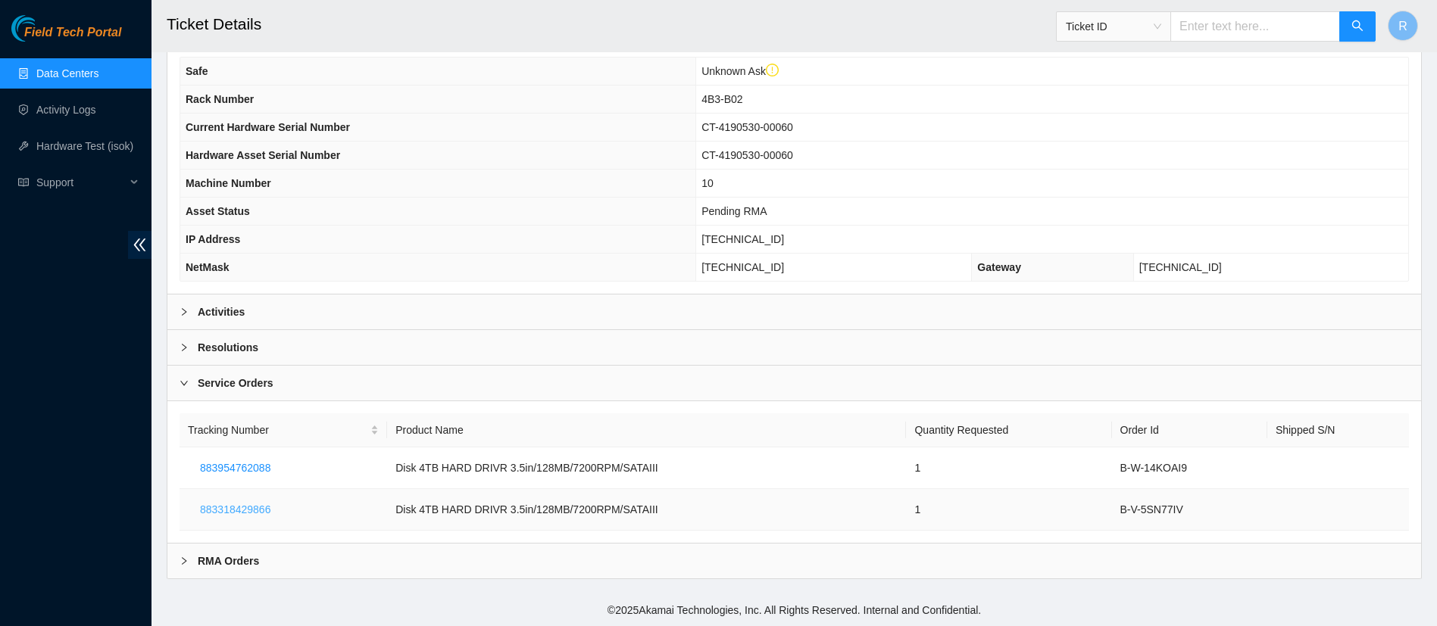
click at [252, 505] on span "883318429866" at bounding box center [235, 509] width 70 height 17
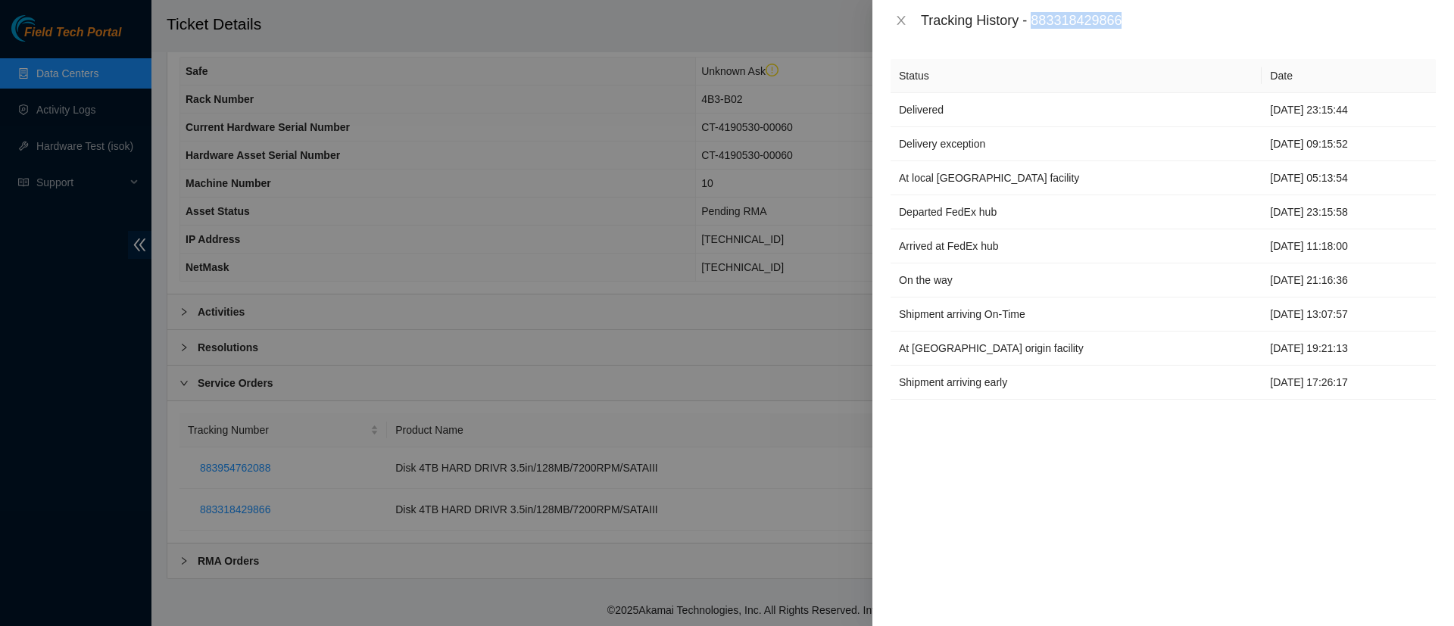
drag, startPoint x: 1135, startPoint y: 22, endPoint x: 1038, endPoint y: 27, distance: 97.8
click at [1038, 27] on div "Tracking History - 883318429866" at bounding box center [1178, 20] width 515 height 17
copy div "883318429866"
click at [909, 20] on button "Close" at bounding box center [901, 21] width 21 height 14
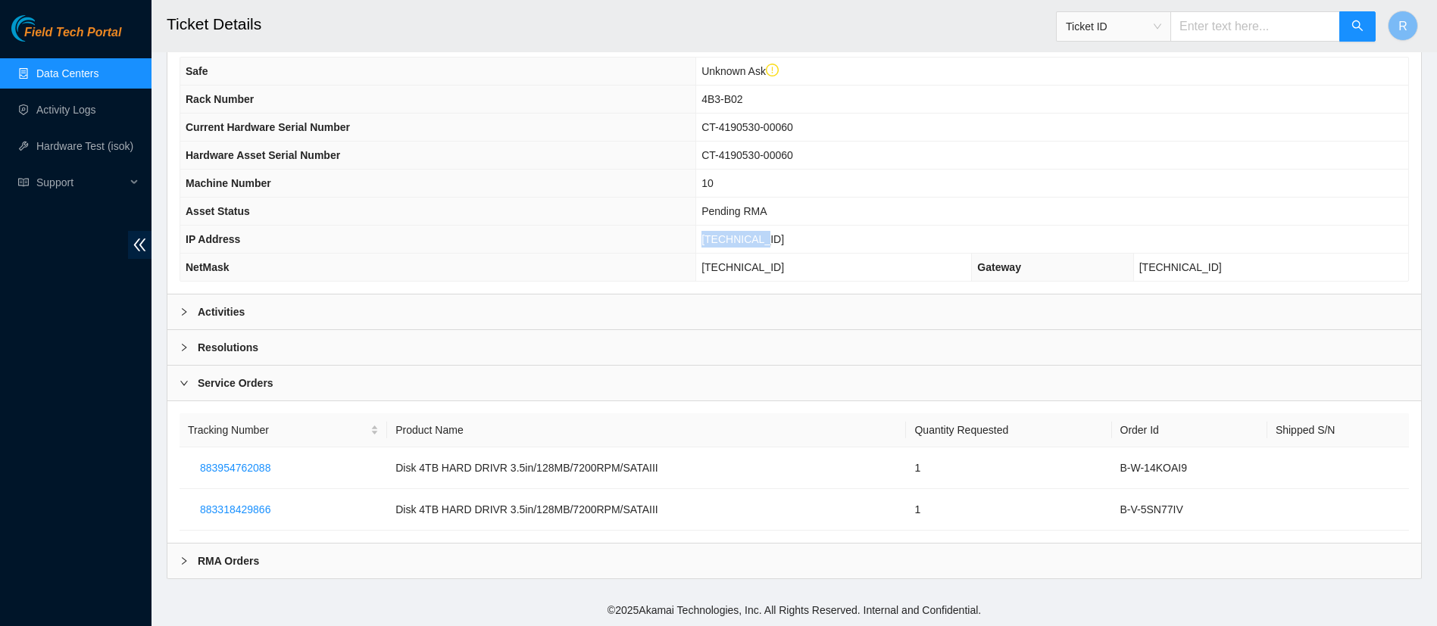
drag, startPoint x: 857, startPoint y: 240, endPoint x: 783, endPoint y: 238, distance: 73.5
click at [783, 238] on td "2.16.89.206" at bounding box center [1052, 240] width 712 height 28
copy span "2.16.89.206"
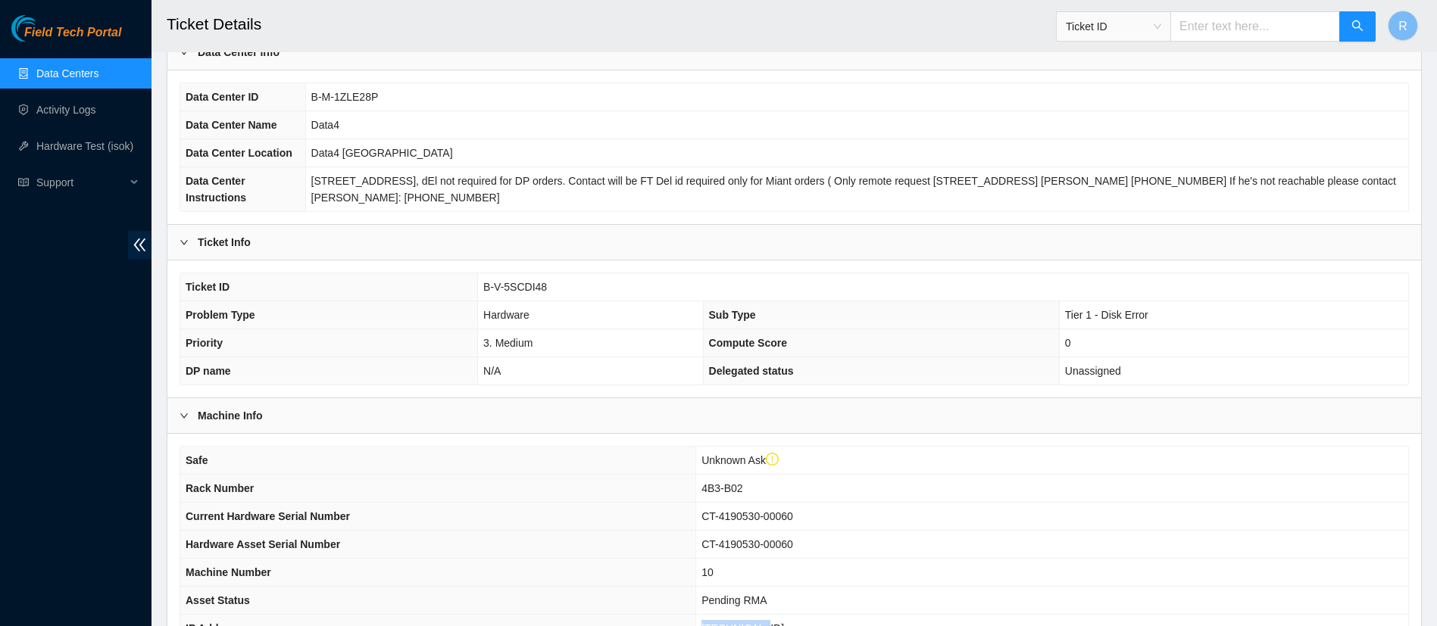
scroll to position [0, 0]
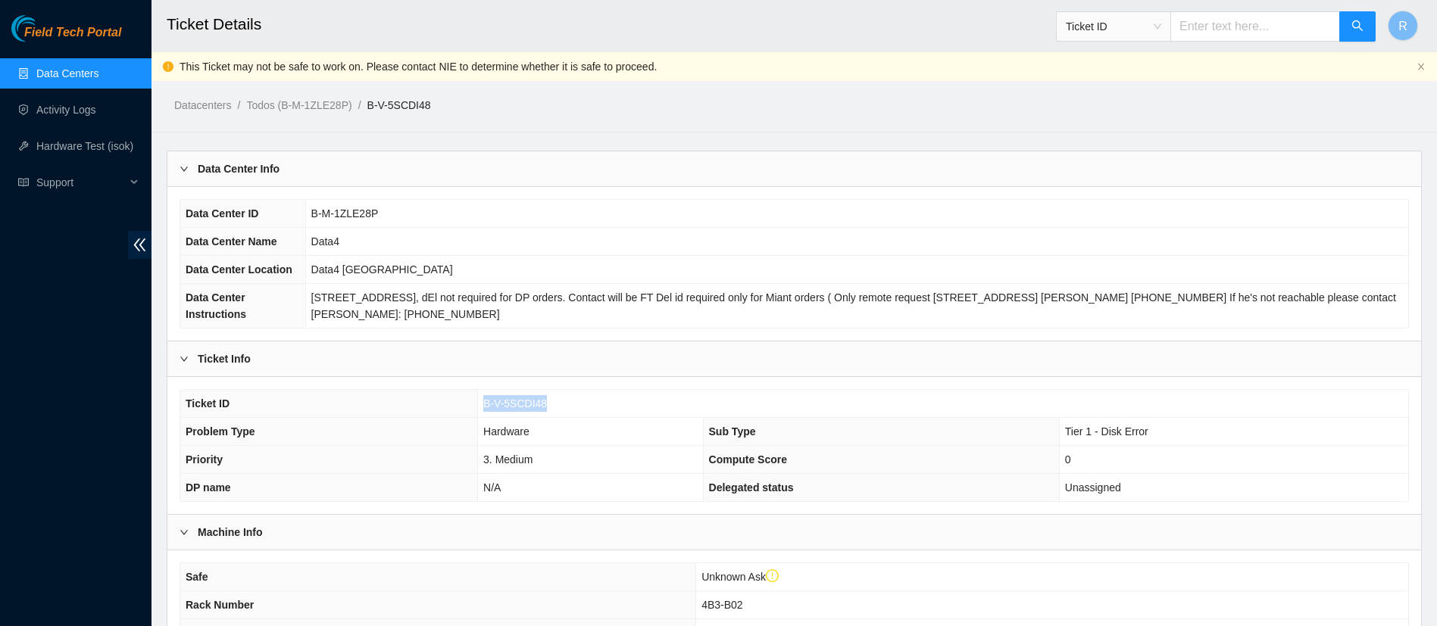
drag, startPoint x: 544, startPoint y: 403, endPoint x: 478, endPoint y: 395, distance: 66.3
click at [478, 395] on tr "Ticket ID B-V-5SCDI48" at bounding box center [794, 404] width 1228 height 28
copy tr "B-V-5SCDI48"
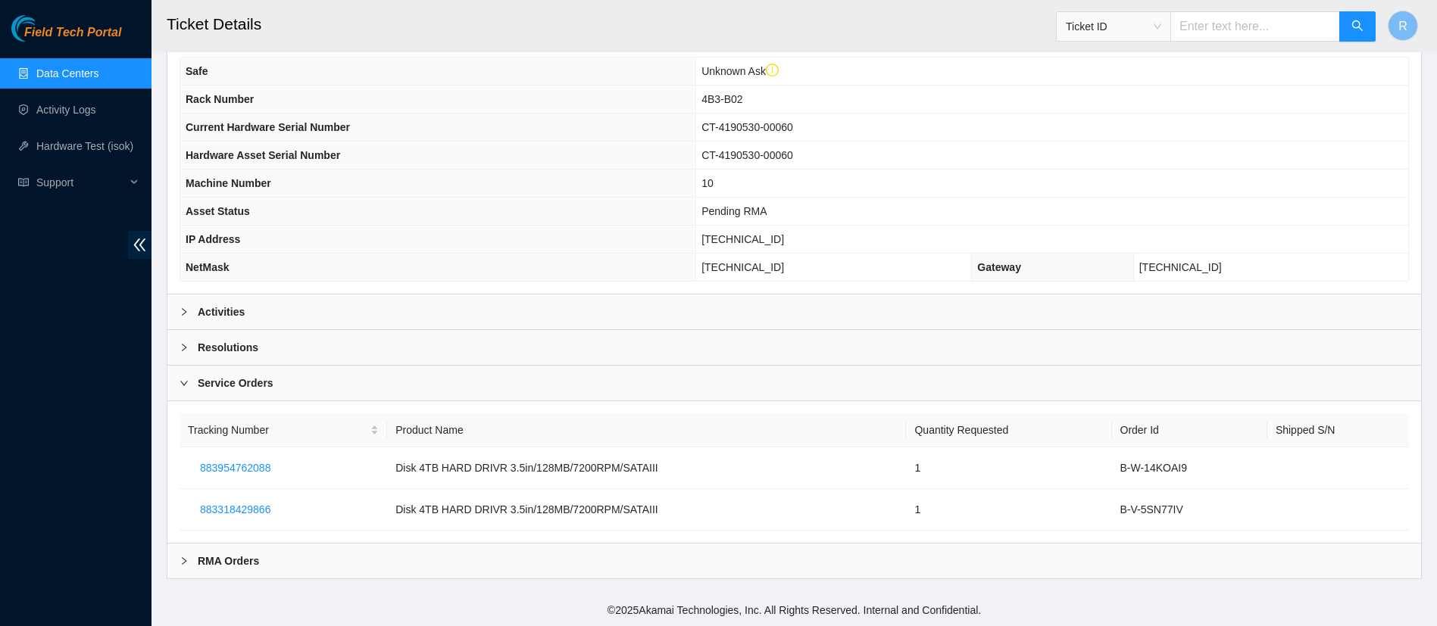
click at [835, 567] on div "RMA Orders" at bounding box center [794, 561] width 1254 height 35
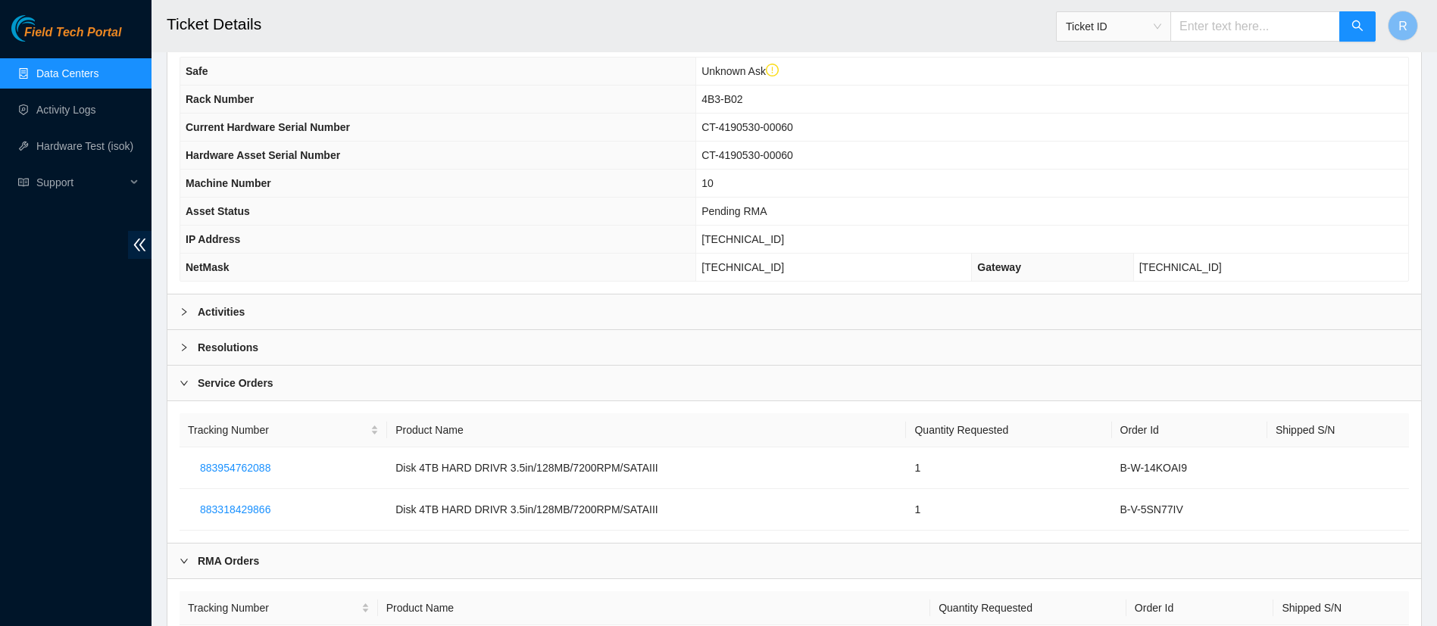
scroll to position [648, 0]
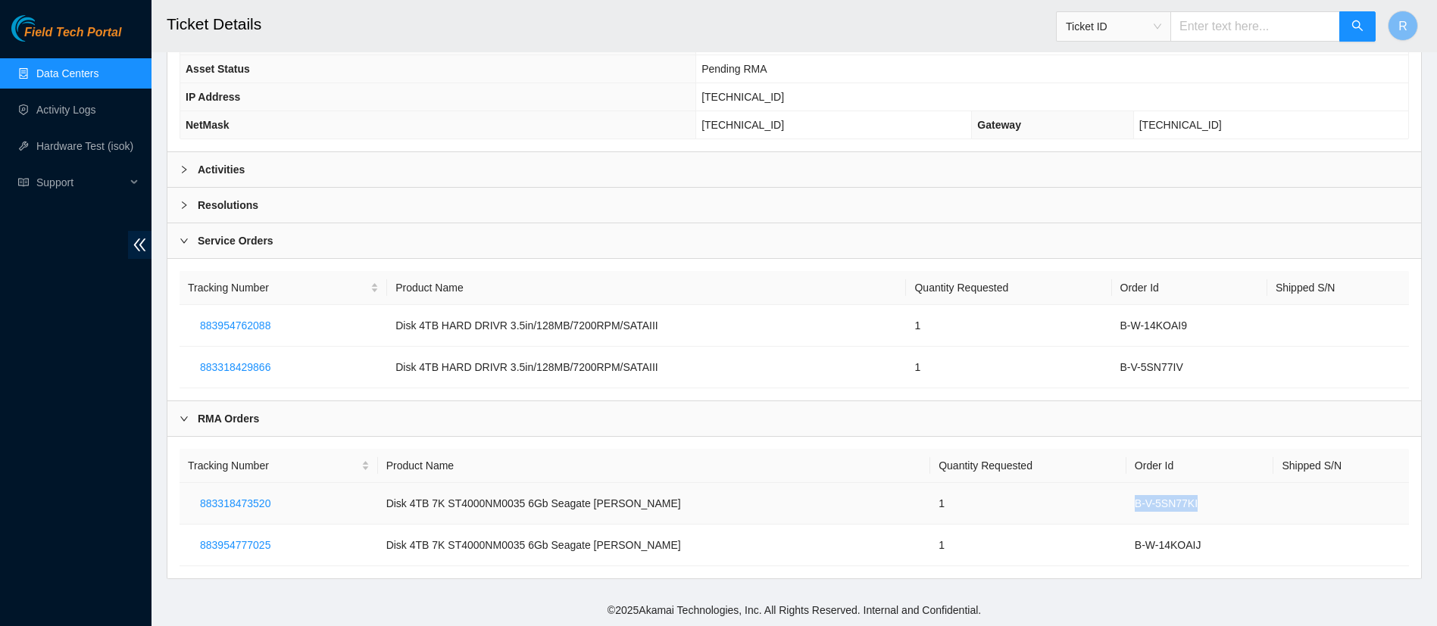
drag, startPoint x: 1180, startPoint y: 501, endPoint x: 1089, endPoint y: 495, distance: 91.1
click at [1089, 495] on tr "883318473520 Disk 4TB 7K ST4000NM0035 6Gb Seagate Ciara 1 B-V-5SN77KI" at bounding box center [794, 504] width 1229 height 42
copy tr "B-V-5SN77KI"
click at [89, 70] on link "Data Centers" at bounding box center [67, 73] width 62 height 12
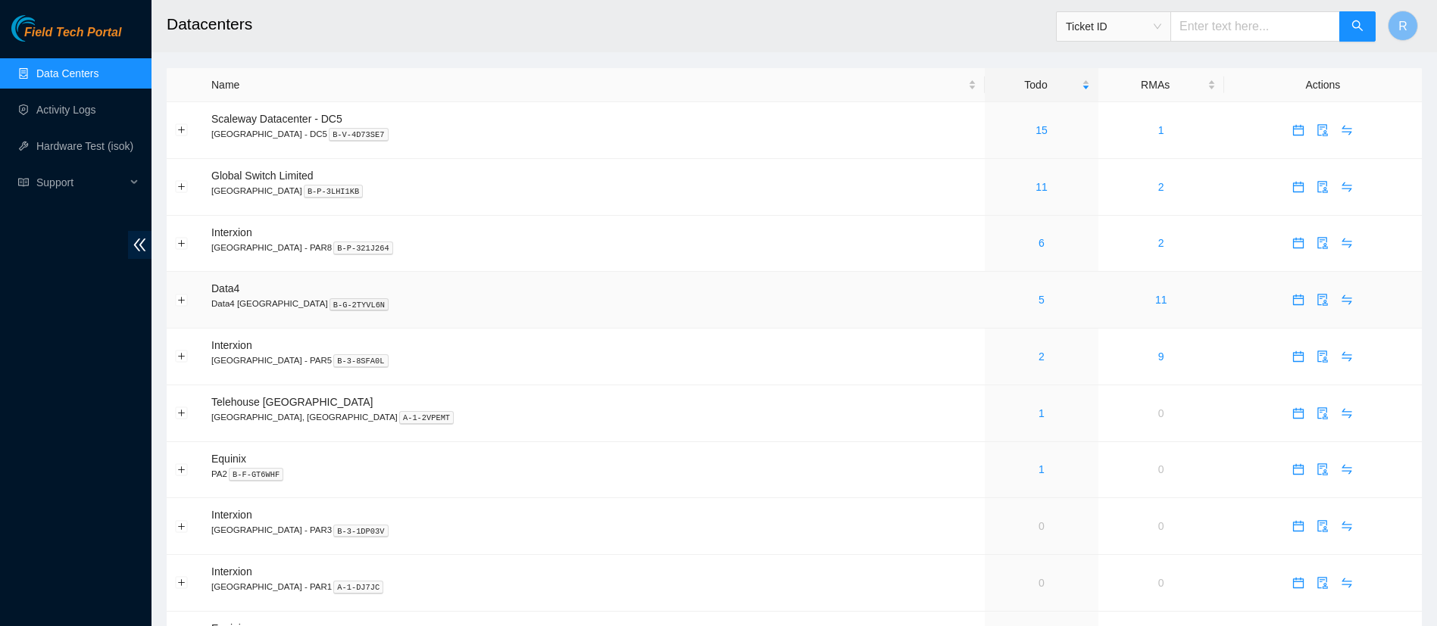
click at [993, 302] on div "5" at bounding box center [1041, 300] width 96 height 17
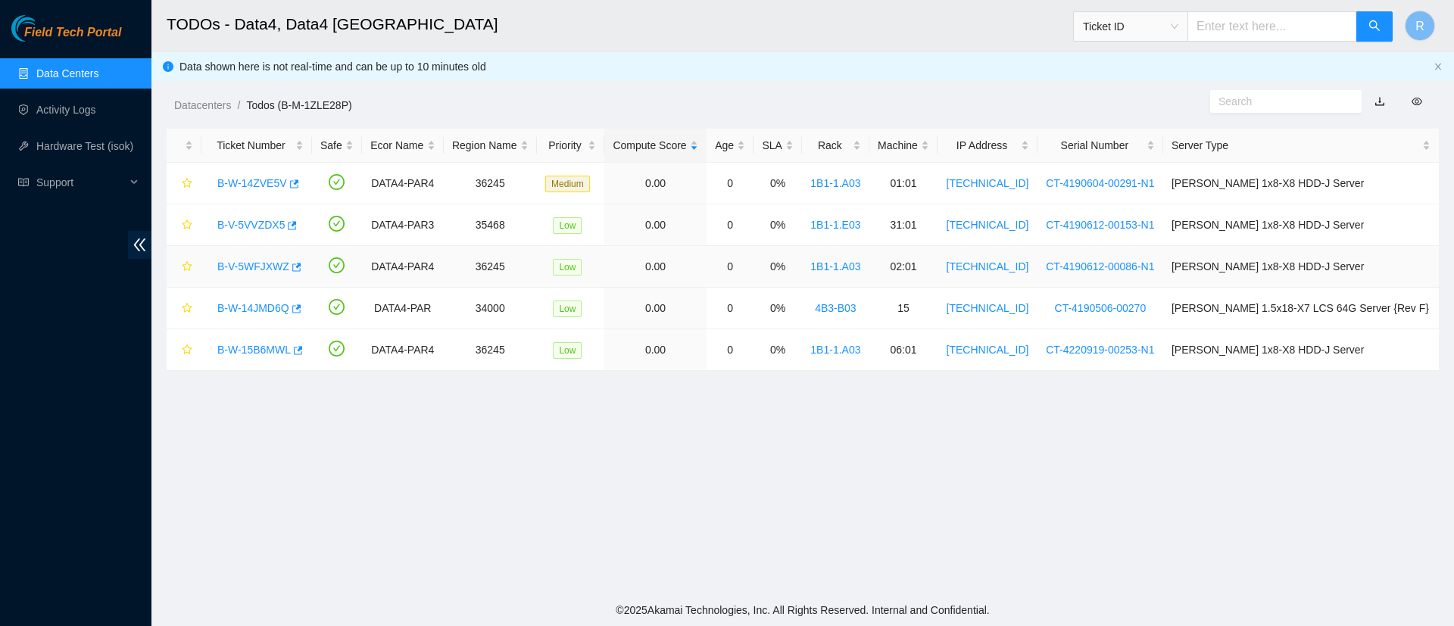
click at [270, 268] on link "B-V-5WFJXWZ" at bounding box center [253, 267] width 72 height 12
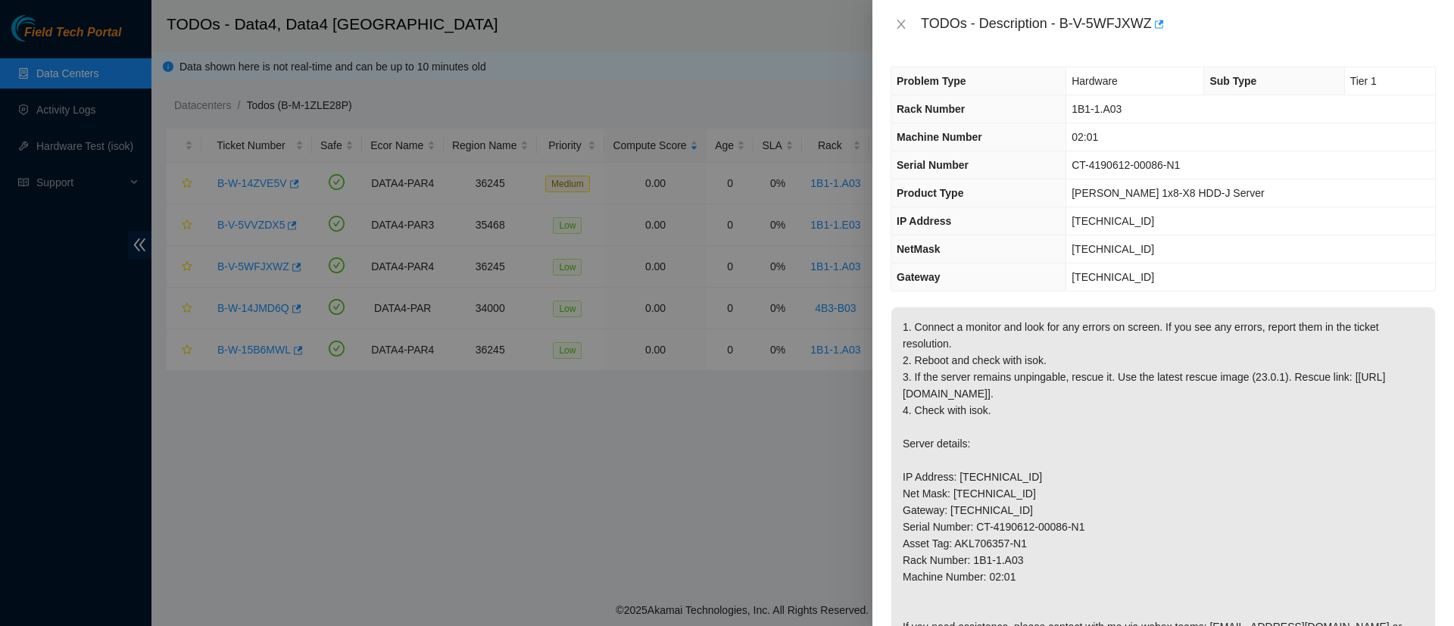
click at [1068, 20] on div "TODOs - Description - B-V-5WFJXWZ" at bounding box center [1178, 24] width 515 height 24
drag, startPoint x: 1060, startPoint y: 21, endPoint x: 1151, endPoint y: 16, distance: 91.8
click at [1151, 16] on div "TODOs - Description - B-V-5WFJXWZ" at bounding box center [1178, 24] width 515 height 24
copy div "B-V-5WFJXWZ"
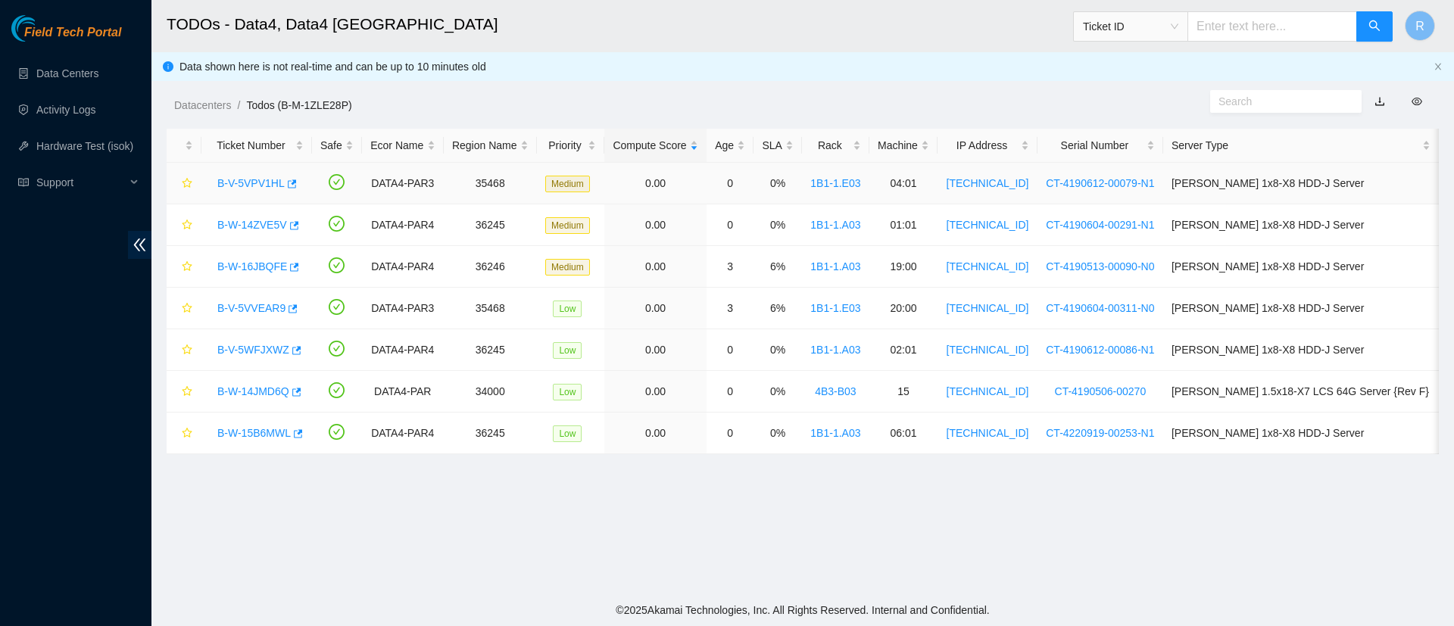
click at [255, 191] on div "B-V-5VPV1HL" at bounding box center [257, 183] width 94 height 24
click at [255, 183] on link "B-V-5VPV1HL" at bounding box center [250, 183] width 67 height 12
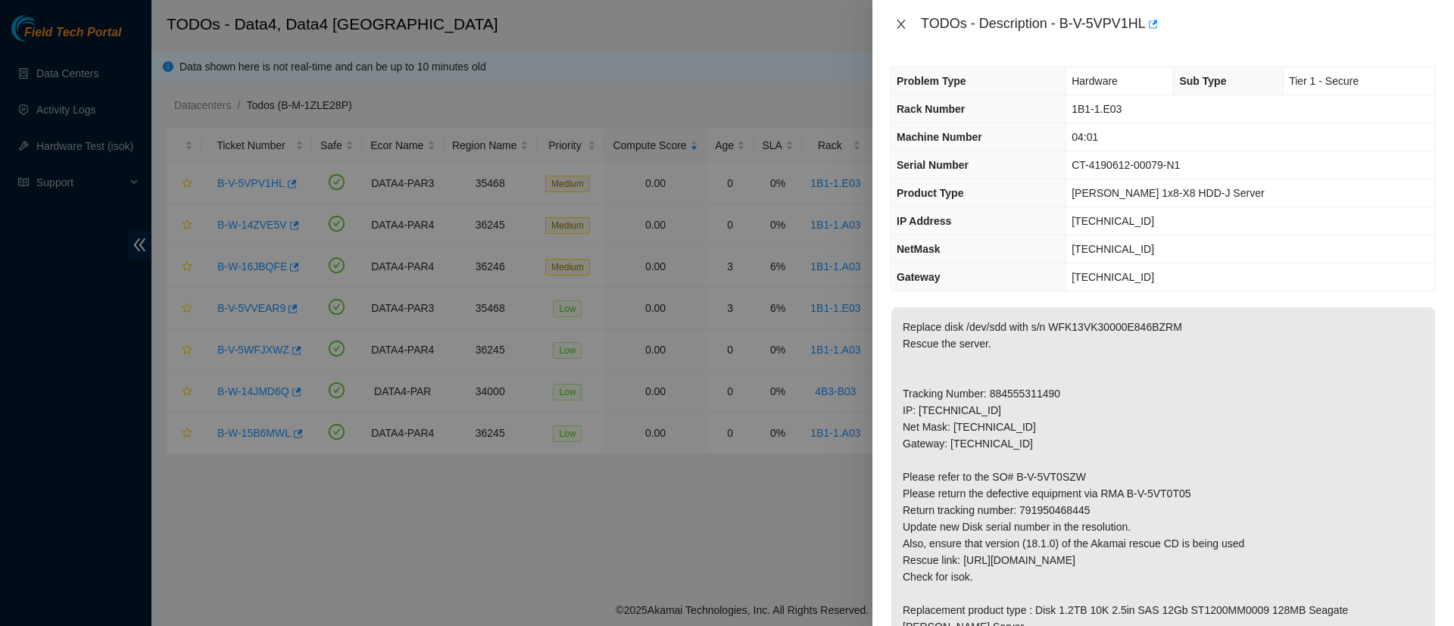
click at [903, 27] on icon "close" at bounding box center [901, 24] width 8 height 9
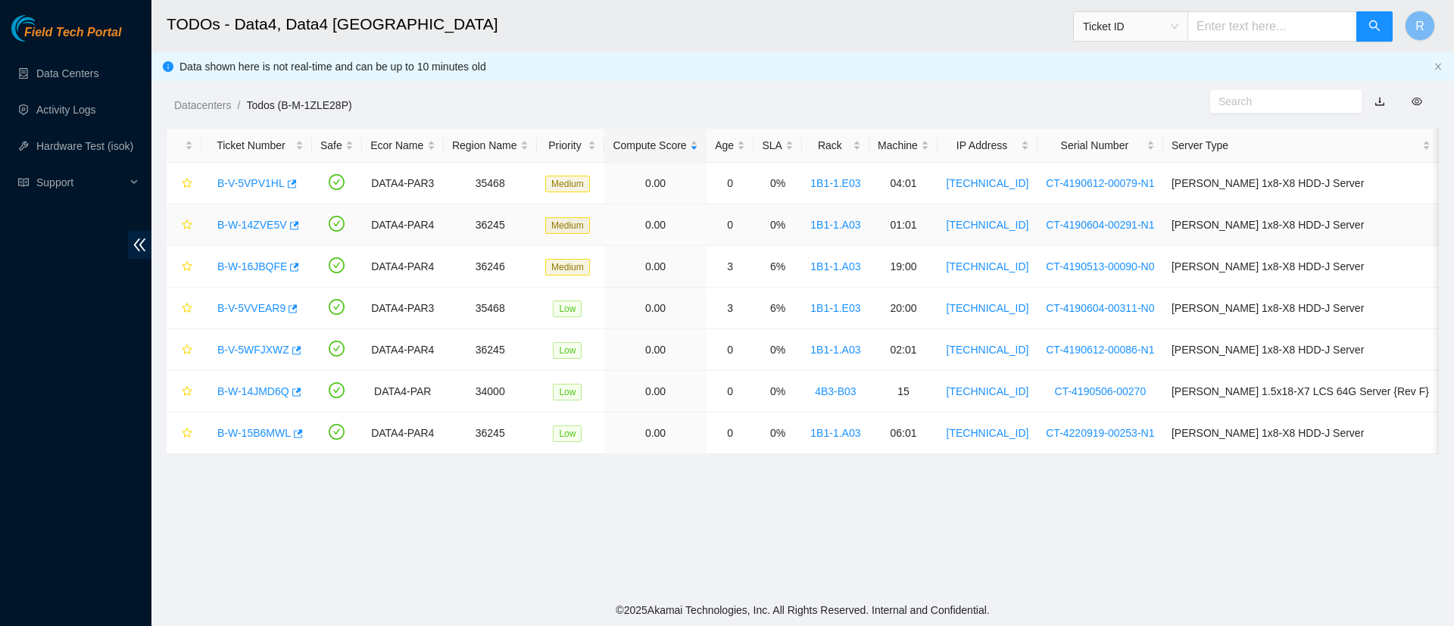
click at [255, 226] on link "B-W-14ZVE5V" at bounding box center [252, 225] width 70 height 12
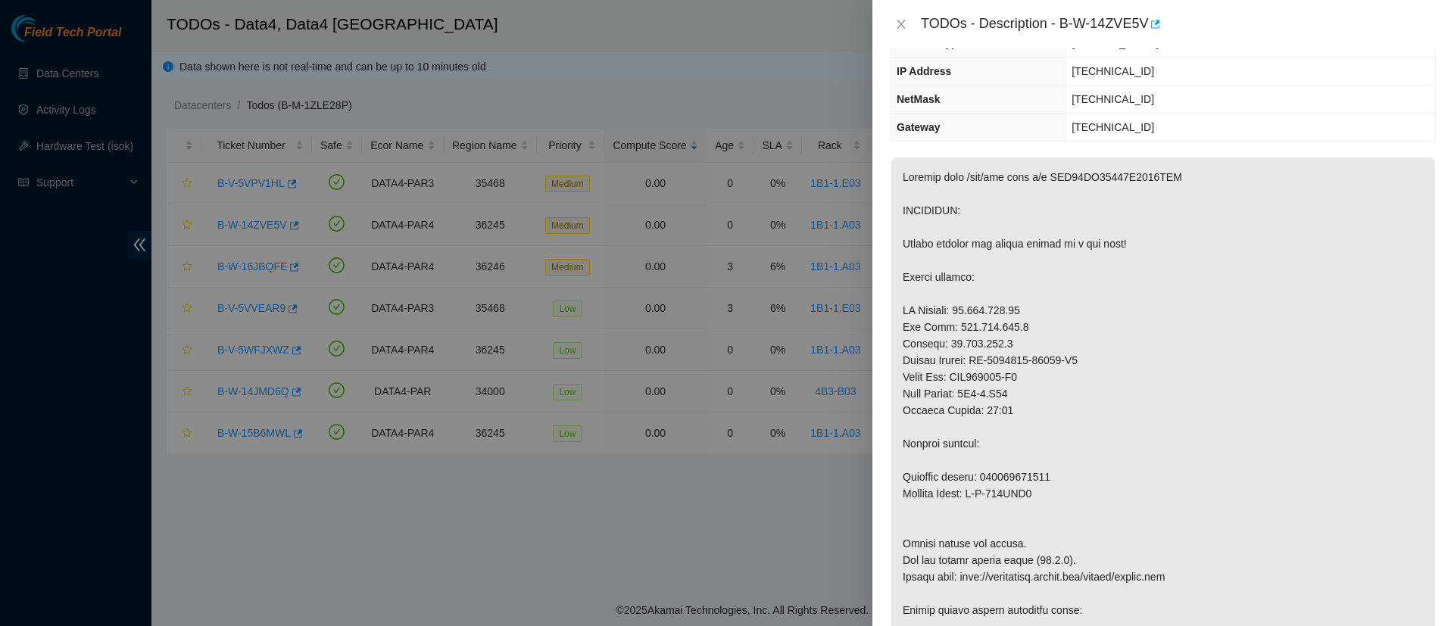
scroll to position [151, 0]
click at [904, 18] on icon "close" at bounding box center [901, 24] width 12 height 12
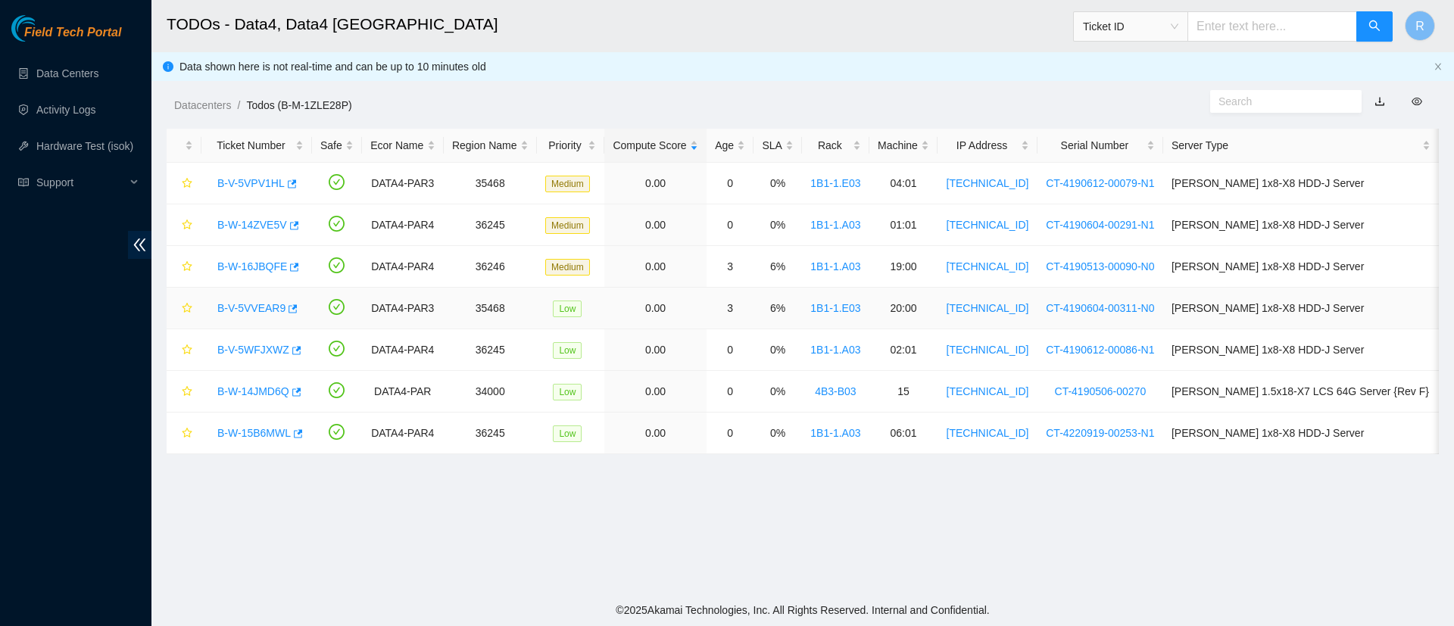
scroll to position [218, 0]
click at [269, 266] on link "B-W-16JBQFE" at bounding box center [252, 267] width 70 height 12
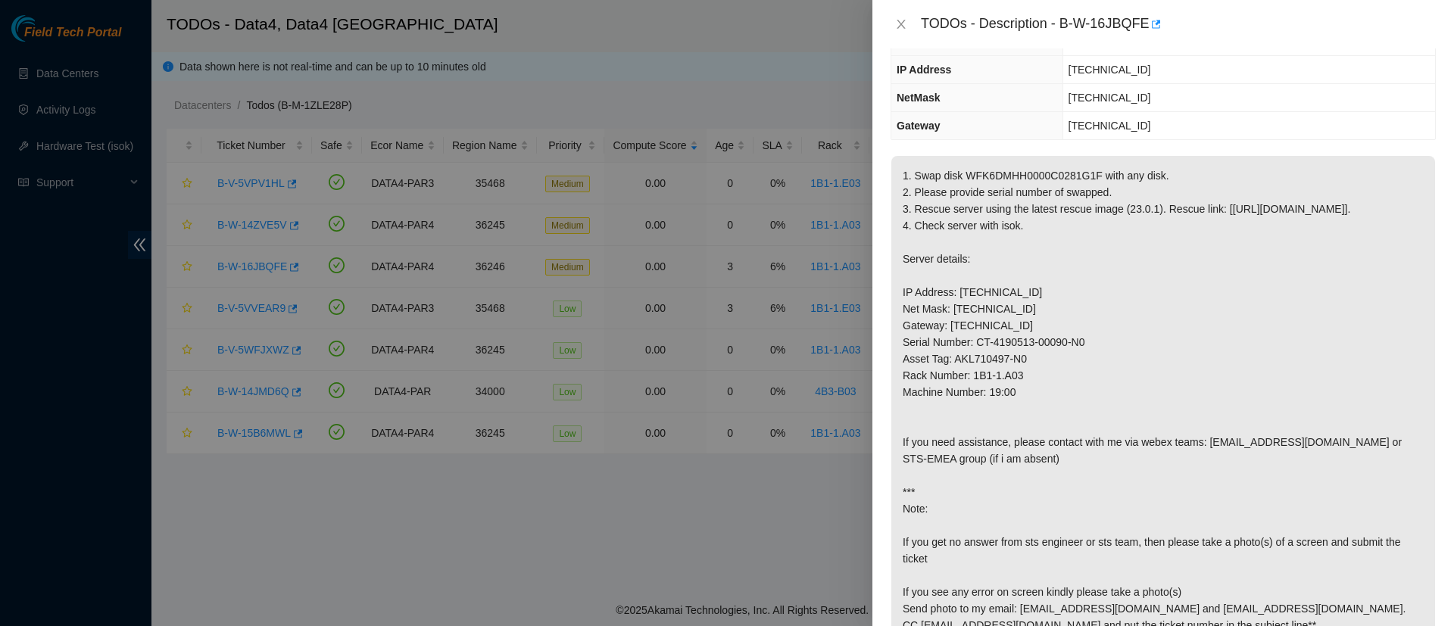
scroll to position [0, 0]
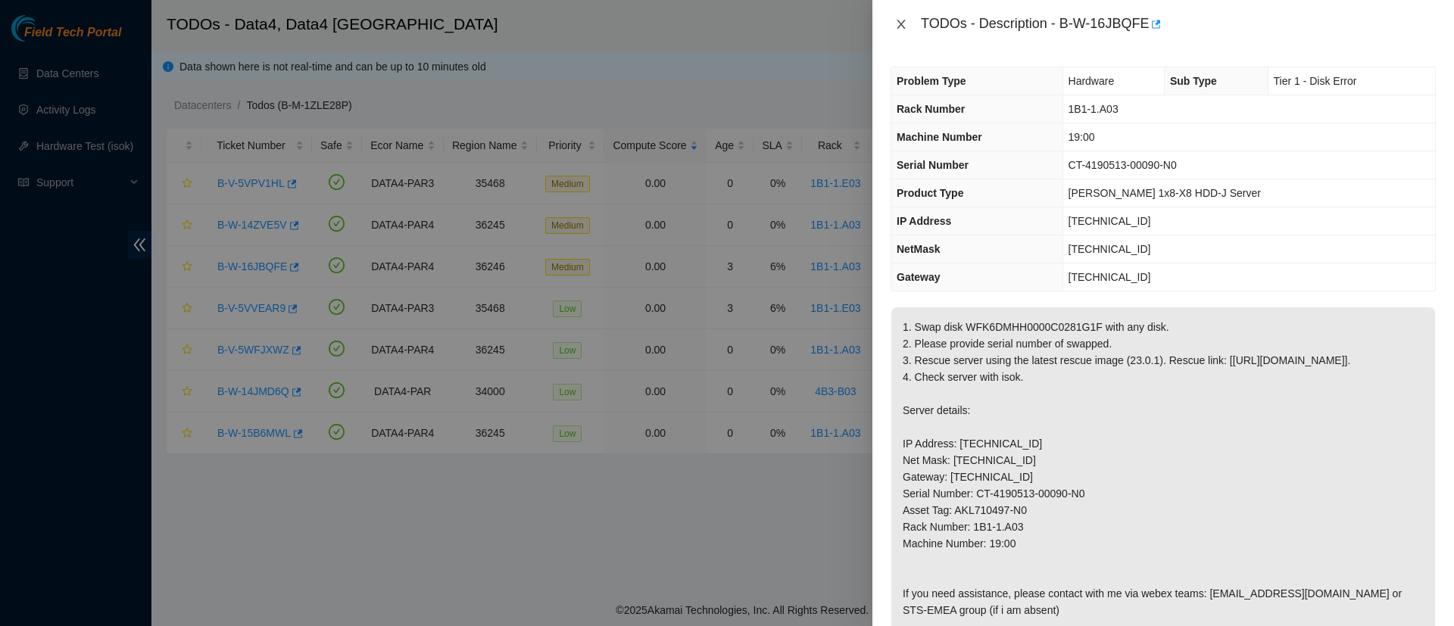
click at [899, 23] on icon "close" at bounding box center [901, 24] width 12 height 12
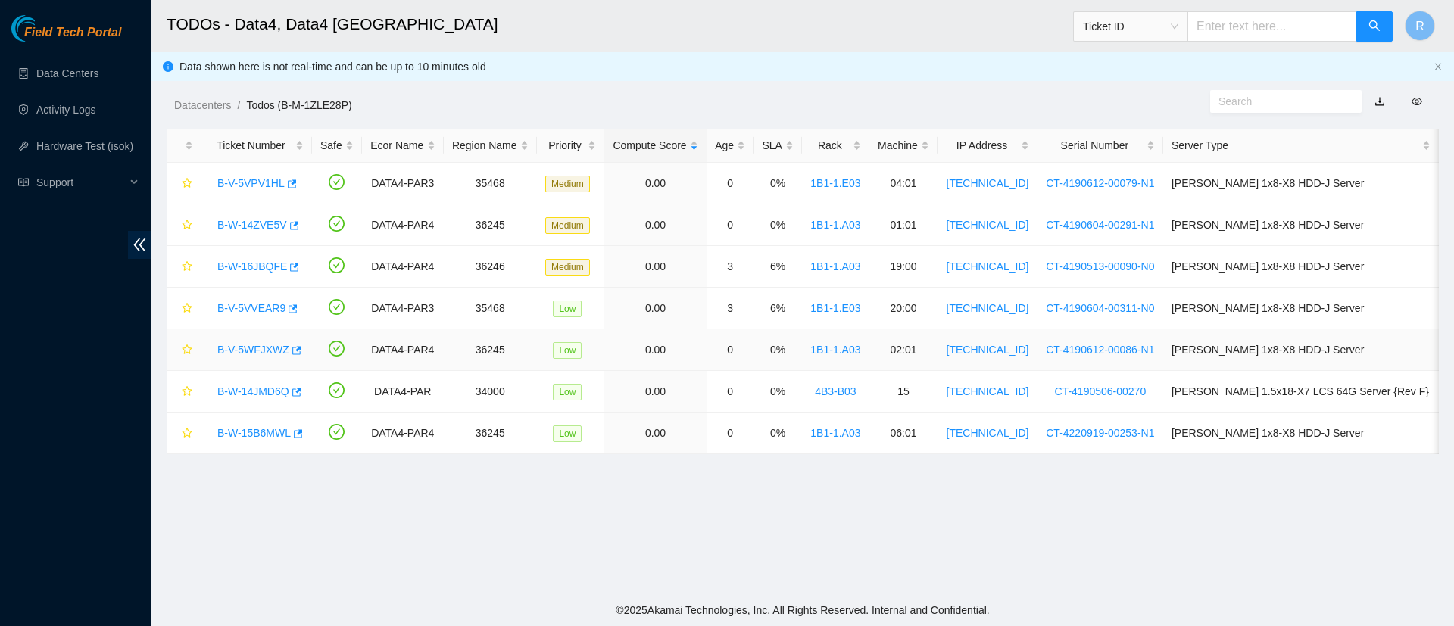
click at [240, 353] on link "B-V-5WFJXWZ" at bounding box center [253, 350] width 72 height 12
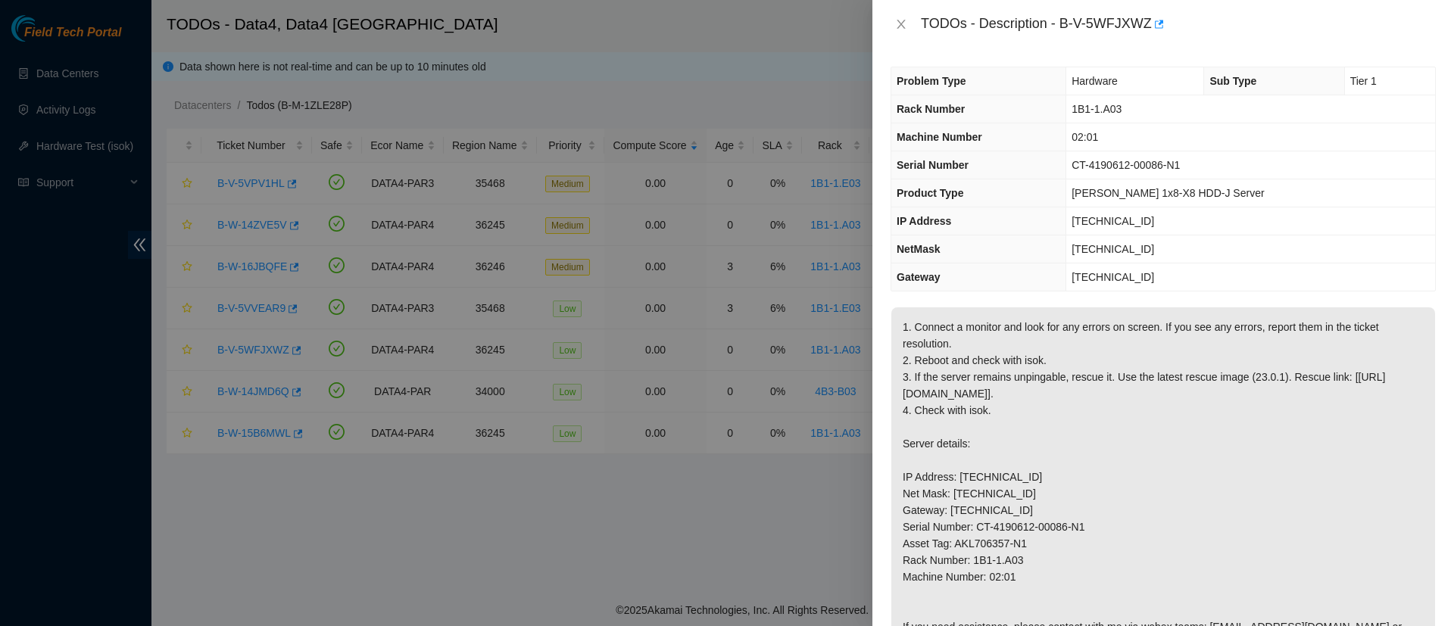
click at [981, 398] on p "1. Connect a monitor and look for any errors on screen. If you see any errors, …" at bounding box center [1164, 569] width 544 height 523
click at [898, 25] on icon "close" at bounding box center [901, 24] width 12 height 12
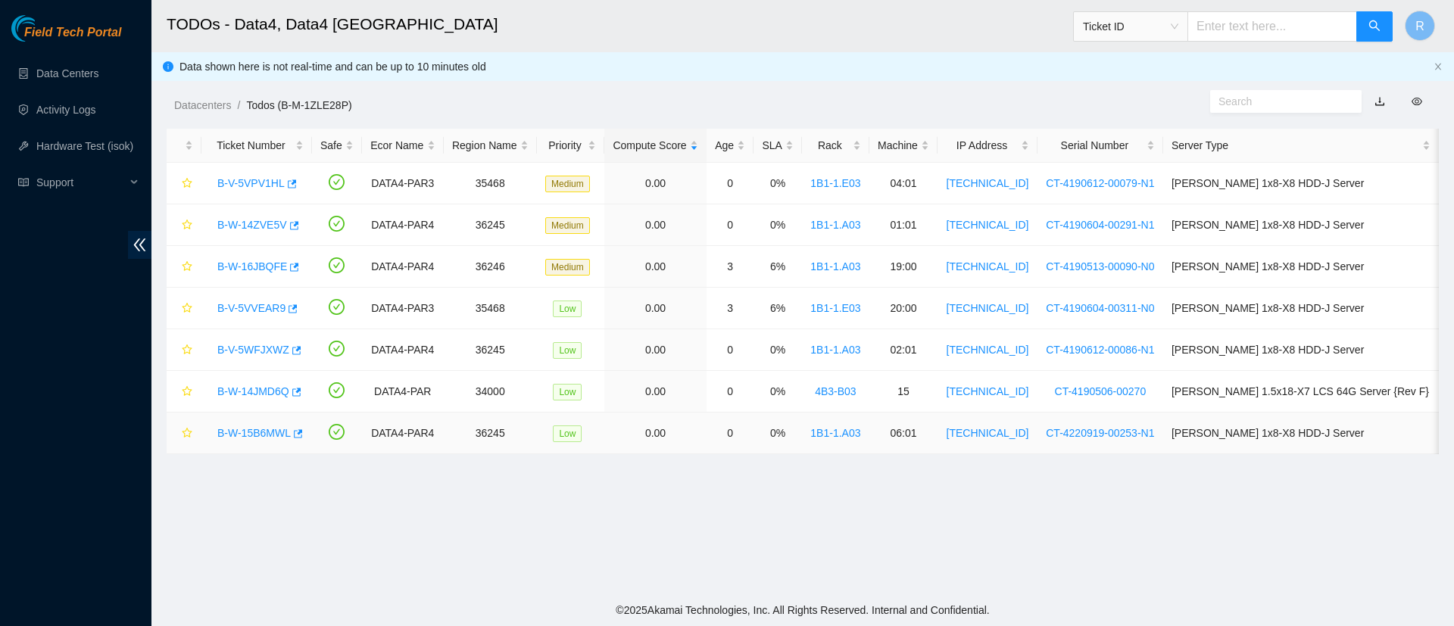
click at [269, 434] on link "B-W-15B6MWL" at bounding box center [253, 433] width 73 height 12
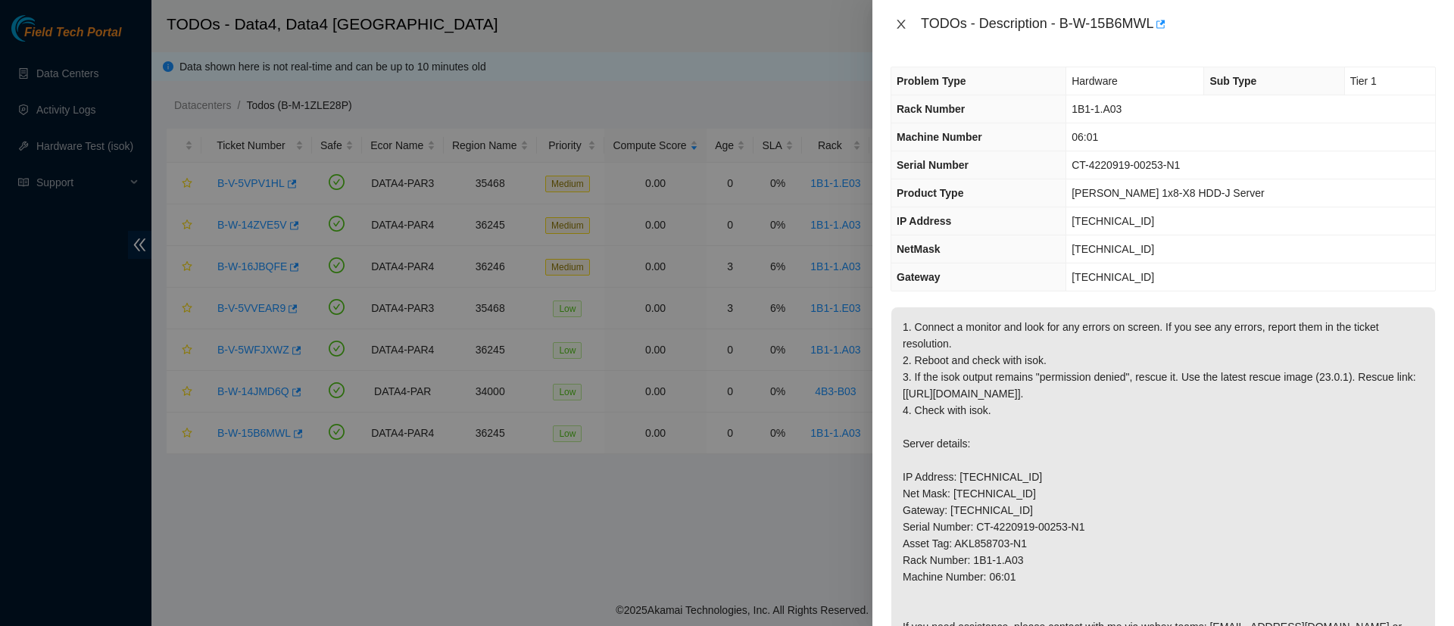
click at [905, 23] on icon "close" at bounding box center [901, 24] width 12 height 12
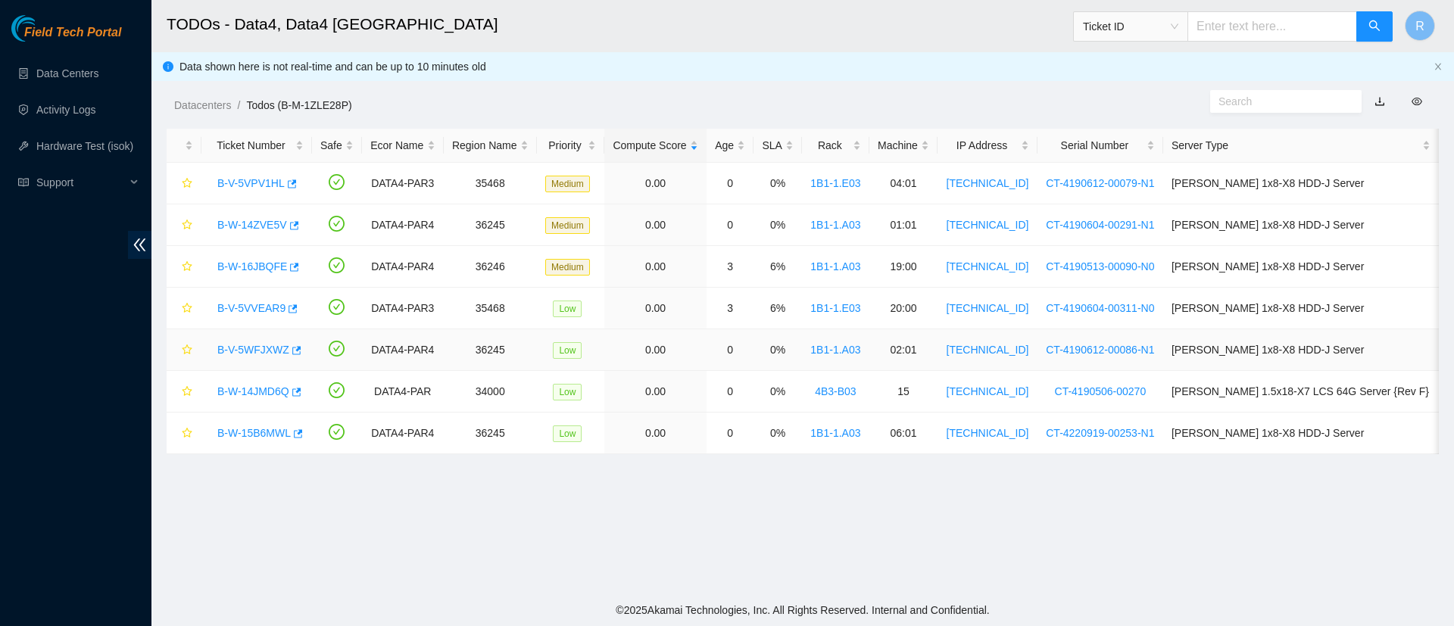
click at [264, 347] on link "B-V-5WFJXWZ" at bounding box center [253, 350] width 72 height 12
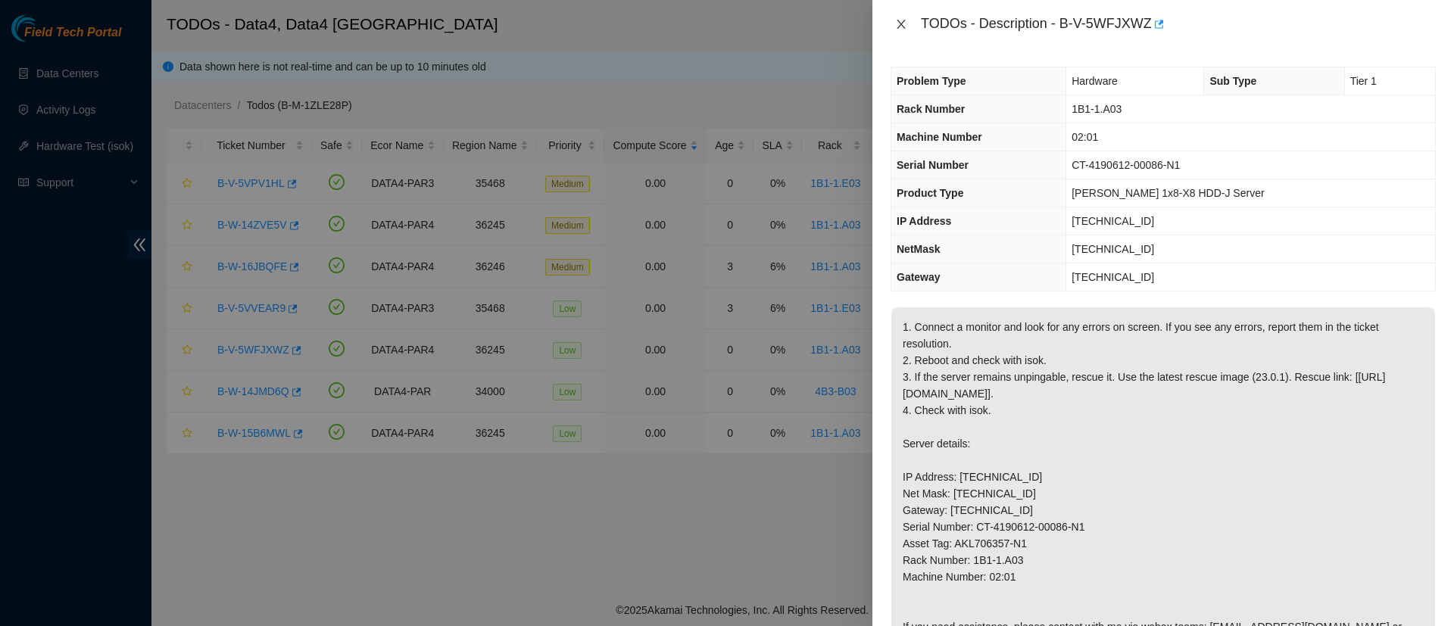
click at [902, 23] on icon "close" at bounding box center [901, 24] width 8 height 9
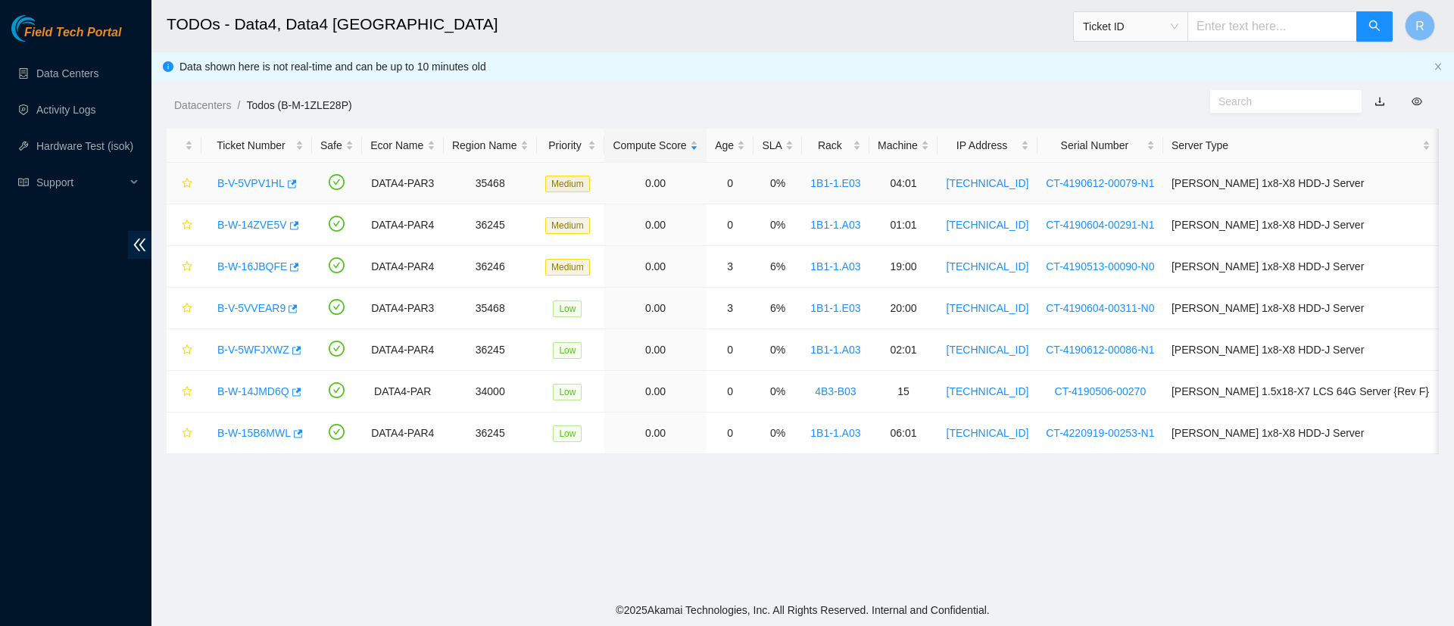
click at [248, 181] on link "B-V-5VPV1HL" at bounding box center [250, 183] width 67 height 12
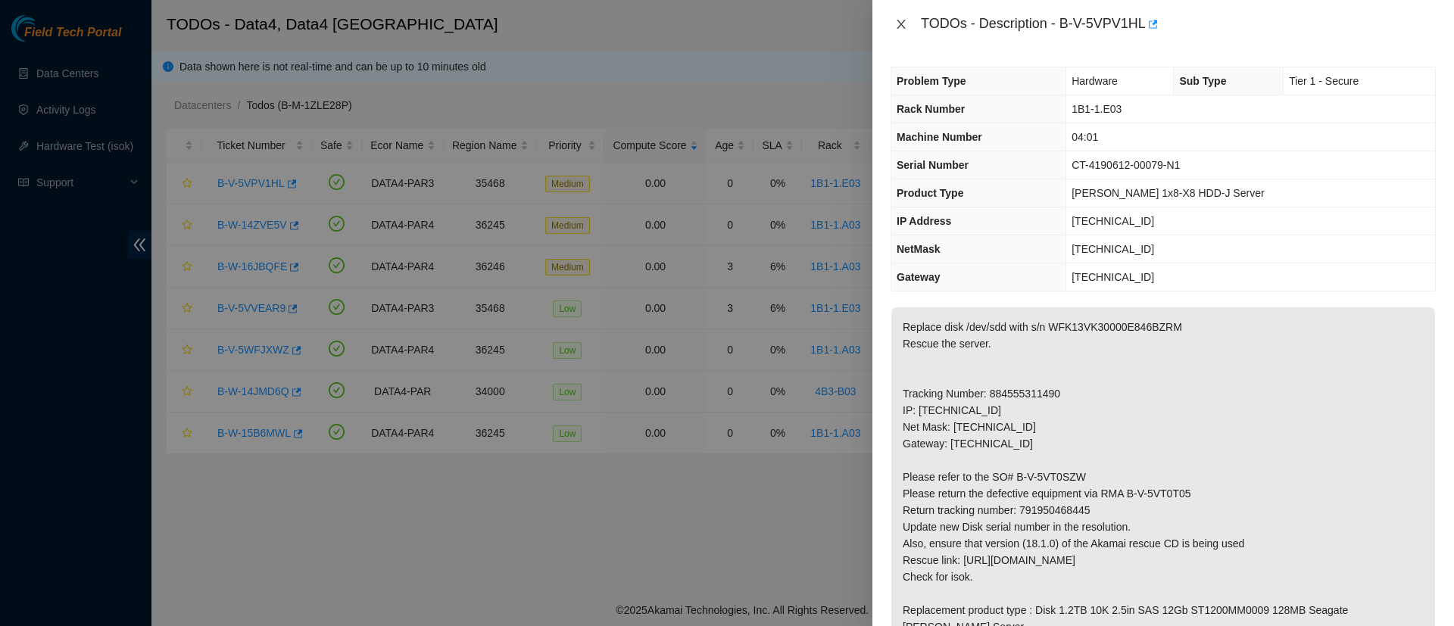
click at [898, 20] on icon "close" at bounding box center [901, 24] width 12 height 12
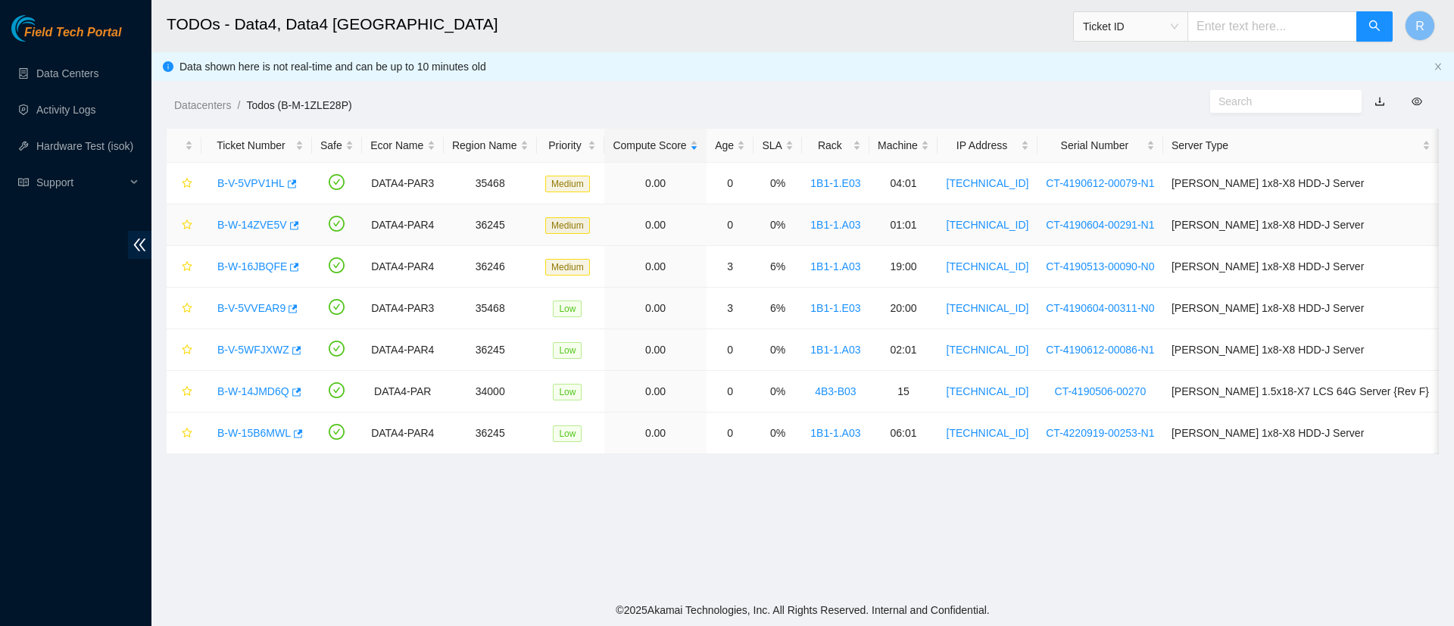
click at [242, 233] on div "B-W-14ZVE5V" at bounding box center [257, 225] width 94 height 24
click at [245, 231] on link "B-W-14ZVE5V" at bounding box center [252, 225] width 70 height 12
click at [1454, 0] on div at bounding box center [1454, 0] width 0 height 0
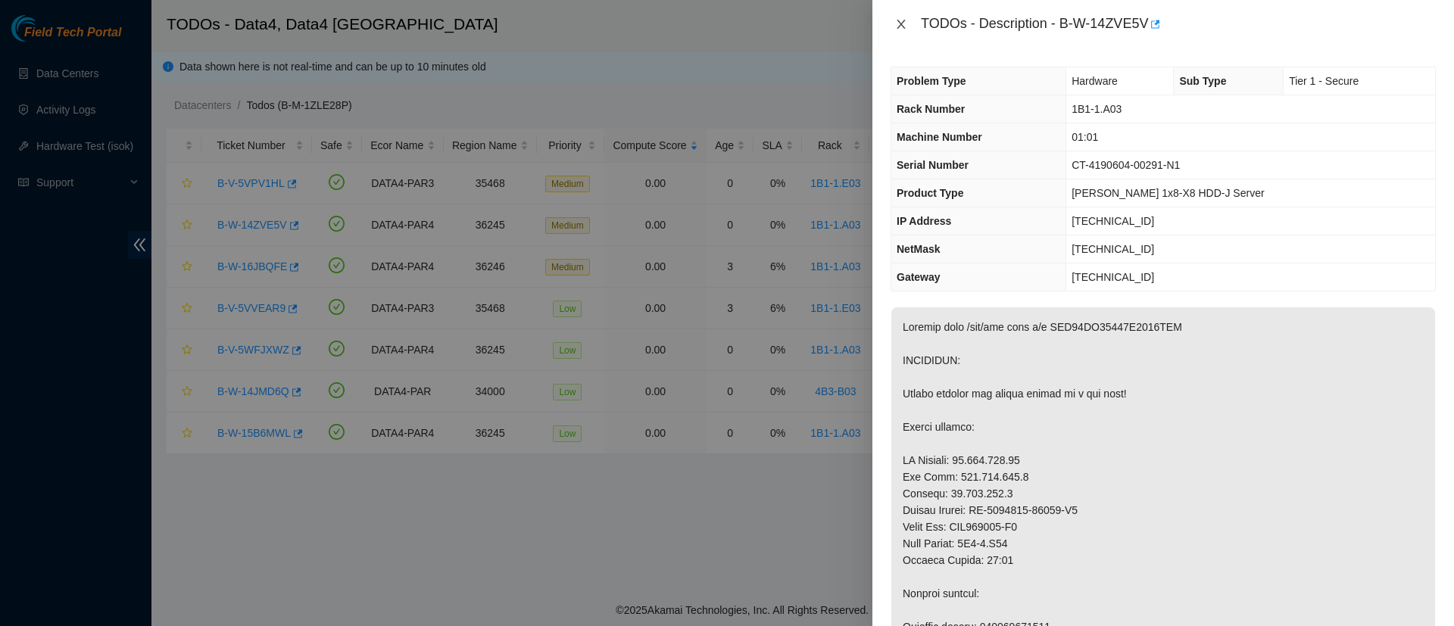
click at [897, 22] on icon "close" at bounding box center [901, 24] width 12 height 12
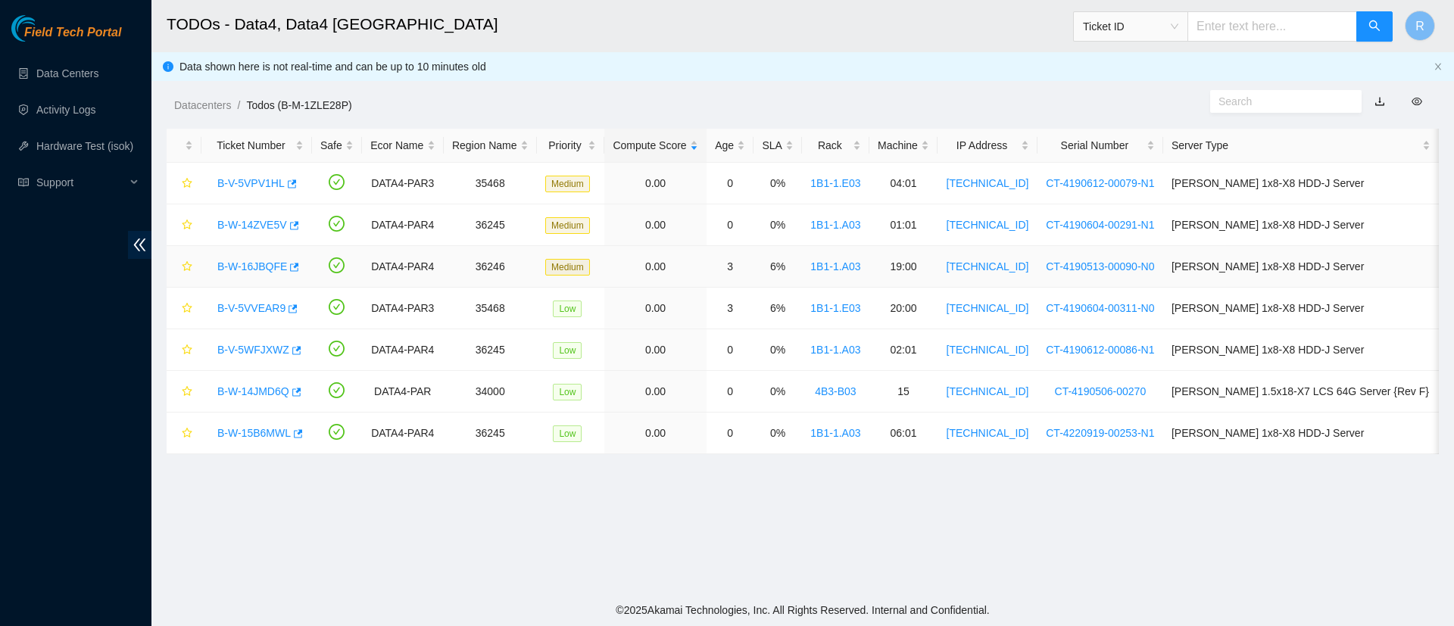
click at [236, 264] on link "B-W-16JBQFE" at bounding box center [252, 267] width 70 height 12
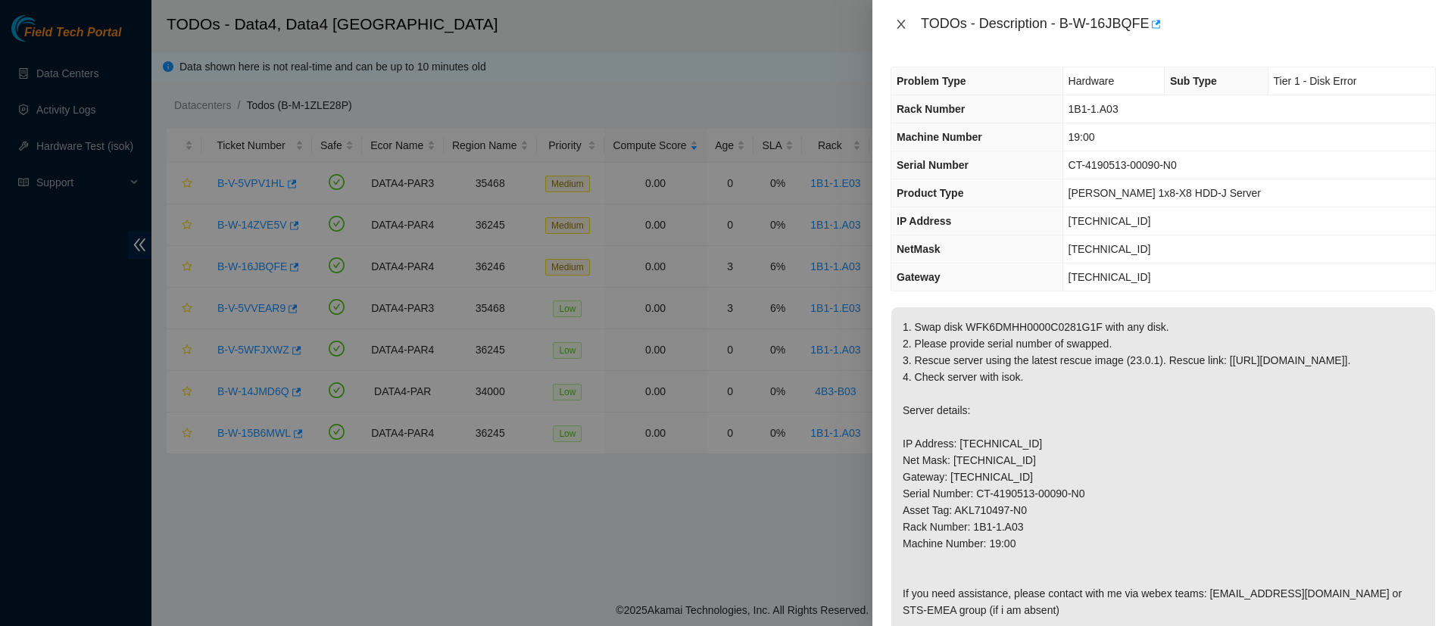
click at [904, 19] on icon "close" at bounding box center [901, 24] width 12 height 12
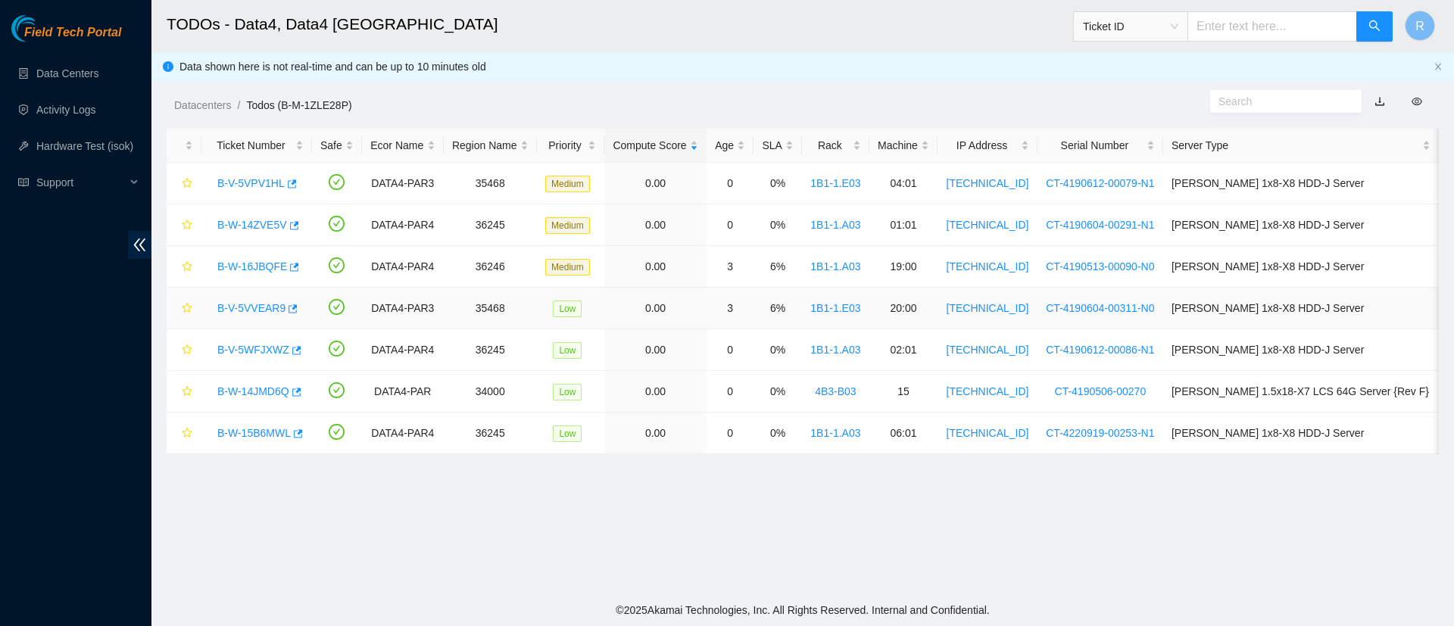
click at [258, 306] on link "B-V-5VVEAR9" at bounding box center [251, 308] width 68 height 12
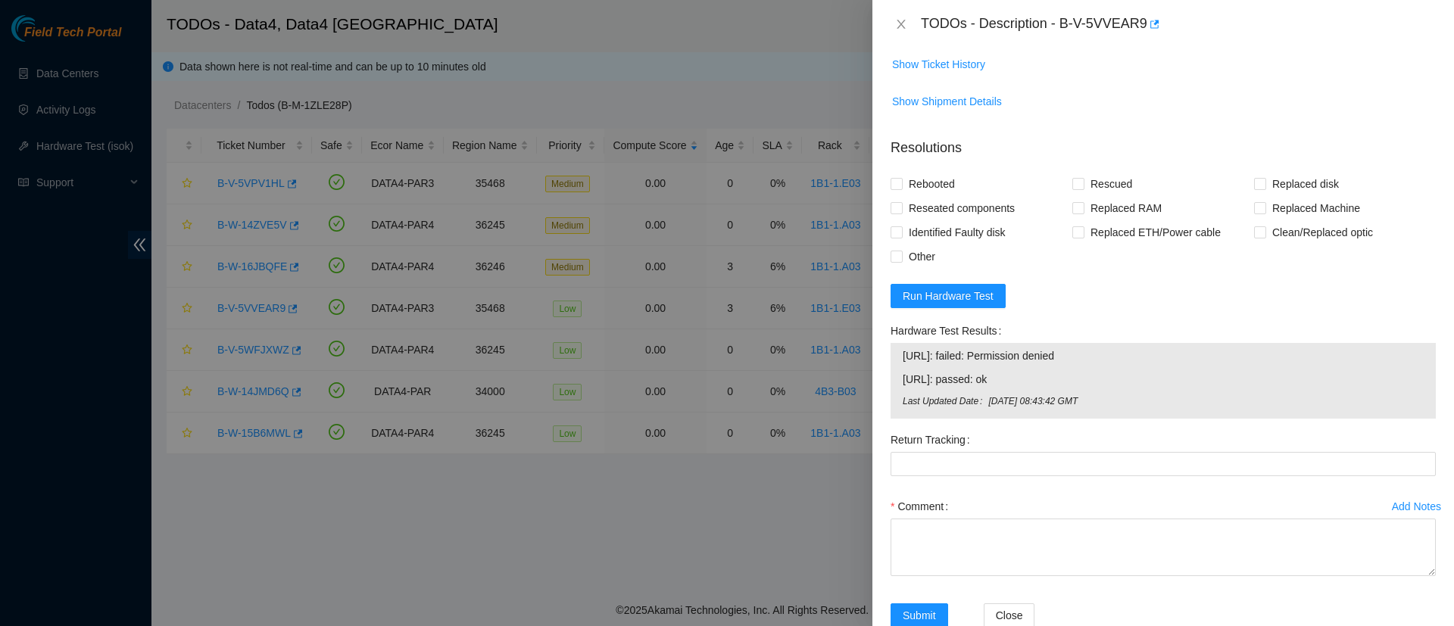
scroll to position [806, 0]
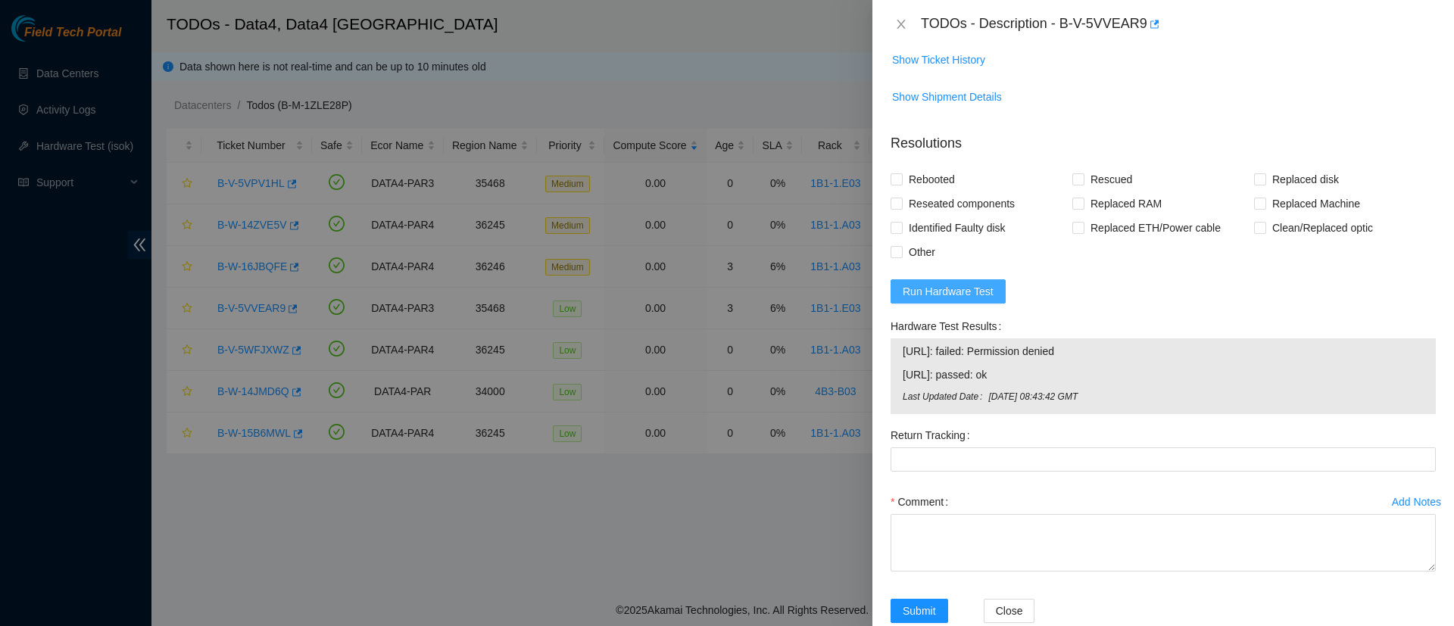
click at [942, 300] on span "Run Hardware Test" at bounding box center [948, 291] width 91 height 17
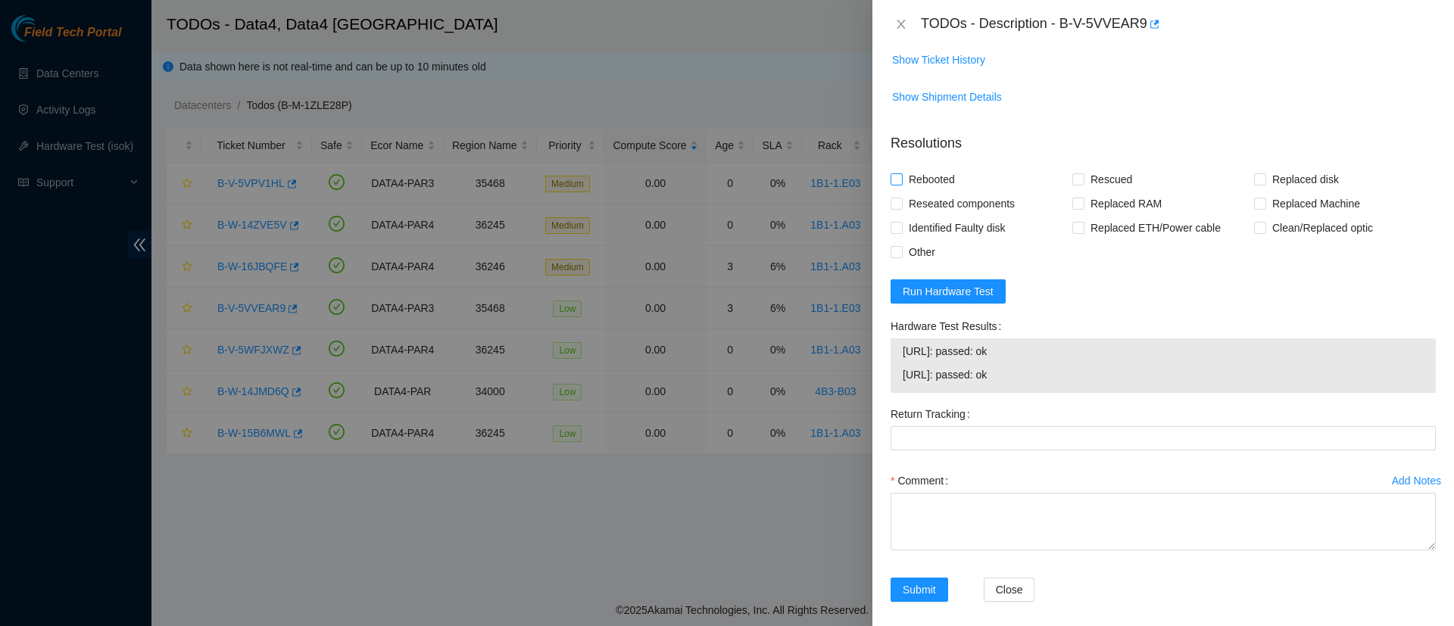
click at [898, 184] on input "Rebooted" at bounding box center [896, 178] width 11 height 11
checkbox input "true"
click at [897, 208] on input "Reseated components" at bounding box center [896, 203] width 11 height 11
checkbox input "true"
click at [1076, 184] on input "Rescued" at bounding box center [1078, 178] width 11 height 11
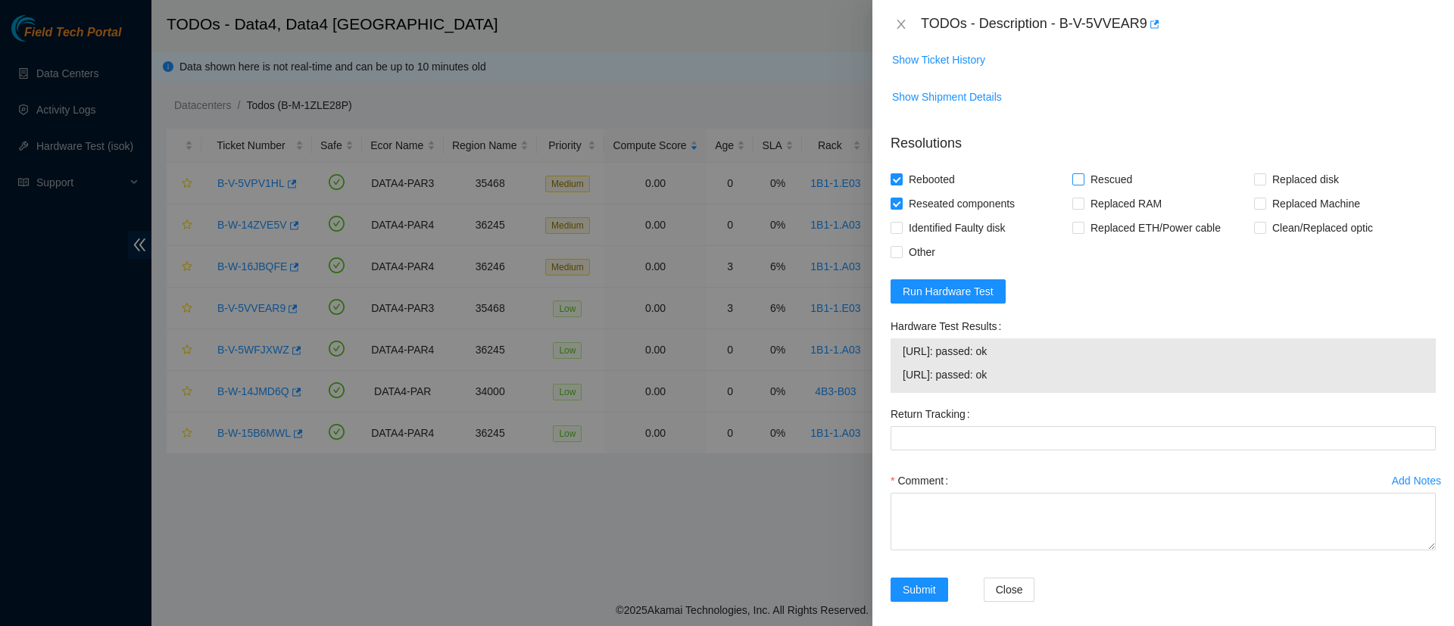
checkbox input "true"
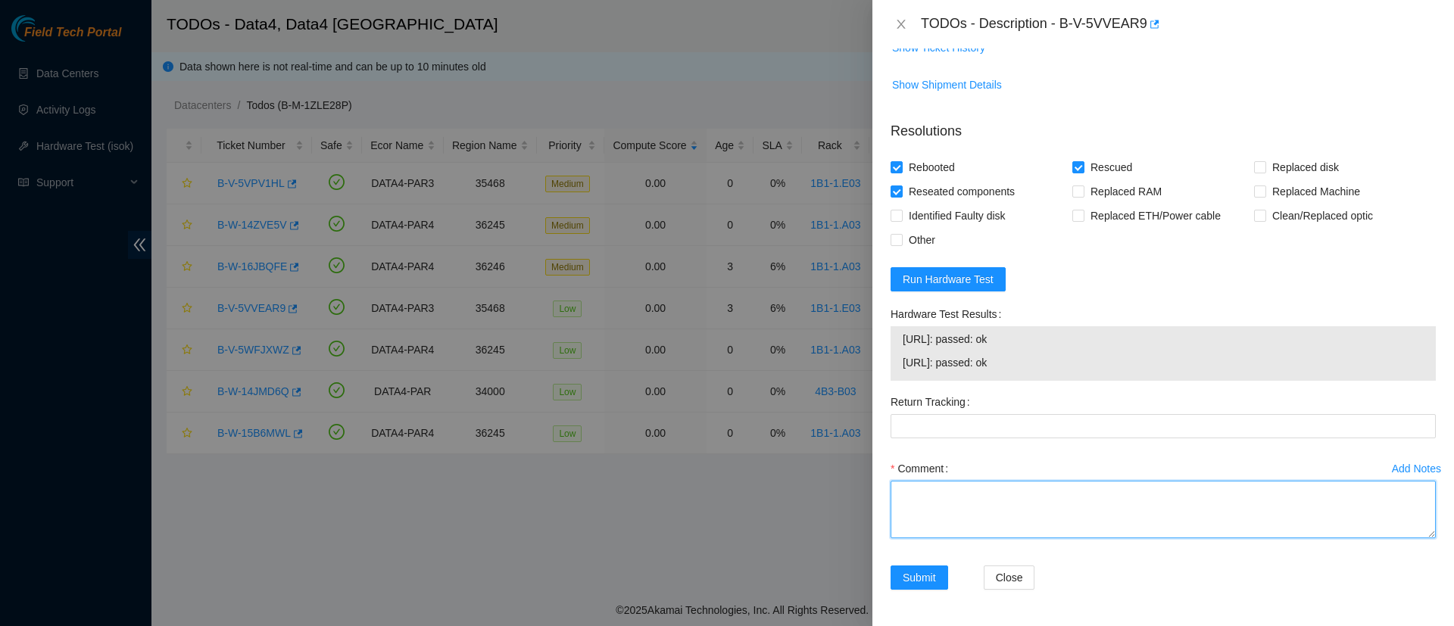
click at [944, 499] on textarea "Comment" at bounding box center [1163, 510] width 545 height 58
type textarea "No video when connected to the machine, rebooted, had permission denied when ma…"
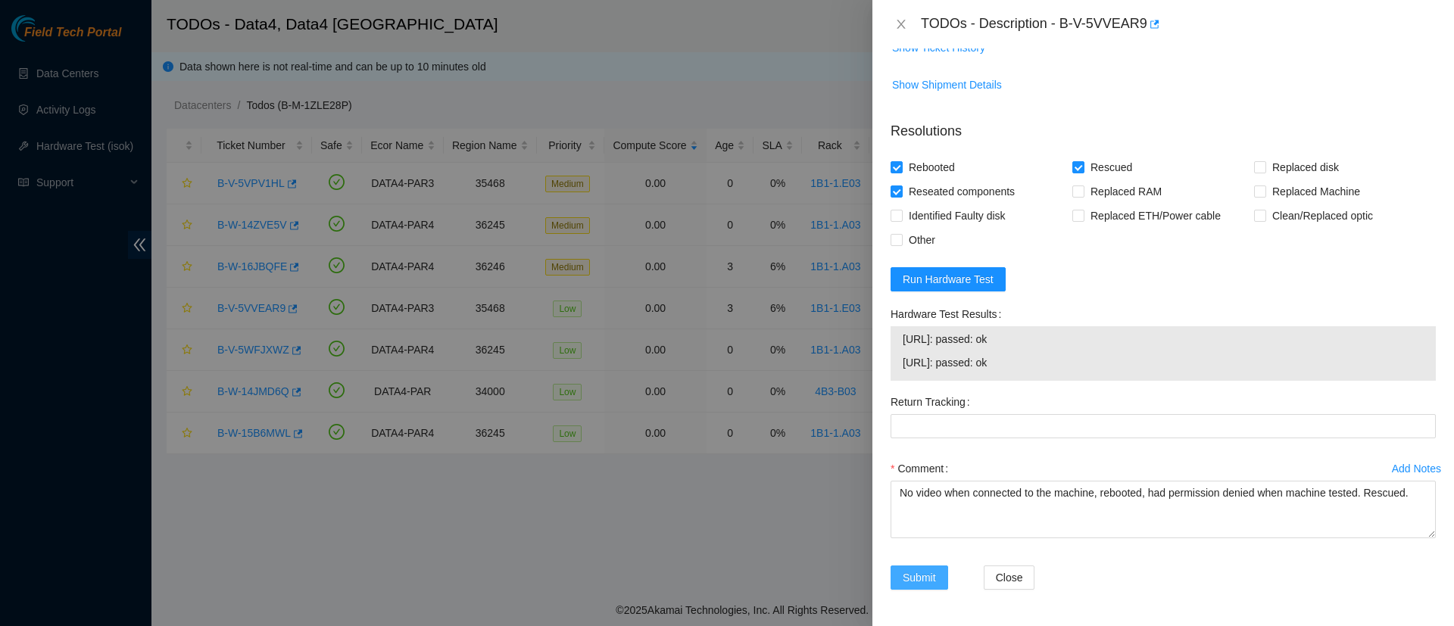
click at [927, 575] on span "Submit" at bounding box center [919, 578] width 33 height 17
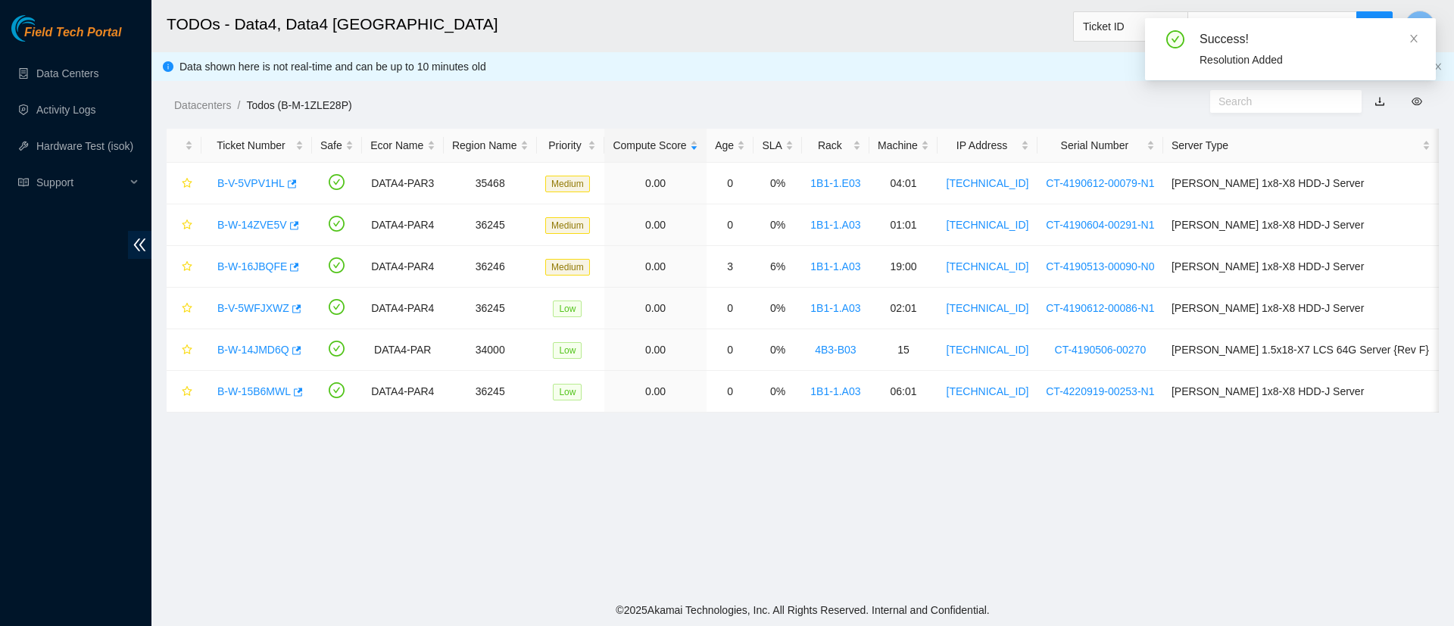
scroll to position [357, 0]
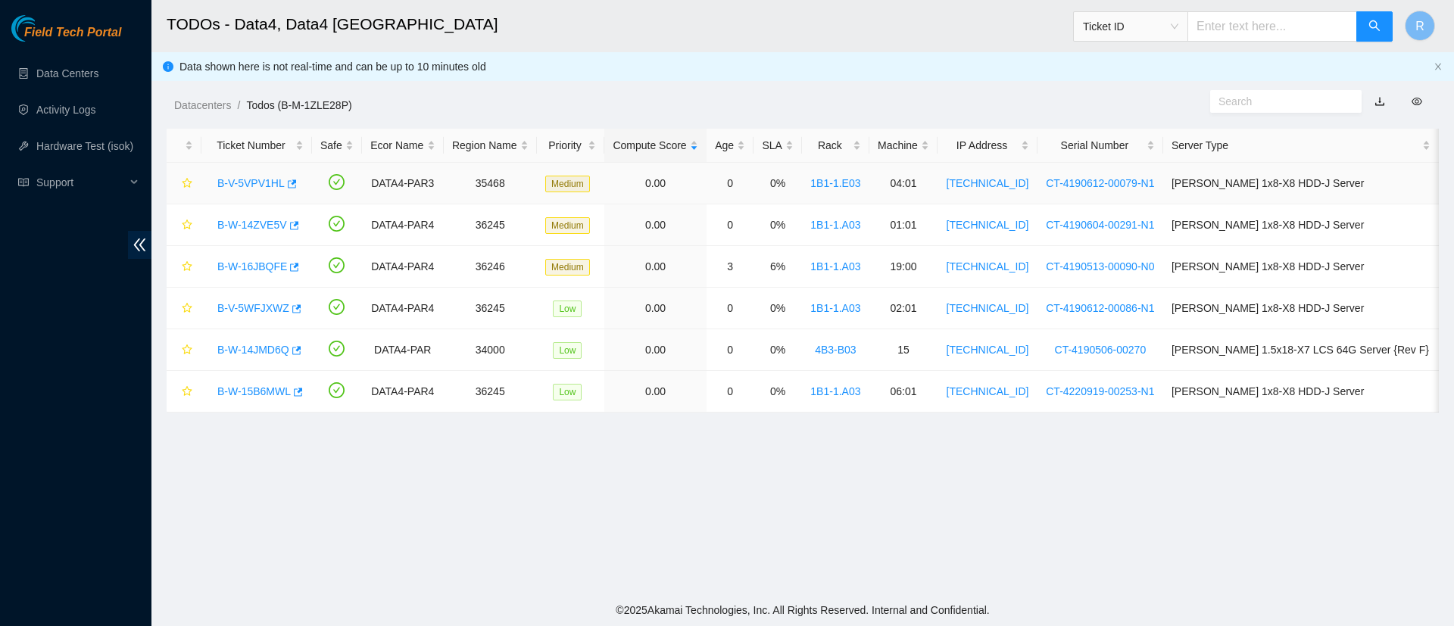
click at [259, 179] on link "B-V-5VPV1HL" at bounding box center [250, 183] width 67 height 12
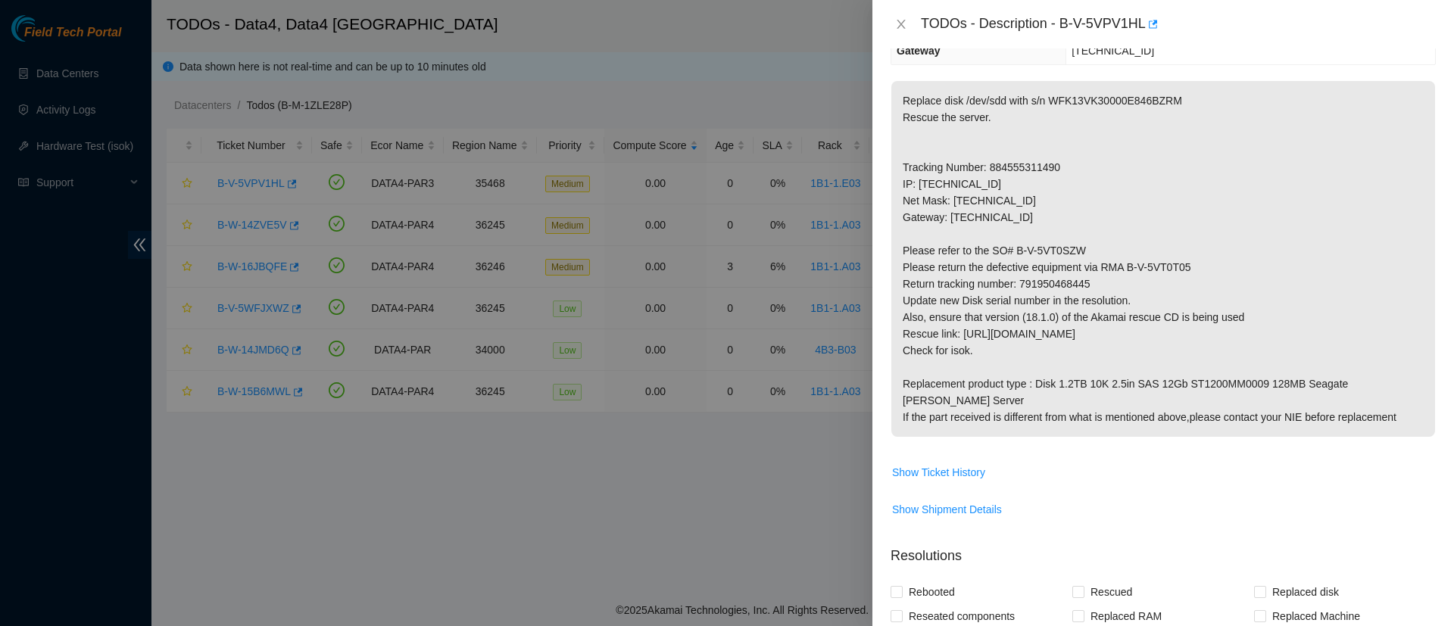
scroll to position [215, 0]
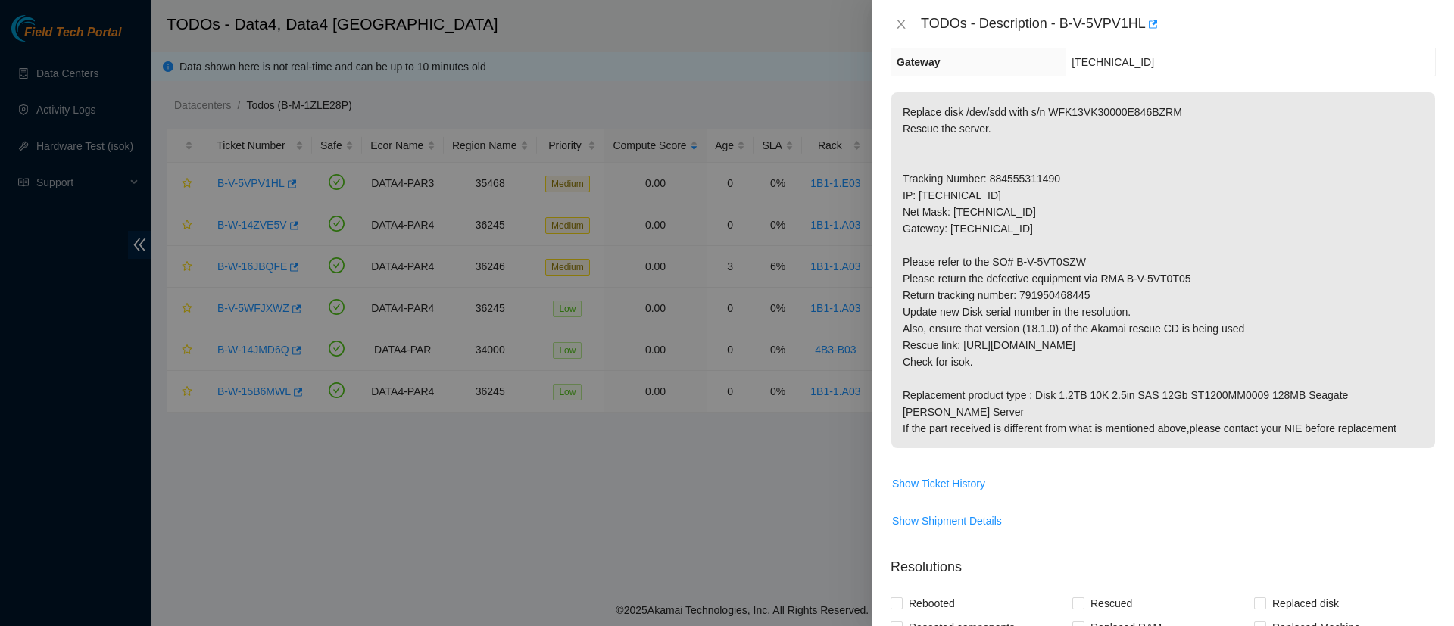
drag, startPoint x: 763, startPoint y: 95, endPoint x: 905, endPoint y: 88, distance: 142.6
drag, startPoint x: 905, startPoint y: 88, endPoint x: 529, endPoint y: 437, distance: 512.9
click at [529, 437] on div at bounding box center [727, 313] width 1454 height 626
click at [901, 27] on icon "close" at bounding box center [901, 24] width 12 height 12
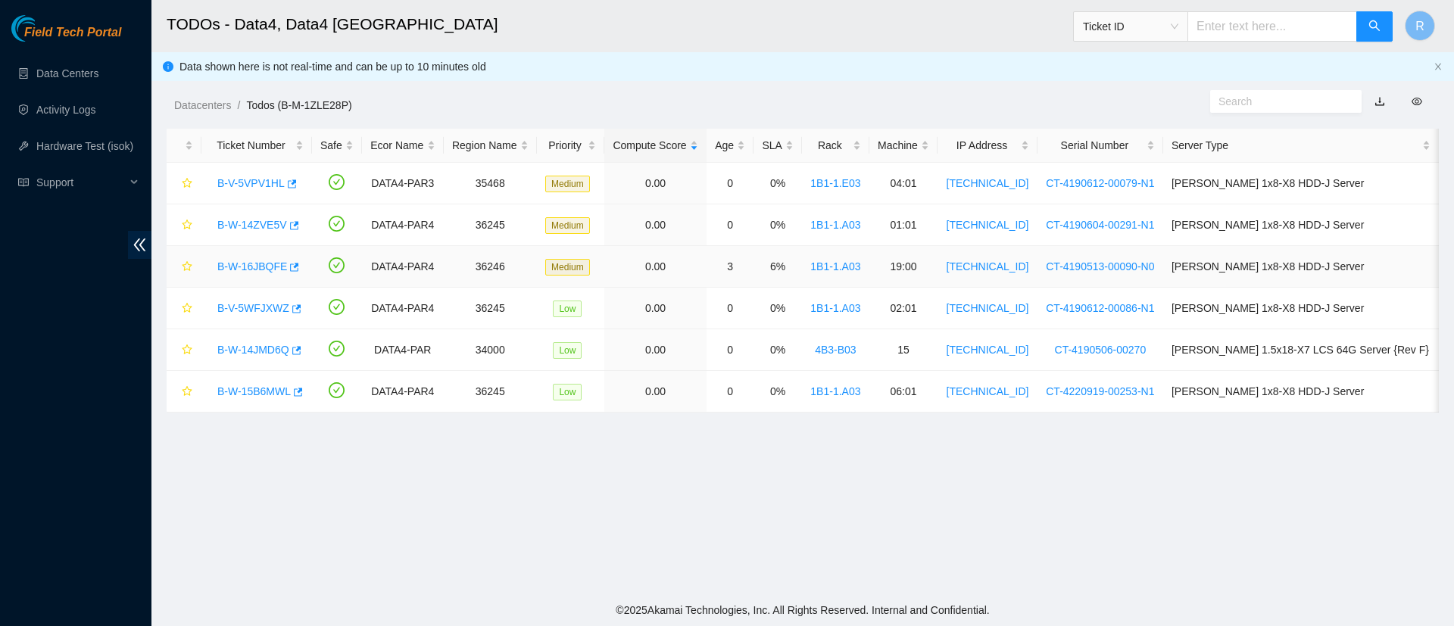
click at [228, 267] on link "B-W-16JBQFE" at bounding box center [252, 267] width 70 height 12
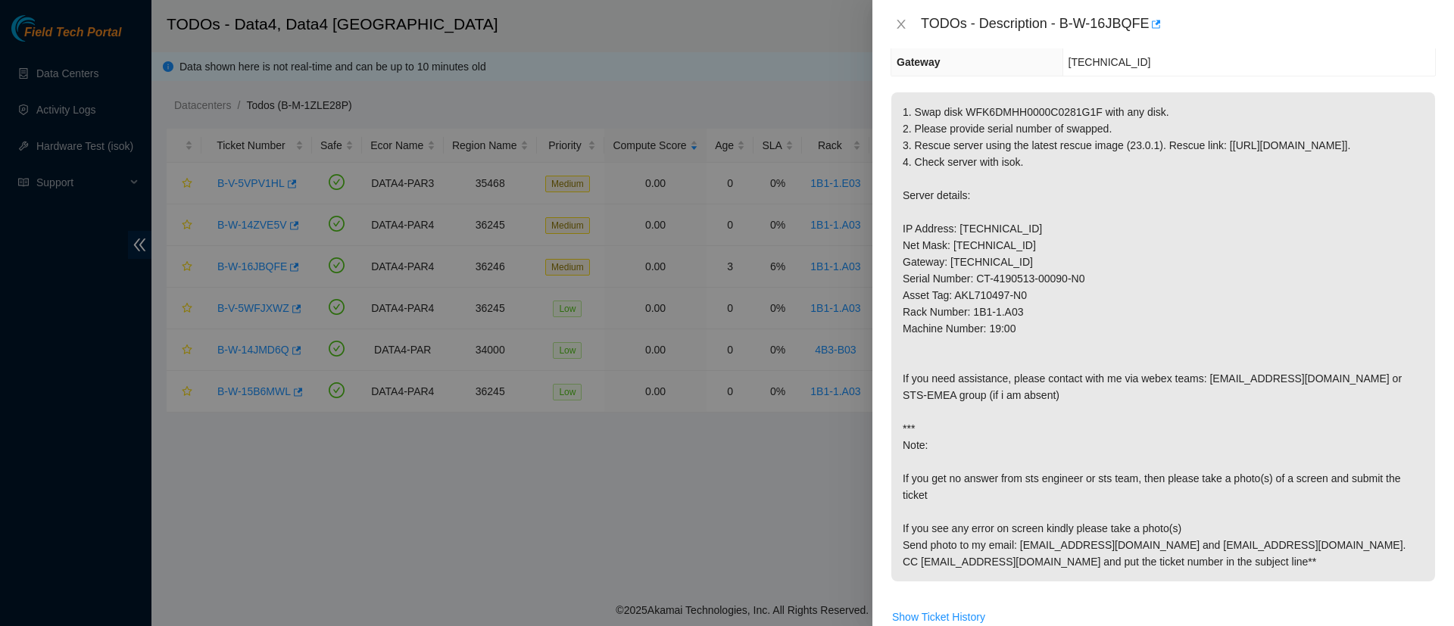
scroll to position [0, 0]
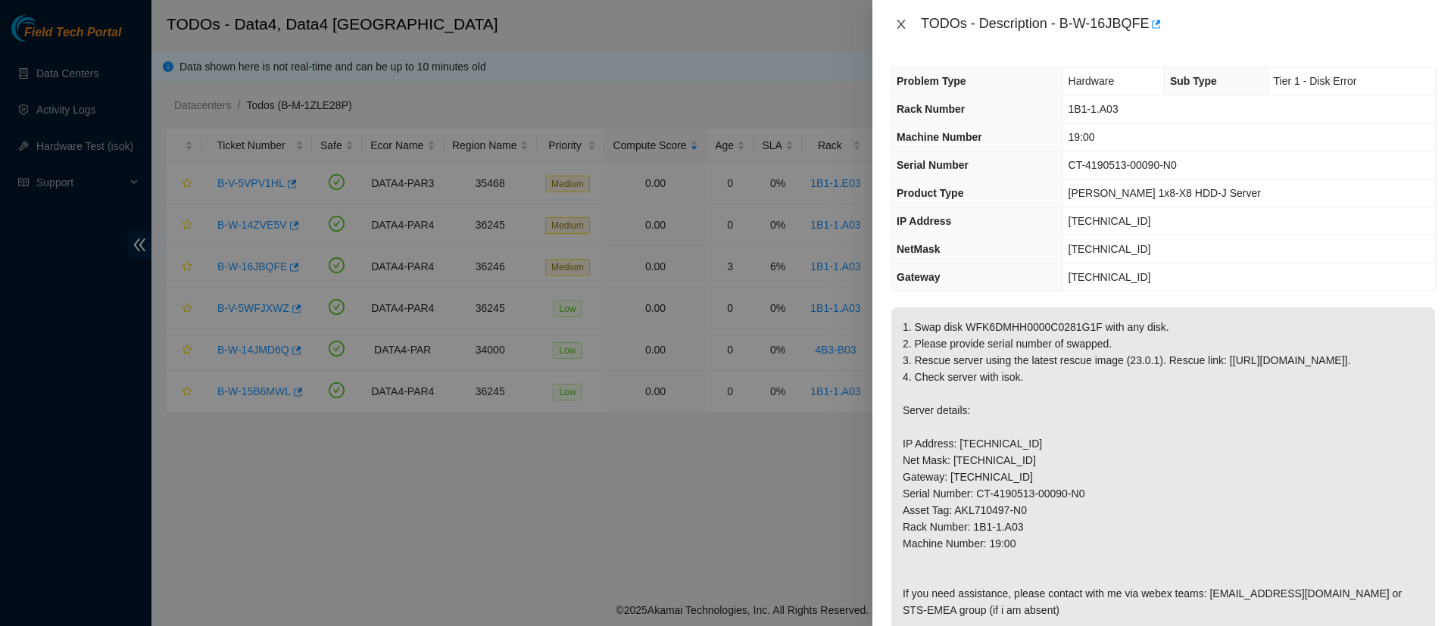
click at [902, 23] on icon "close" at bounding box center [901, 24] width 8 height 9
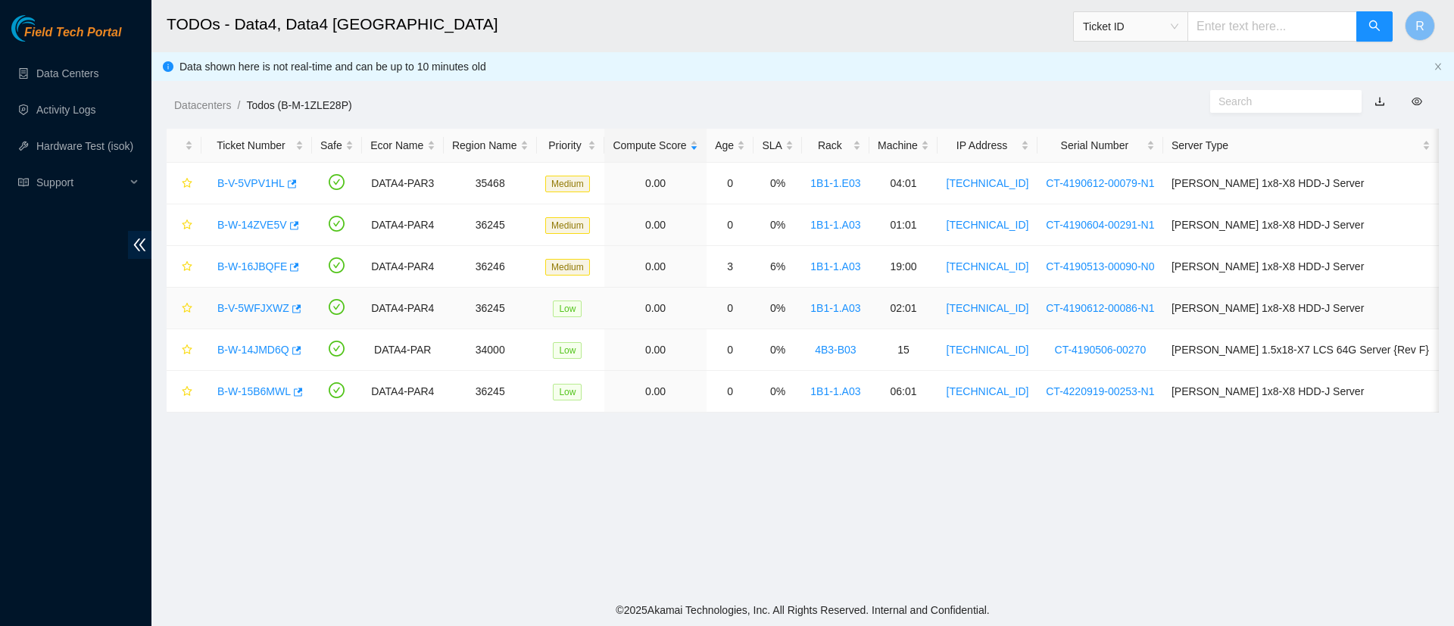
click at [248, 302] on link "B-V-5WFJXWZ" at bounding box center [253, 308] width 72 height 12
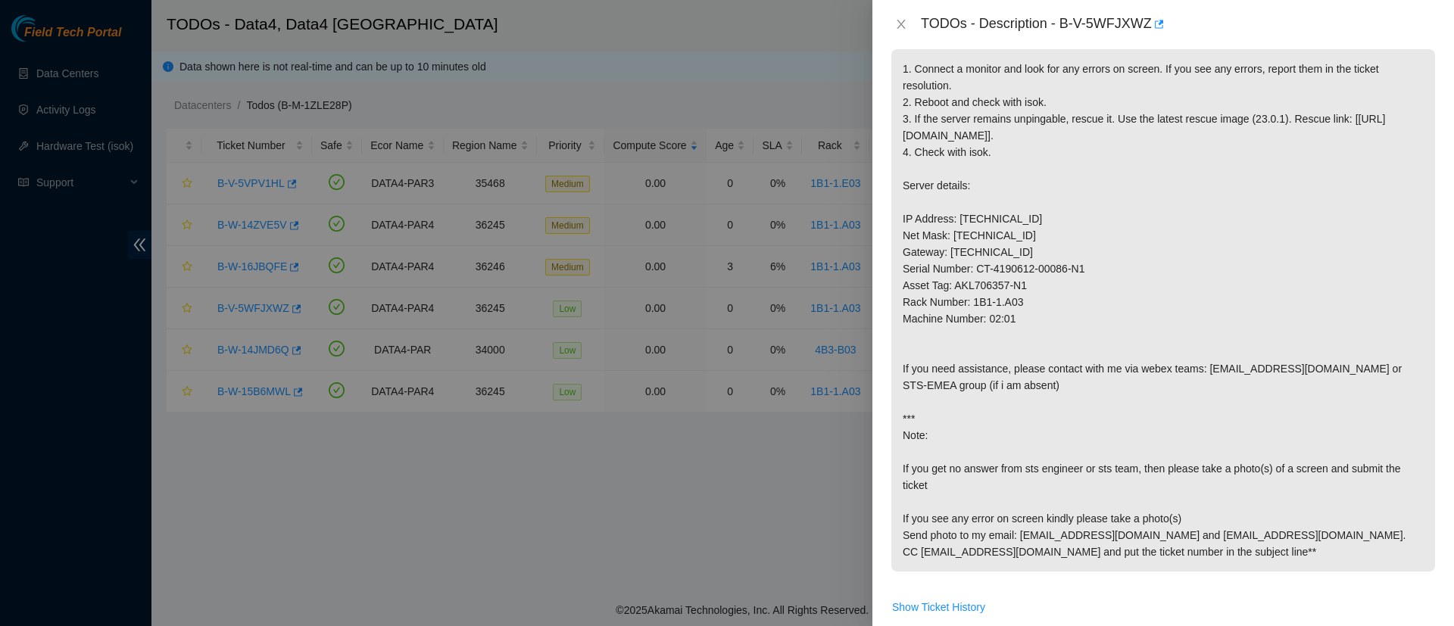
scroll to position [259, 0]
click at [904, 29] on icon "close" at bounding box center [901, 24] width 12 height 12
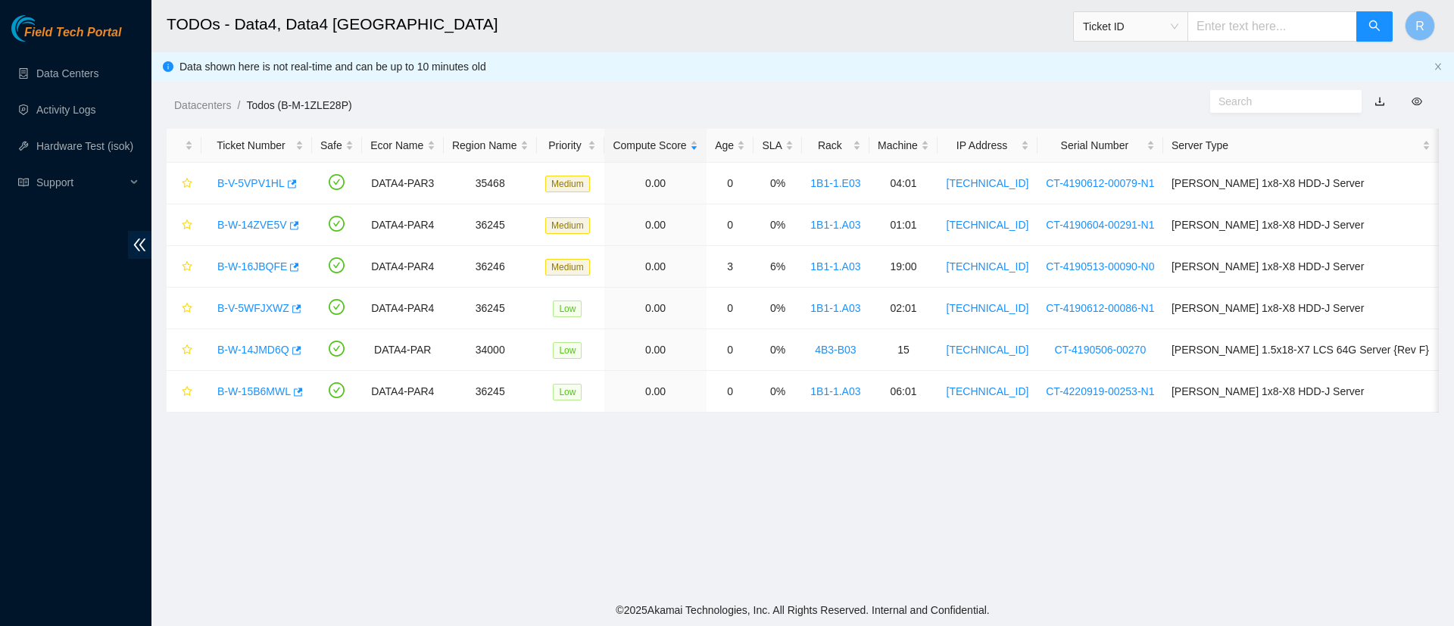
scroll to position [298, 0]
click at [904, 29] on body "Field Tech Portal Data Centers Activity Logs Hardware Test (isok) Support TODOs…" at bounding box center [727, 313] width 1454 height 626
click at [239, 266] on link "B-W-16JBQFE" at bounding box center [252, 267] width 70 height 12
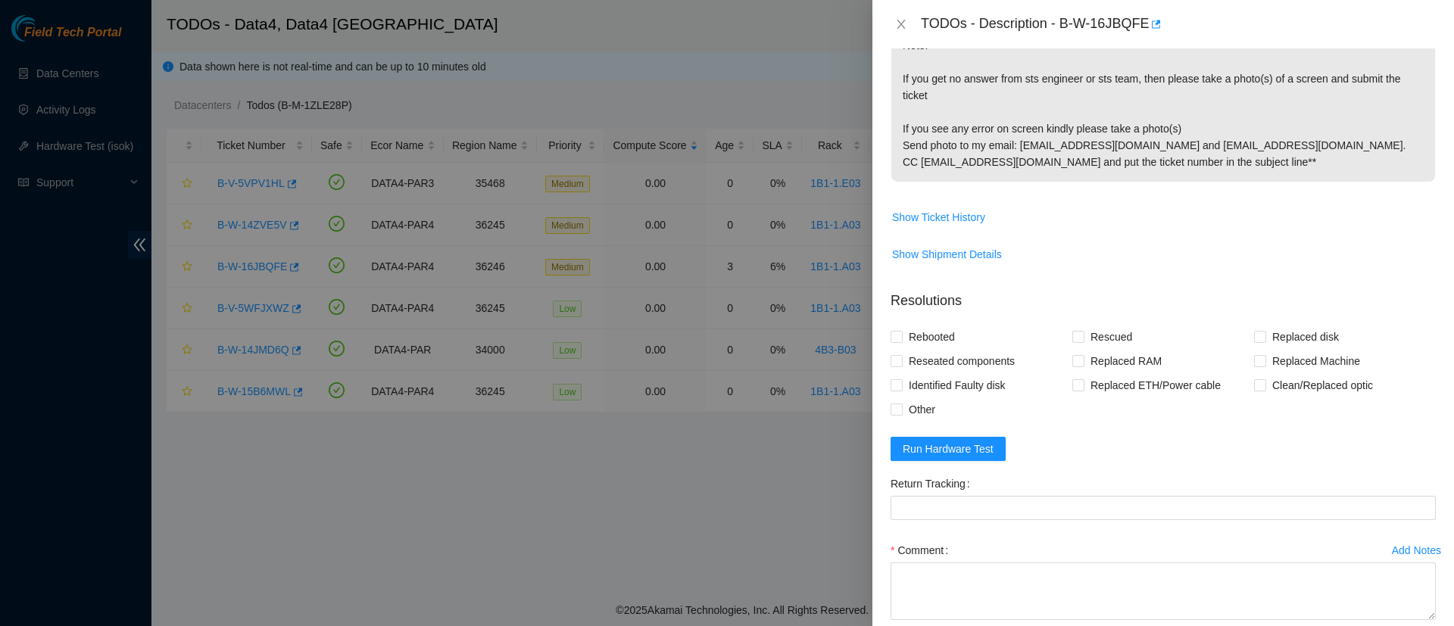
scroll to position [725, 0]
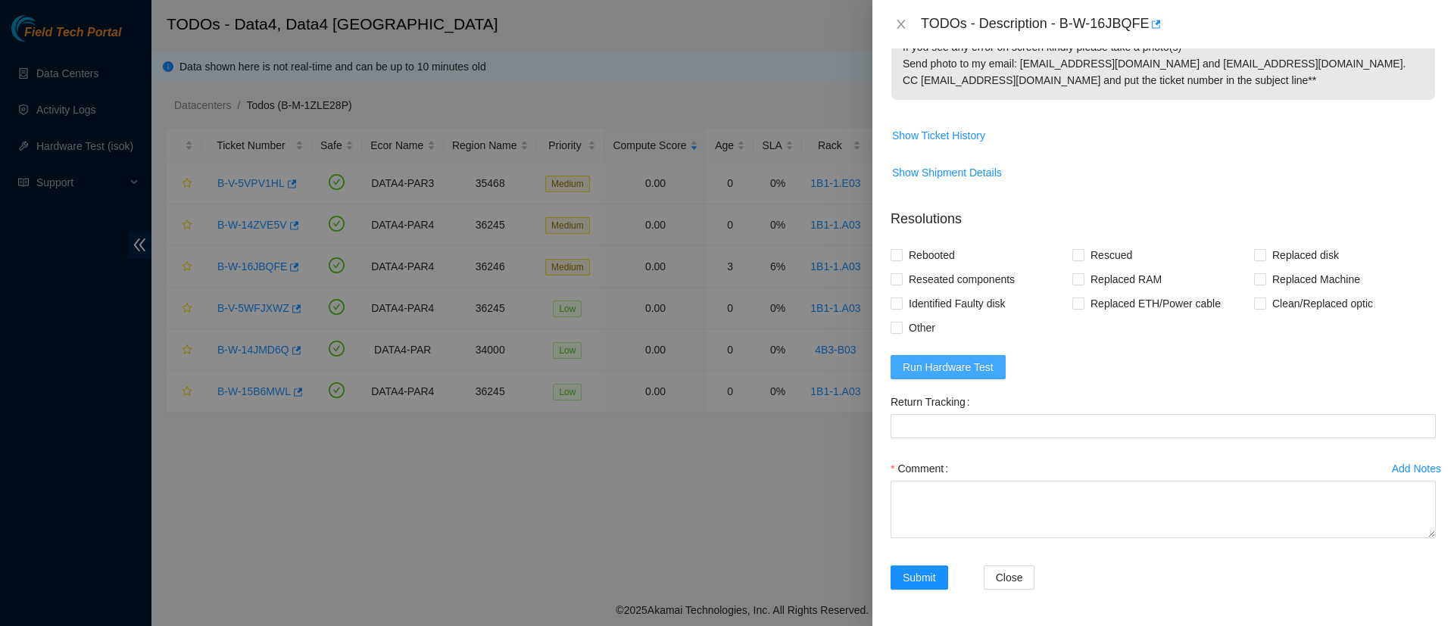
click at [972, 376] on span "Run Hardware Test" at bounding box center [948, 367] width 91 height 17
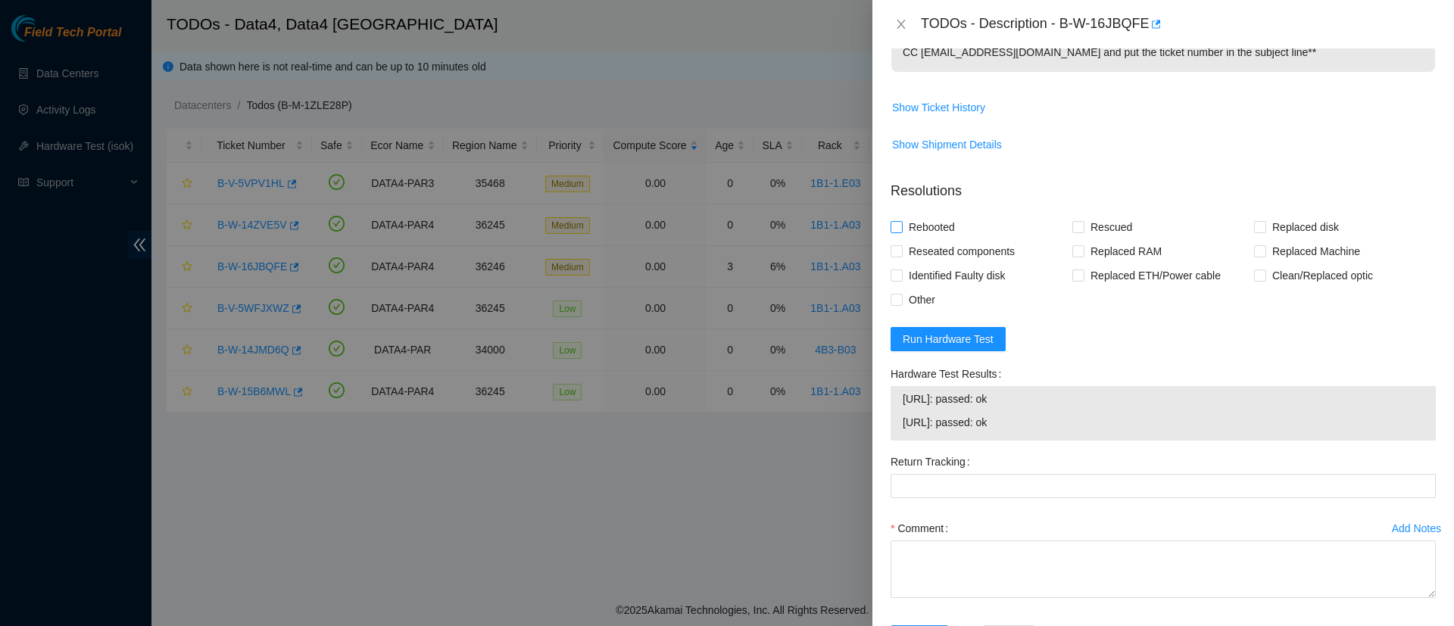
click at [897, 232] on input "Rebooted" at bounding box center [896, 226] width 11 height 11
checkbox input "true"
click at [900, 256] on input "Reseated components" at bounding box center [896, 250] width 11 height 11
checkbox input "true"
click at [1076, 239] on label "Rescued" at bounding box center [1106, 227] width 66 height 24
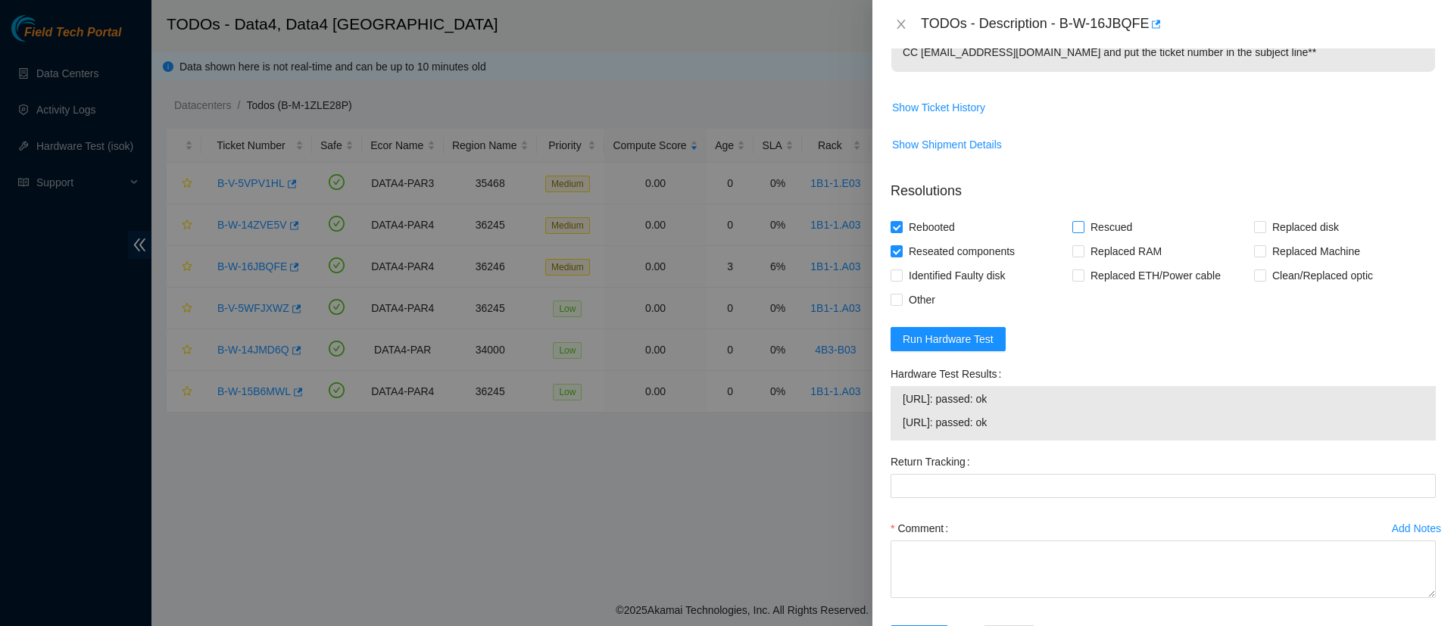
click at [1076, 232] on input "Rescued" at bounding box center [1078, 226] width 11 height 11
checkbox input "true"
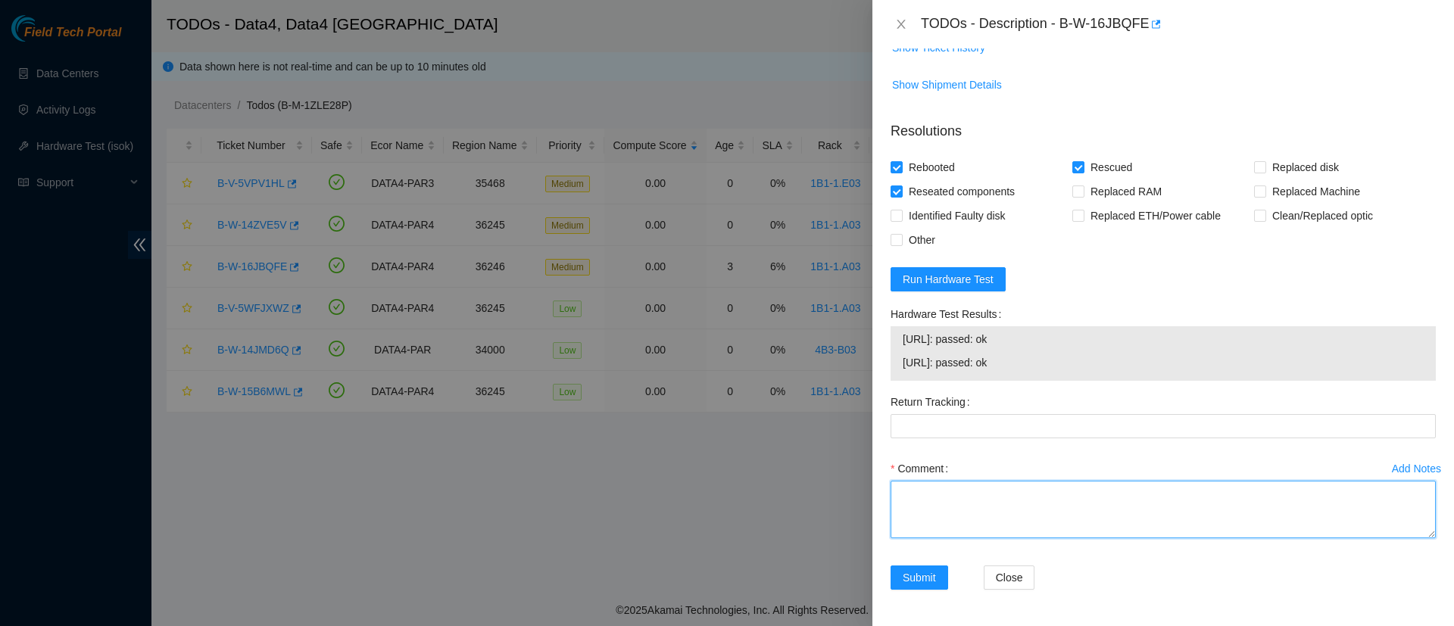
click at [976, 513] on textarea "Comment" at bounding box center [1163, 510] width 545 height 58
paste textarea "Swapped WFK6DMHH0000C0281G1F with WFK13TLS"
type textarea "Swapped WFK6DMHH0000C0281G1F with WFK13TLS"
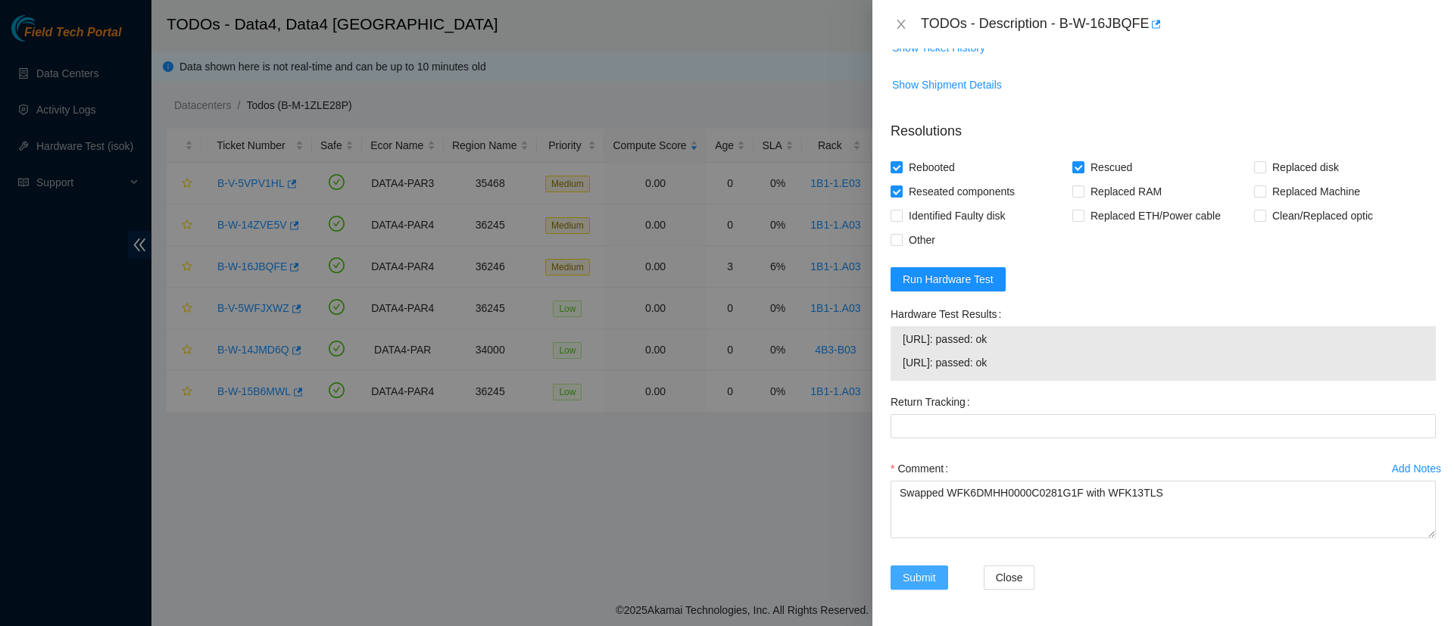
click at [906, 579] on span "Submit" at bounding box center [919, 578] width 33 height 17
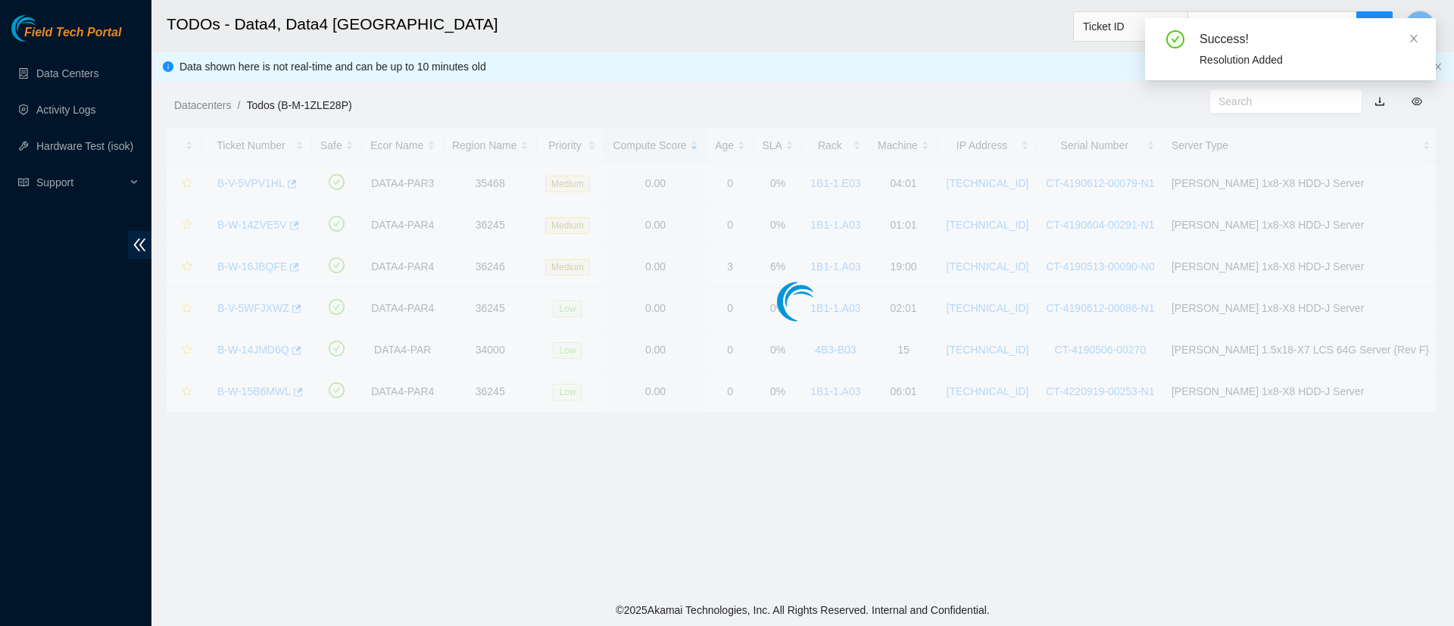
scroll to position [357, 0]
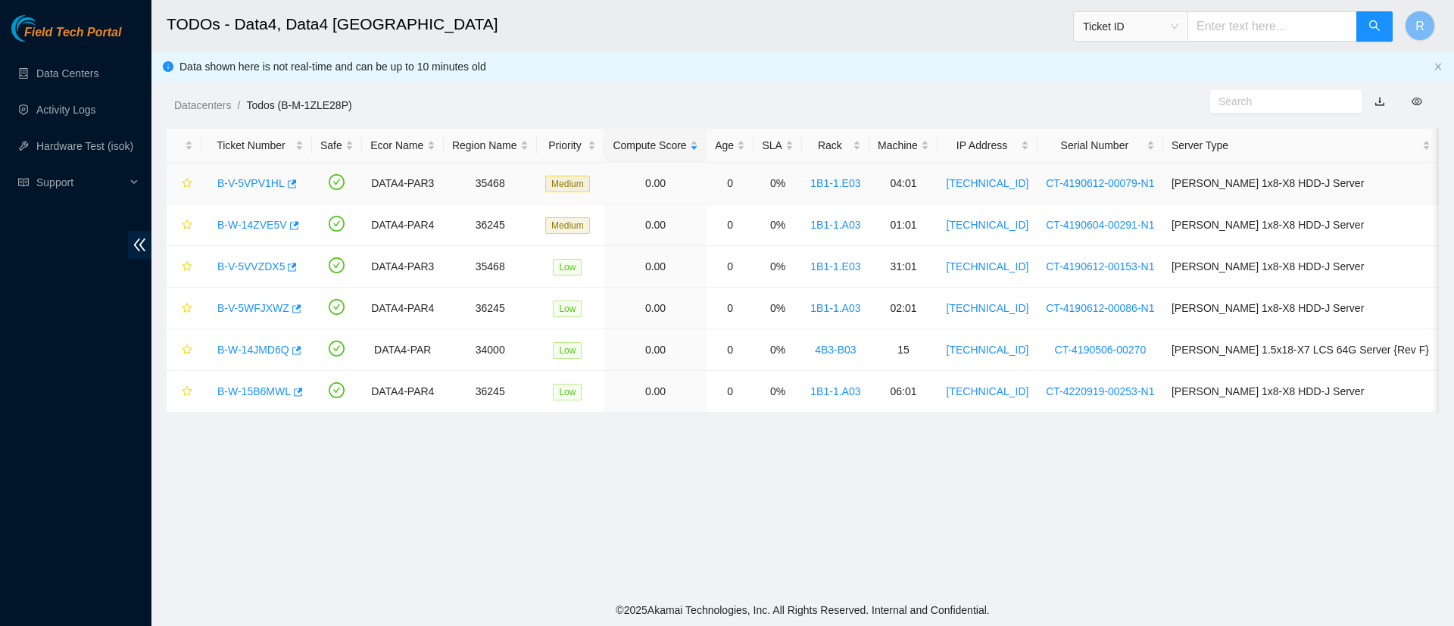
click at [246, 183] on link "B-V-5VPV1HL" at bounding box center [250, 183] width 67 height 12
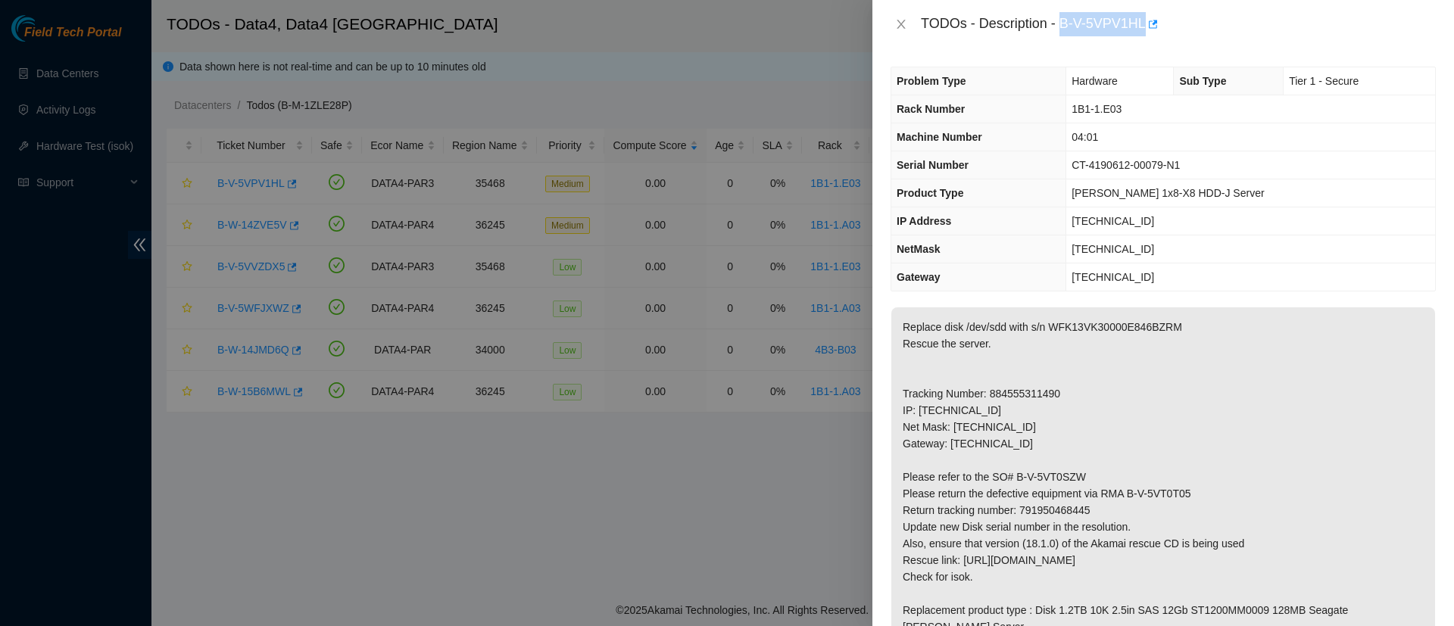
drag, startPoint x: 1062, startPoint y: 28, endPoint x: 1145, endPoint y: 33, distance: 83.4
click at [1145, 33] on div "TODOs - Description - B-V-5VPV1HL" at bounding box center [1178, 24] width 515 height 24
copy div "B-V-5VPV1HL"
click at [1110, 327] on p "Replace disk /dev/sdd with s/n WFK13VK30000E846BZRM Rescue the server. Tracking…" at bounding box center [1164, 486] width 544 height 356
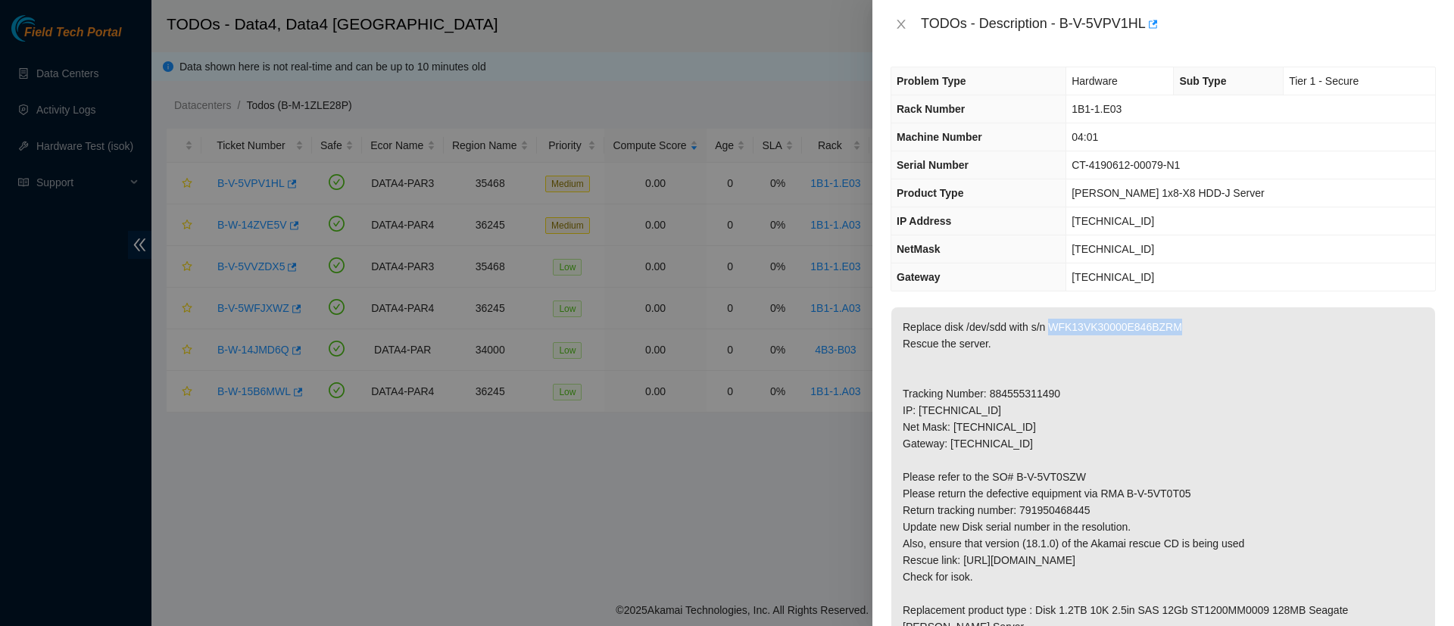
copy p "WFK13VK30000E846BZRM"
drag, startPoint x: 1090, startPoint y: 477, endPoint x: 1011, endPoint y: 474, distance: 78.8
click at [1011, 474] on p "Replace disk /dev/sdd with s/n WFK13VK30000E846BZRM Rescue the server. Tracking…" at bounding box center [1164, 486] width 544 height 356
copy p "B-V-5VT0SZW"
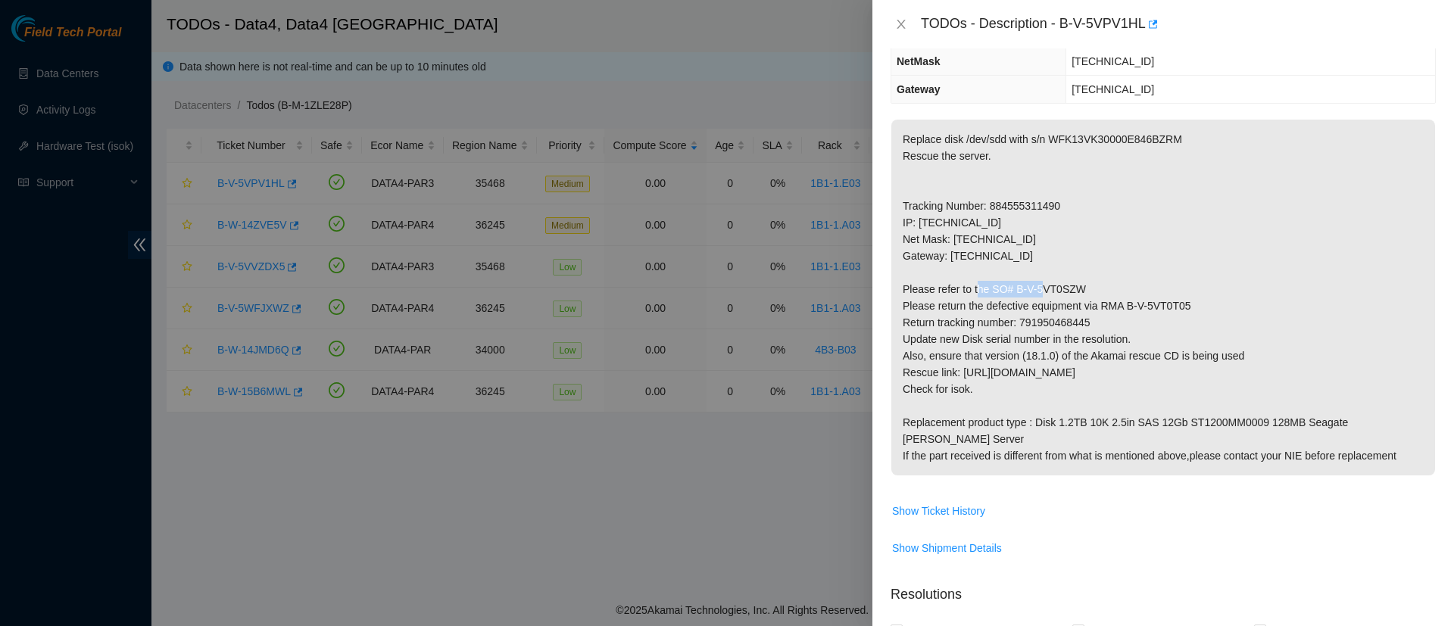
scroll to position [189, 0]
drag, startPoint x: 1190, startPoint y: 304, endPoint x: 1126, endPoint y: 304, distance: 64.4
click at [1126, 304] on p "Replace disk /dev/sdd with s/n WFK13VK30000E846BZRM Rescue the server. Tracking…" at bounding box center [1164, 297] width 544 height 356
copy p "B-V-5VT0T05"
click at [1041, 317] on p "Replace disk /dev/sdd with s/n WFK13VK30000E846BZRM Rescue the server. Tracking…" at bounding box center [1164, 297] width 544 height 356
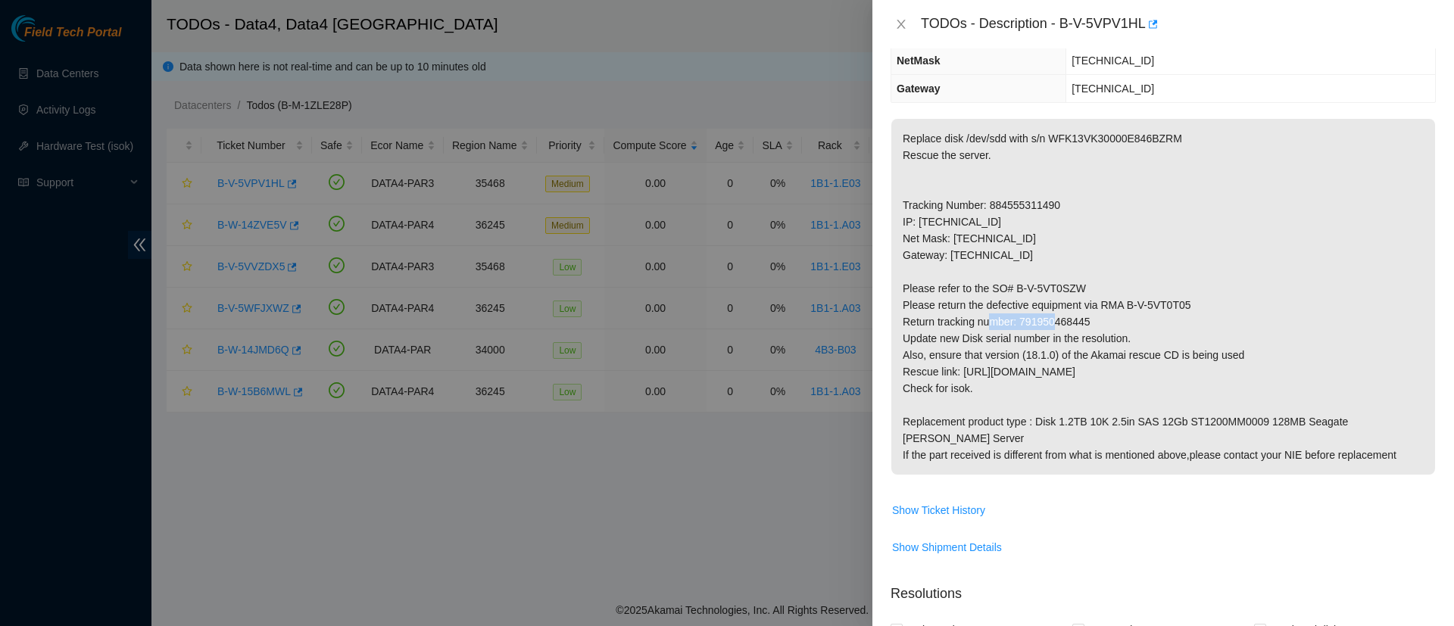
click at [1041, 317] on p "Replace disk /dev/sdd with s/n WFK13VK30000E846BZRM Rescue the server. Tracking…" at bounding box center [1164, 297] width 544 height 356
copy p "791950468445"
click at [897, 21] on icon "close" at bounding box center [901, 24] width 12 height 12
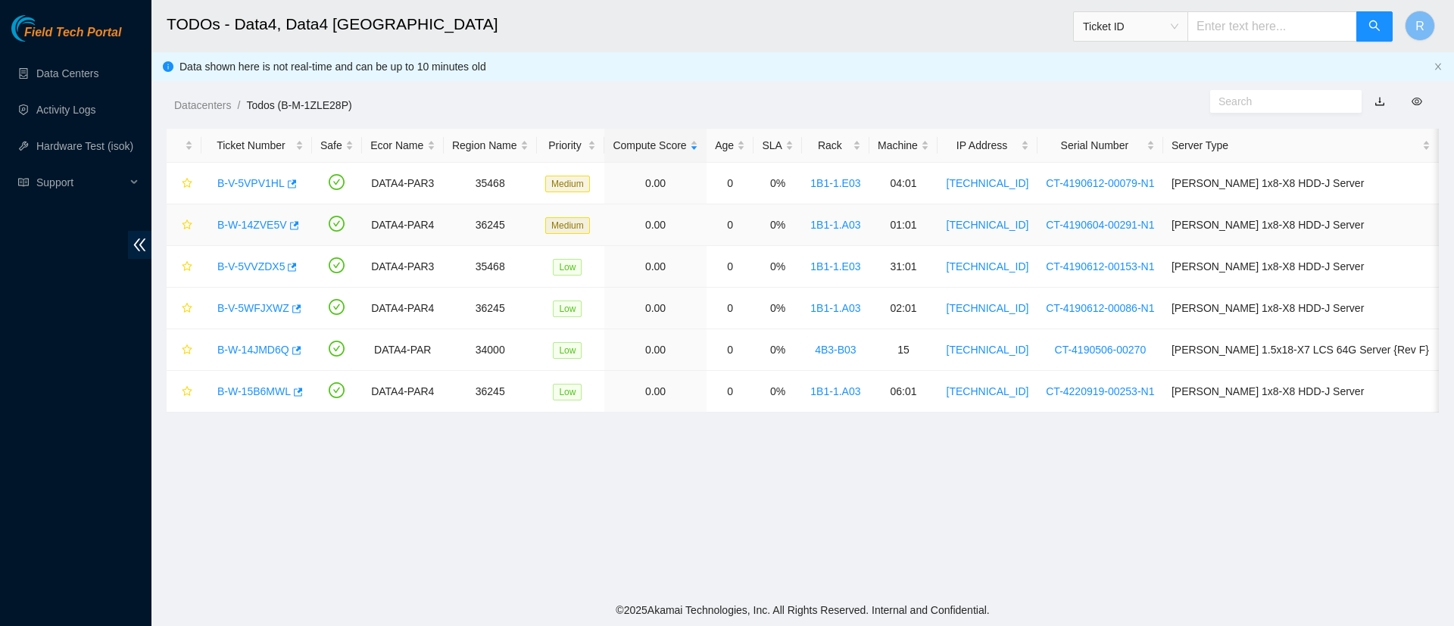
scroll to position [255, 0]
click at [258, 173] on div "B-V-5VPV1HL" at bounding box center [257, 183] width 94 height 24
click at [261, 183] on link "B-V-5VPV1HL" at bounding box center [250, 183] width 67 height 12
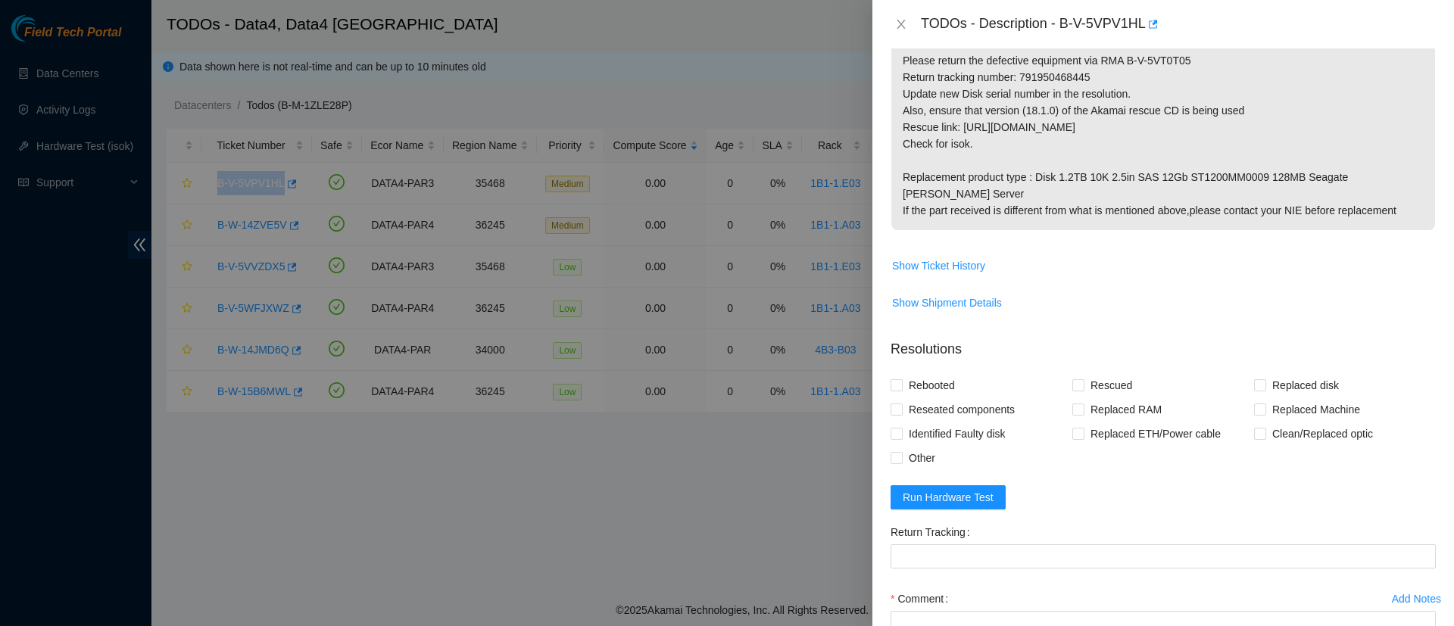
scroll to position [436, 0]
click at [951, 486] on span "Run Hardware Test" at bounding box center [948, 494] width 91 height 17
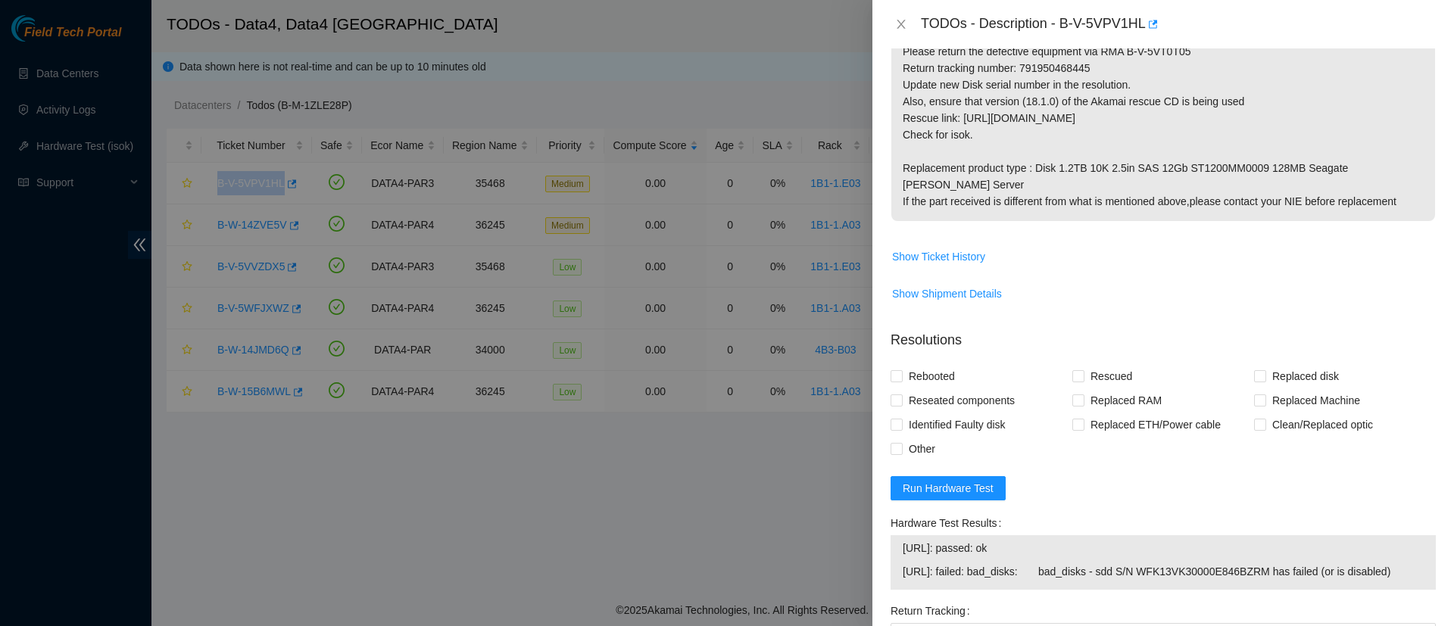
scroll to position [0, 0]
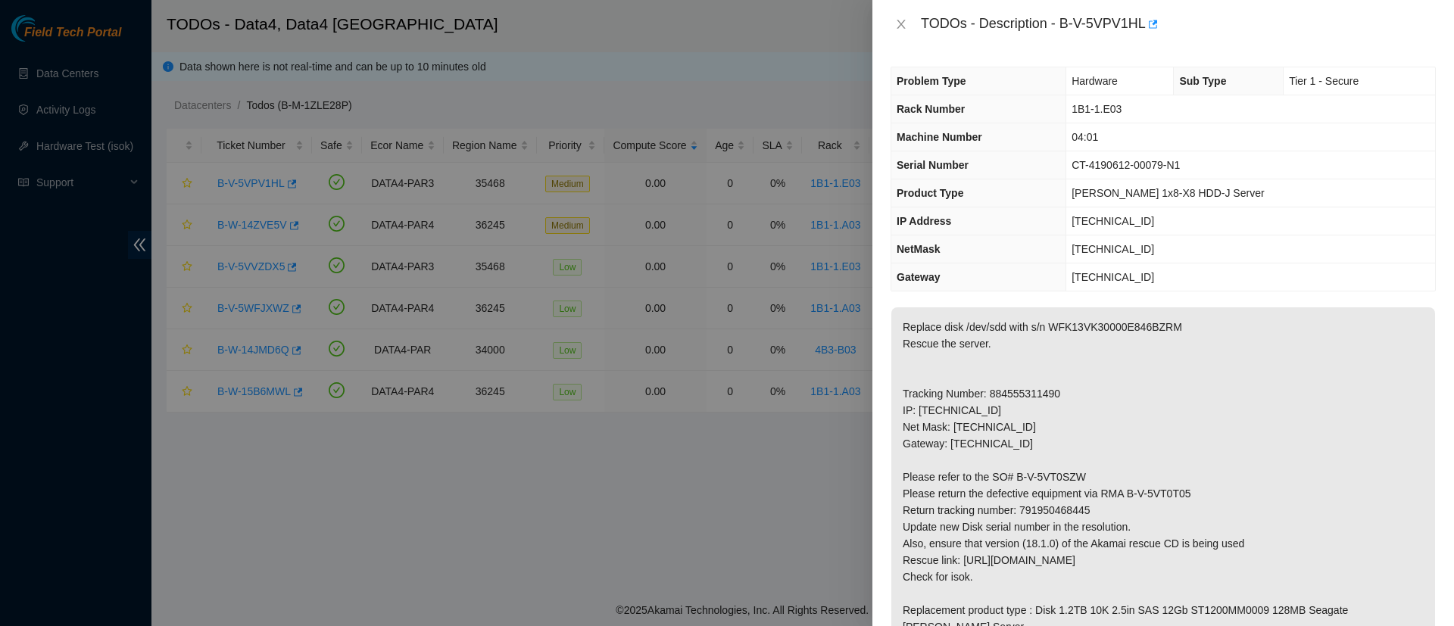
click at [1165, 396] on p "Replace disk /dev/sdd with s/n WFK13VK30000E846BZRM Rescue the server. Tracking…" at bounding box center [1164, 486] width 544 height 356
click at [902, 23] on icon "close" at bounding box center [901, 24] width 8 height 9
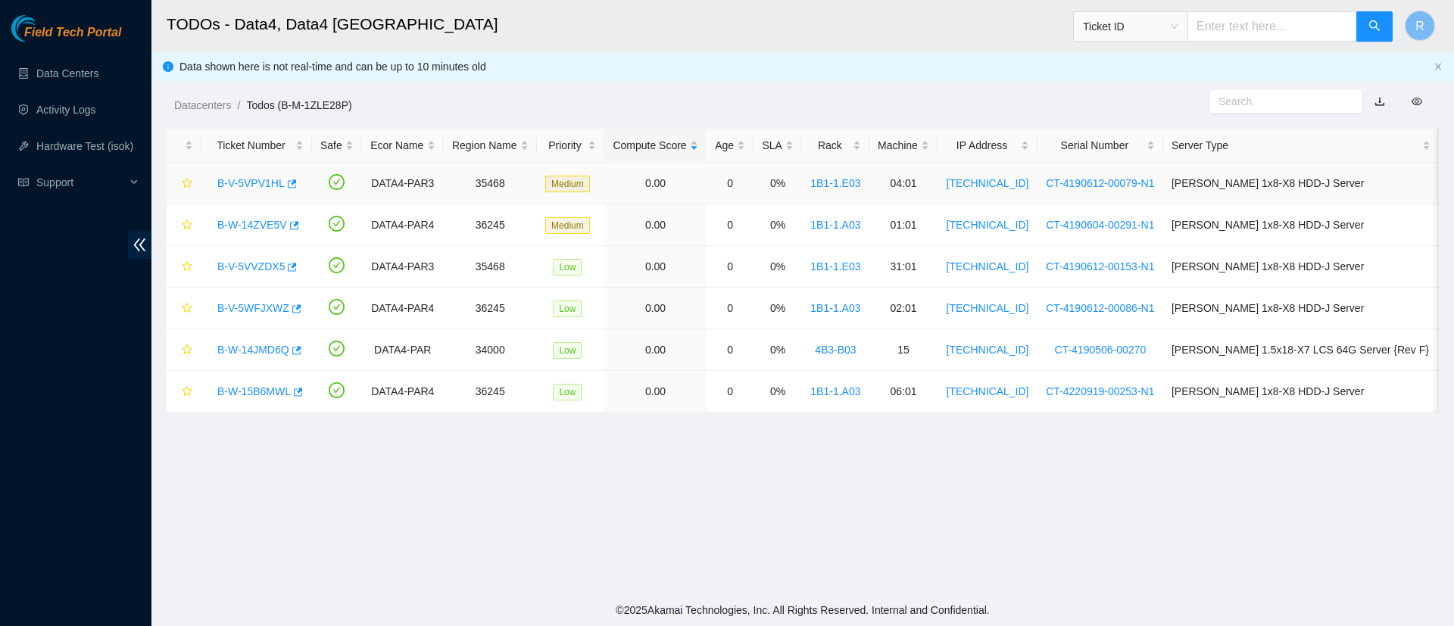
click at [236, 186] on link "B-V-5VPV1HL" at bounding box center [250, 183] width 67 height 12
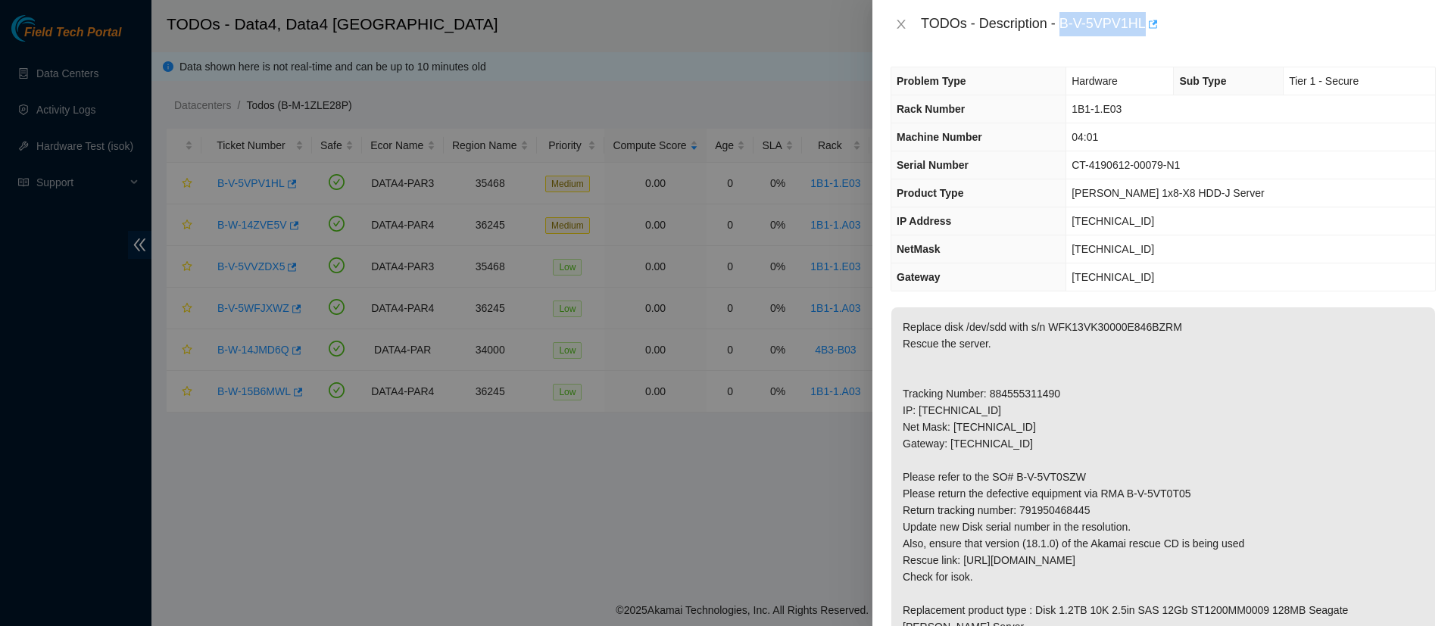
drag, startPoint x: 1062, startPoint y: 23, endPoint x: 1146, endPoint y: 30, distance: 84.4
click at [1146, 30] on div "TODOs - Description - B-V-5VPV1HL" at bounding box center [1178, 24] width 515 height 24
copy div "B-V-5VPV1HL"
click at [898, 23] on icon "close" at bounding box center [901, 24] width 12 height 12
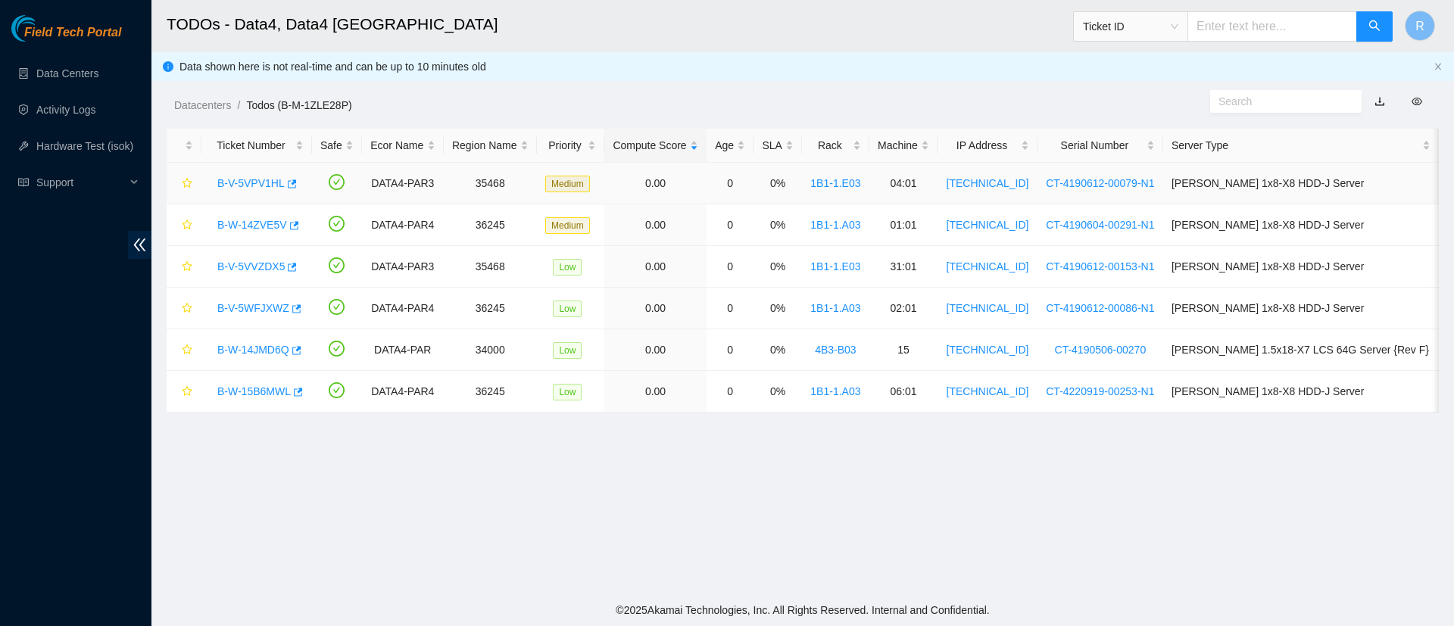
click at [255, 185] on link "B-V-5VPV1HL" at bounding box center [250, 183] width 67 height 12
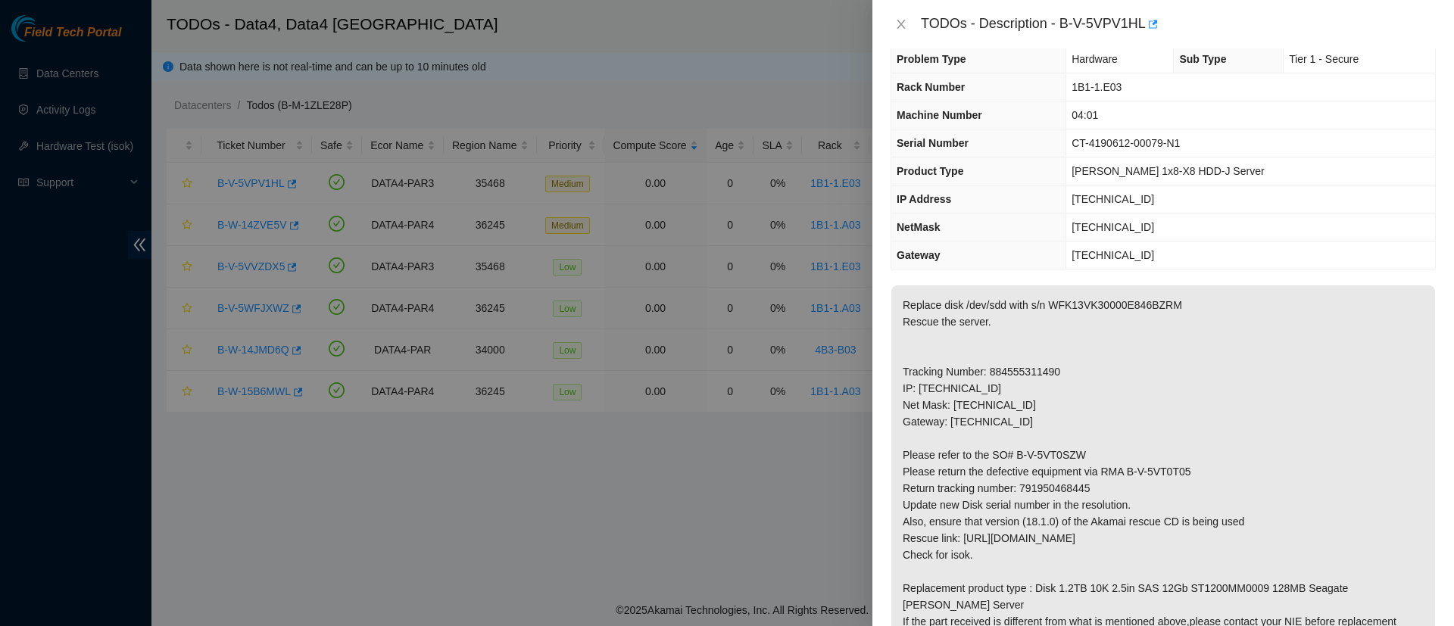
scroll to position [23, 0]
click at [893, 16] on div "TODOs - Description - B-V-5VPV1HL" at bounding box center [1163, 24] width 545 height 24
click at [897, 23] on icon "close" at bounding box center [901, 24] width 12 height 12
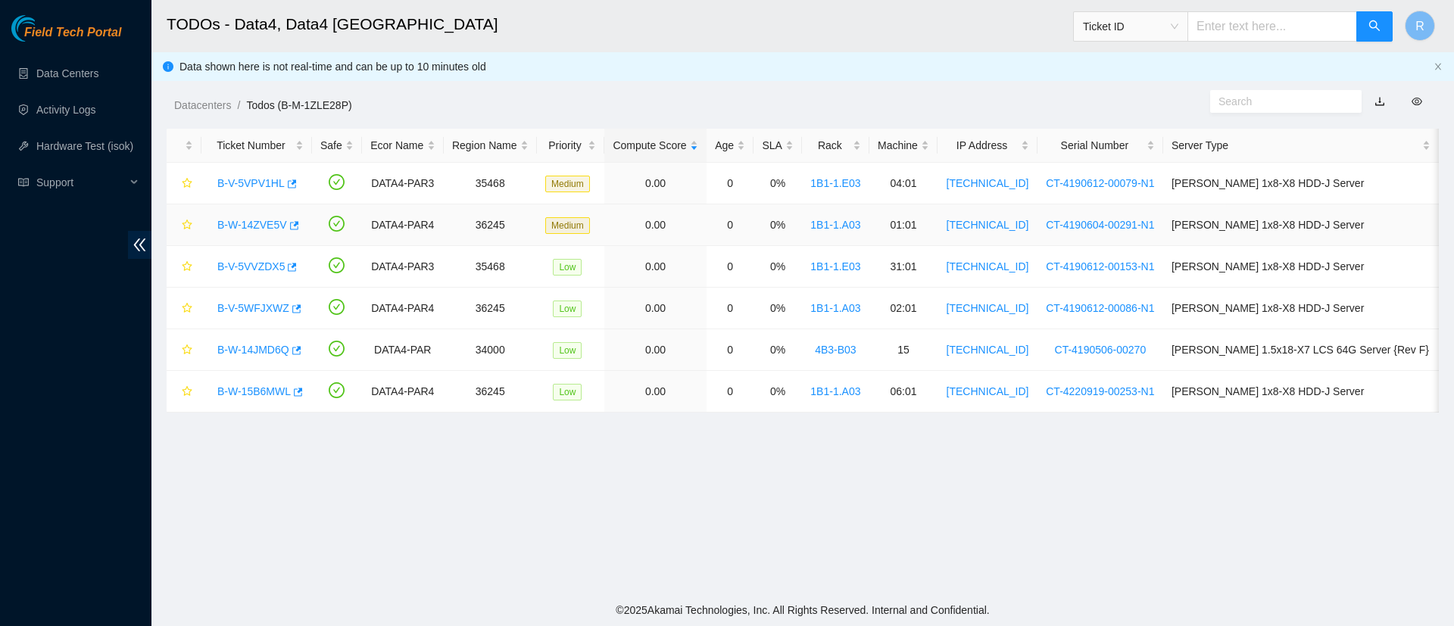
click at [255, 227] on link "B-W-14ZVE5V" at bounding box center [252, 225] width 70 height 12
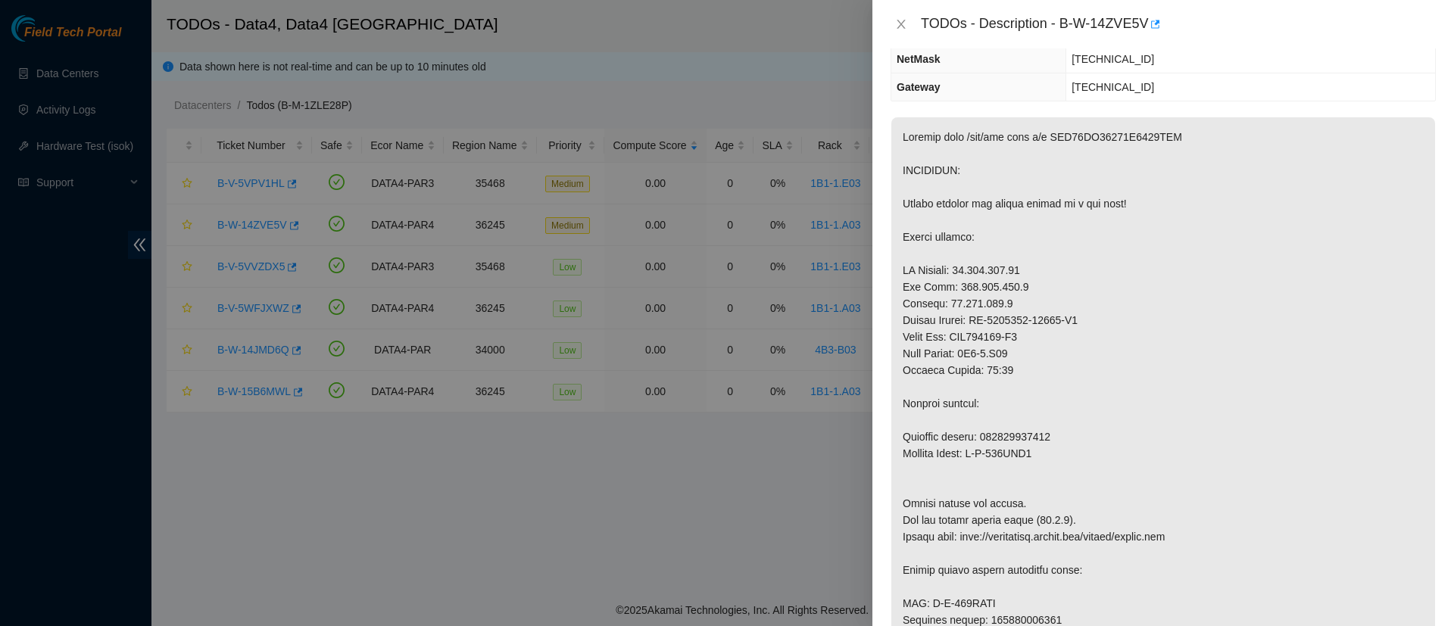
scroll to position [191, 0]
click at [898, 27] on icon "close" at bounding box center [901, 24] width 12 height 12
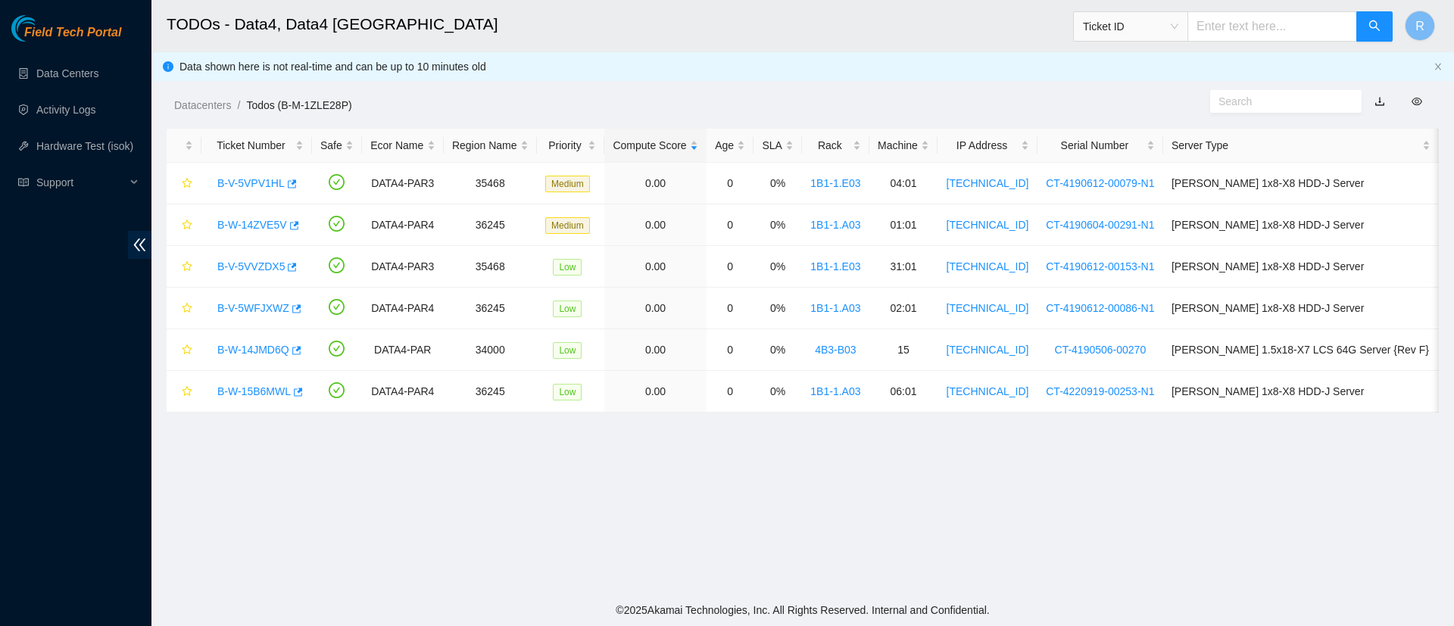
scroll to position [258, 0]
click at [264, 186] on link "B-V-5VPV1HL" at bounding box center [250, 183] width 67 height 12
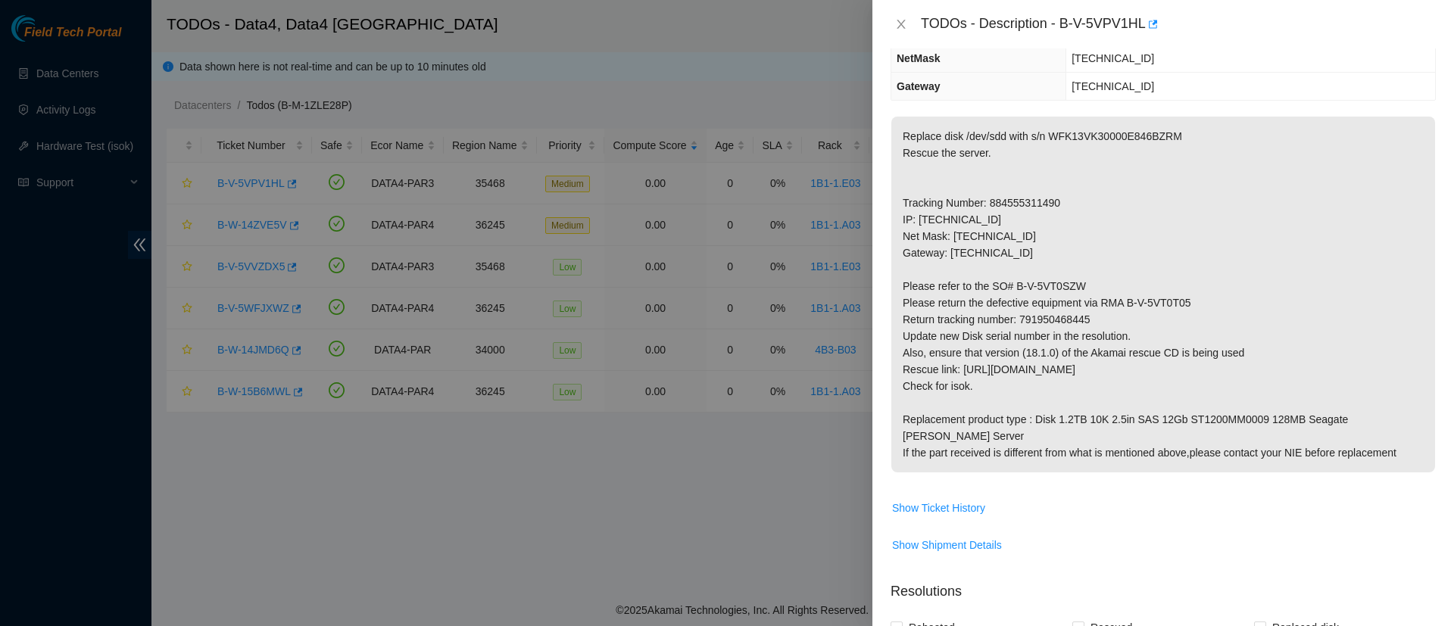
scroll to position [656, 0]
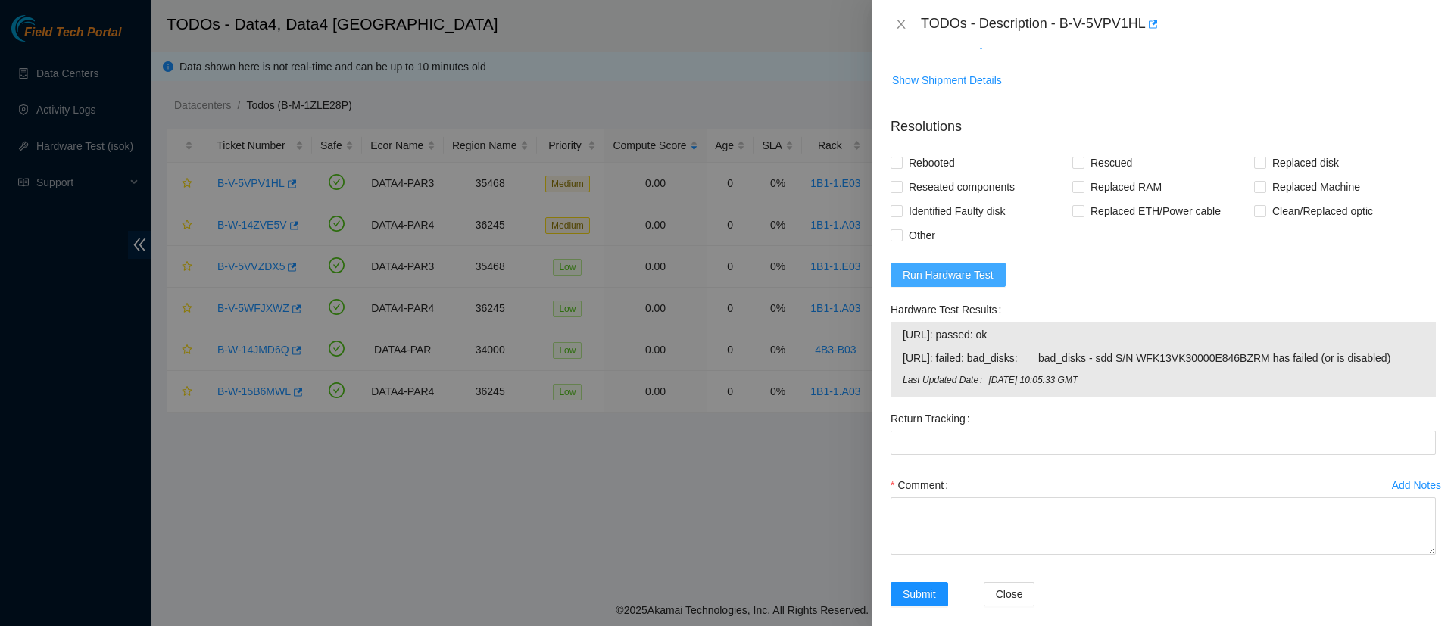
click at [958, 267] on span "Run Hardware Test" at bounding box center [948, 275] width 91 height 17
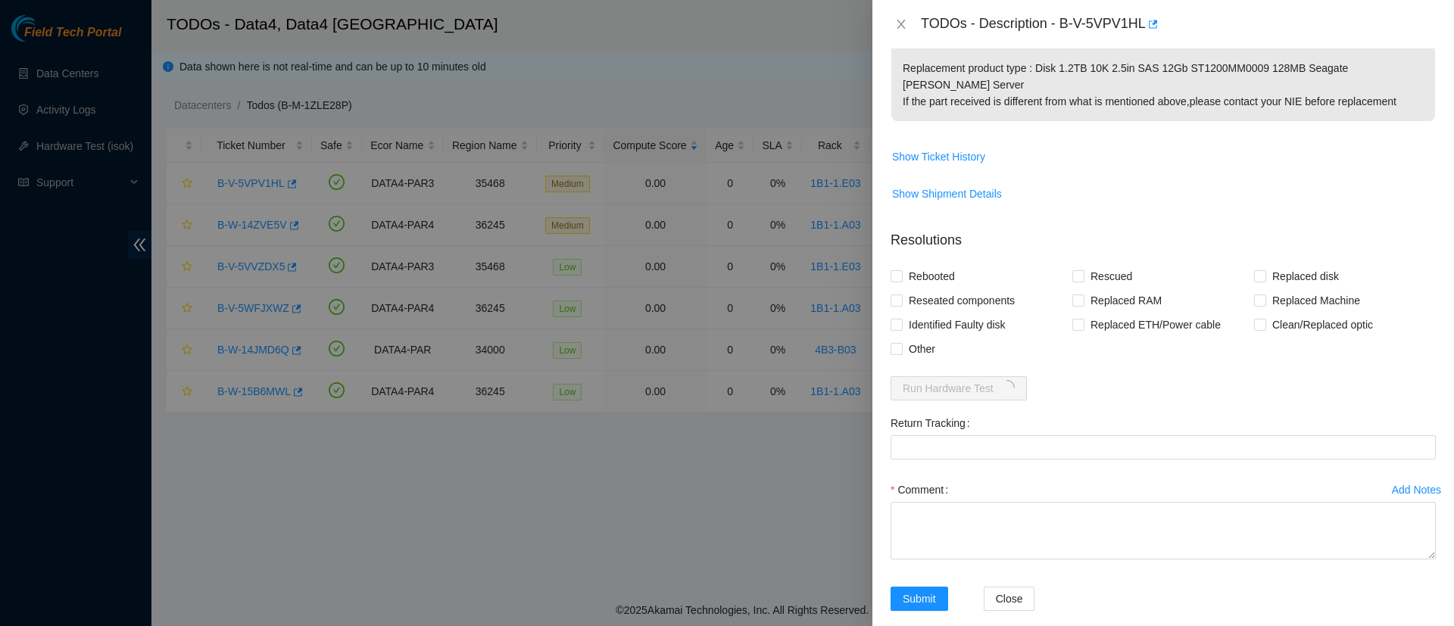
scroll to position [547, 0]
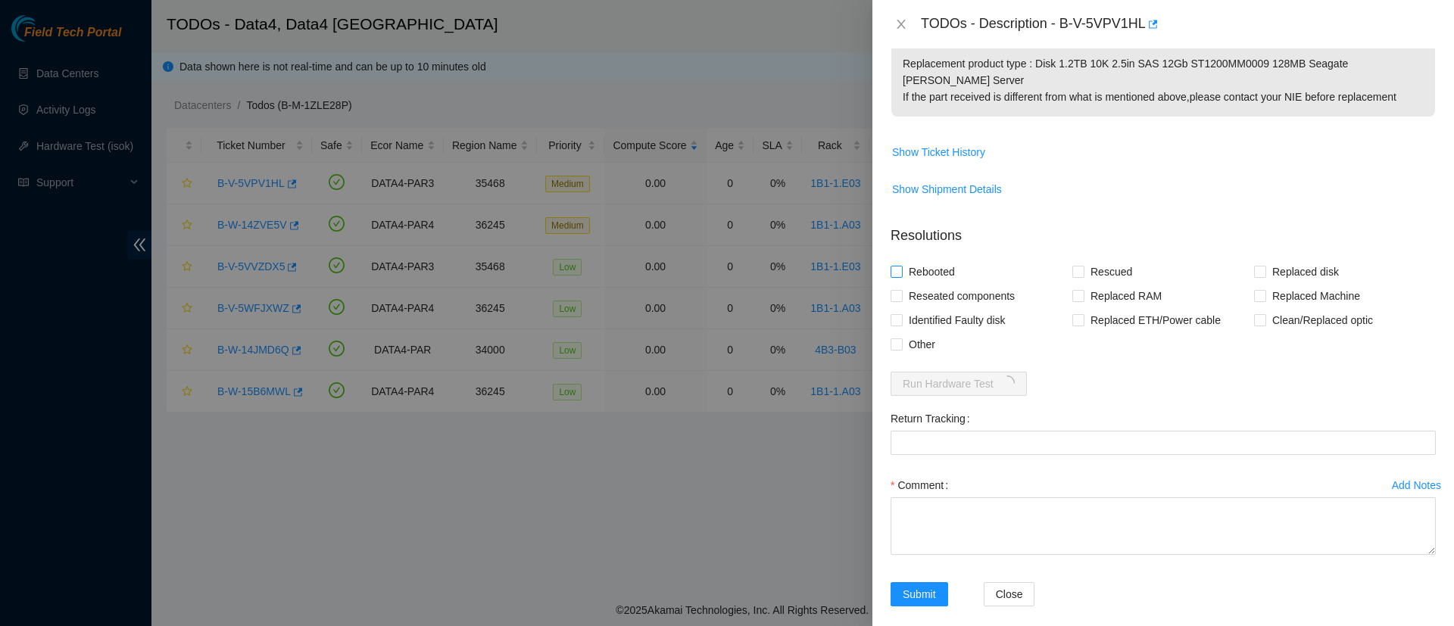
click at [900, 266] on input "Rebooted" at bounding box center [896, 271] width 11 height 11
checkbox input "true"
click at [1073, 266] on input "Rescued" at bounding box center [1078, 271] width 11 height 11
checkbox input "true"
click at [1254, 266] on input "Replaced disk" at bounding box center [1259, 271] width 11 height 11
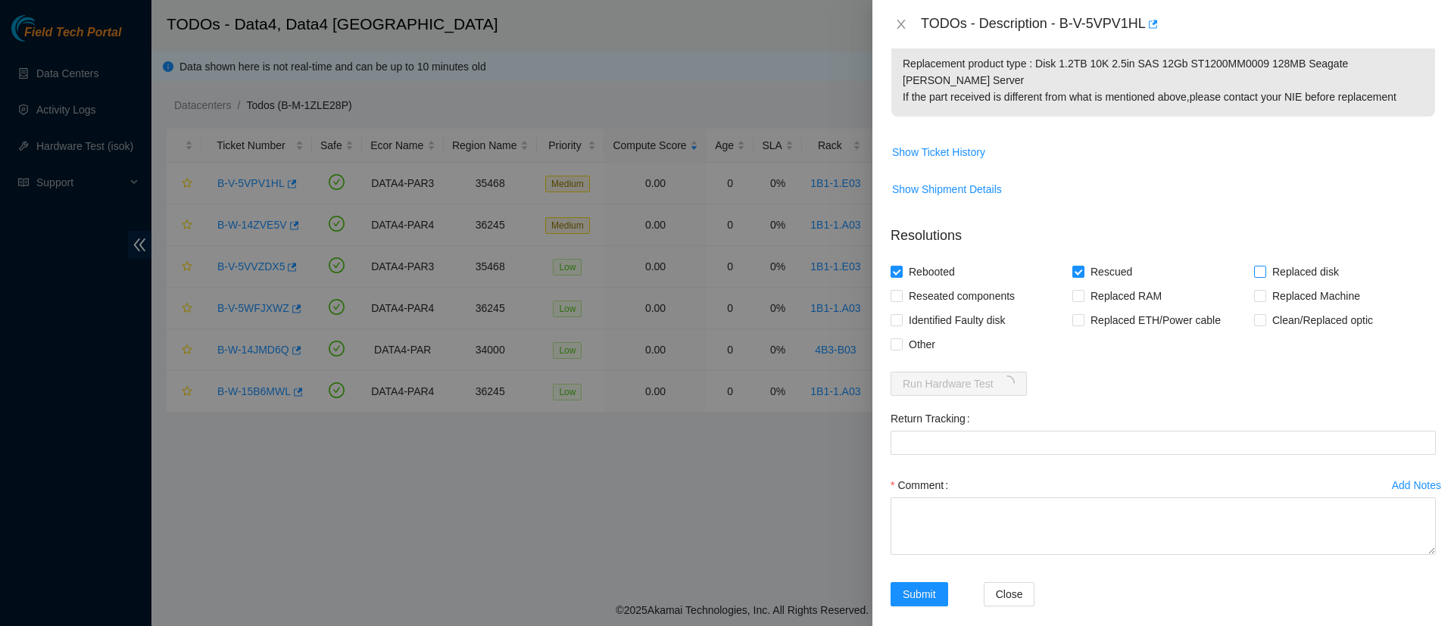
checkbox input "true"
click at [1104, 431] on Tracking "Return Tracking" at bounding box center [1163, 443] width 545 height 24
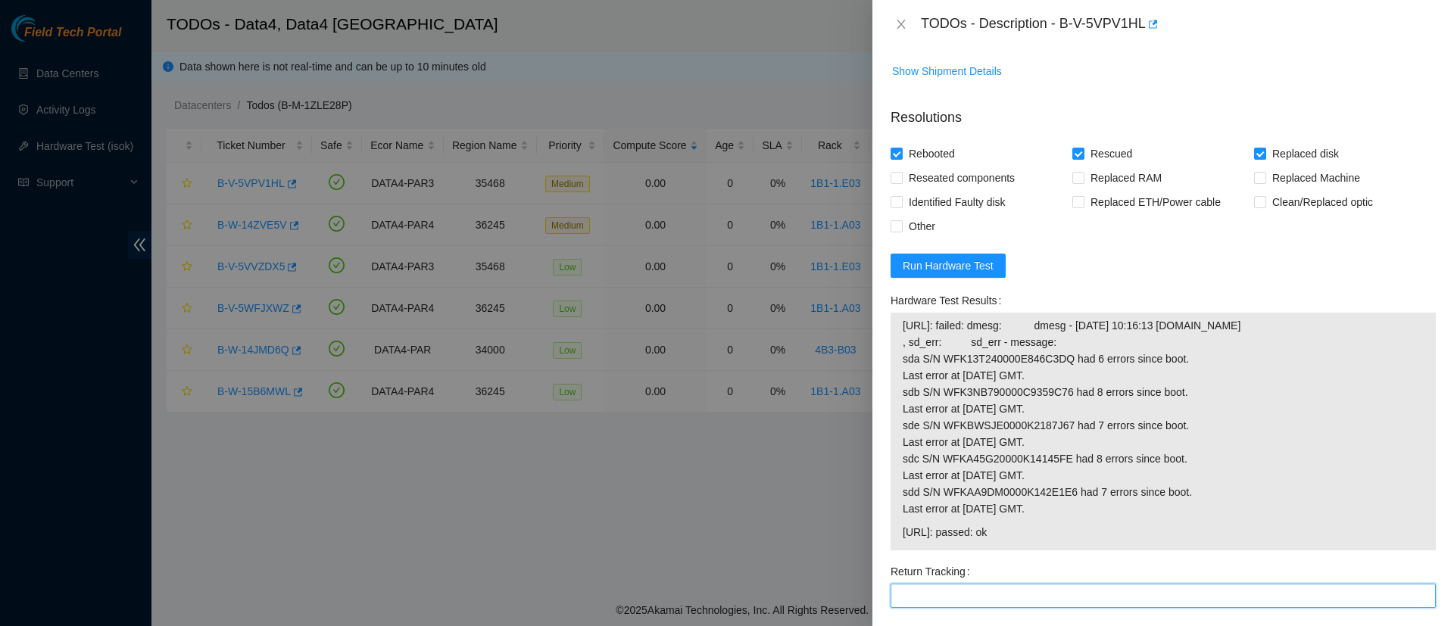
scroll to position [818, 0]
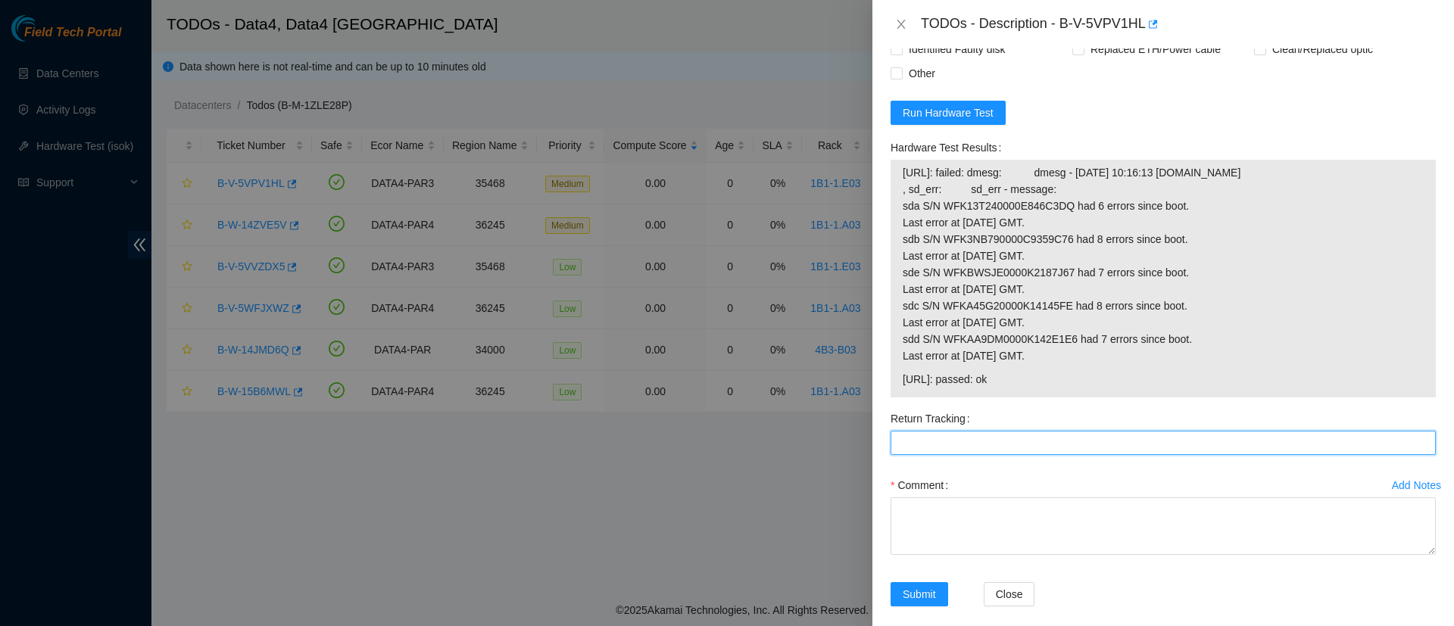
paste Tracking "791950468445"
type Tracking "791950468445"
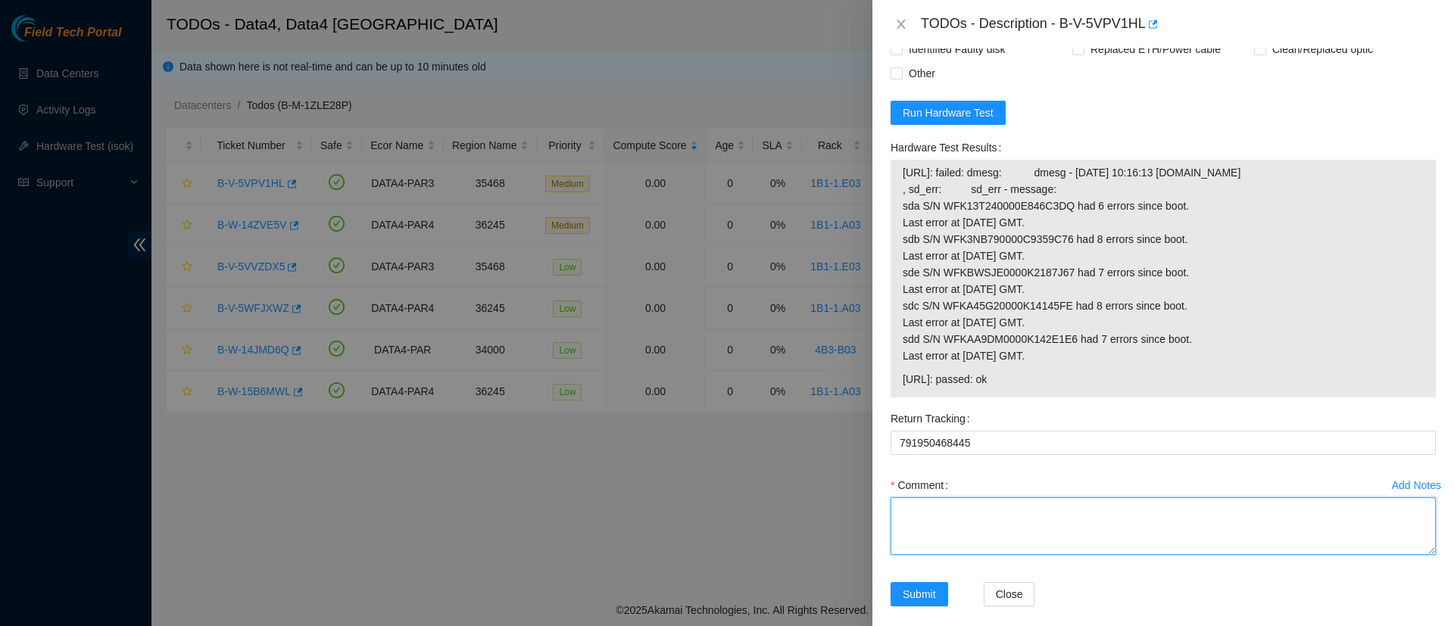
click at [985, 508] on textarea "Comment" at bounding box center [1163, 527] width 545 height 58
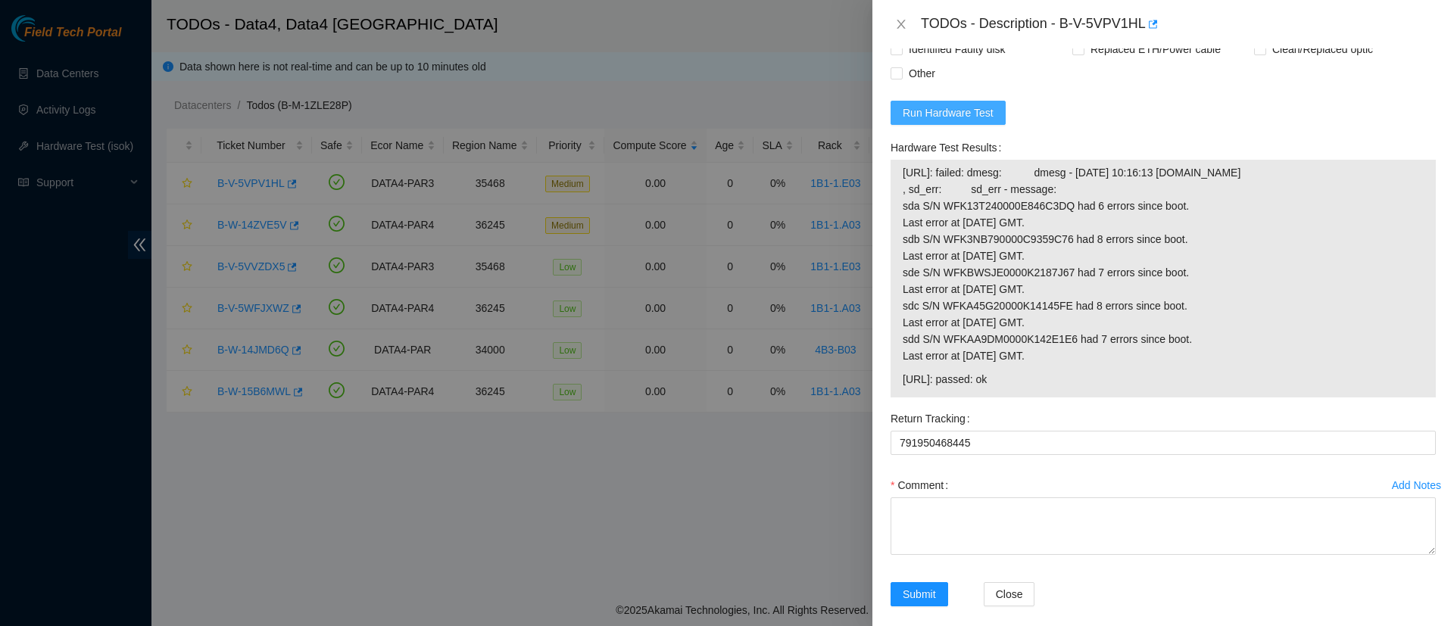
click at [931, 105] on span "Run Hardware Test" at bounding box center [948, 113] width 91 height 17
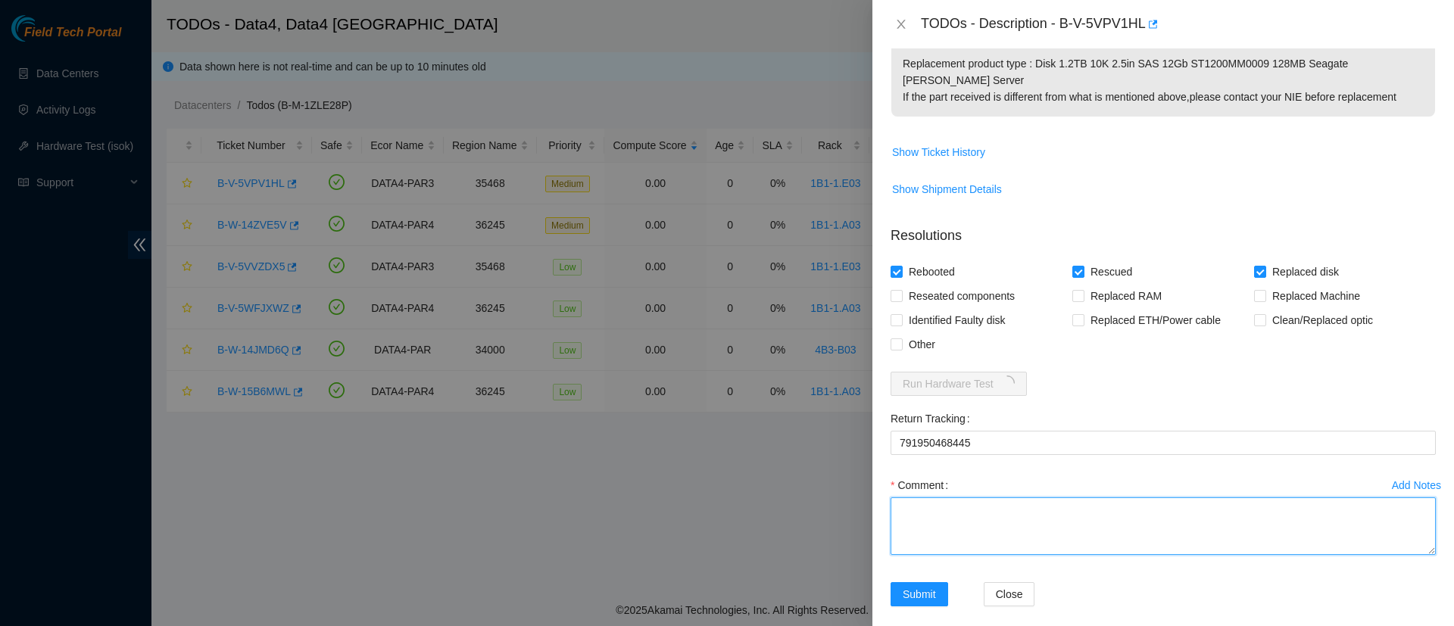
click at [978, 498] on textarea "Comment" at bounding box center [1163, 527] width 545 height 58
paste textarea "WFK13VK30000E846BZRM"
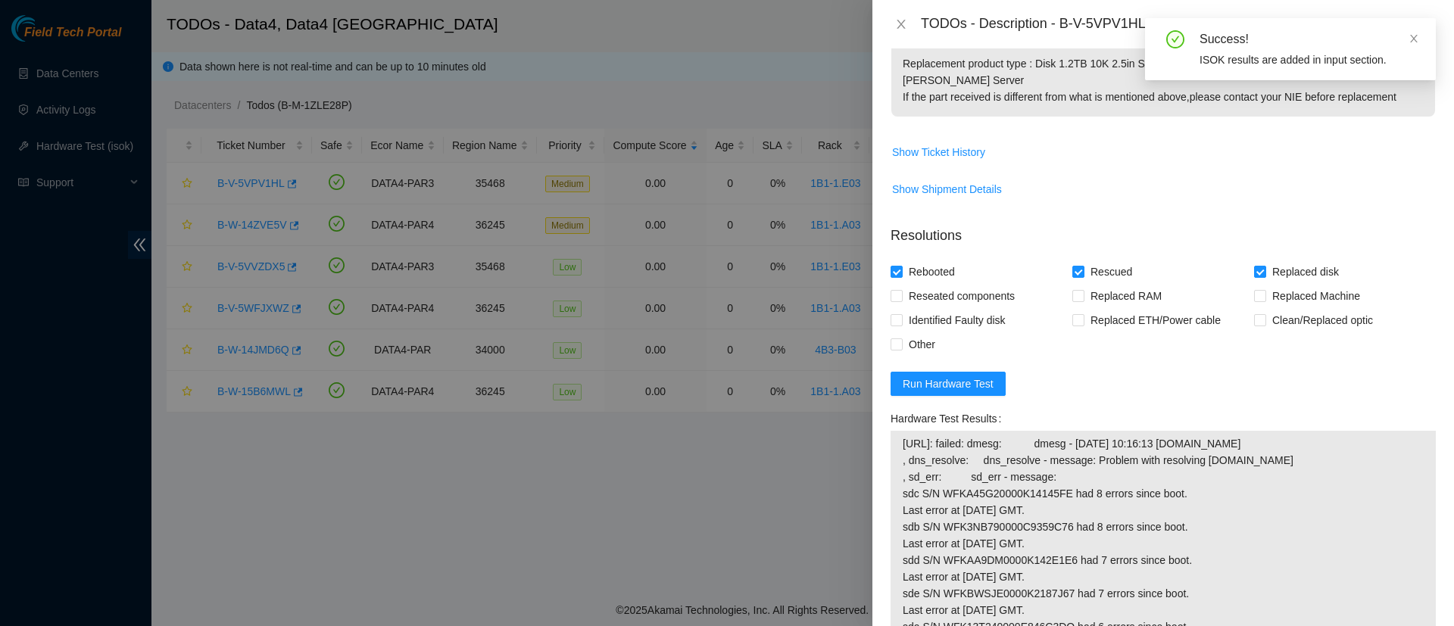
scroll to position [835, 0]
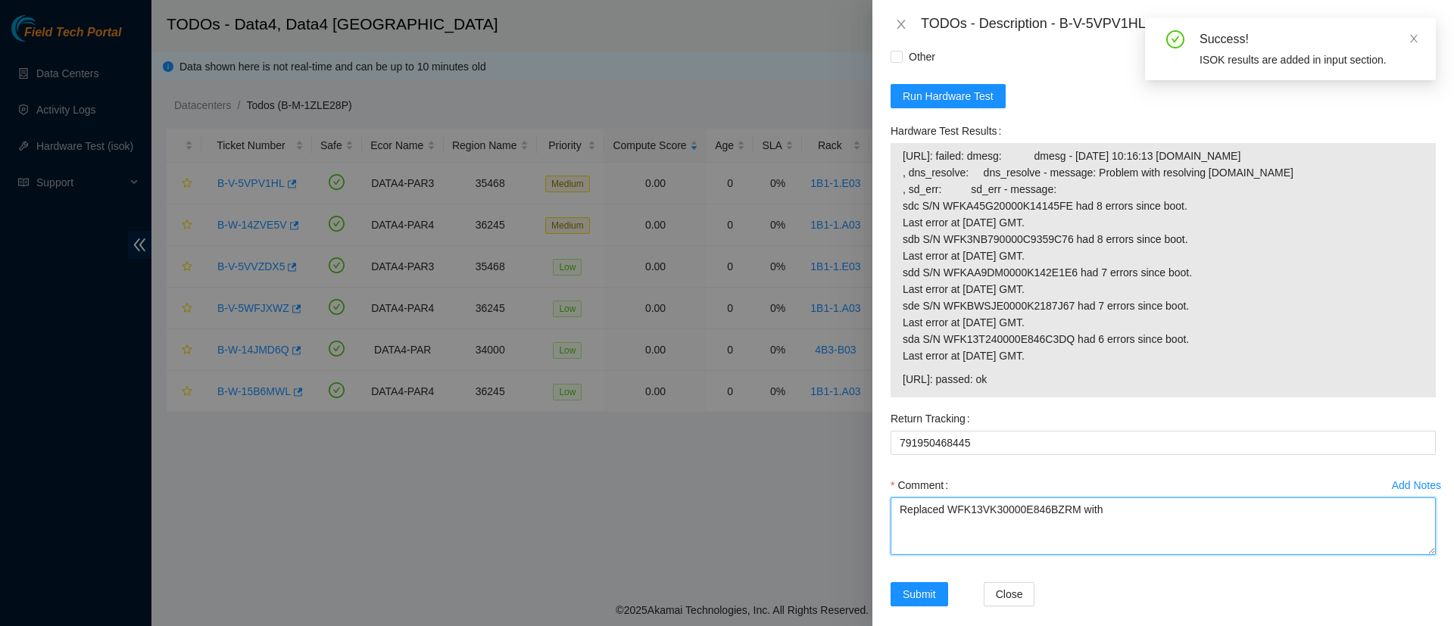
paste textarea "WFKE8PE6"
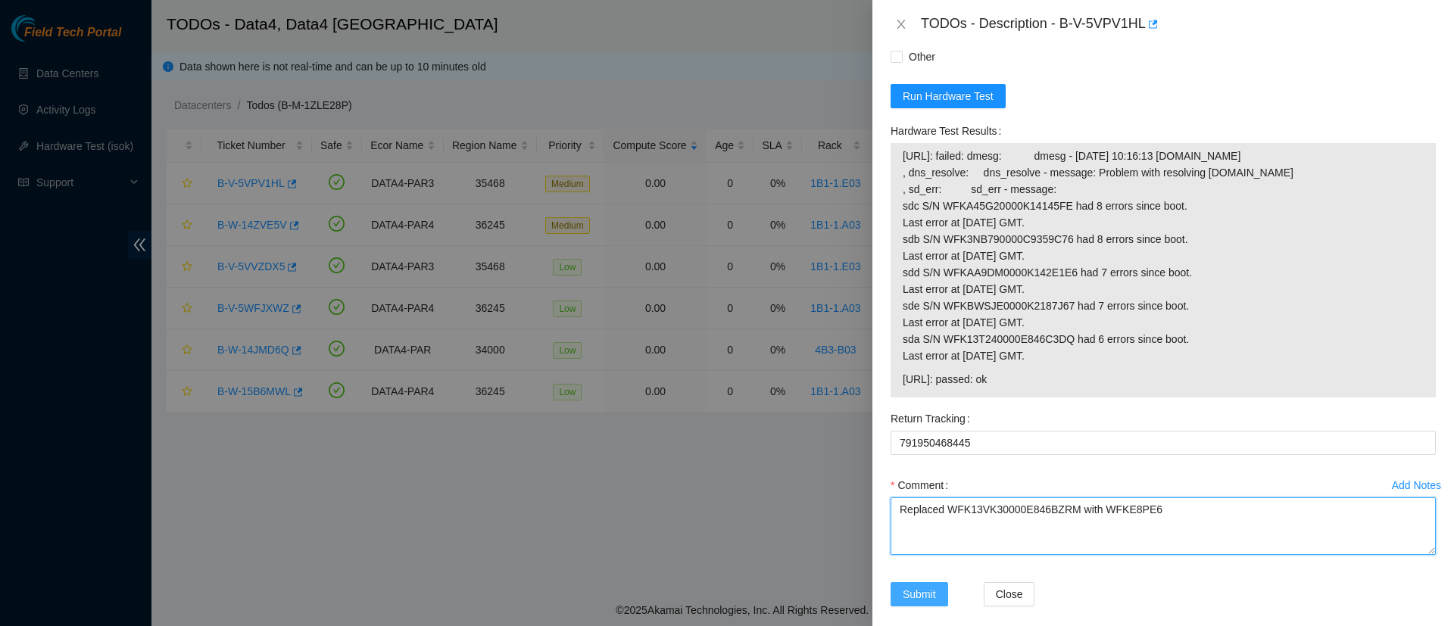
type textarea "Replaced WFK13VK30000E846BZRM with WFKE8PE6"
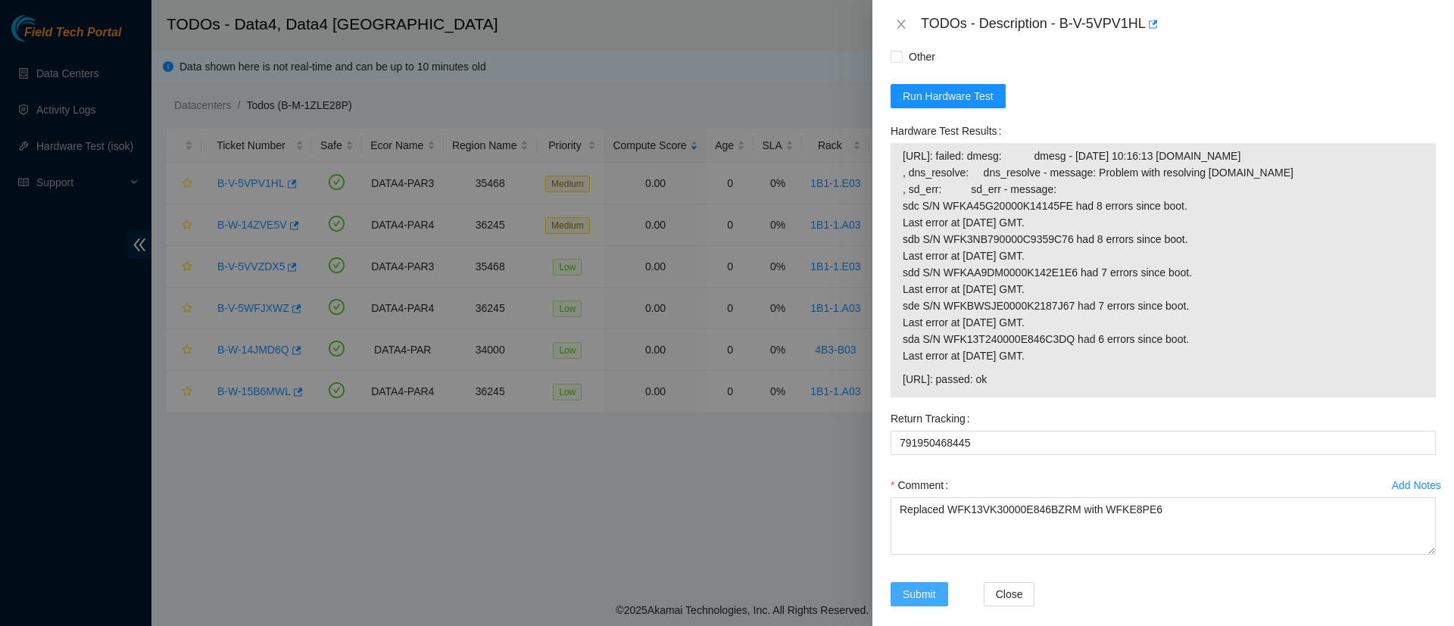
click at [913, 586] on span "Submit" at bounding box center [919, 594] width 33 height 17
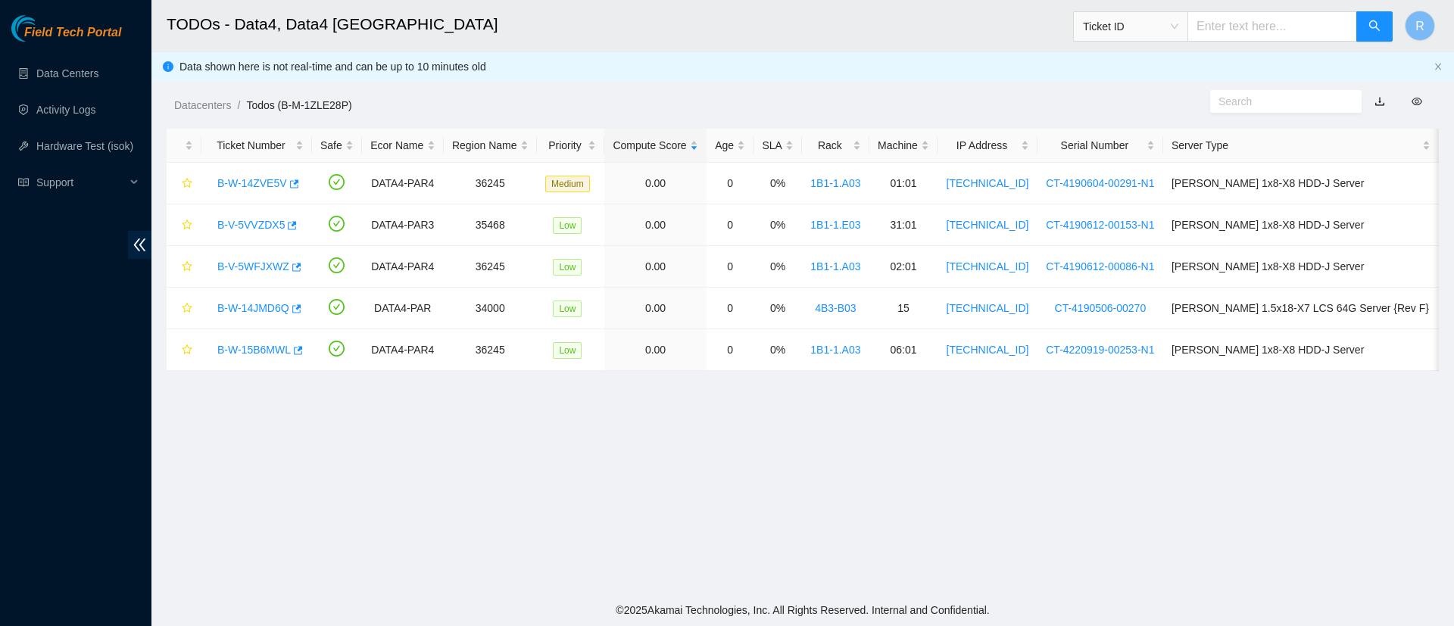
scroll to position [334, 0]
click at [271, 180] on link "B-W-14ZVE5V" at bounding box center [252, 183] width 70 height 12
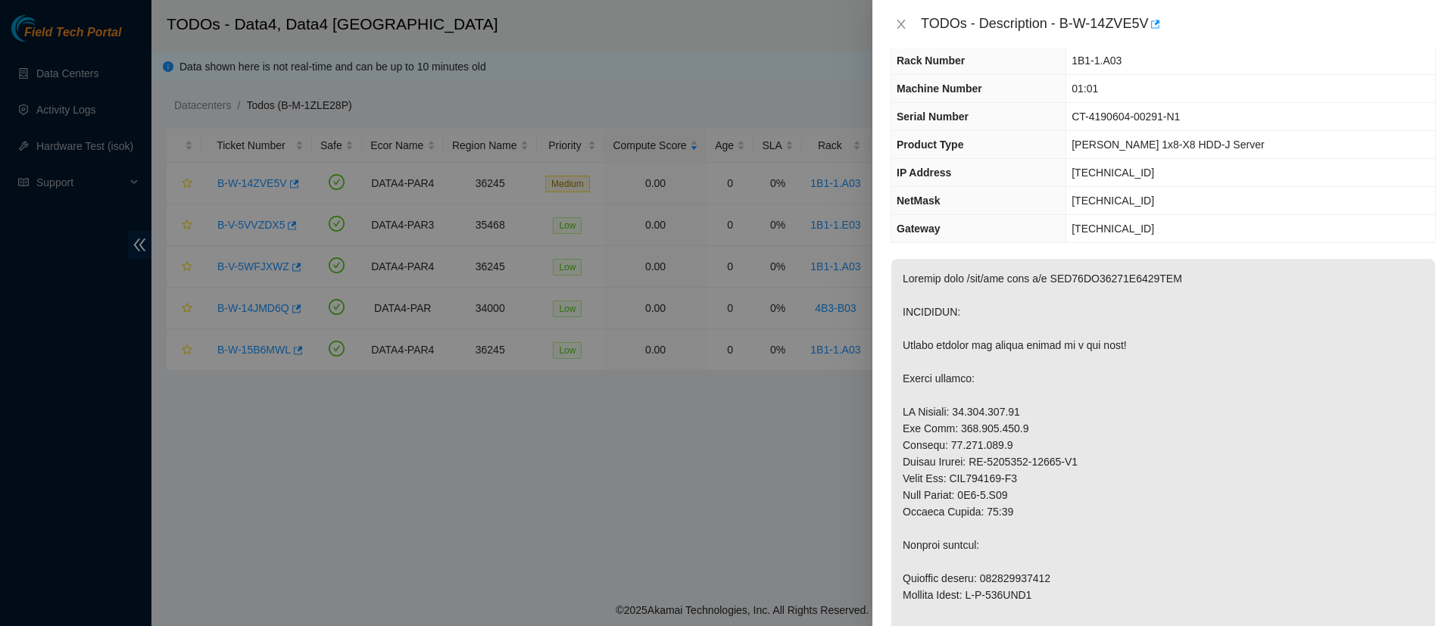
scroll to position [47, 0]
click at [899, 25] on icon "close" at bounding box center [901, 24] width 12 height 12
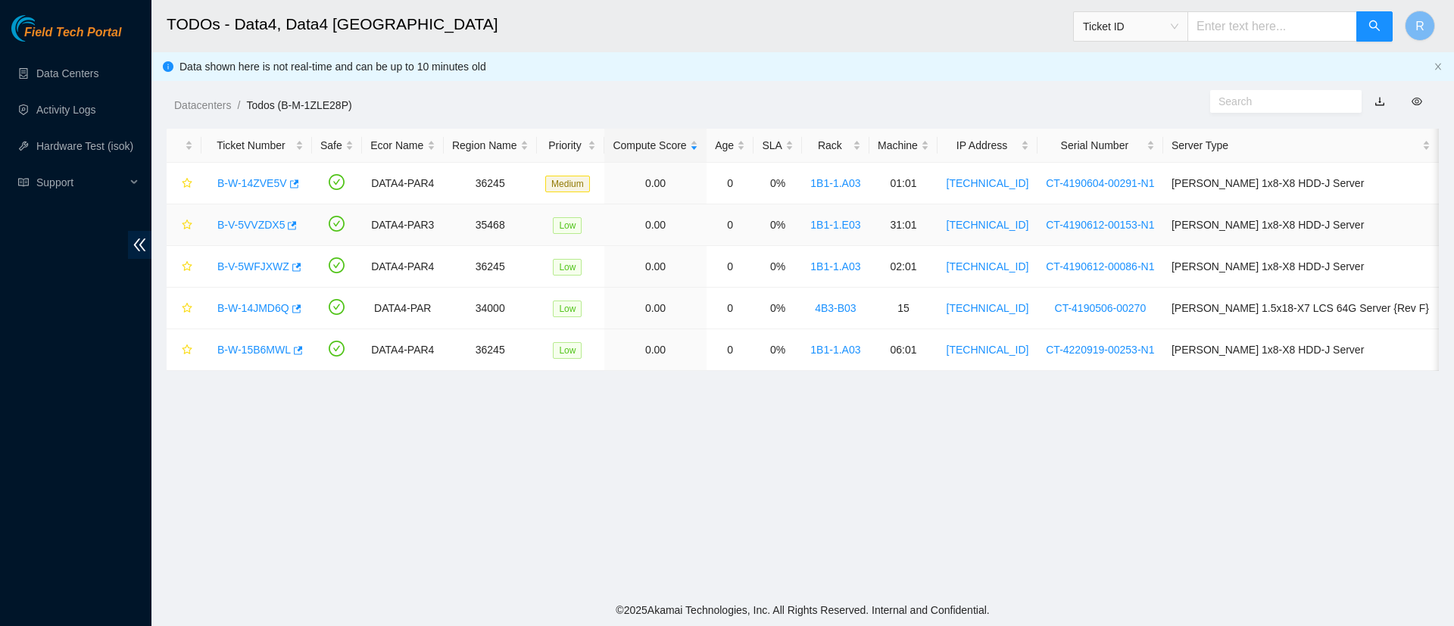
click at [233, 224] on link "B-V-5VVZDX5" at bounding box center [250, 225] width 67 height 12
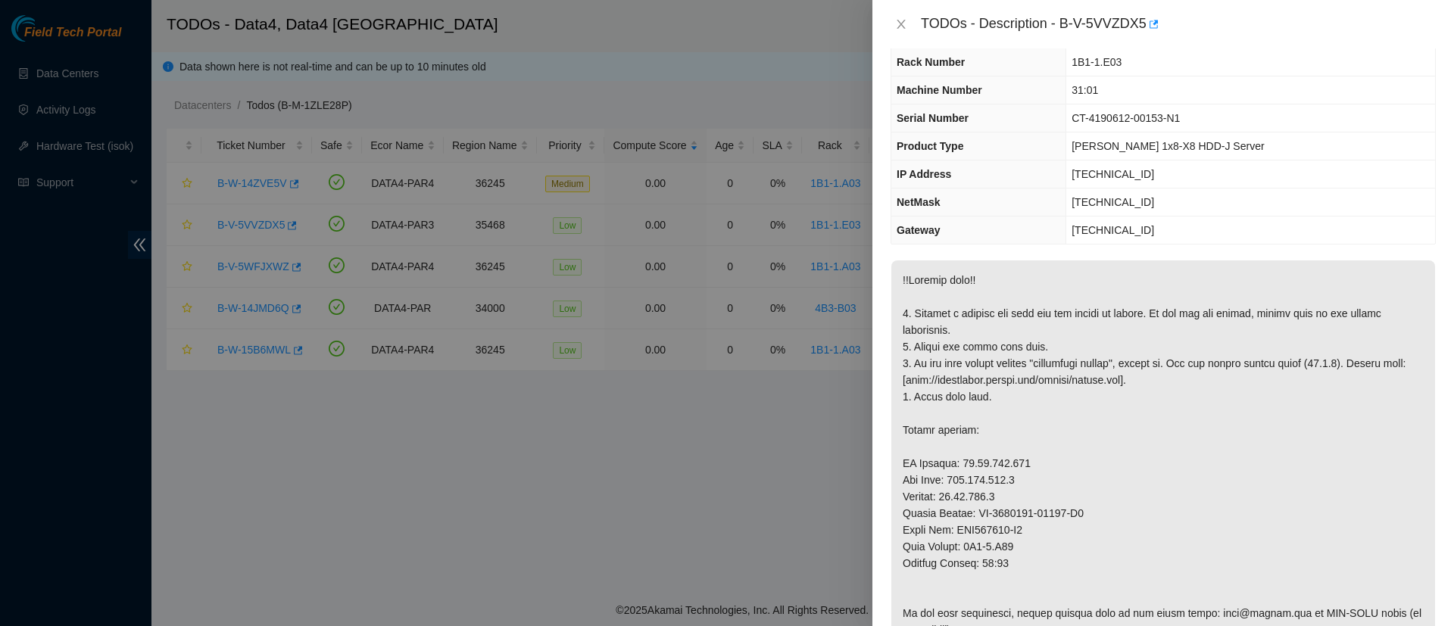
scroll to position [0, 0]
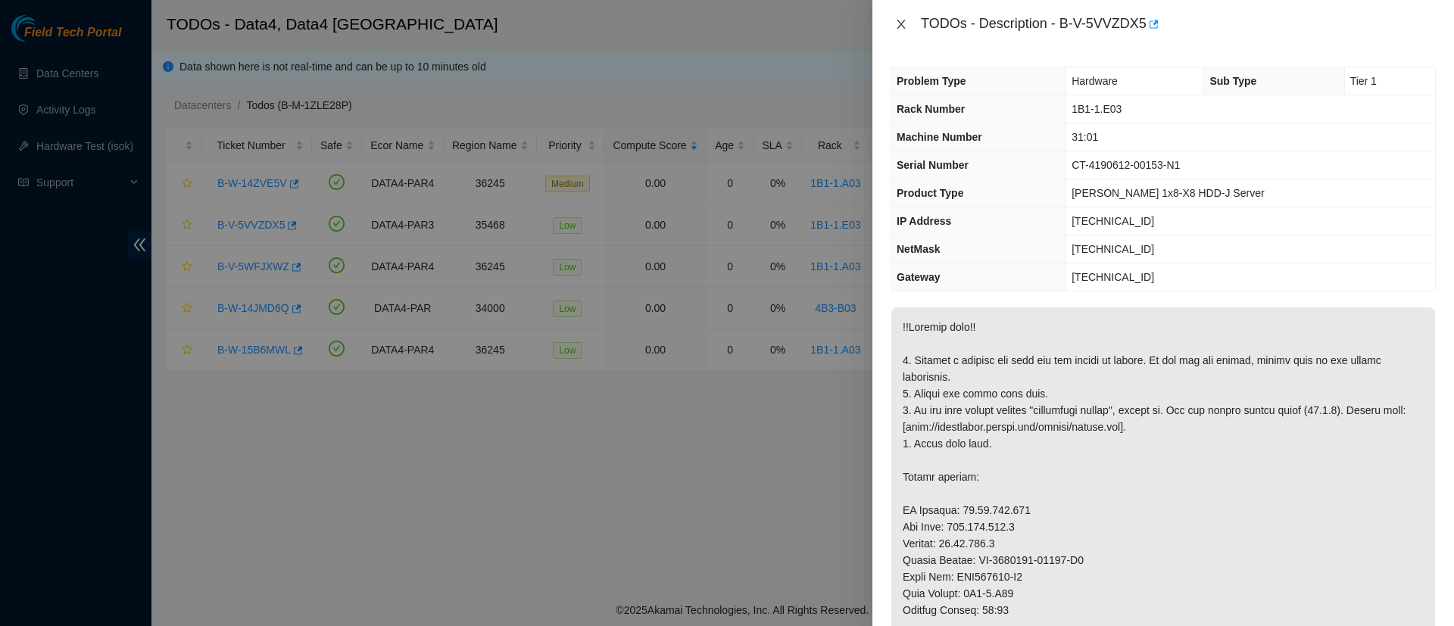
click at [895, 23] on icon "close" at bounding box center [901, 24] width 12 height 12
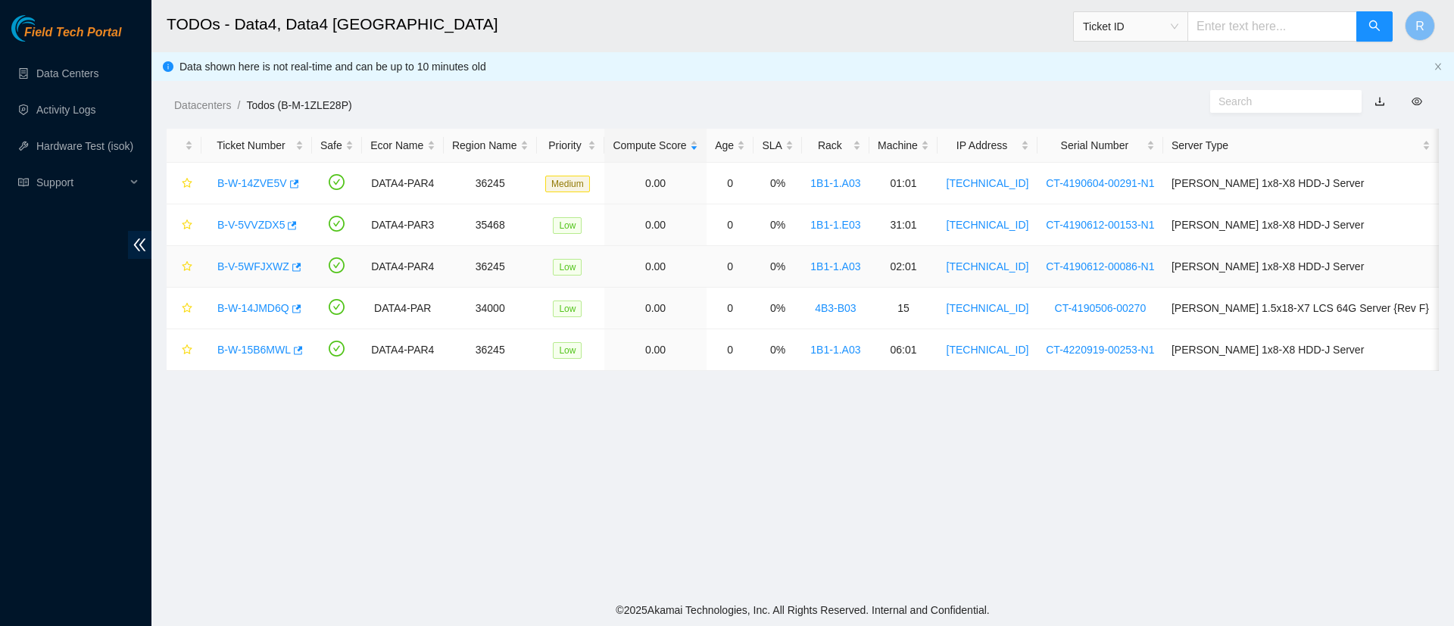
click at [256, 266] on link "B-V-5WFJXWZ" at bounding box center [253, 267] width 72 height 12
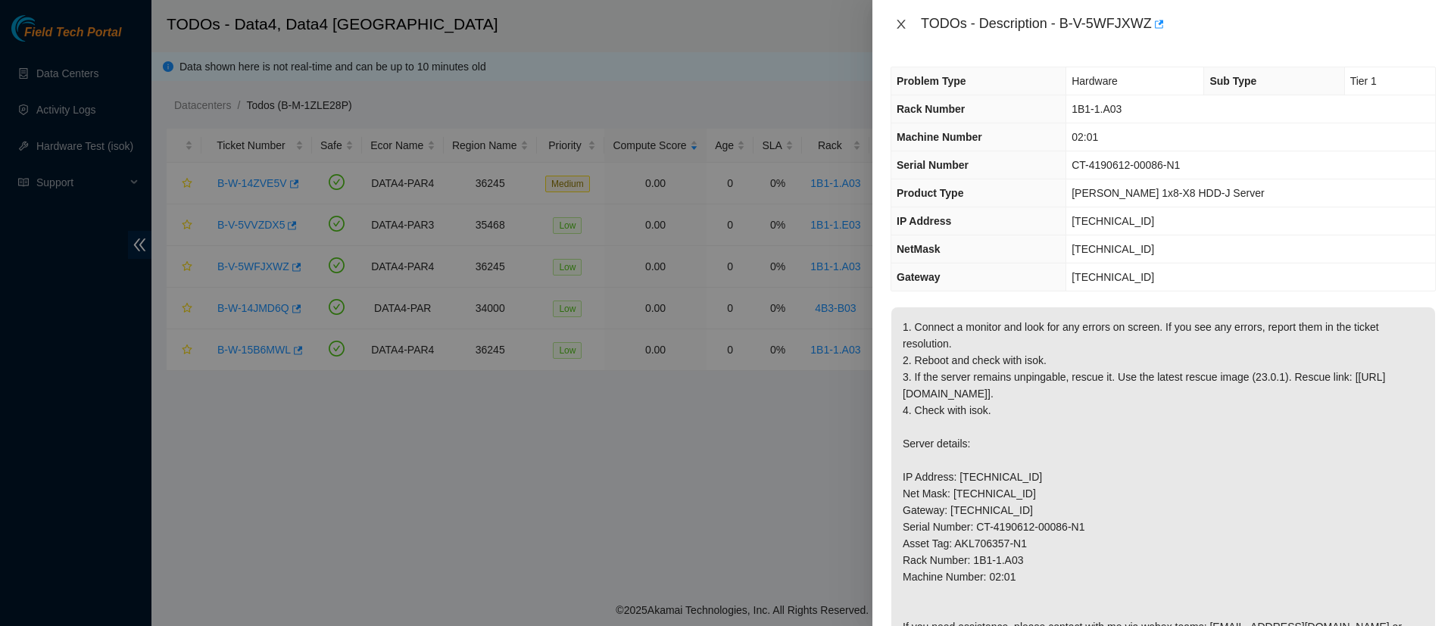
click at [899, 27] on icon "close" at bounding box center [901, 24] width 8 height 9
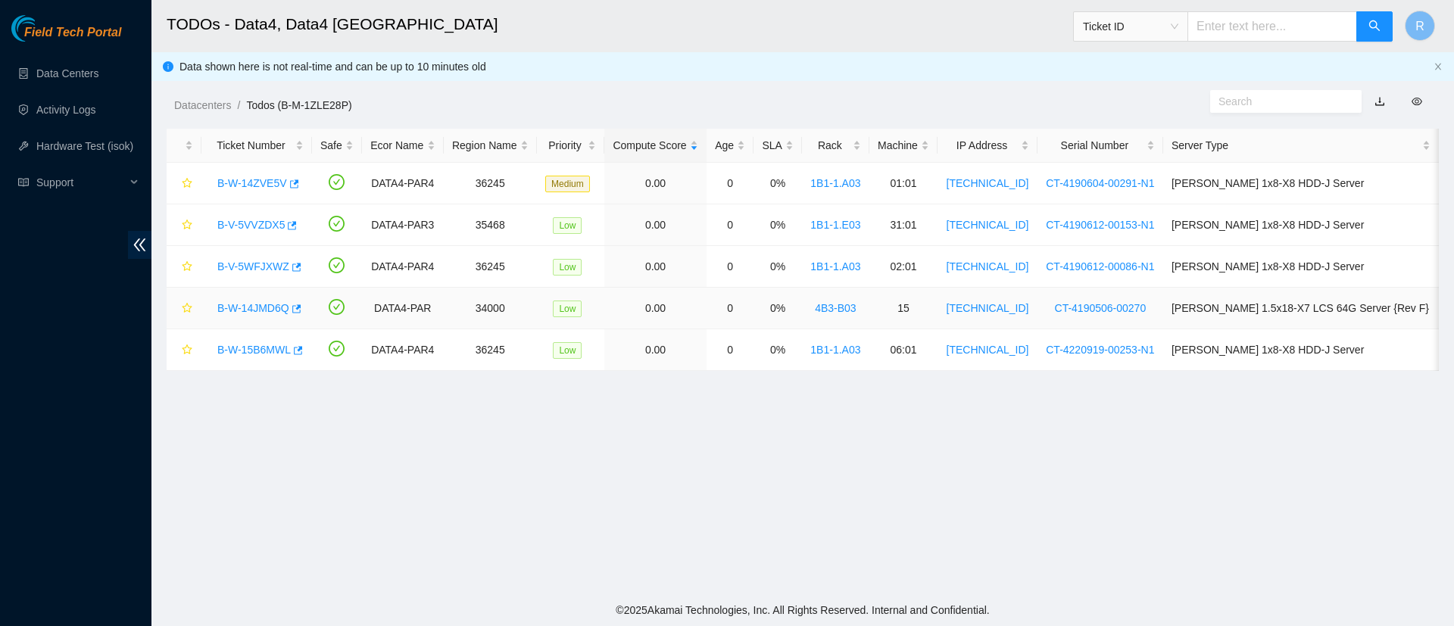
click at [254, 303] on link "B-W-14JMD6Q" at bounding box center [253, 308] width 72 height 12
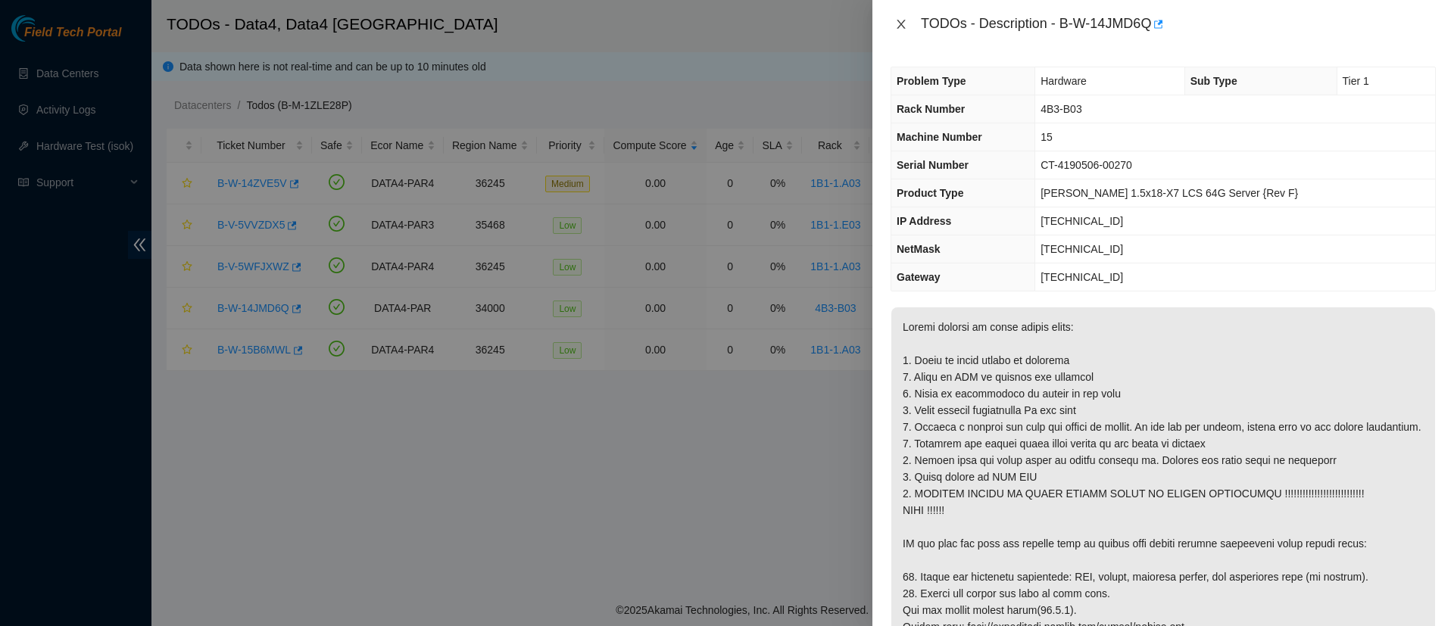
click at [901, 25] on icon "close" at bounding box center [901, 24] width 8 height 9
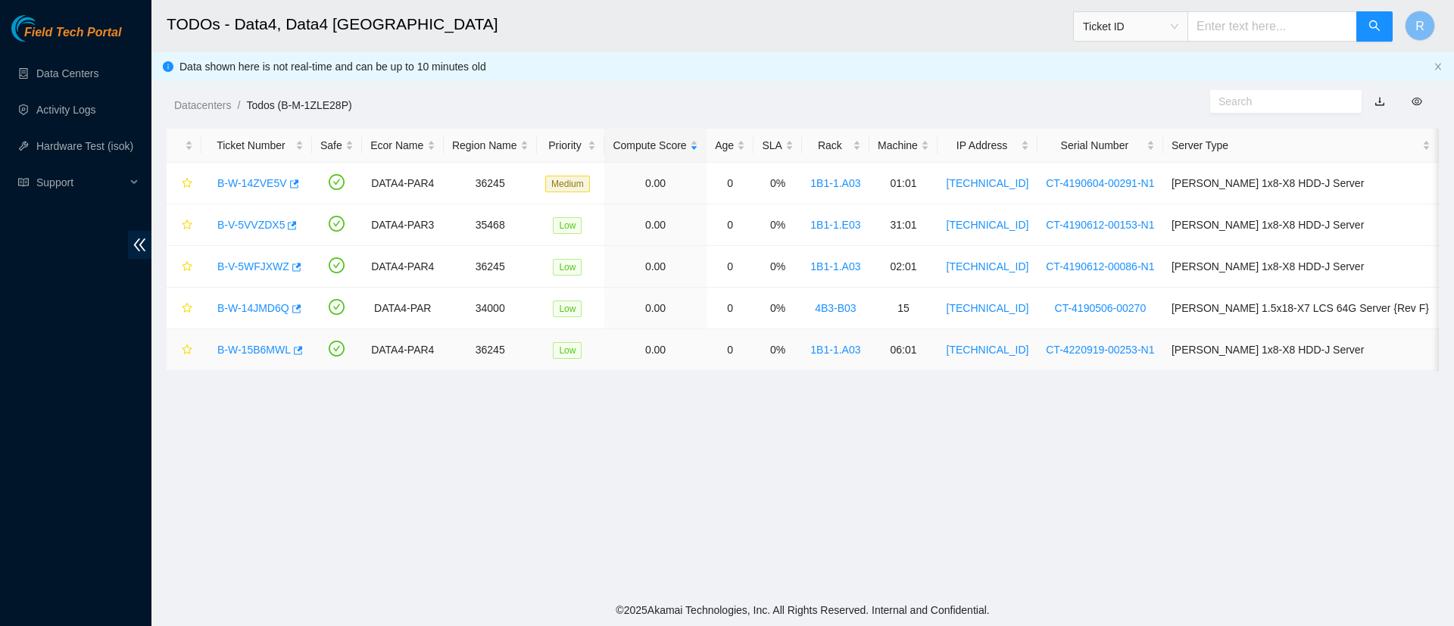
click at [260, 351] on link "B-W-15B6MWL" at bounding box center [253, 350] width 73 height 12
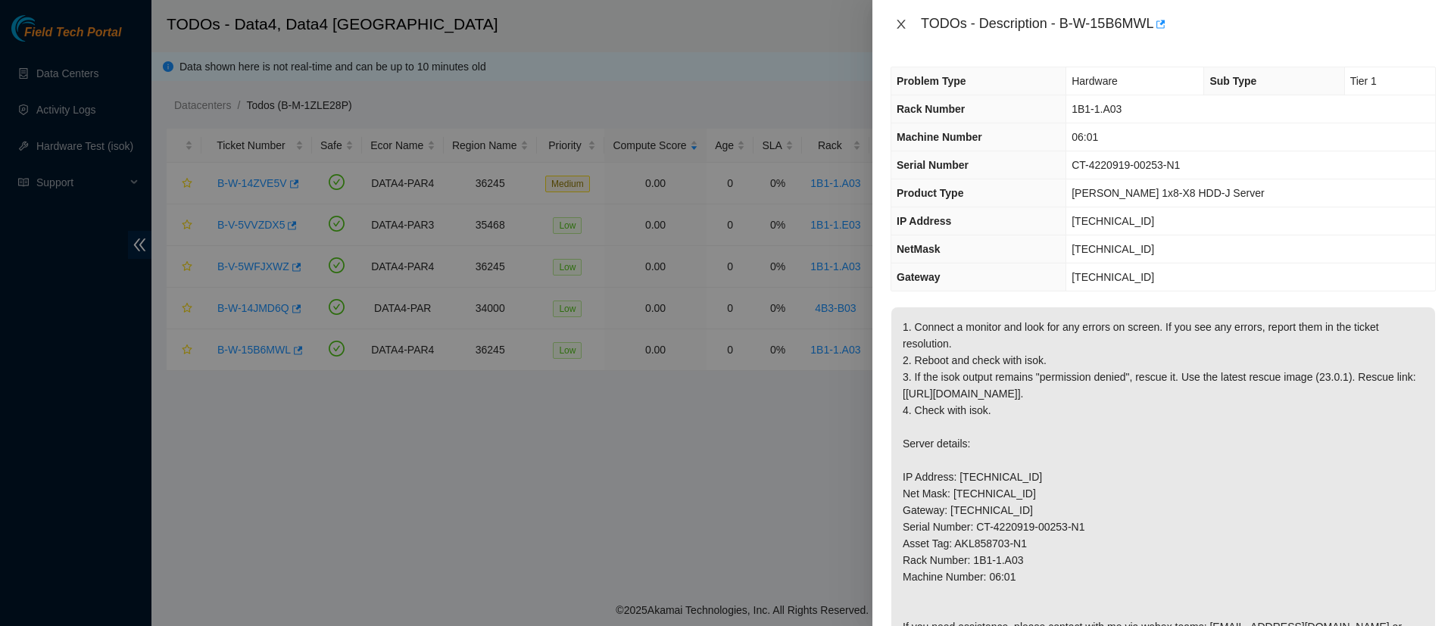
click at [903, 24] on icon "close" at bounding box center [901, 24] width 12 height 12
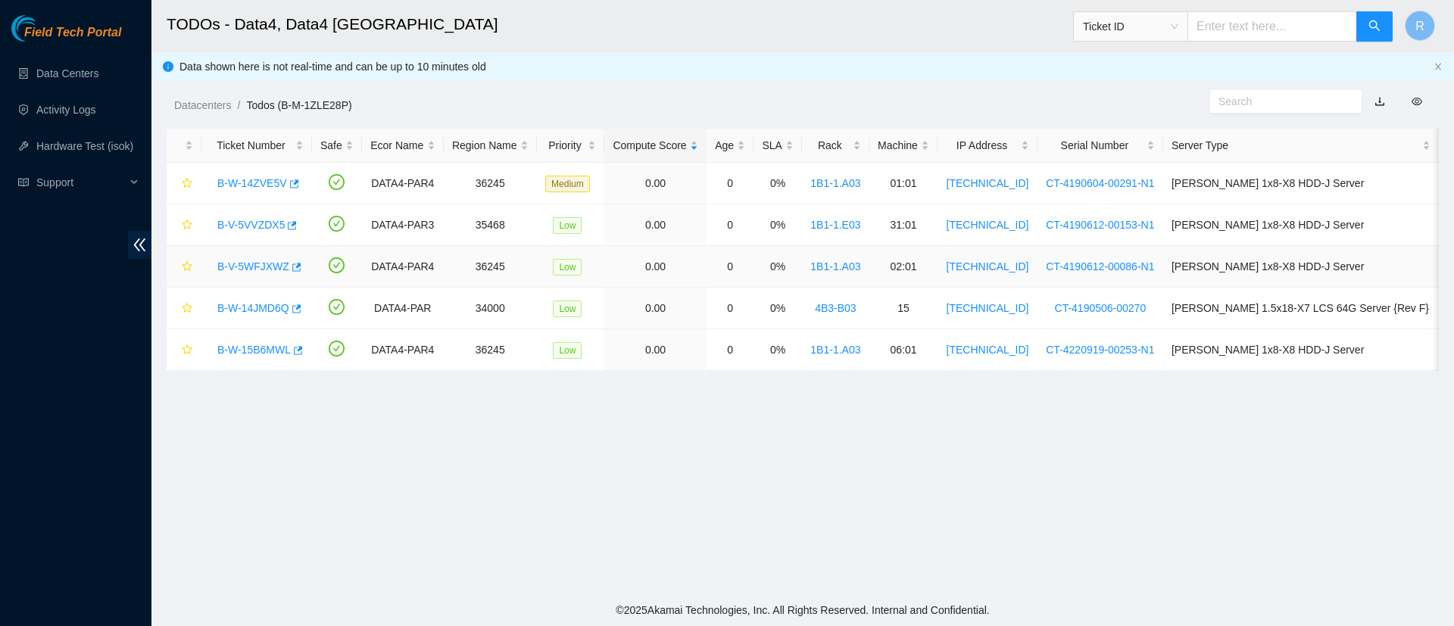
click at [256, 264] on link "B-V-5WFJXWZ" at bounding box center [253, 267] width 72 height 12
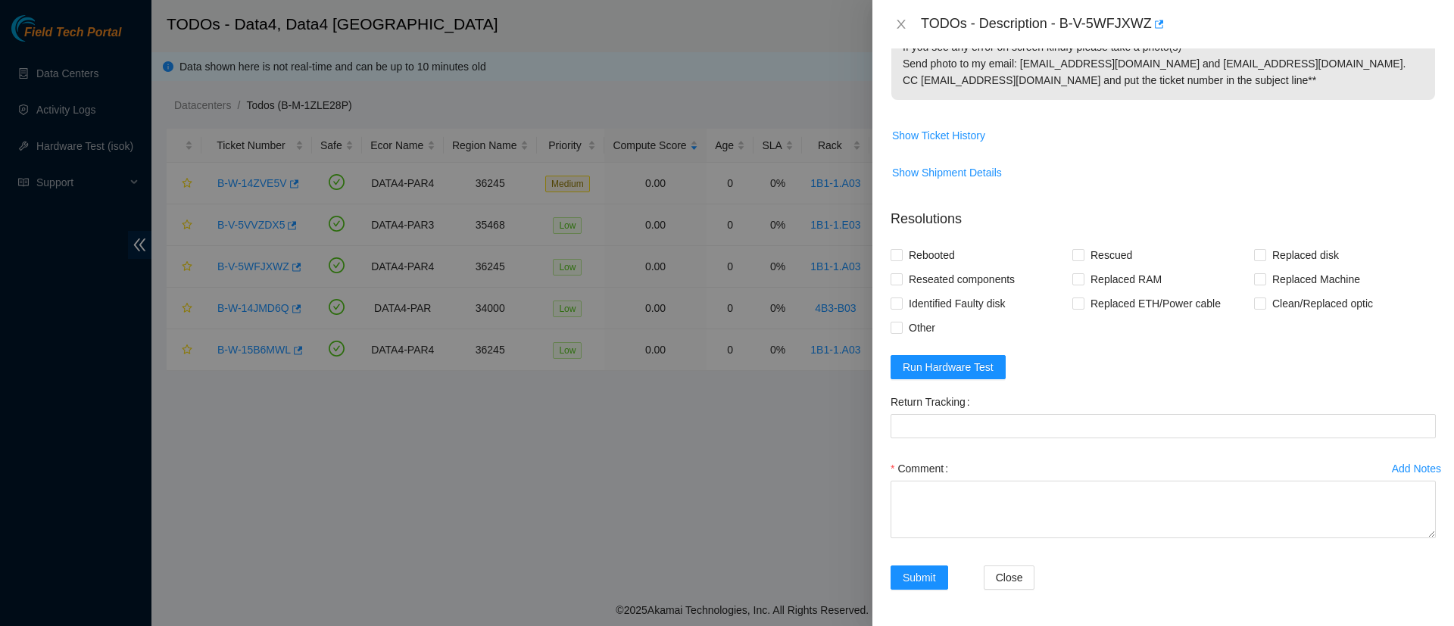
scroll to position [814, 0]
click at [964, 138] on span "Show Ticket History" at bounding box center [938, 135] width 93 height 17
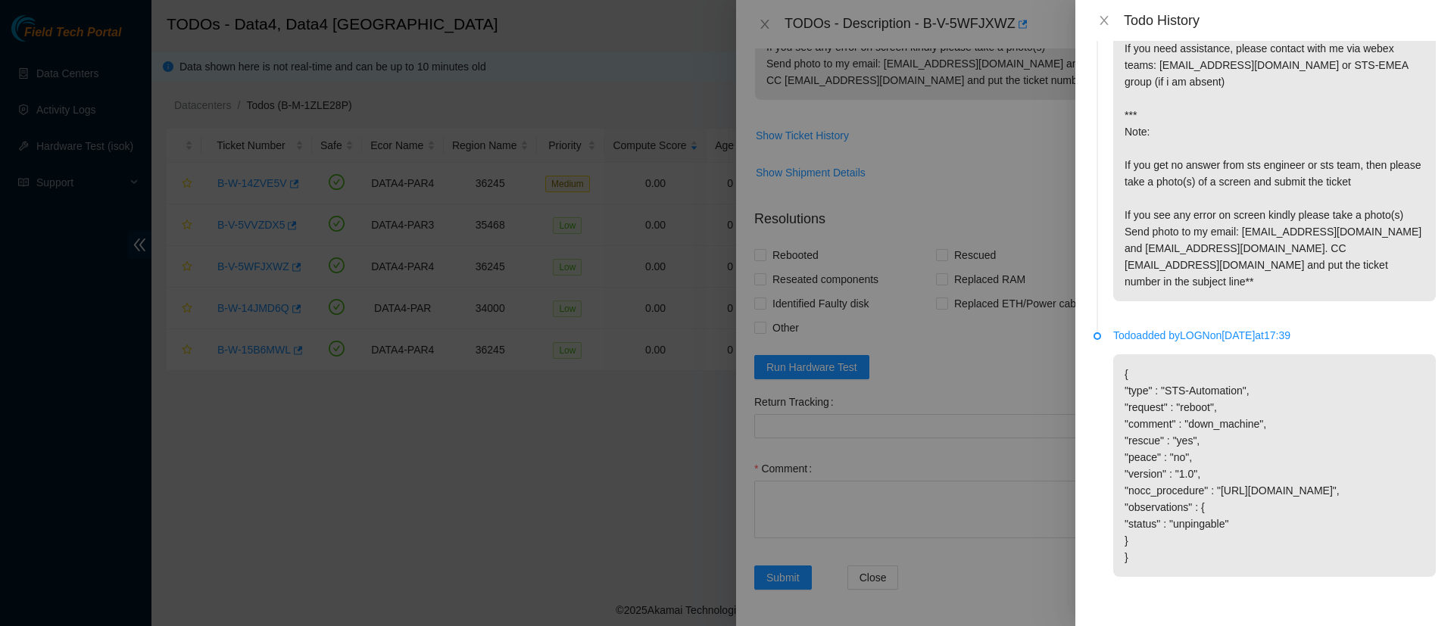
scroll to position [0, 0]
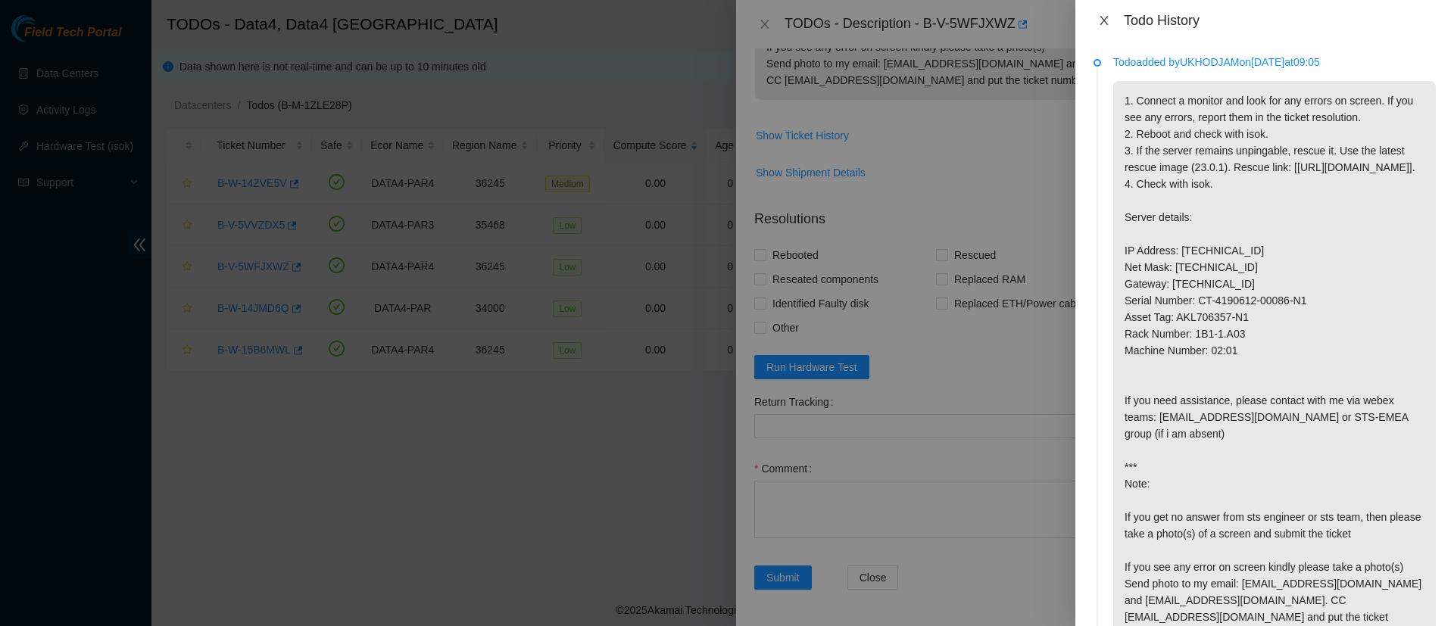
click at [1105, 20] on icon "close" at bounding box center [1104, 20] width 8 height 9
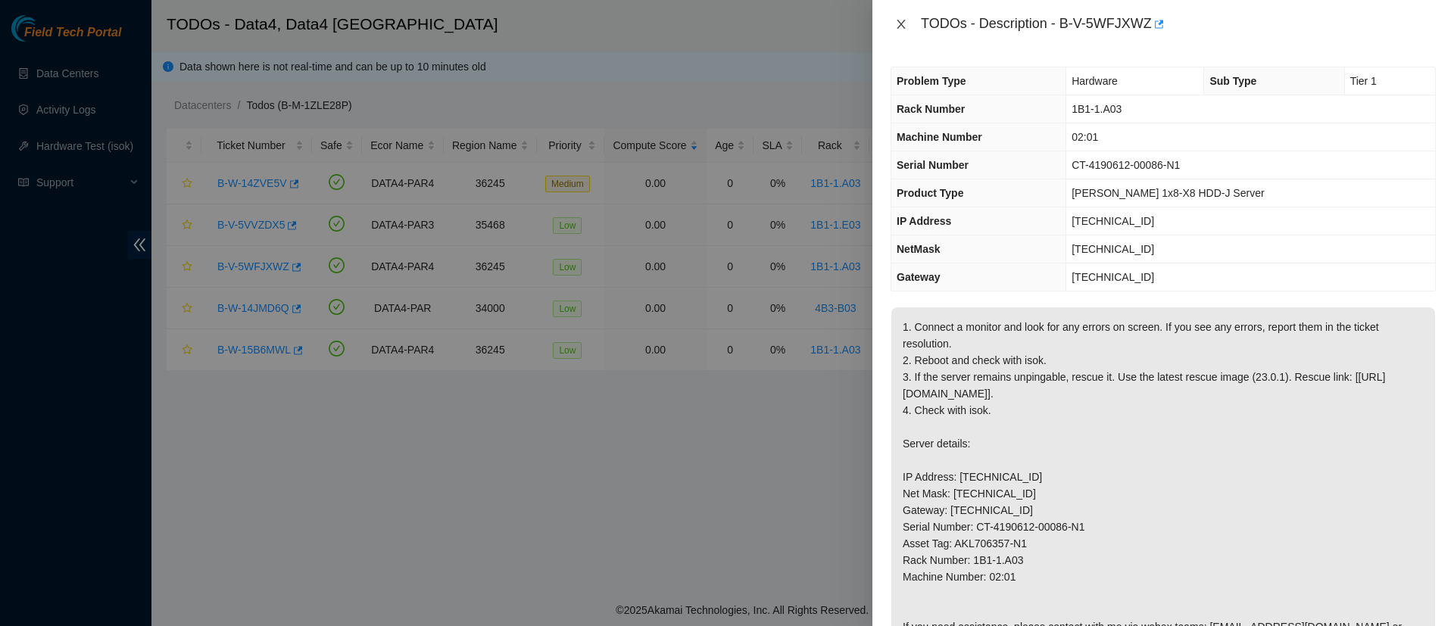
click at [901, 20] on icon "close" at bounding box center [901, 24] width 12 height 12
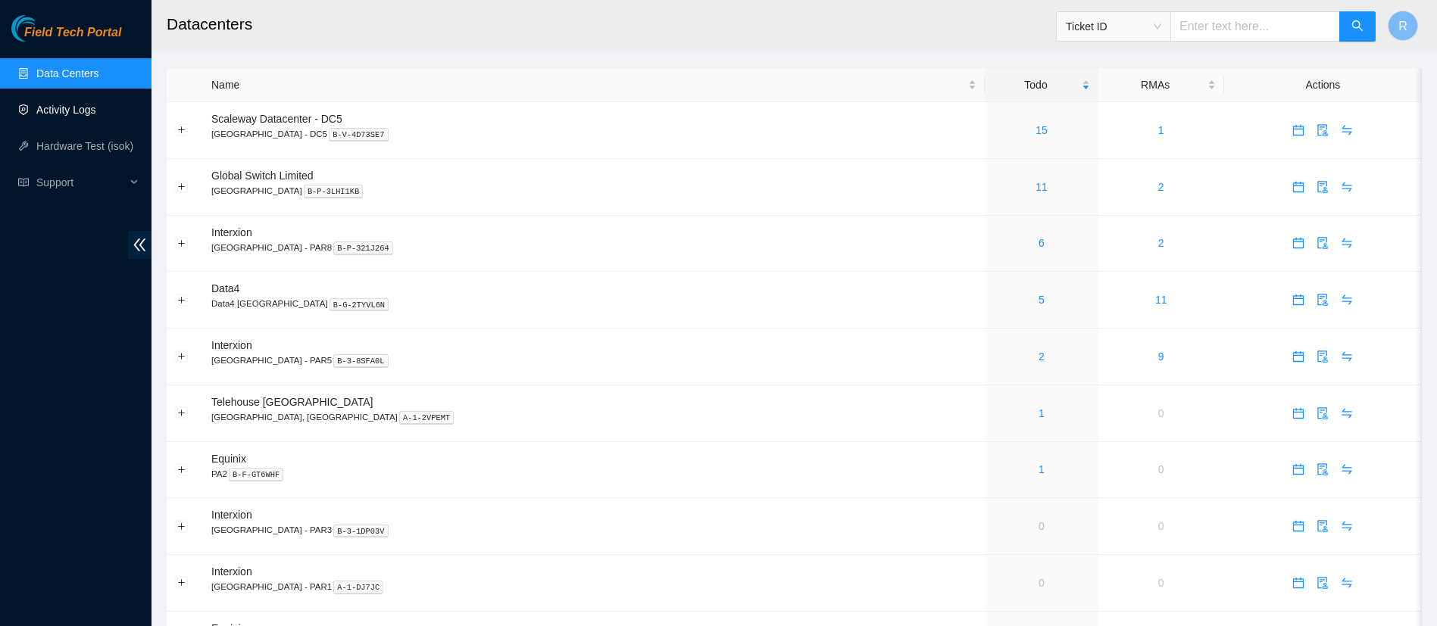
click at [53, 106] on link "Activity Logs" at bounding box center [66, 110] width 60 height 12
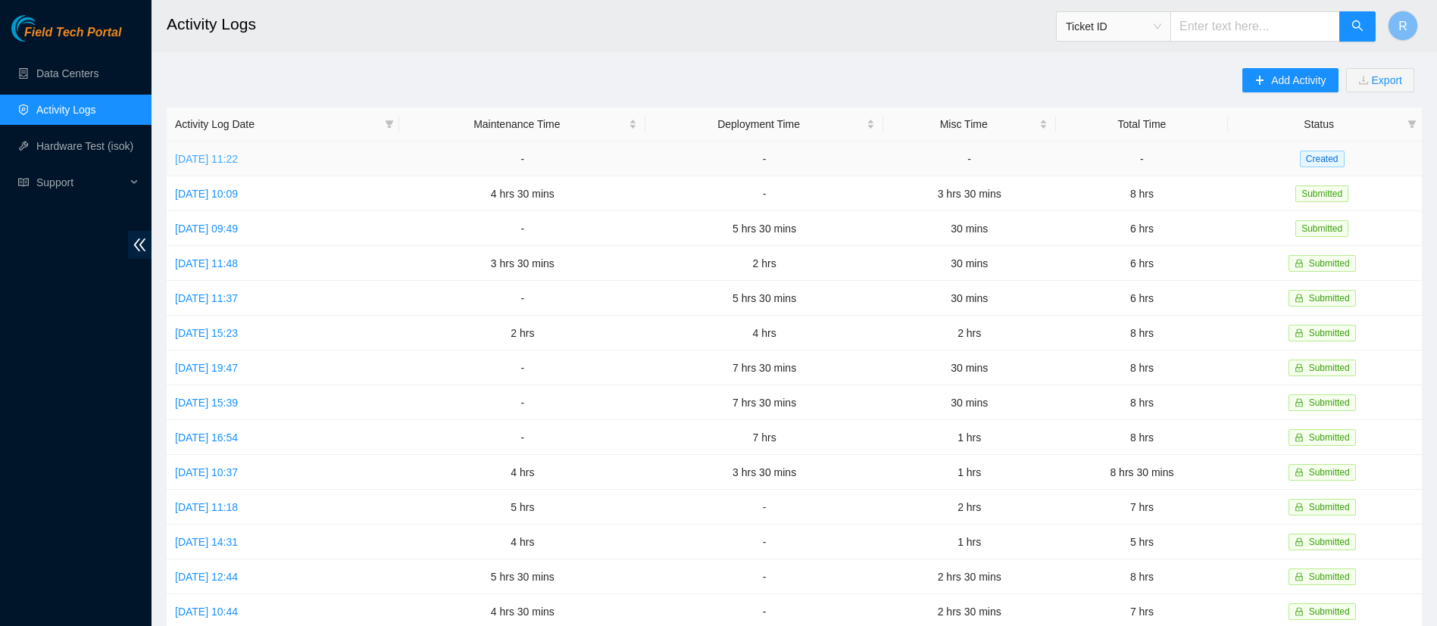
click at [236, 161] on link "[DATE] 11:22" at bounding box center [206, 159] width 63 height 12
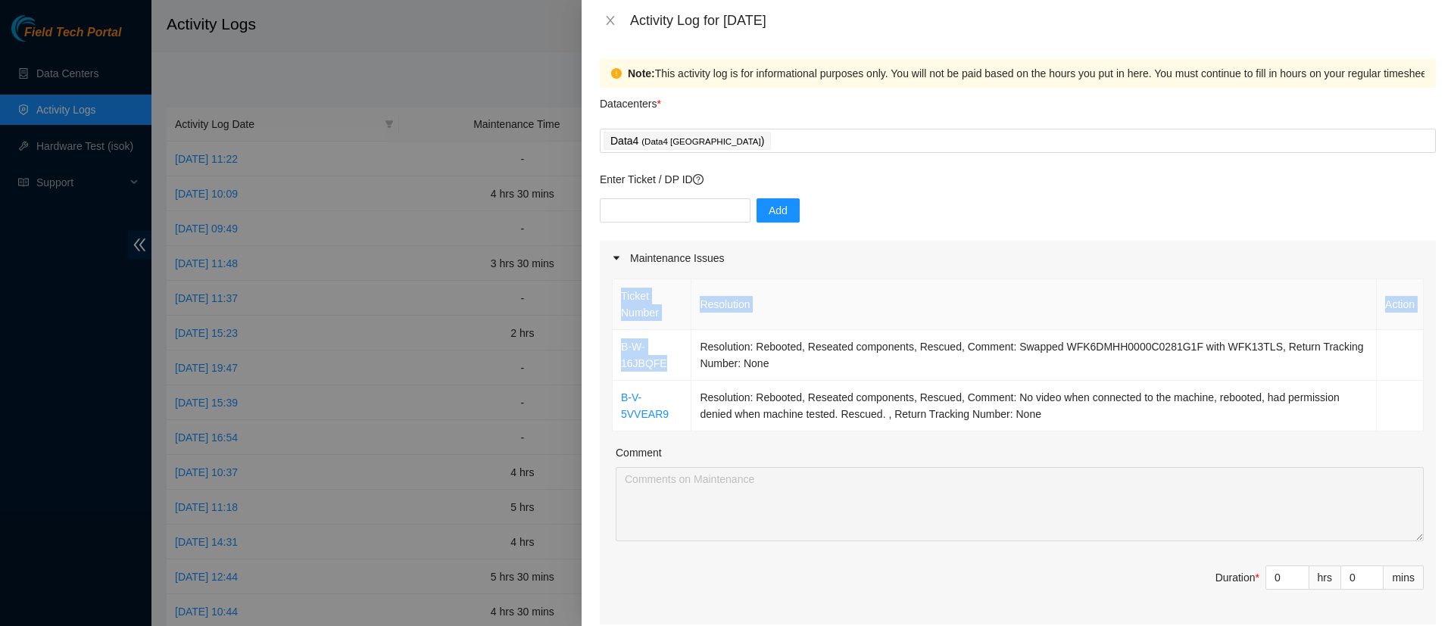
drag, startPoint x: 665, startPoint y: 364, endPoint x: 609, endPoint y: 345, distance: 59.2
click at [609, 345] on div "Ticket Number Resolution Action B-W-16JBQFE Resolution: Rebooted, Reseated comp…" at bounding box center [1018, 450] width 836 height 349
click at [673, 363] on td "B-W-16JBQFE" at bounding box center [652, 355] width 79 height 51
drag, startPoint x: 669, startPoint y: 365, endPoint x: 619, endPoint y: 349, distance: 52.5
click at [619, 349] on td "B-W-16JBQFE" at bounding box center [652, 355] width 79 height 51
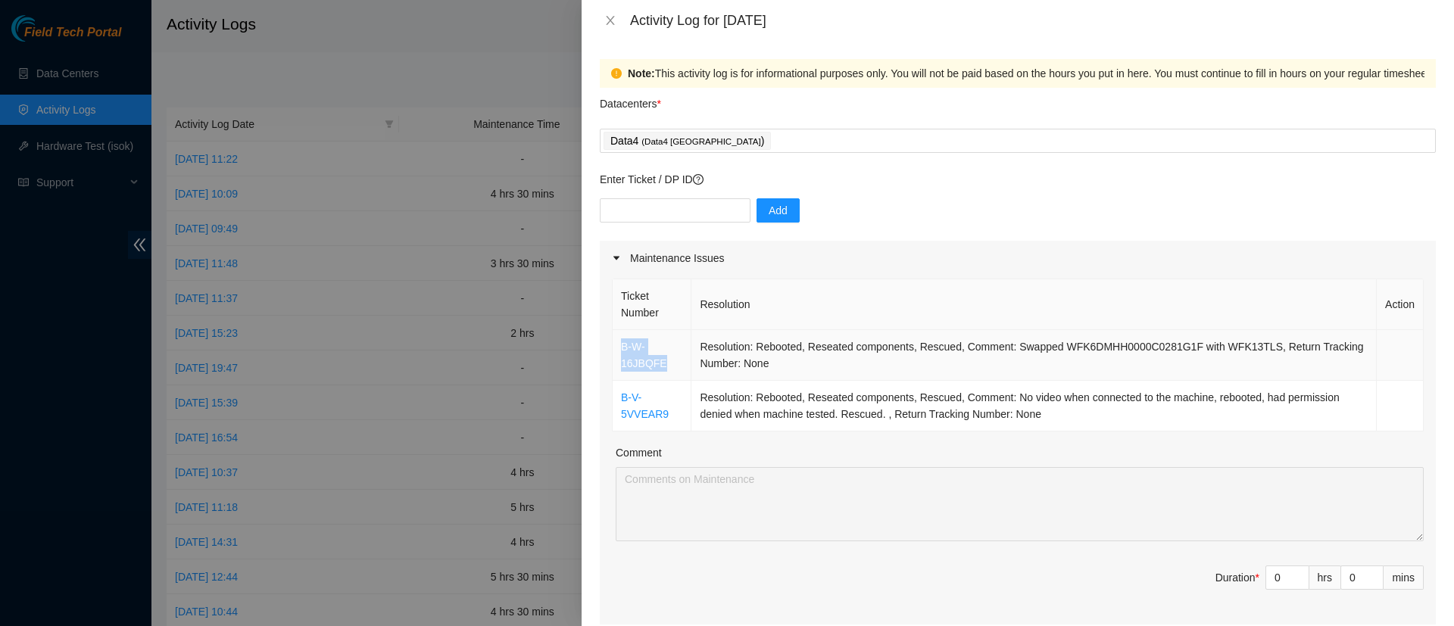
copy link "B-W-16JBQFE"
drag, startPoint x: 674, startPoint y: 416, endPoint x: 615, endPoint y: 403, distance: 60.5
click at [615, 403] on td "B-V-5VVEAR9" at bounding box center [652, 406] width 79 height 51
copy link "B-V-5VVEAR9"
click at [608, 21] on icon "close" at bounding box center [610, 20] width 12 height 12
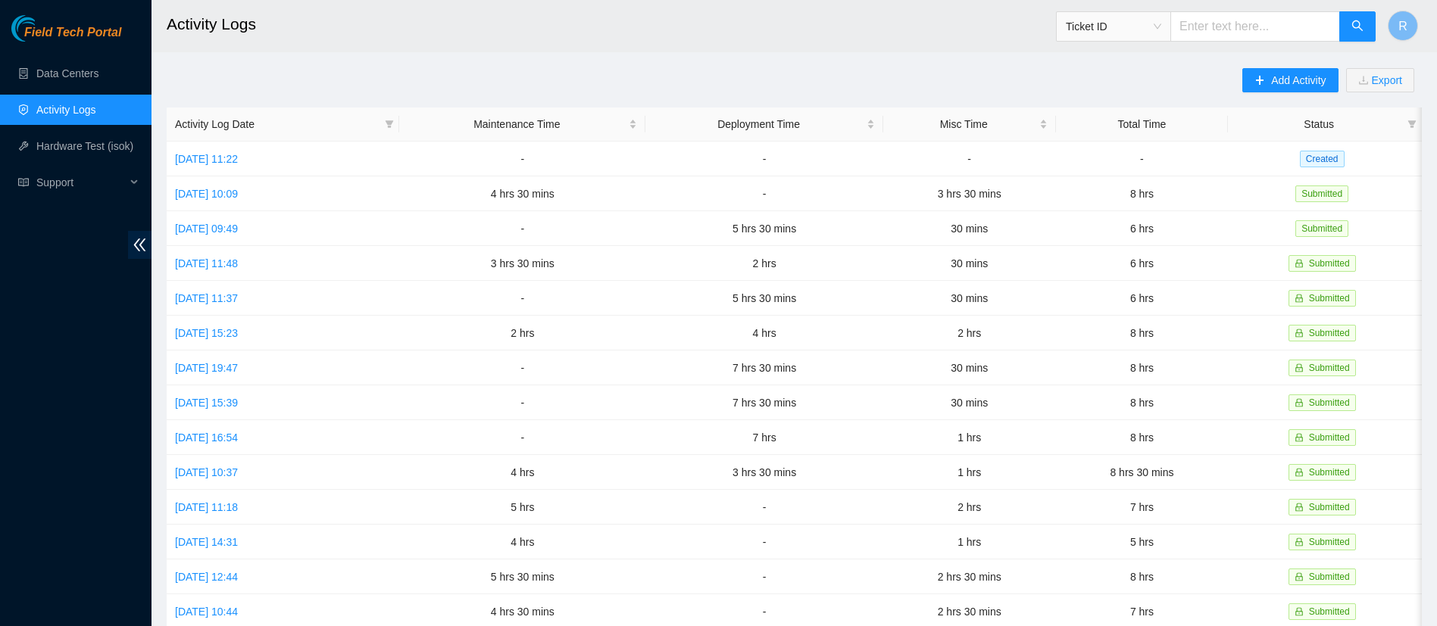
click at [54, 108] on link "Activity Logs" at bounding box center [66, 110] width 60 height 12
click at [238, 155] on link "[DATE] 11:22" at bounding box center [206, 159] width 63 height 12
